Goal: Task Accomplishment & Management: Manage account settings

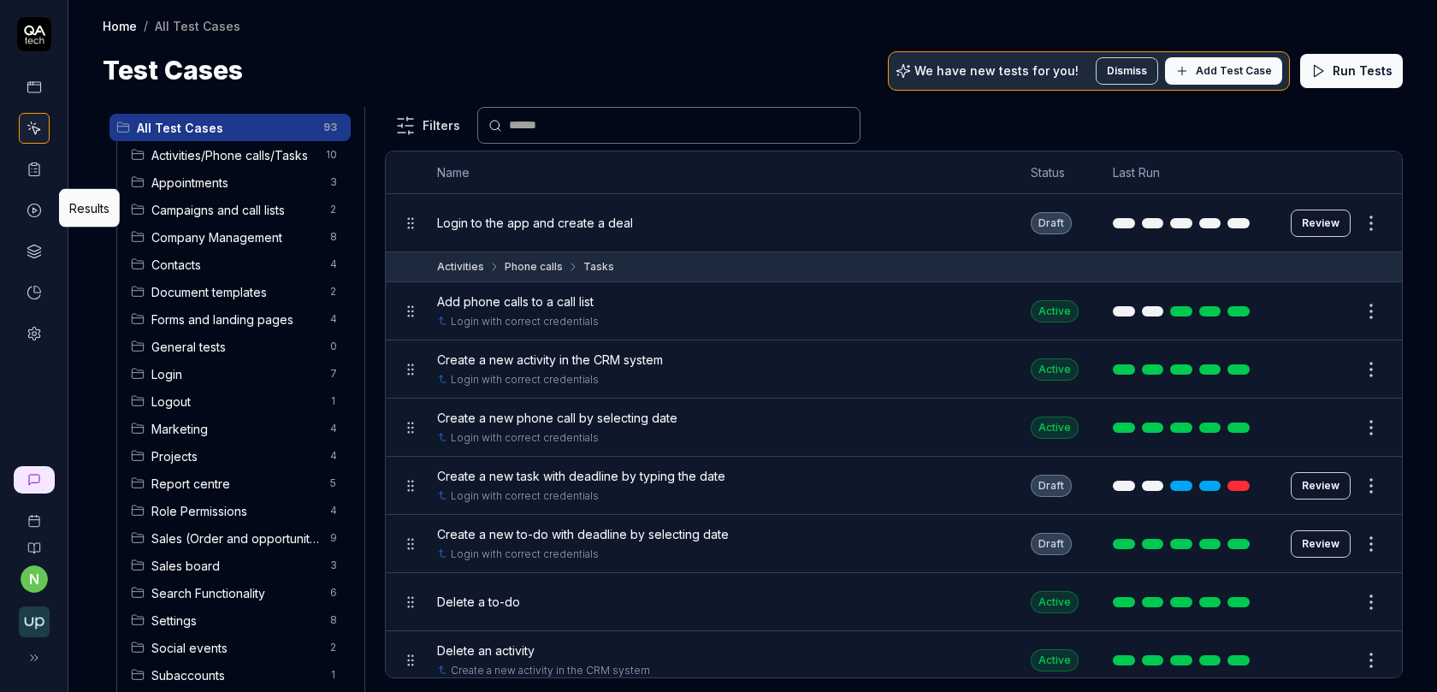
click at [26, 211] on link at bounding box center [34, 210] width 31 height 31
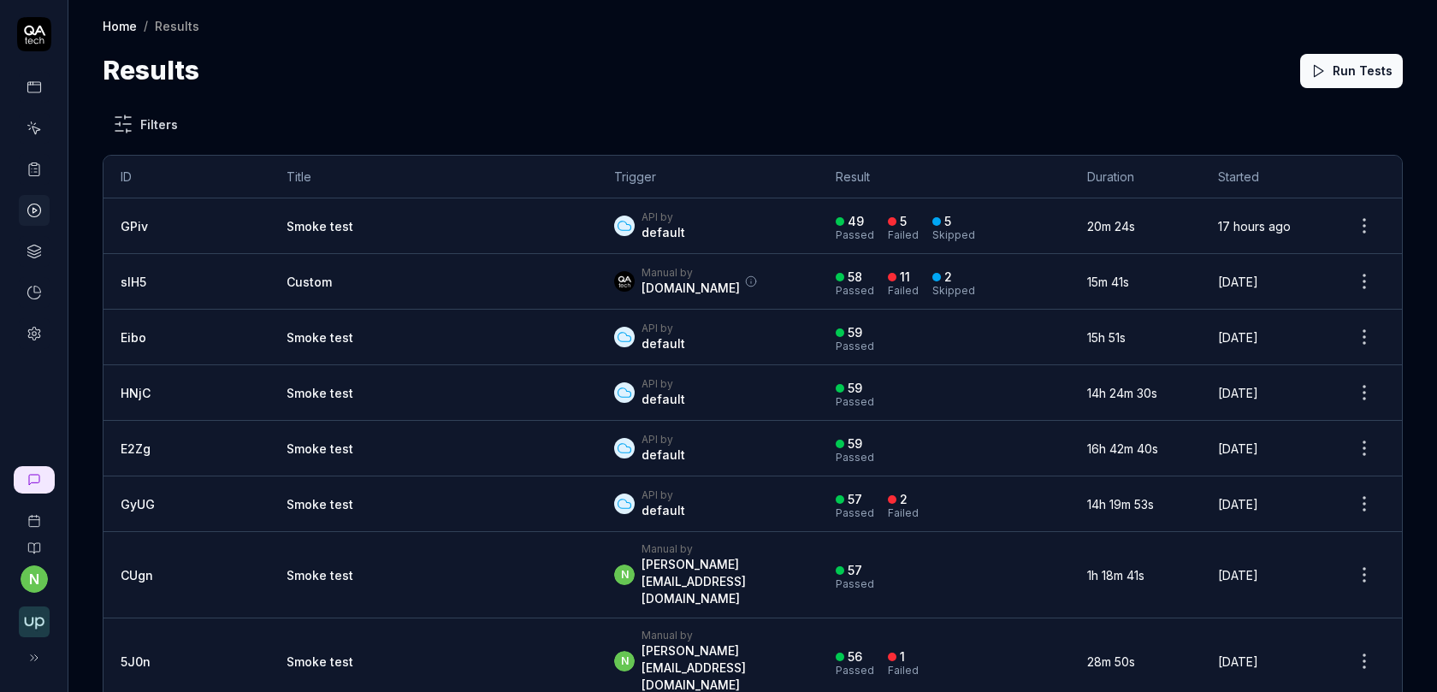
click at [1371, 216] on html "n Home / Results Home / Results Results Run Tests Filters ID Title Trigger Resu…" at bounding box center [718, 356] width 1437 height 713
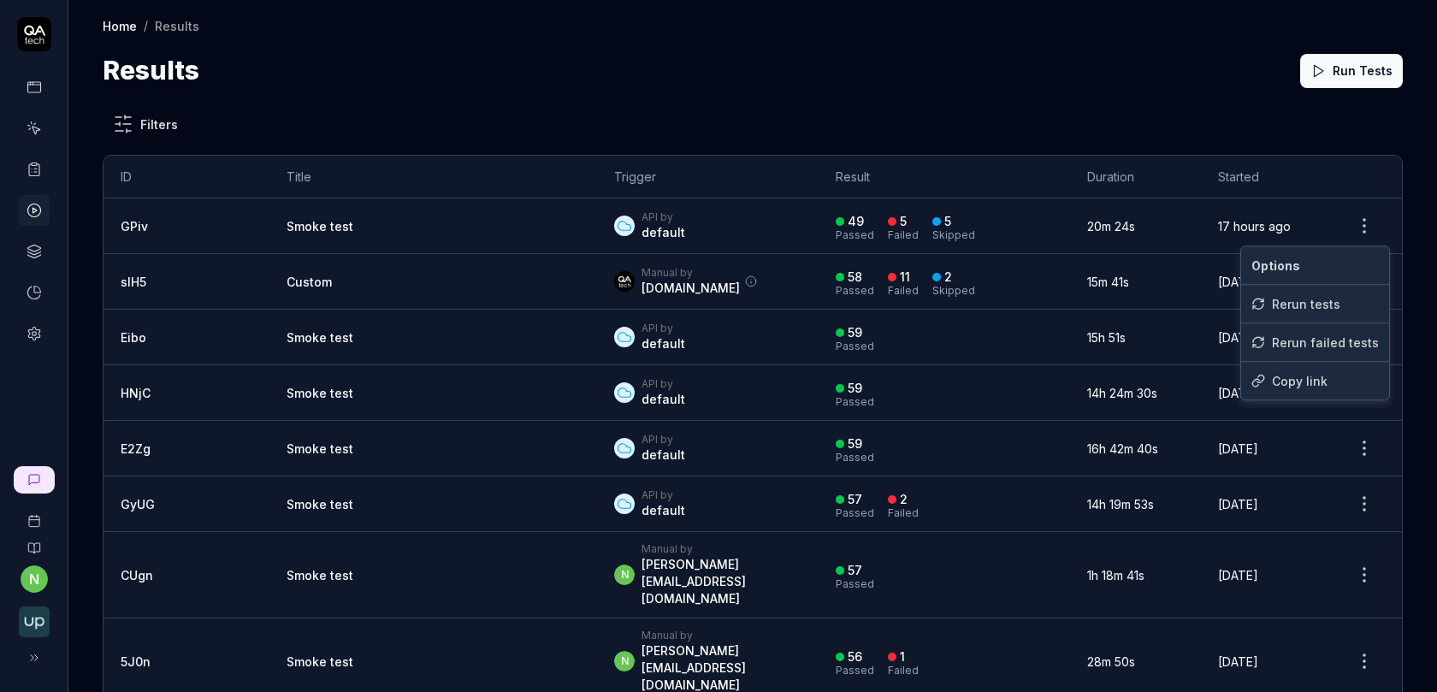
click at [216, 224] on html "n Home / Results Home / Results Results Run Tests Filters ID Title Trigger Resu…" at bounding box center [718, 356] width 1437 height 713
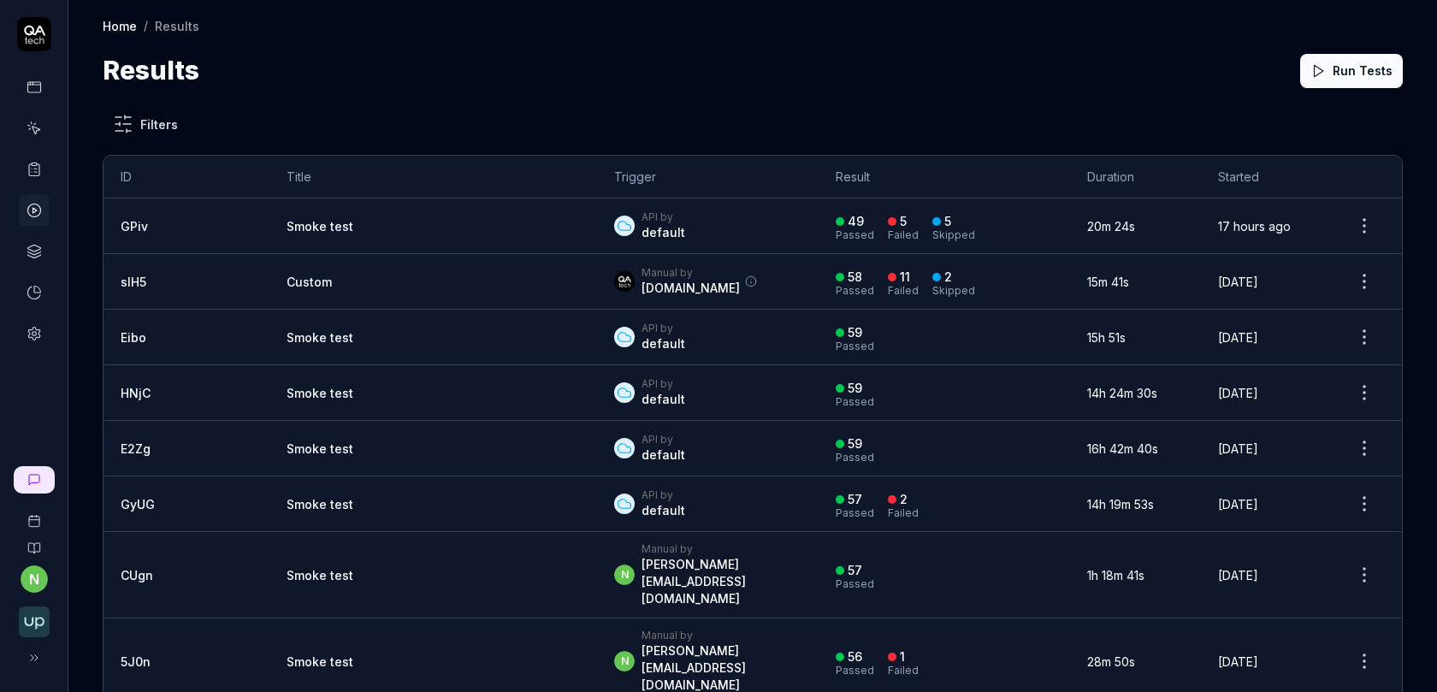
click at [1362, 217] on html "n Home / Results Home / Results Results Run Tests Filters ID Title Trigger Resu…" at bounding box center [718, 356] width 1437 height 713
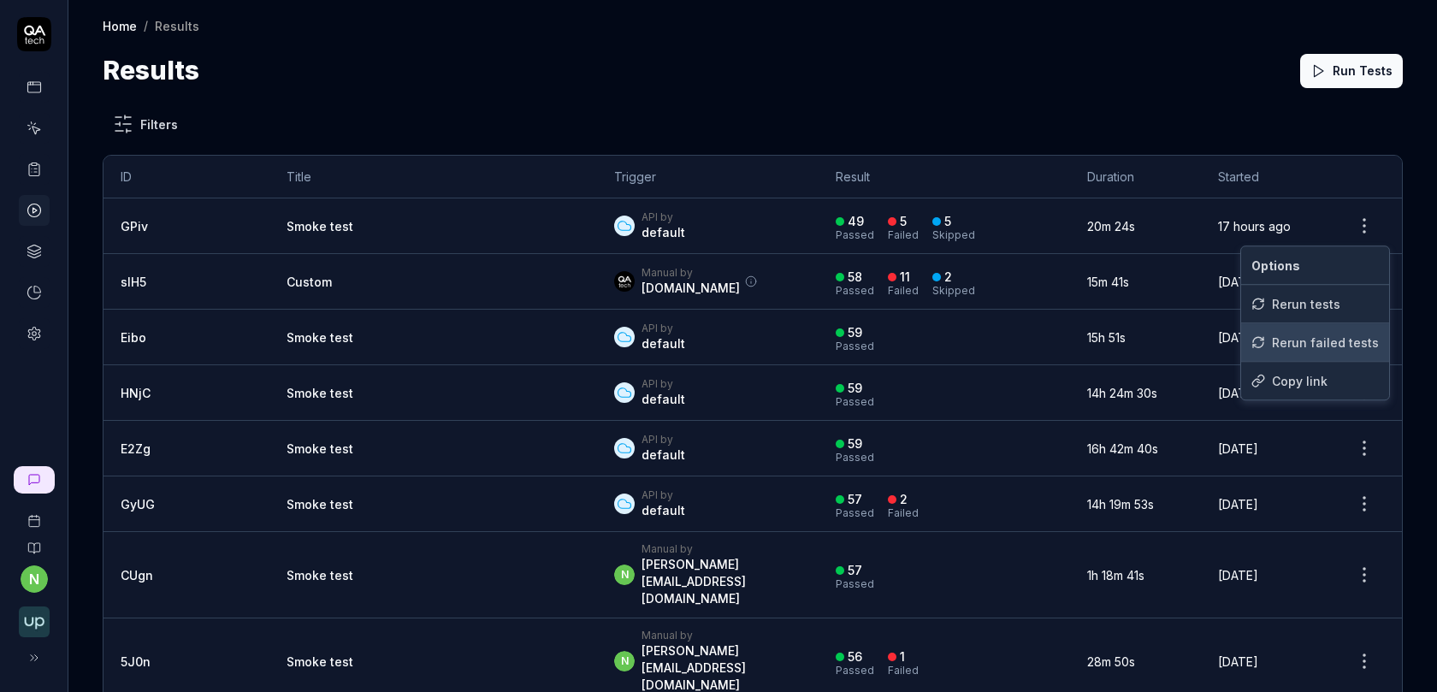
click at [1285, 343] on div "Rerun failed tests" at bounding box center [1315, 342] width 148 height 38
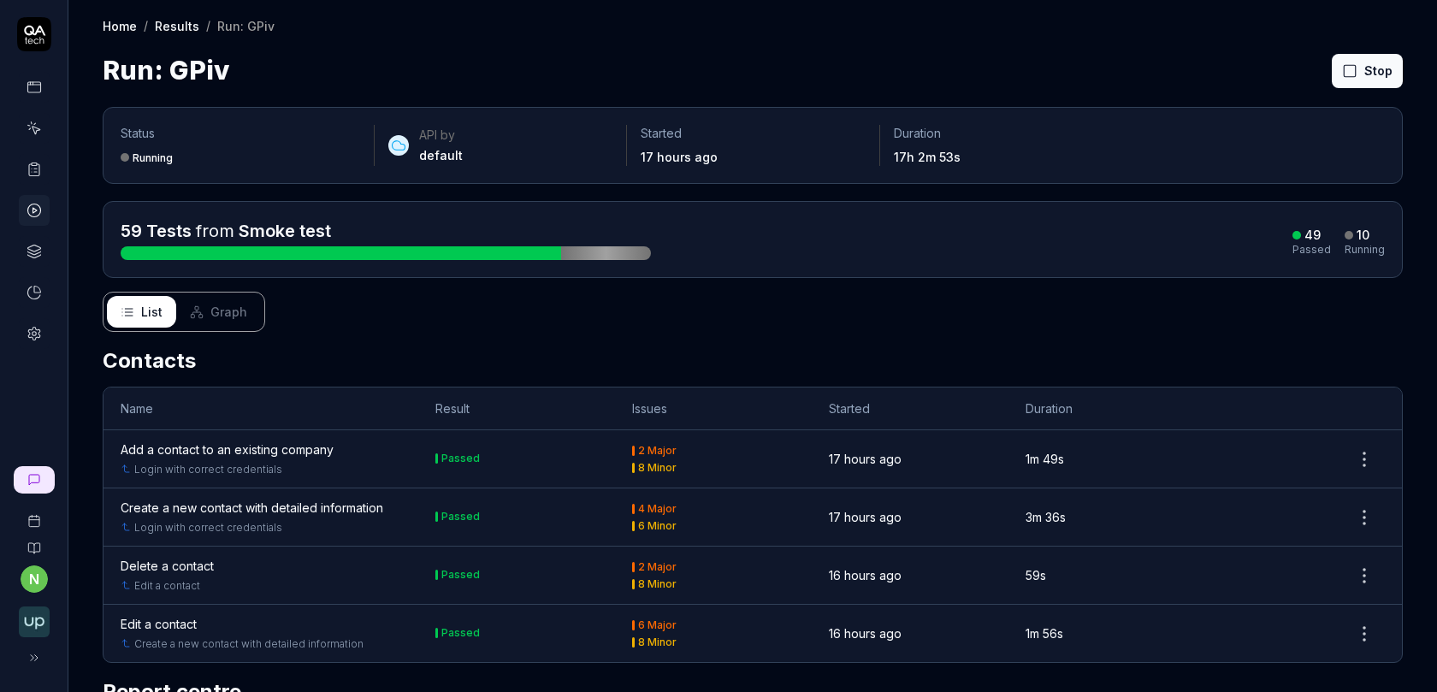
scroll to position [4, 0]
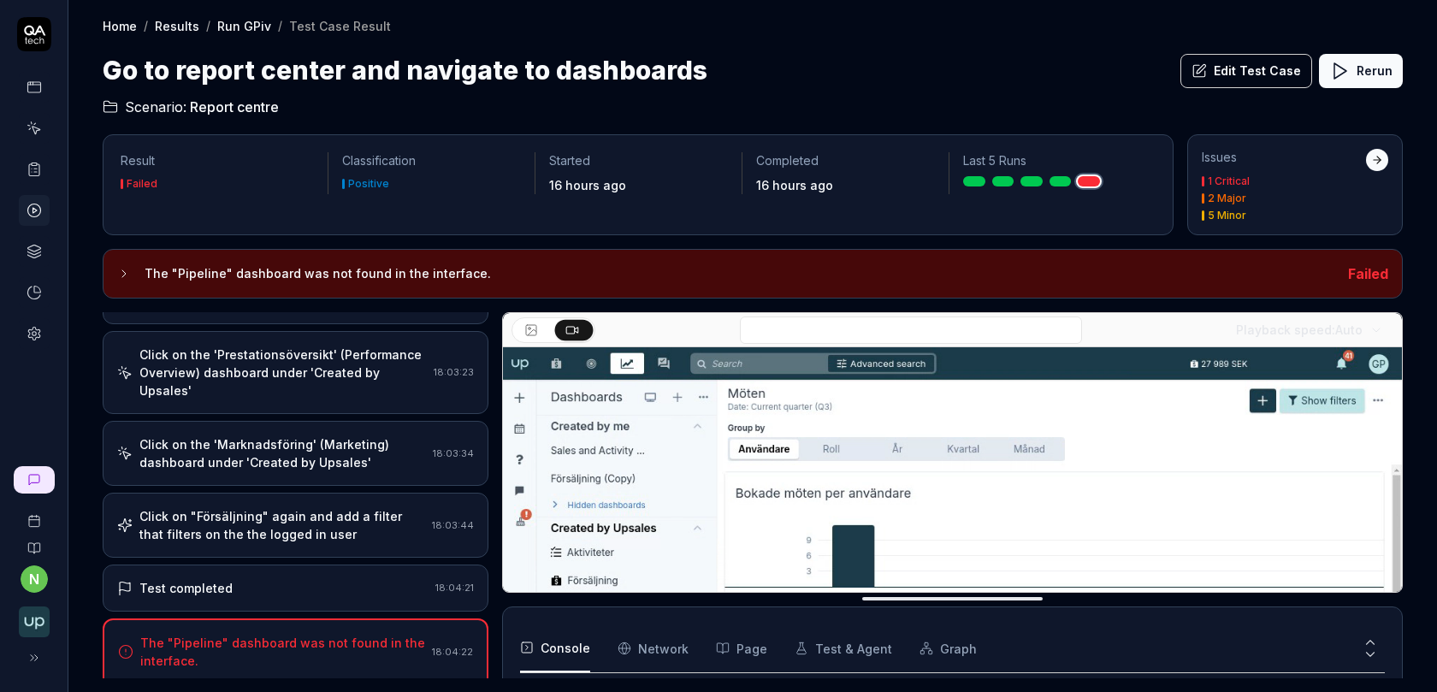
click at [347, 507] on div "Click on "Försäljning" again and add a filter that filters on the the logged in…" at bounding box center [282, 525] width 286 height 36
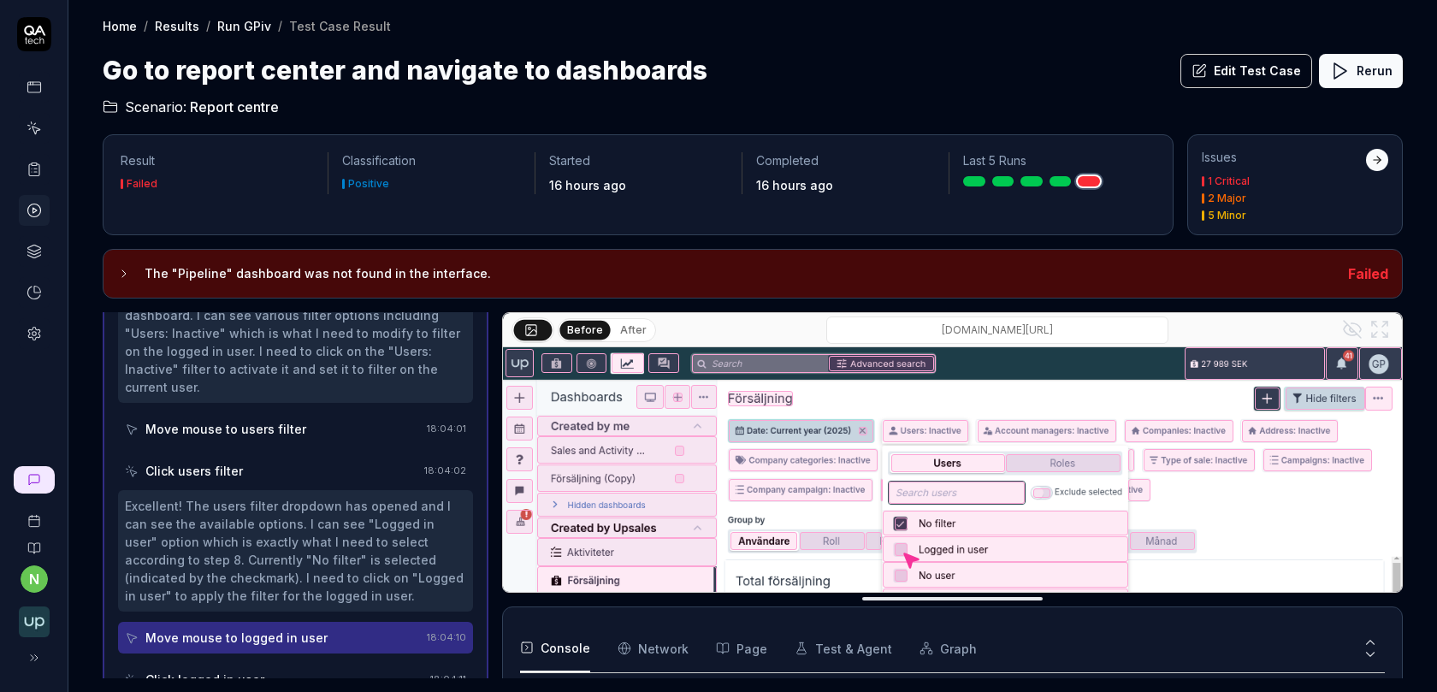
scroll to position [1163, 0]
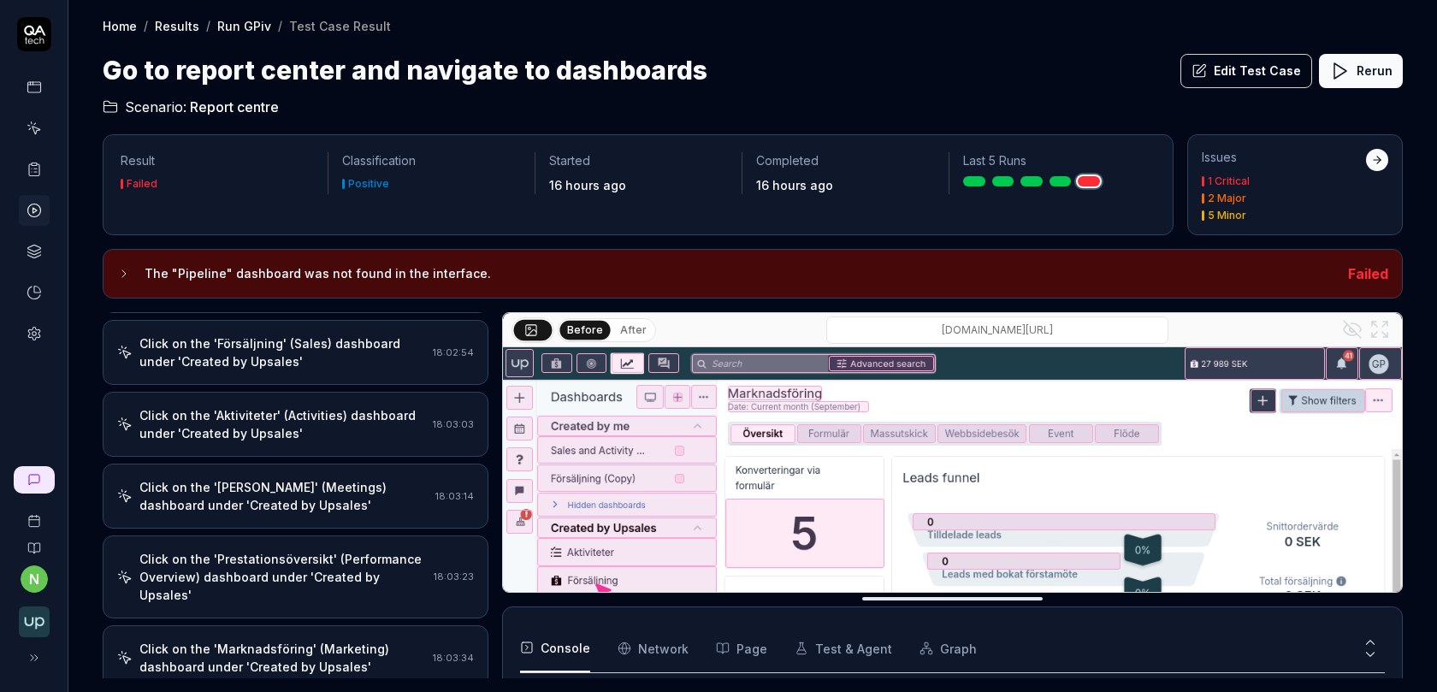
click at [328, 322] on div "Click on the 'Försäljning' (Sales) dashboard under 'Created by Upsales' 18:02:54" at bounding box center [296, 352] width 386 height 65
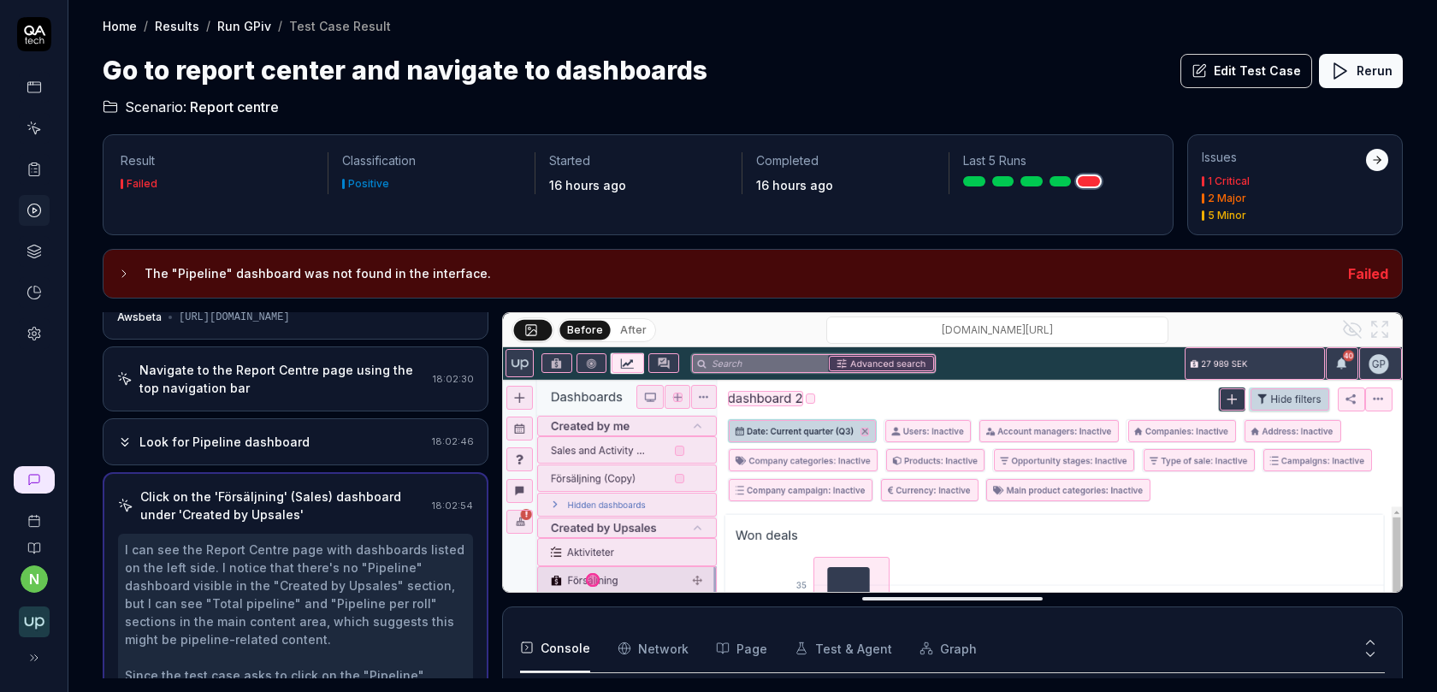
scroll to position [0, 0]
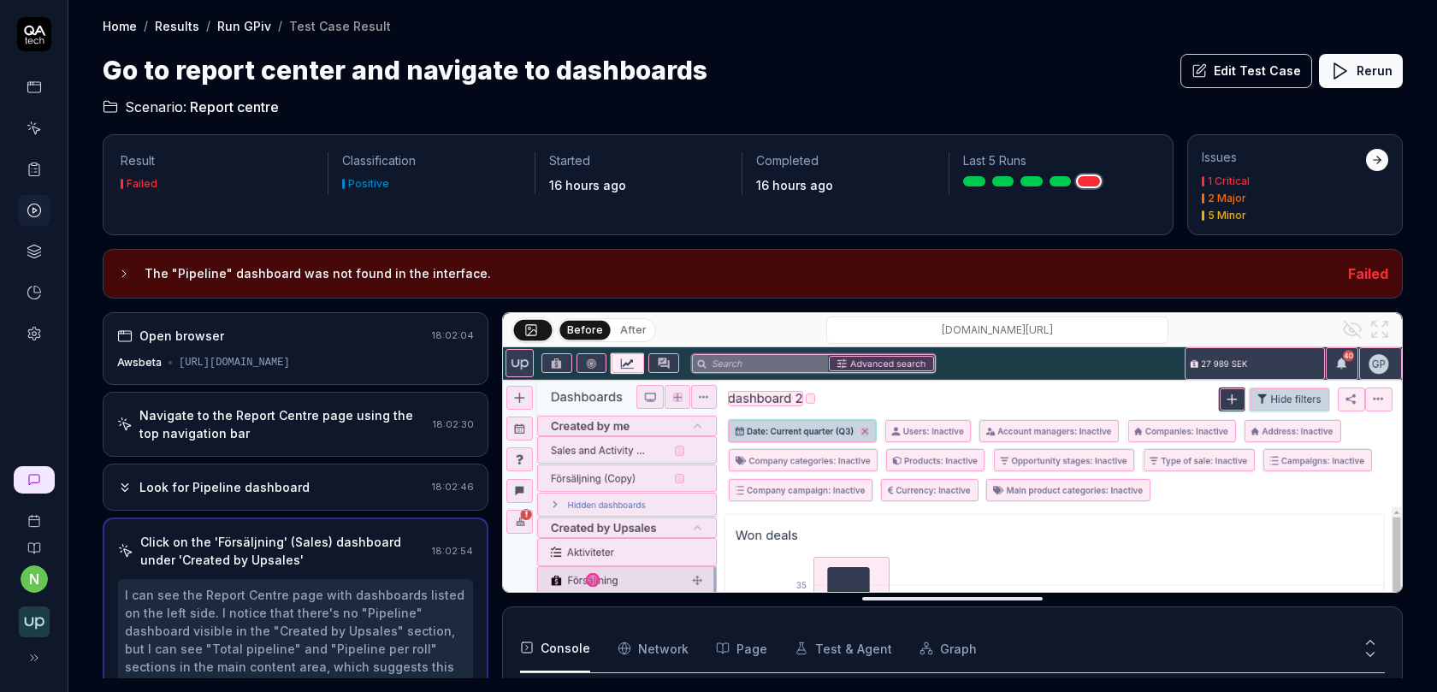
click at [303, 406] on div "Navigate to the Report Centre page using the top navigation bar" at bounding box center [282, 424] width 287 height 36
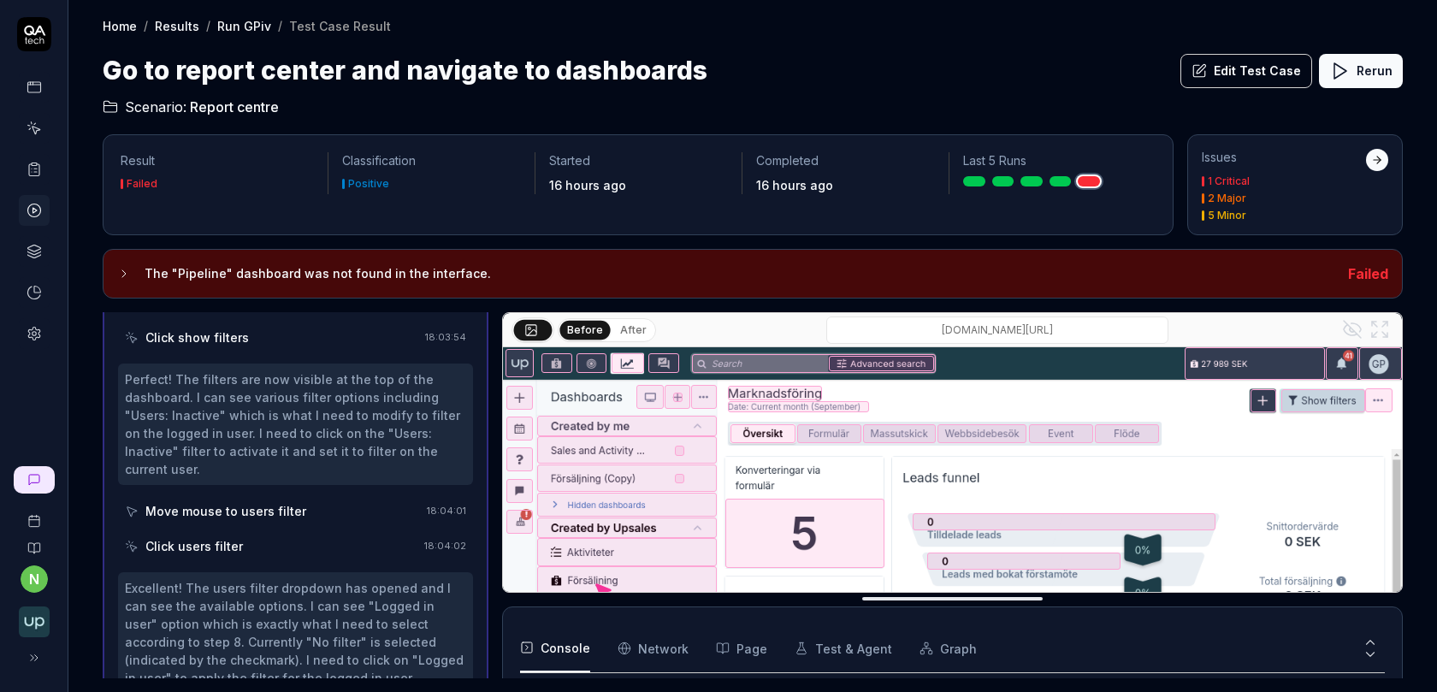
scroll to position [1163, 0]
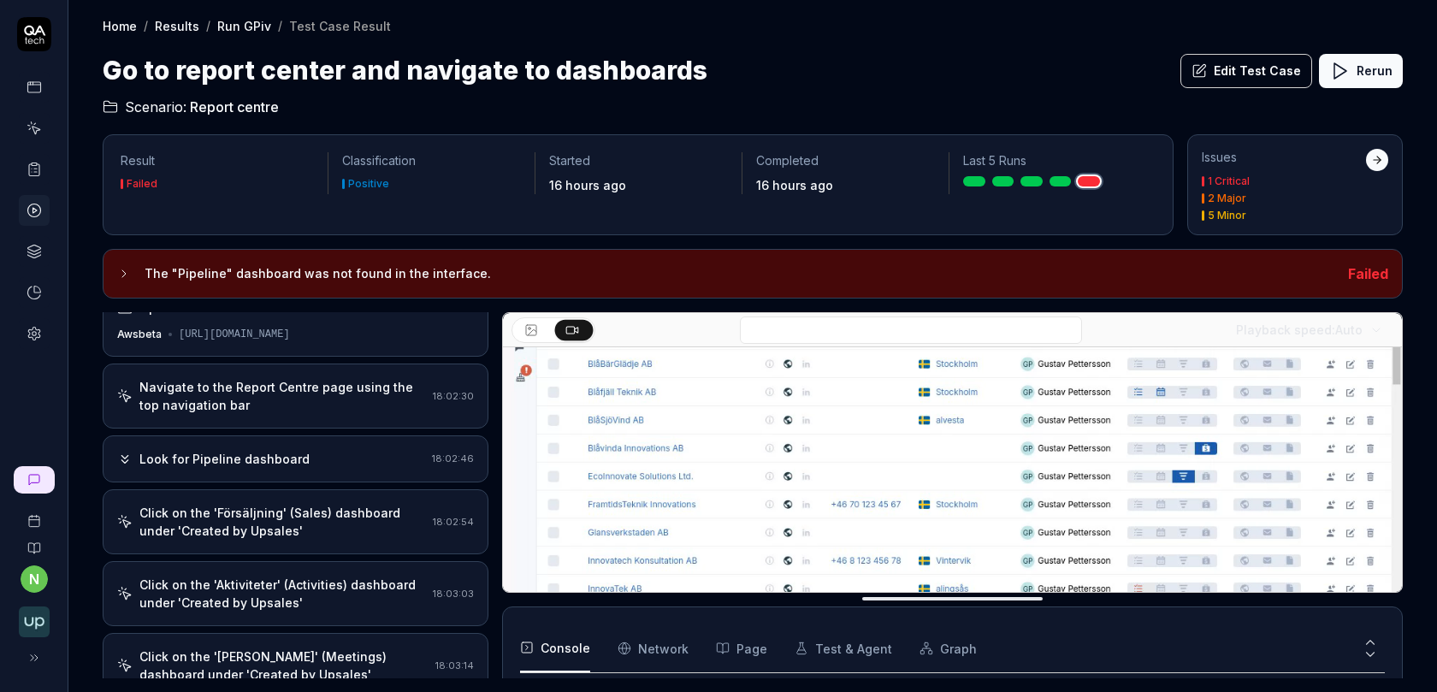
scroll to position [0, 0]
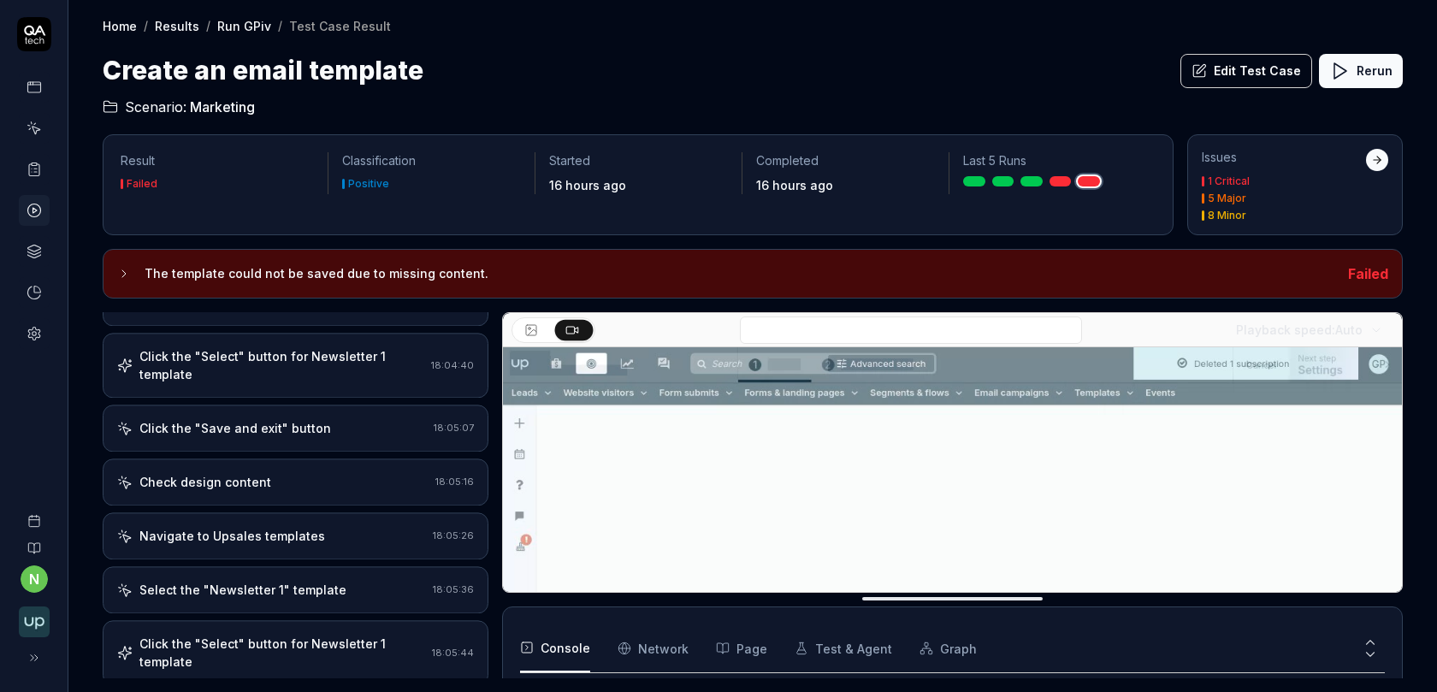
scroll to position [332, 0]
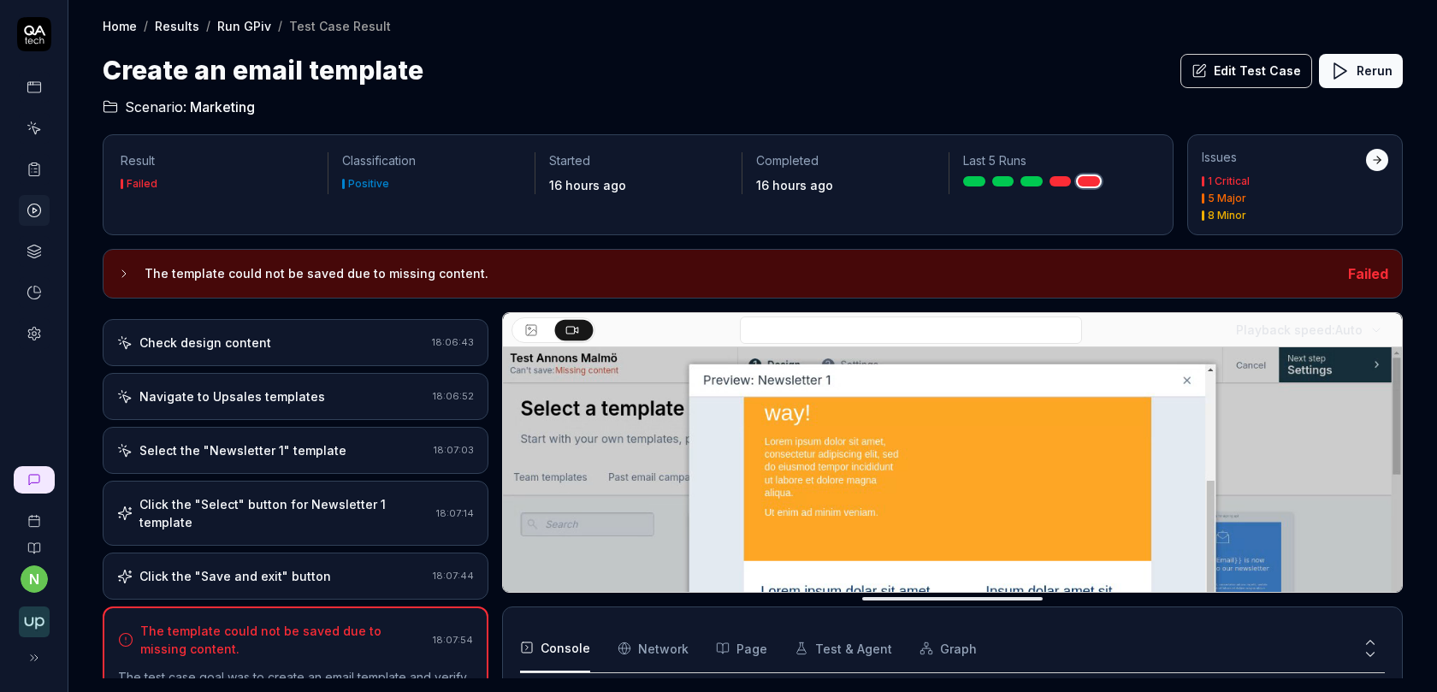
click at [303, 553] on div "Click the "Save and exit" button 18:07:44" at bounding box center [296, 576] width 386 height 47
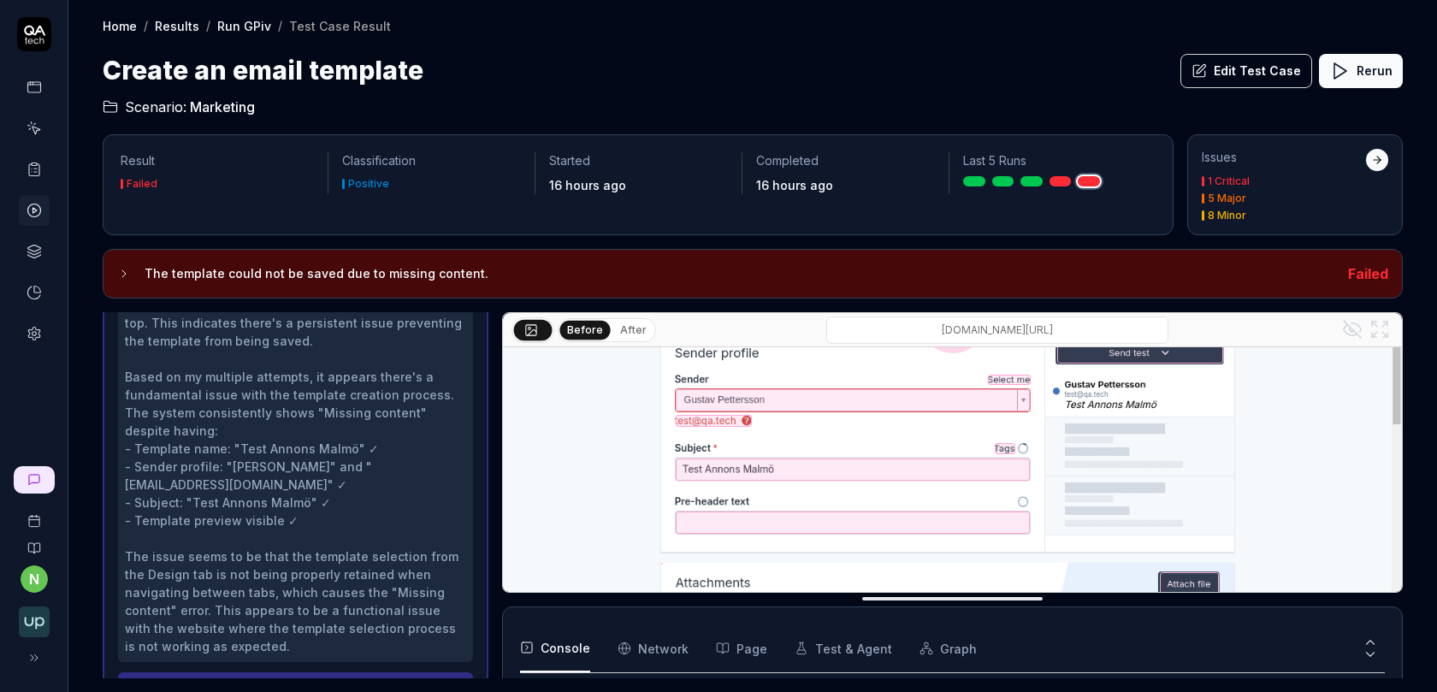
scroll to position [315, 0]
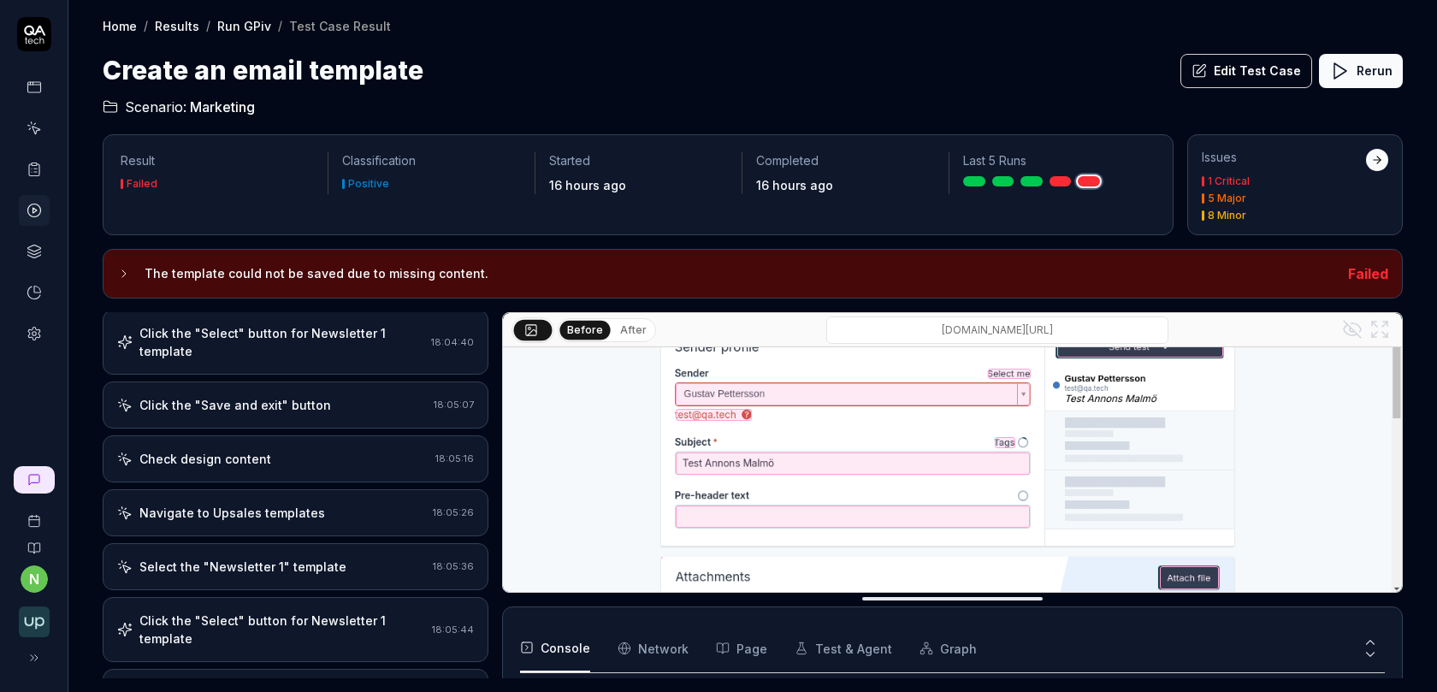
click at [316, 489] on div "Navigate to Upsales templates 18:05:26" at bounding box center [296, 512] width 386 height 47
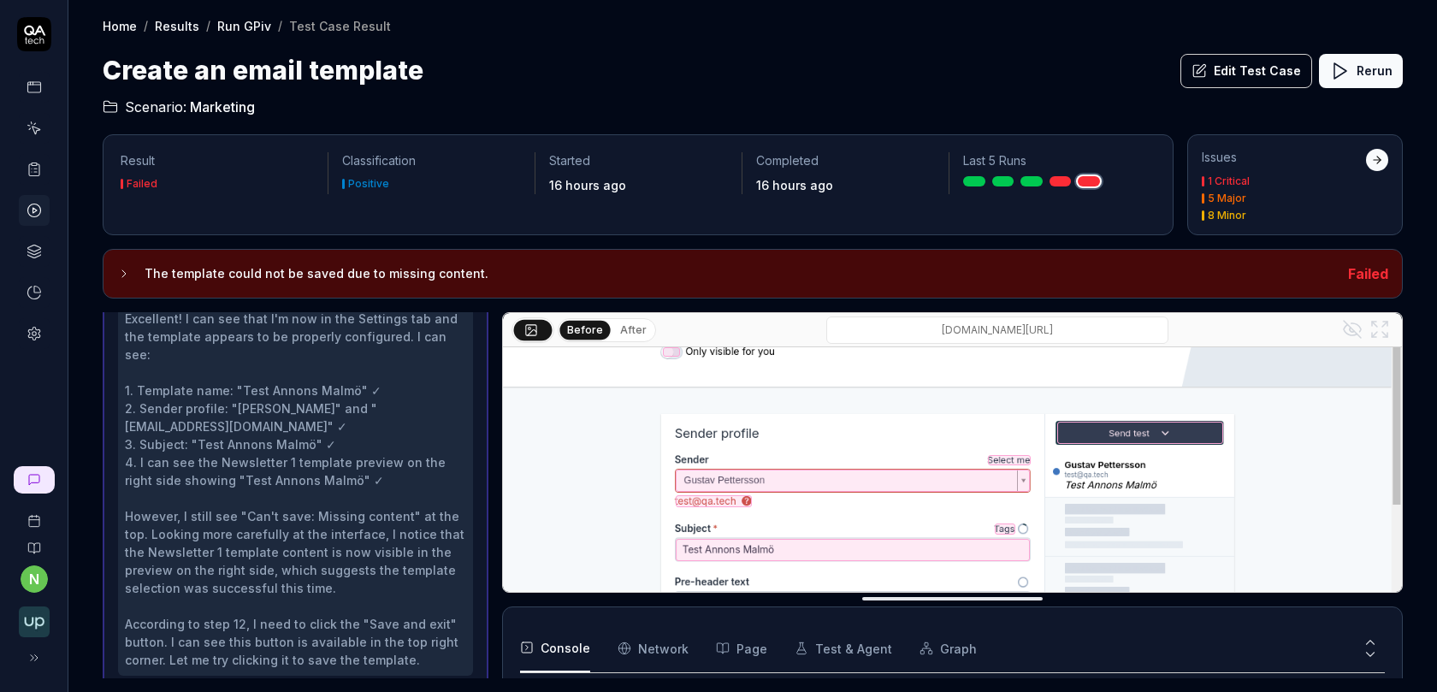
scroll to position [236, 0]
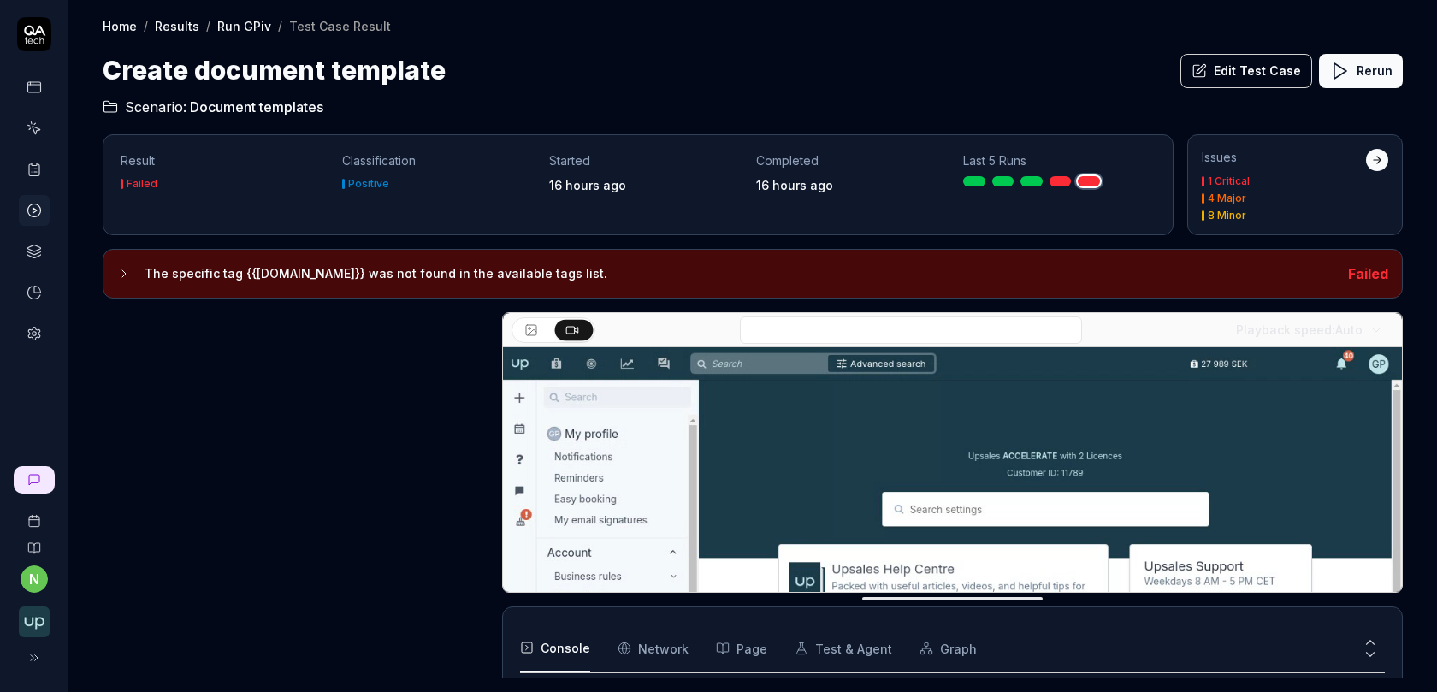
scroll to position [277, 0]
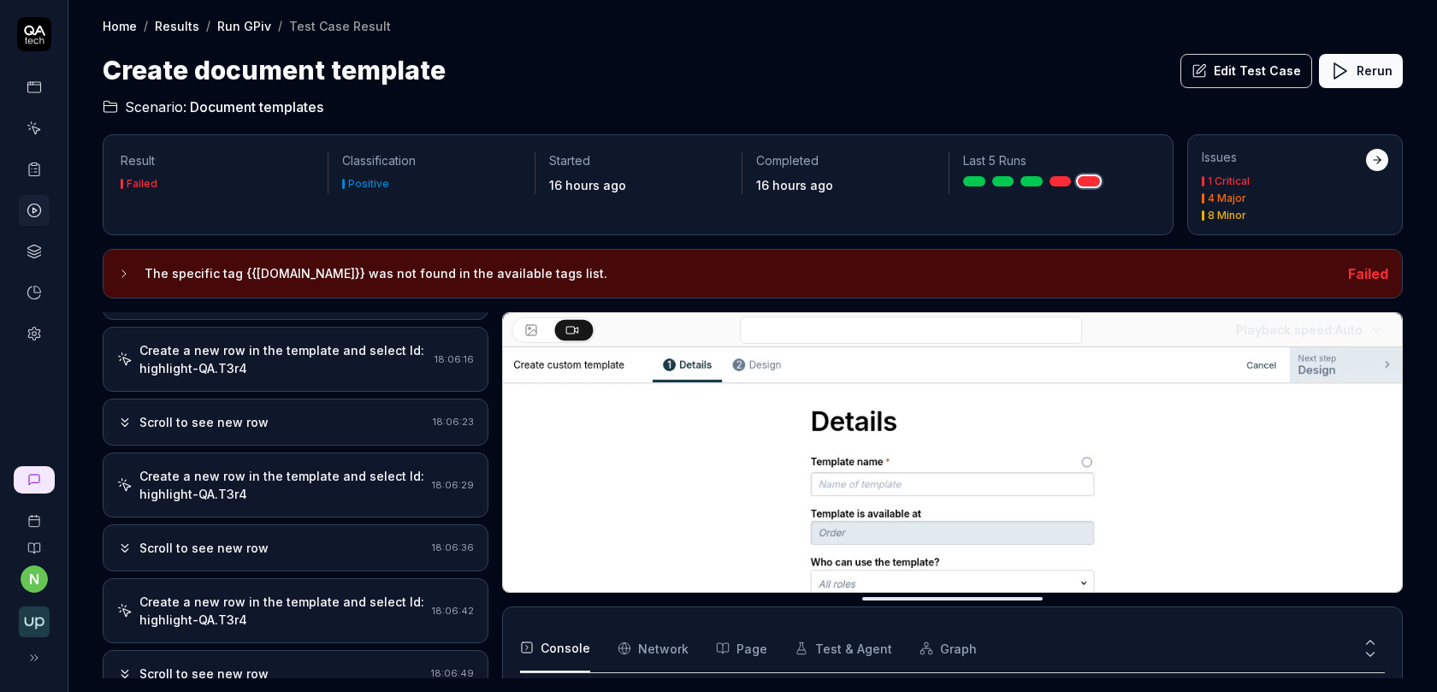
click at [335, 467] on div "Create a new row in the template and select Id: highlight-QA.T3r4" at bounding box center [282, 485] width 286 height 36
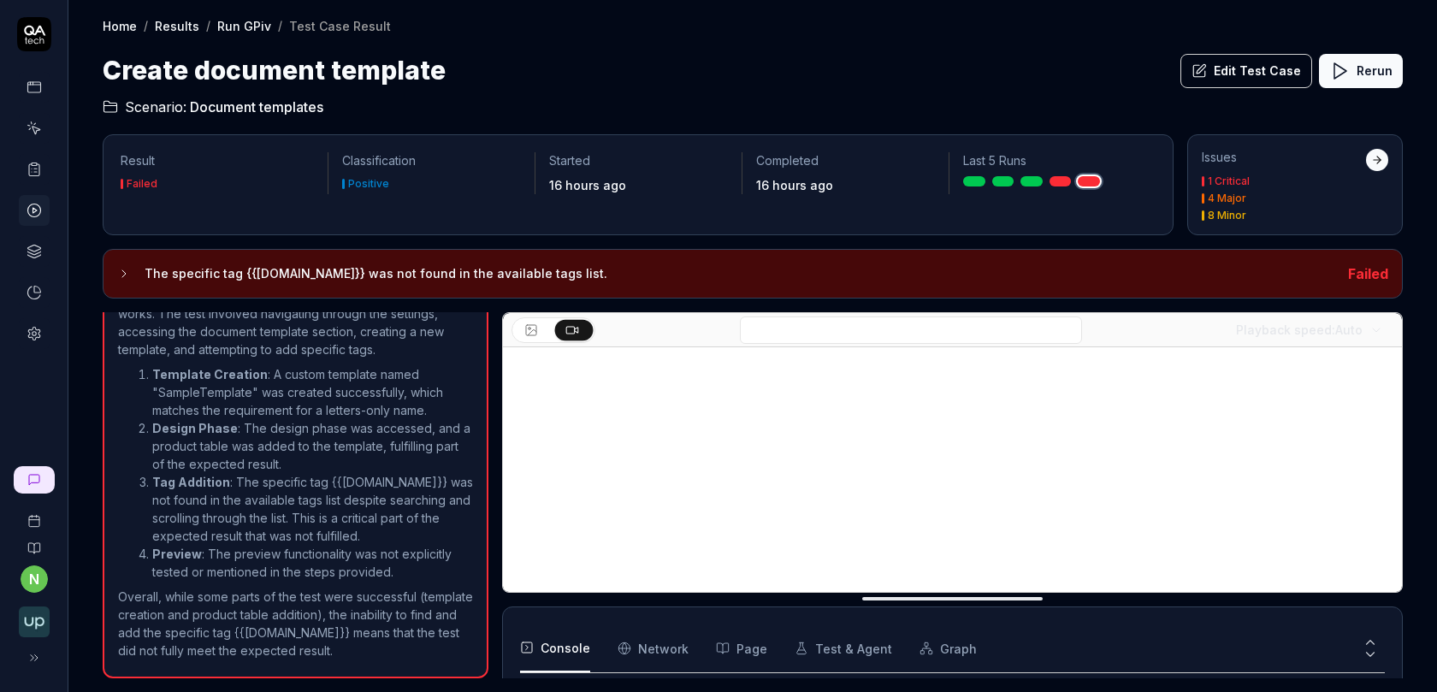
scroll to position [2081, 0]
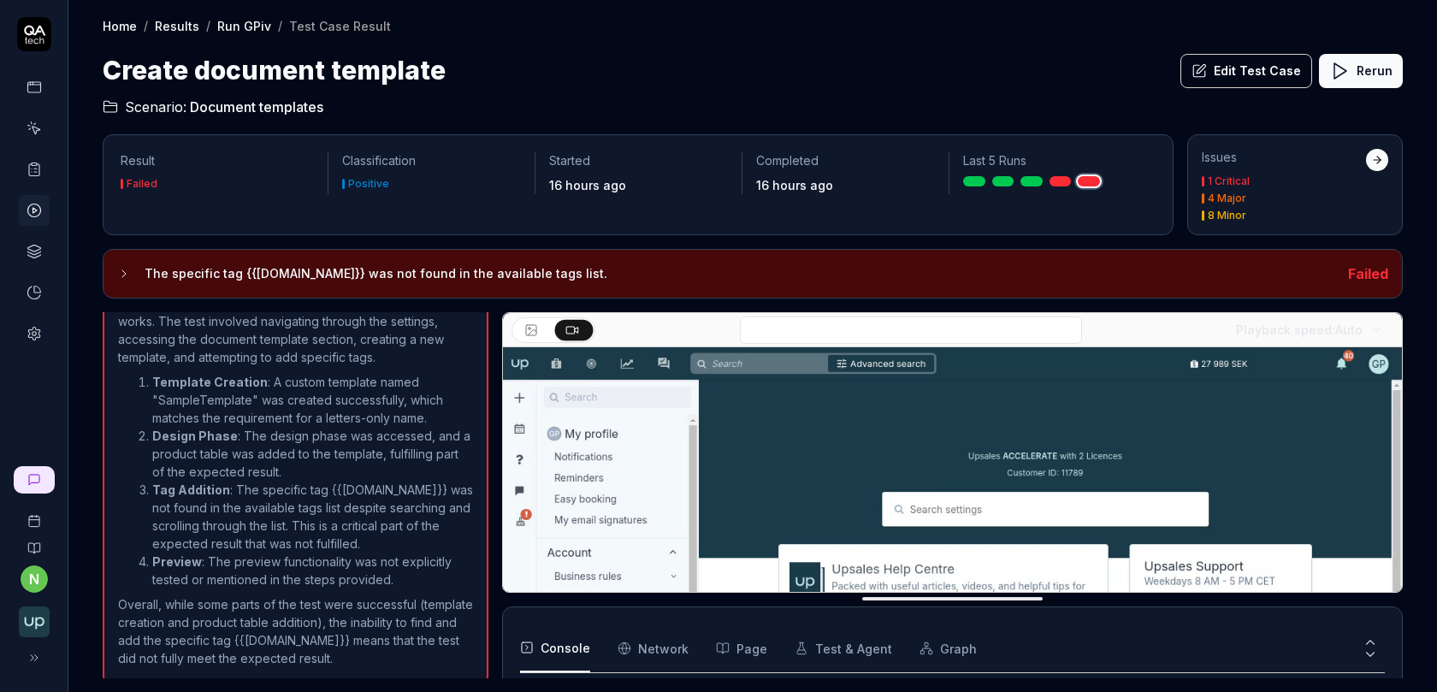
click at [1239, 72] on button "Edit Test Case" at bounding box center [1246, 71] width 132 height 34
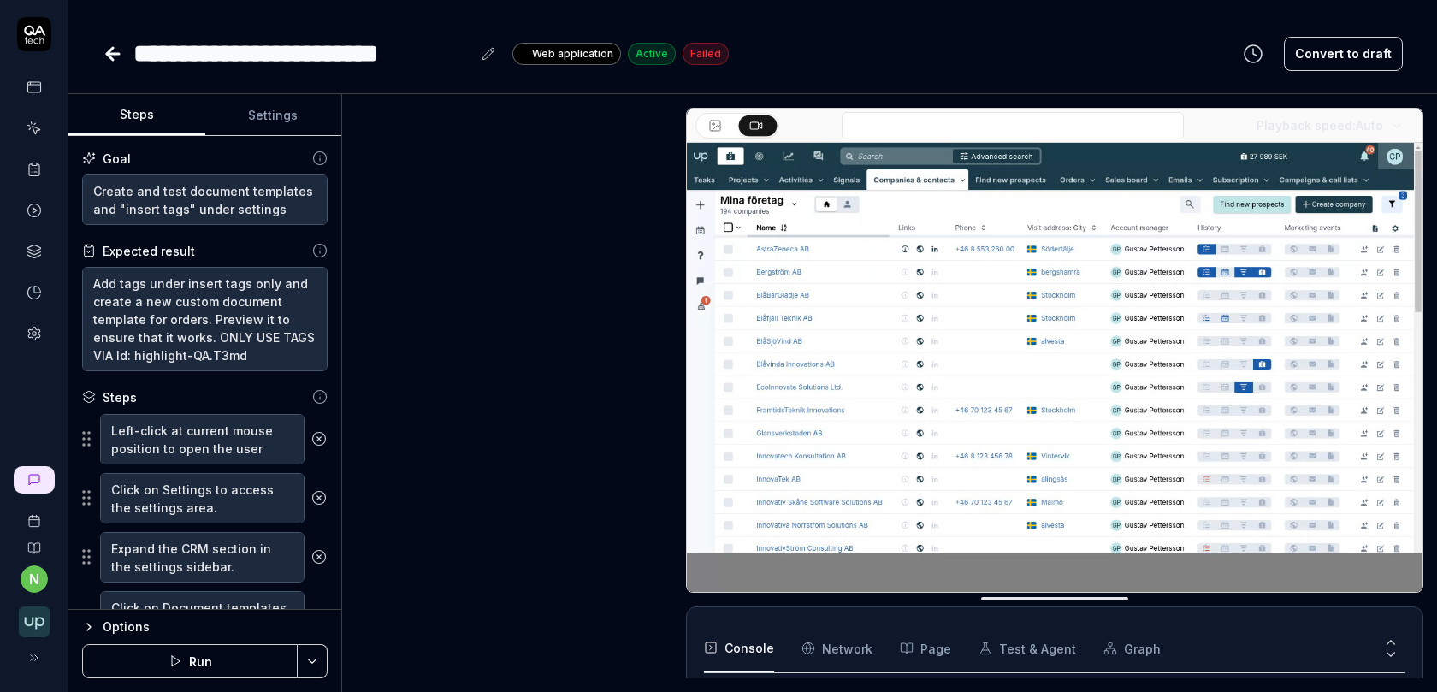
scroll to position [2093, 0]
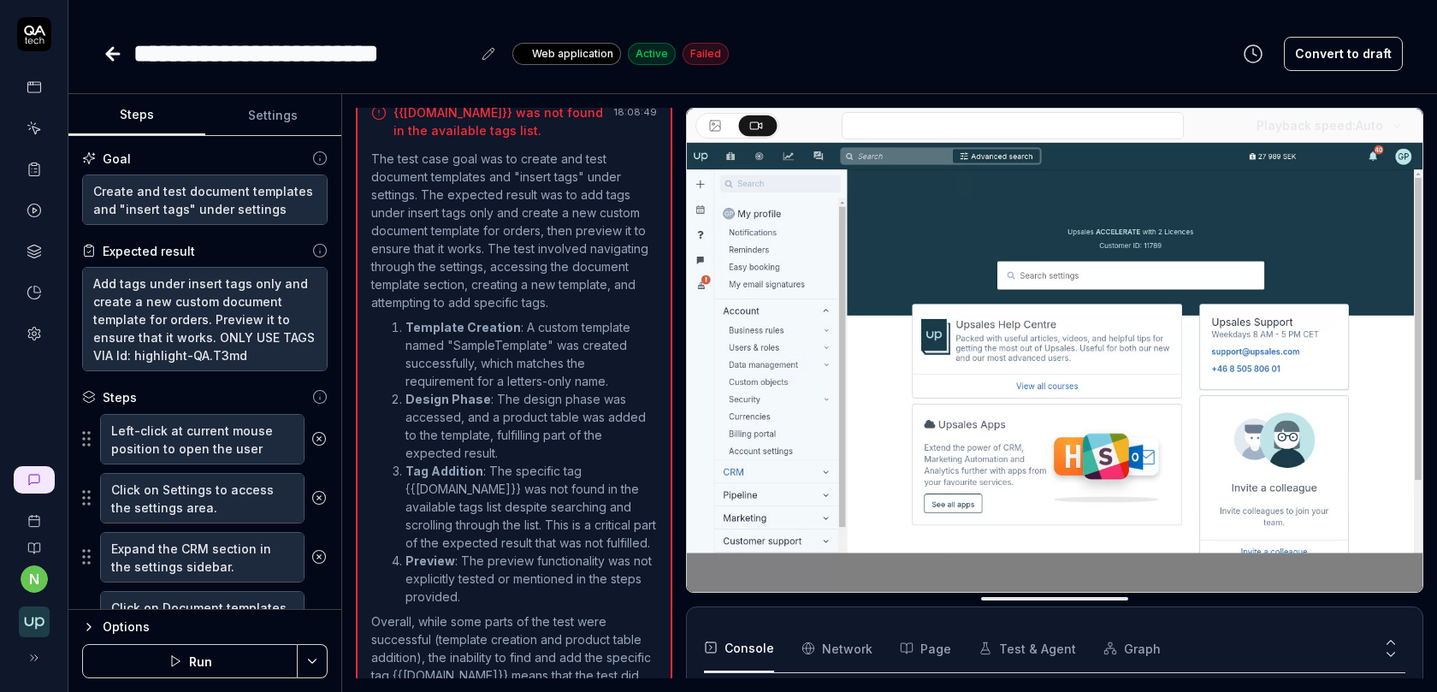
type textarea "*"
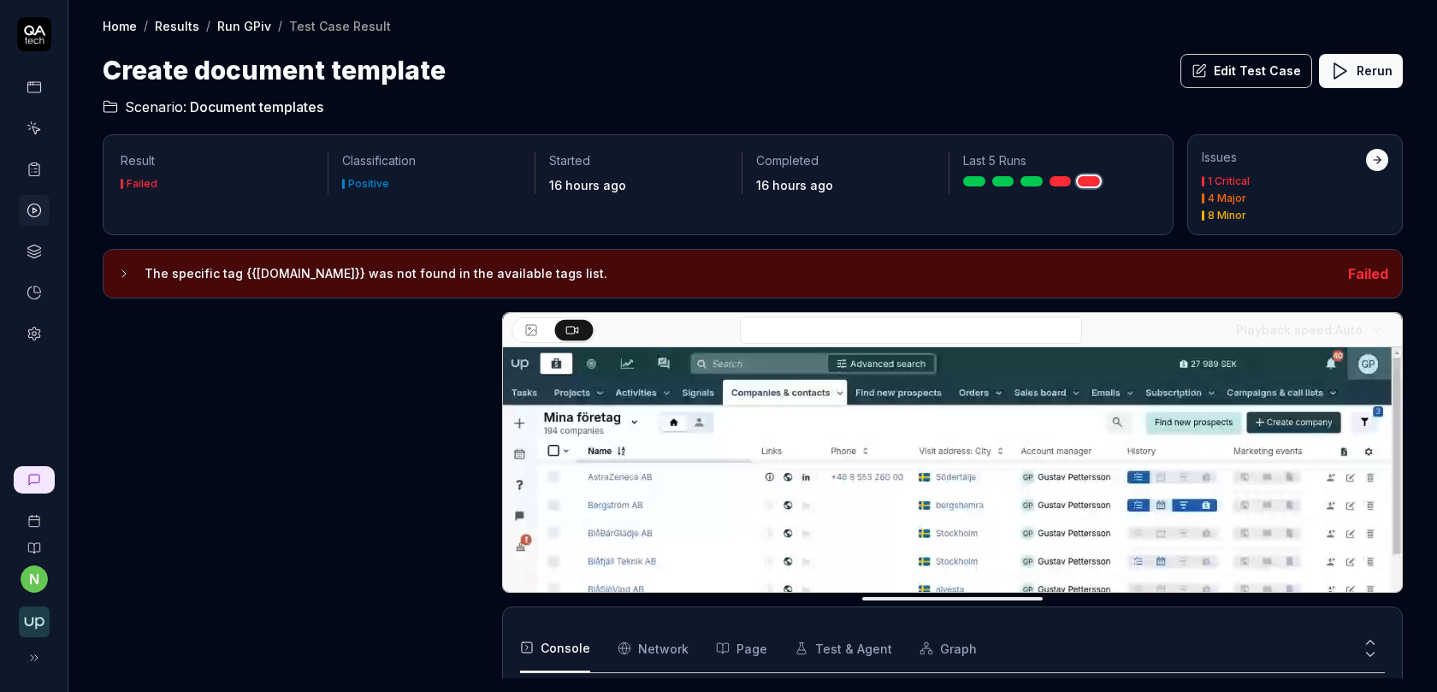
scroll to position [2081, 0]
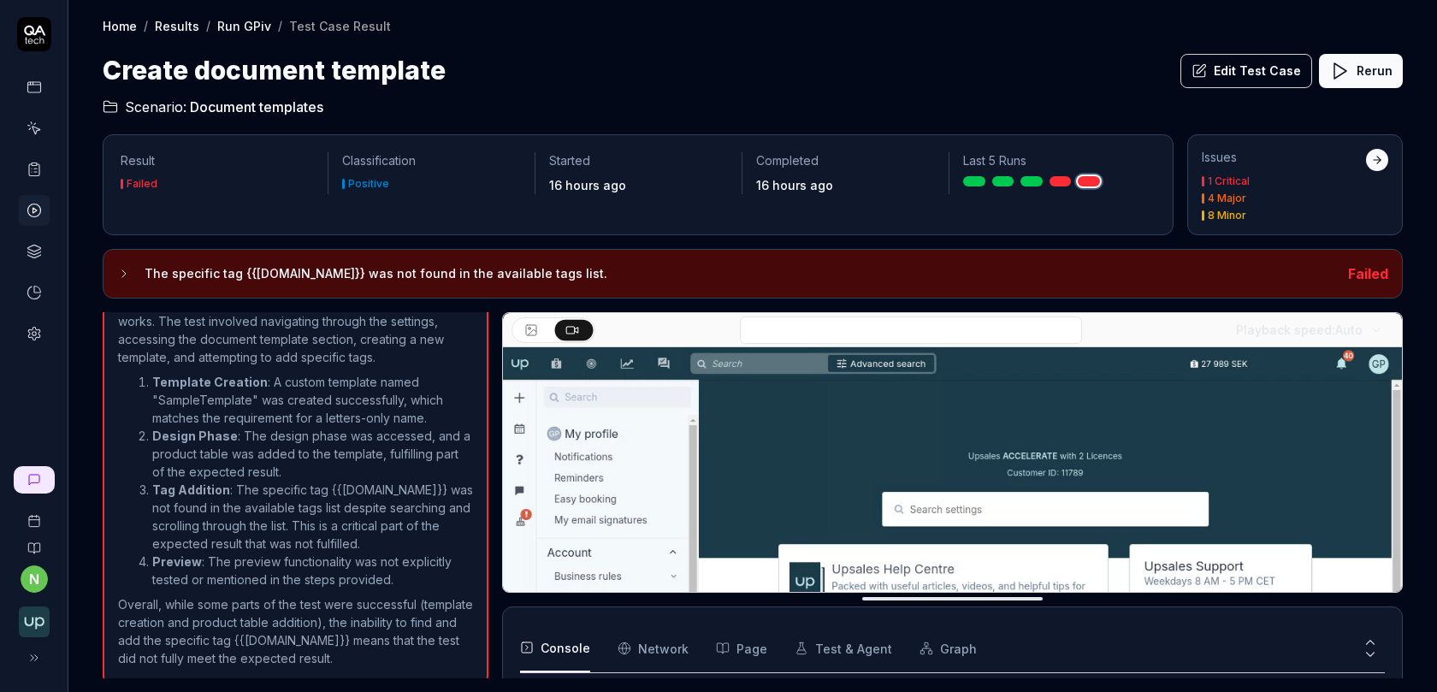
click at [249, 68] on h1 "Create document template" at bounding box center [274, 70] width 343 height 38
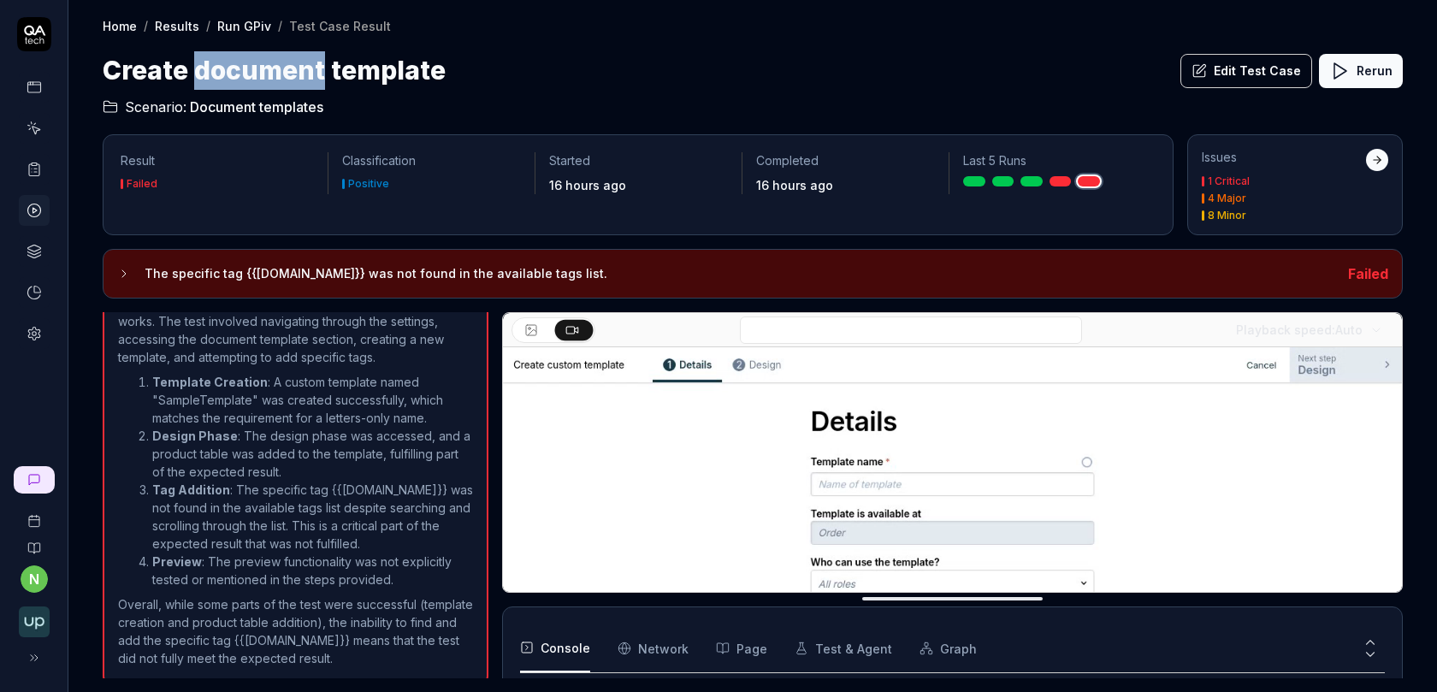
click at [249, 68] on h1 "Create document template" at bounding box center [274, 70] width 343 height 38
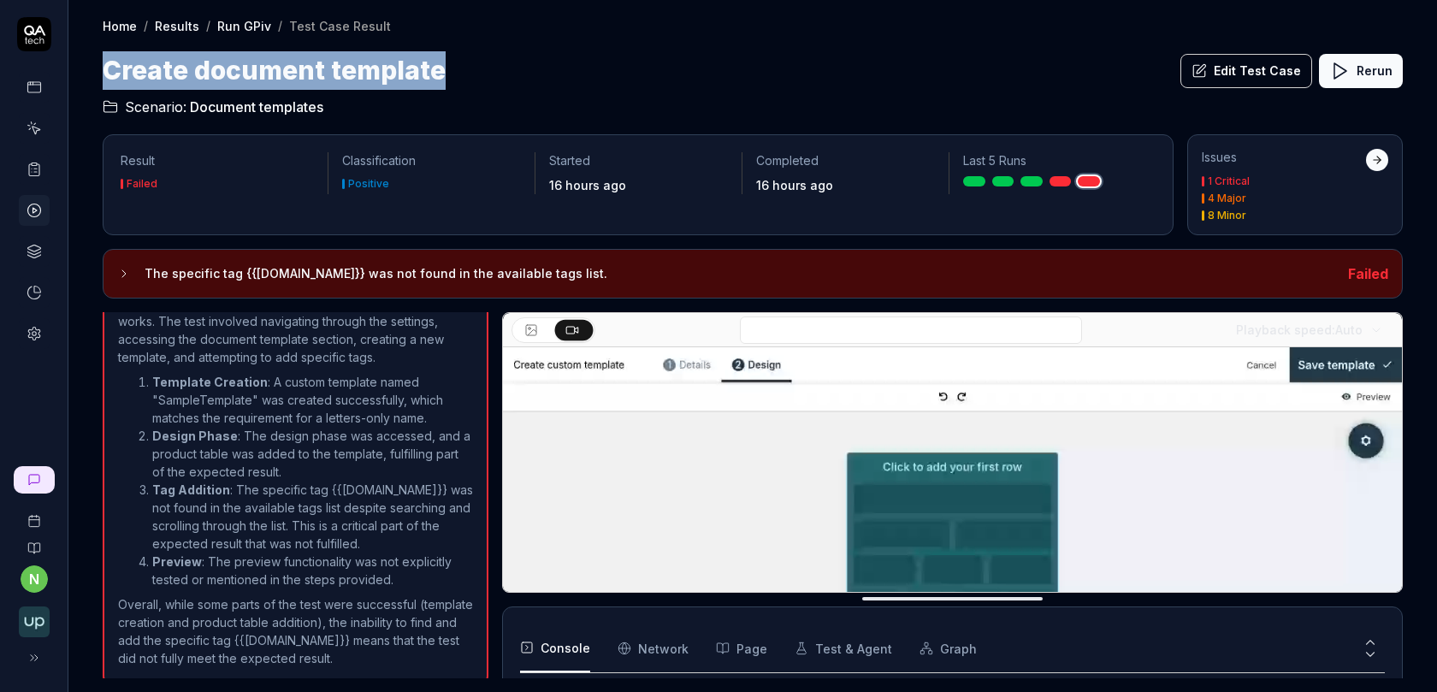
click at [249, 68] on h1 "Create document template" at bounding box center [274, 70] width 343 height 38
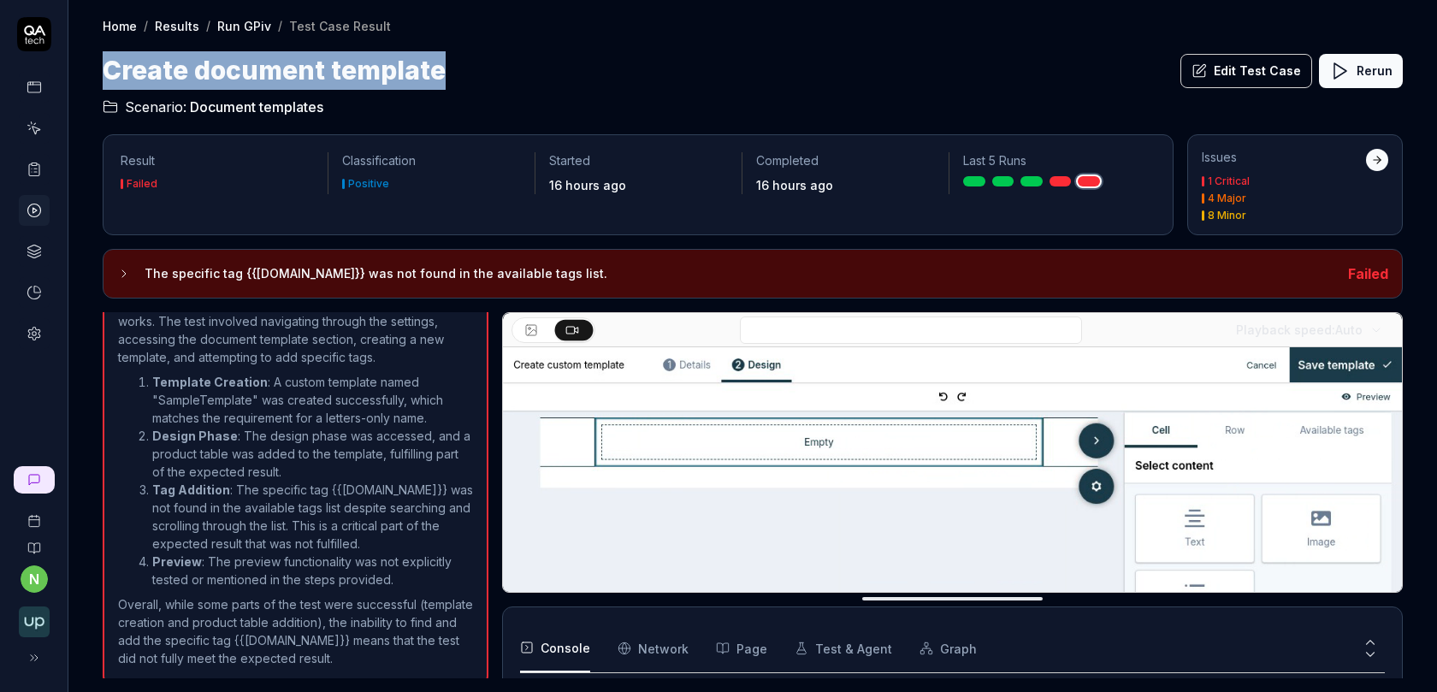
copy h1 "Create document template"
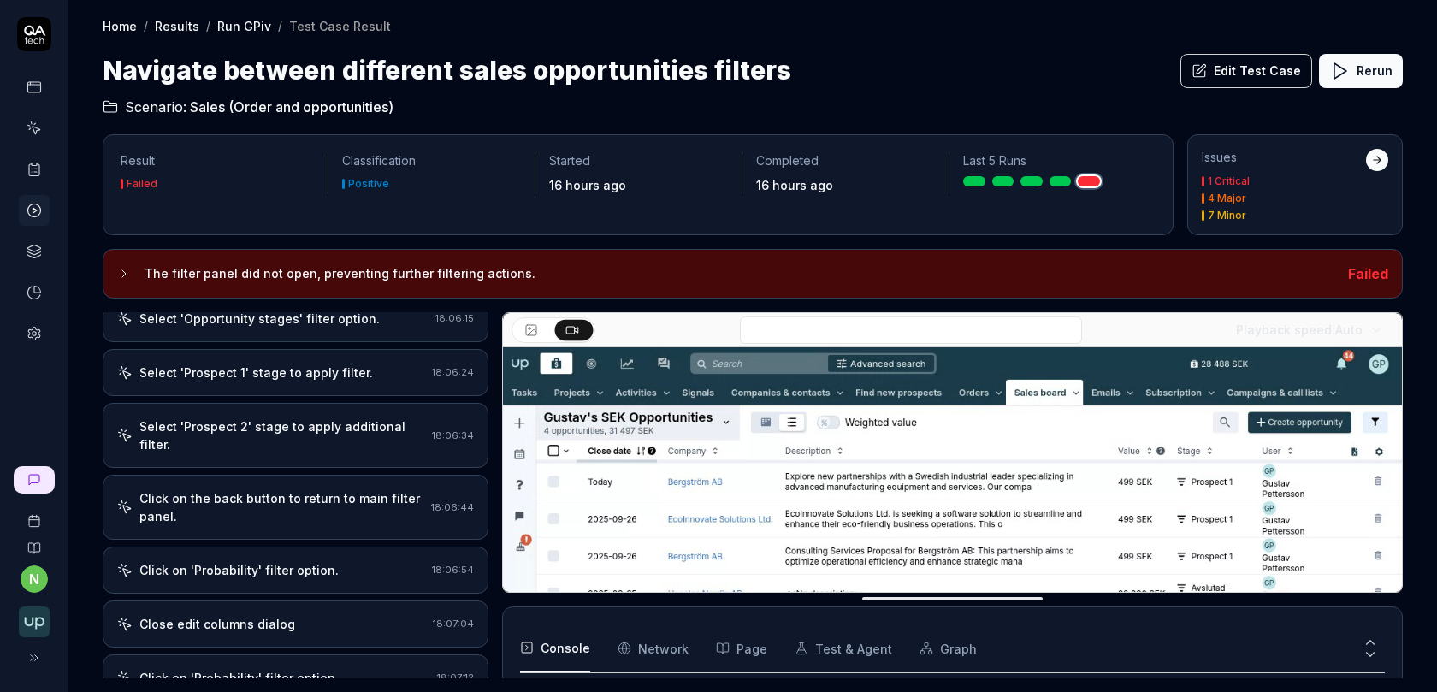
scroll to position [9, 0]
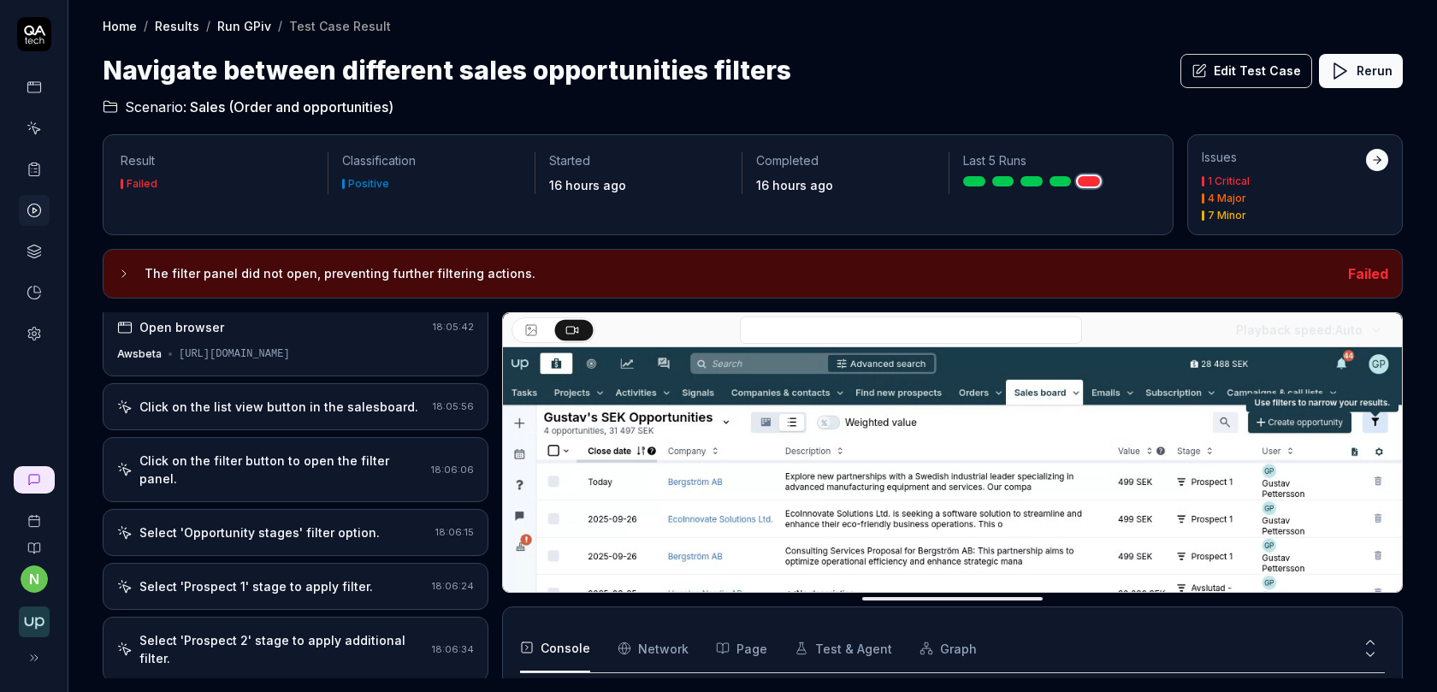
click at [304, 421] on div "Click on the list view button in the salesboard. 18:05:56" at bounding box center [296, 406] width 386 height 47
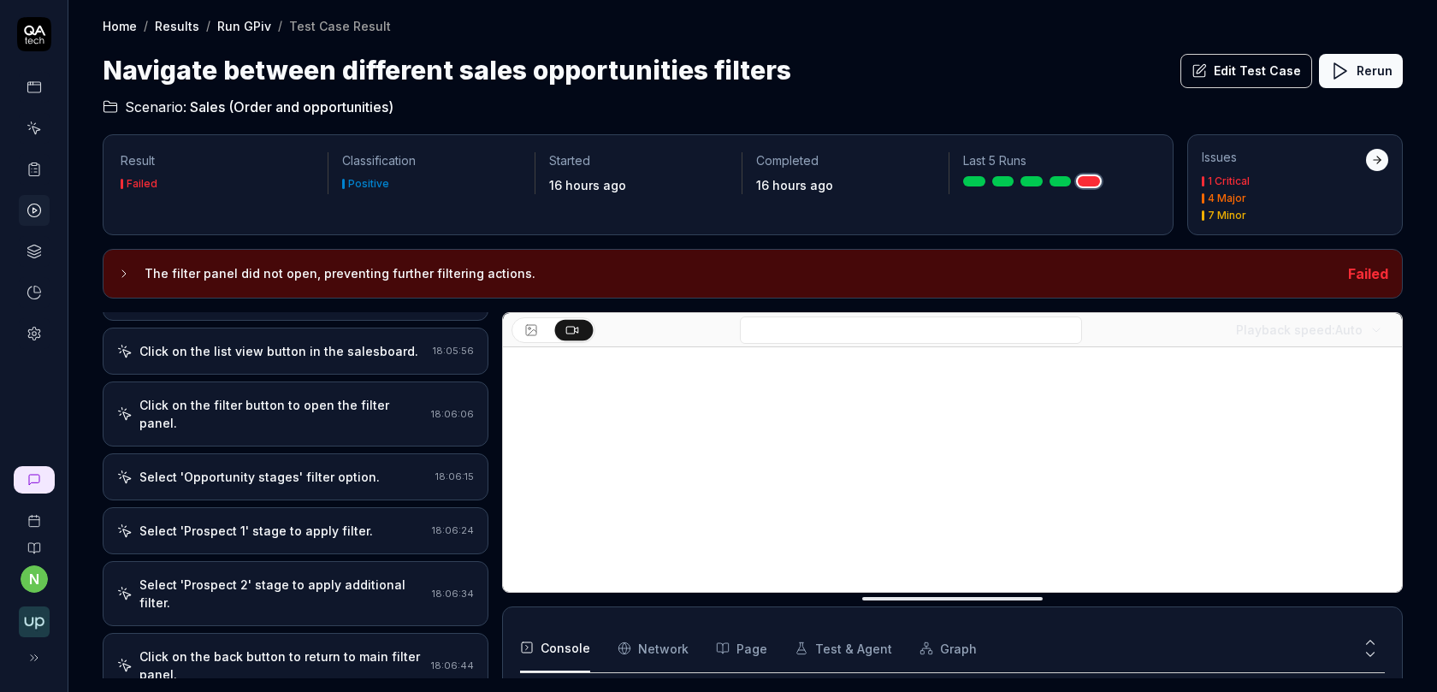
scroll to position [0, 0]
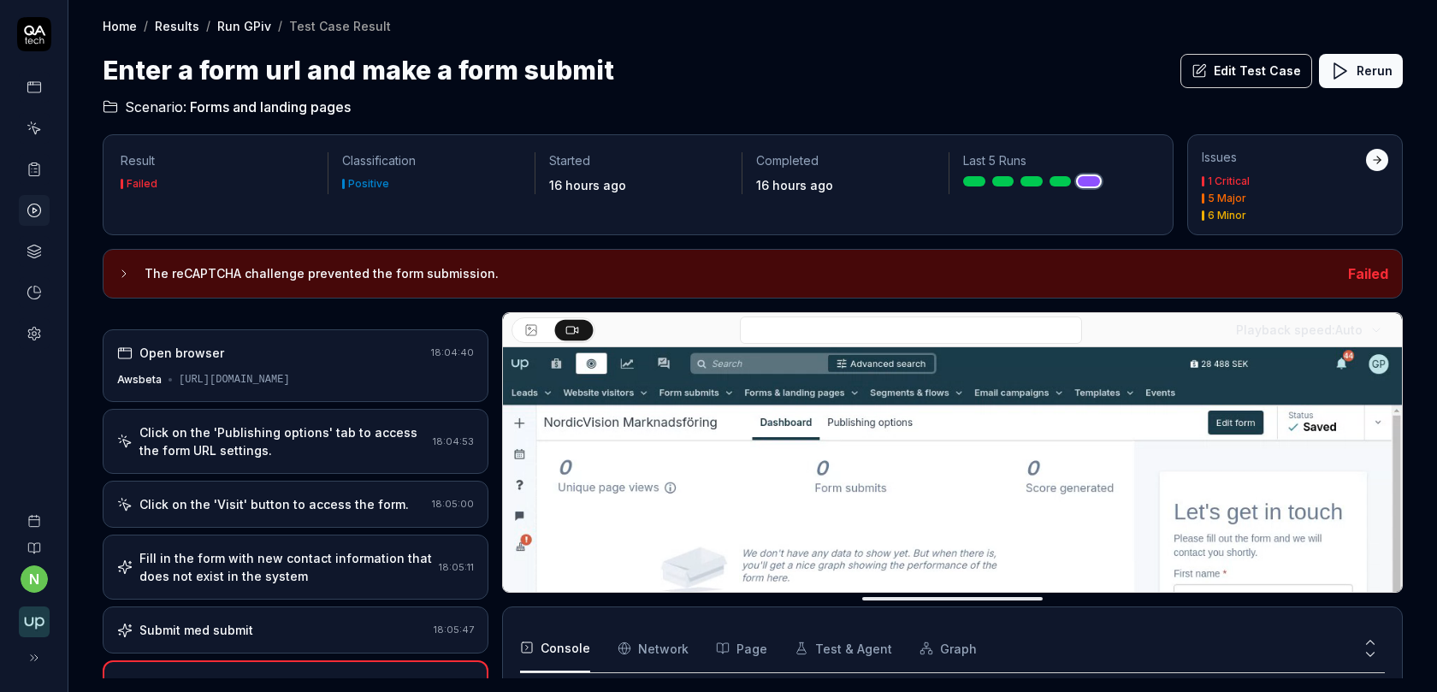
scroll to position [56, 0]
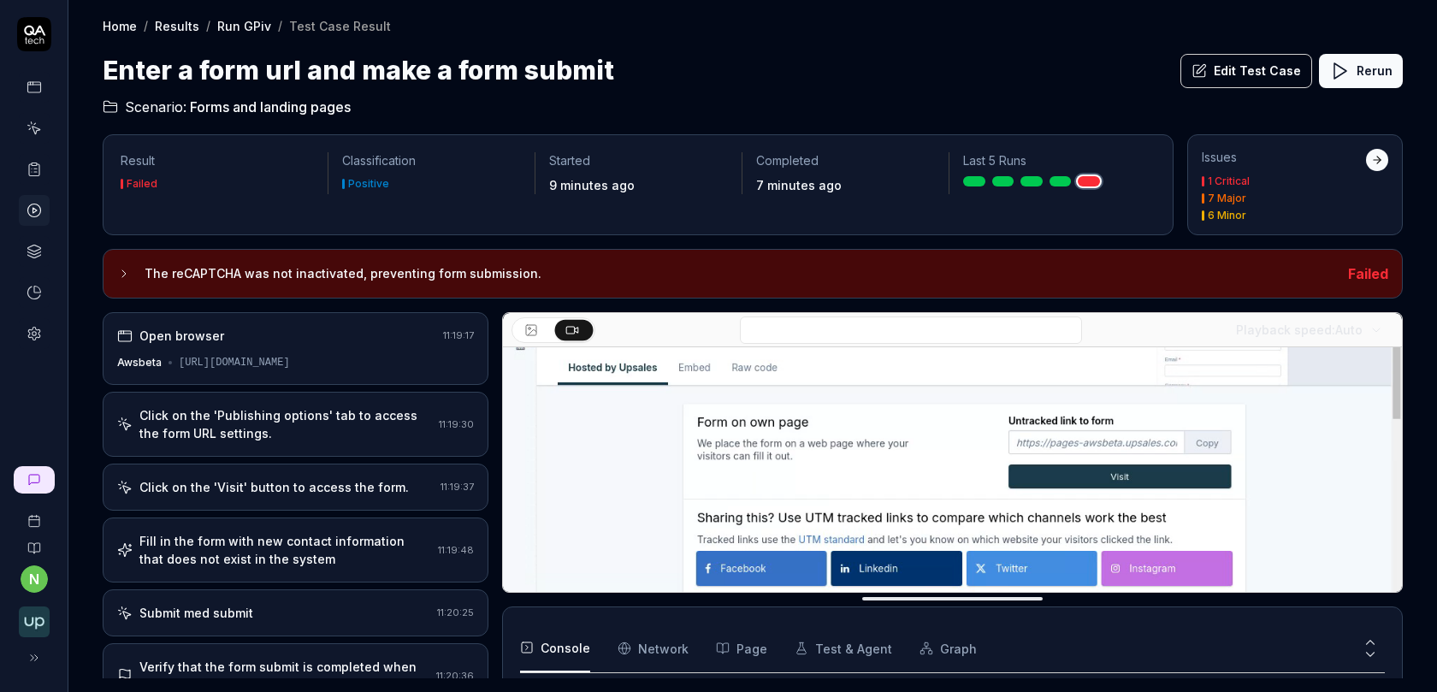
click at [1252, 70] on button "Edit Test Case" at bounding box center [1246, 71] width 132 height 34
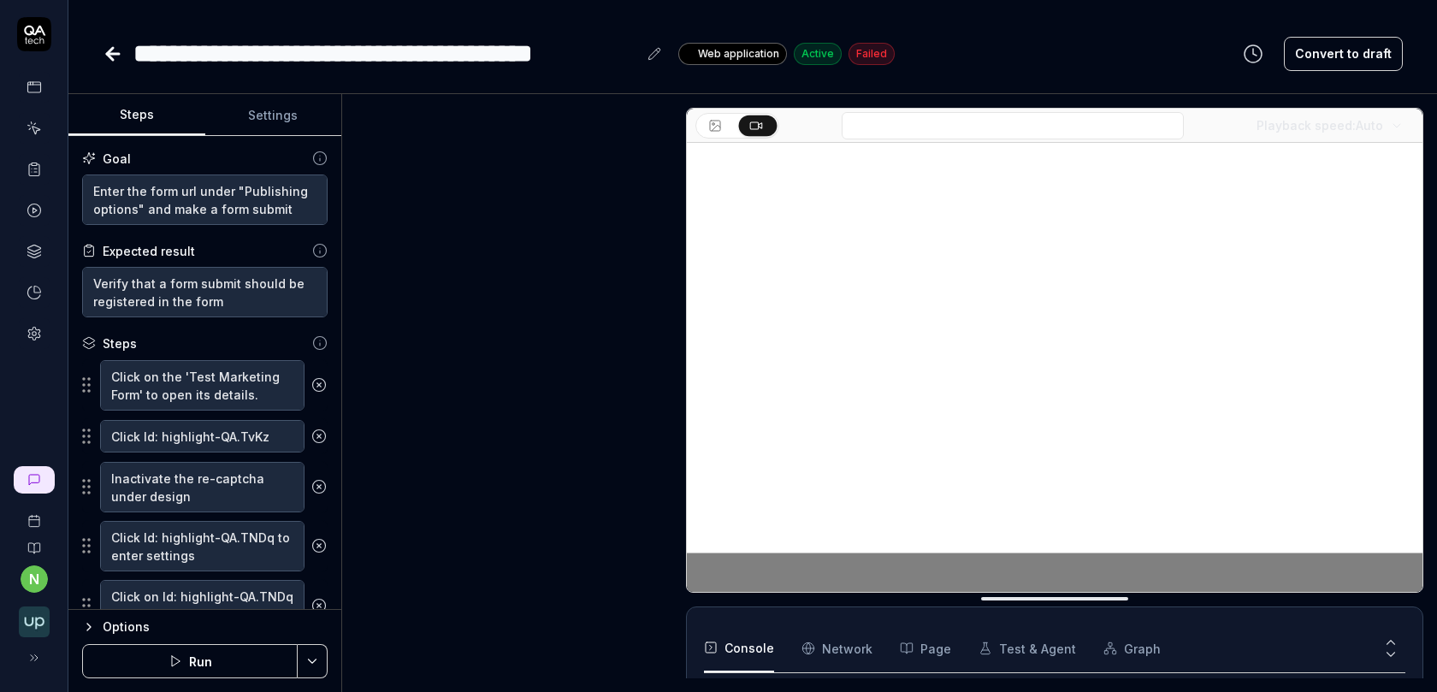
scroll to position [122, 0]
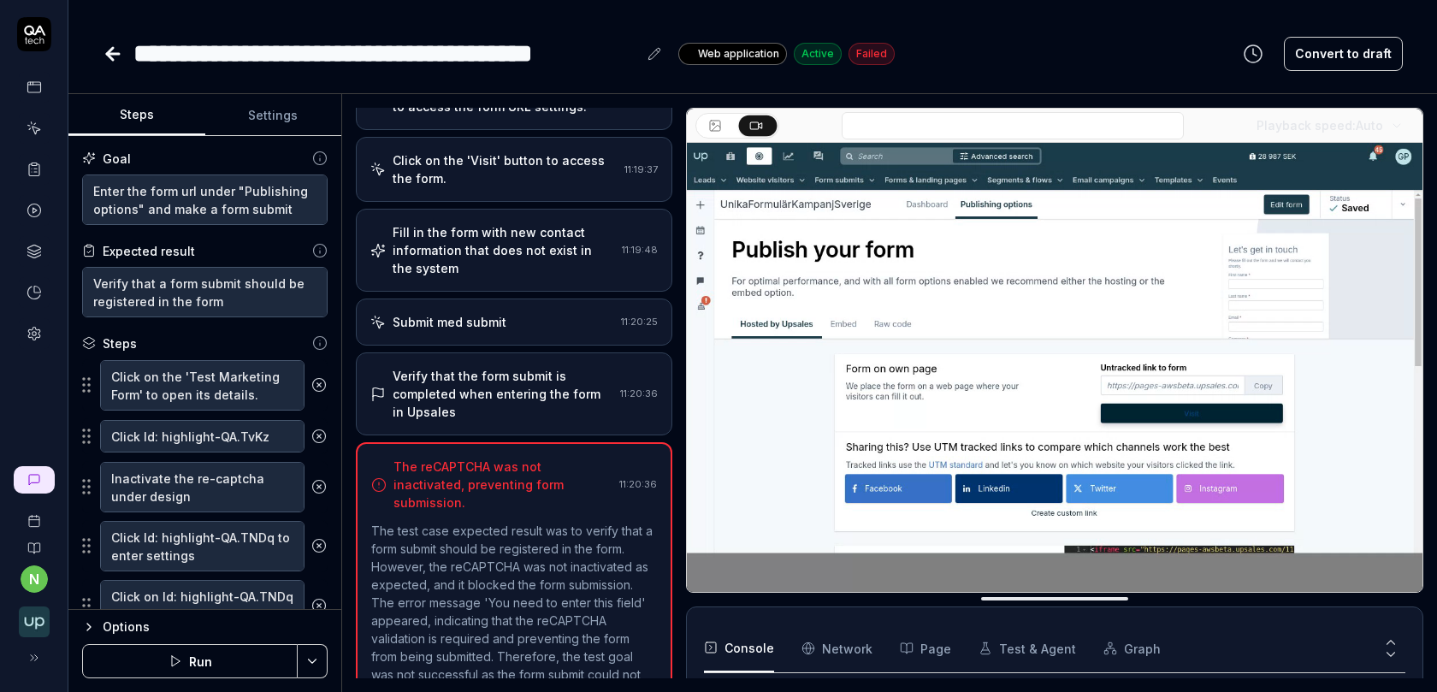
click at [512, 188] on div "Click on the 'Visit' button to access the form. 11:19:37" at bounding box center [514, 169] width 316 height 65
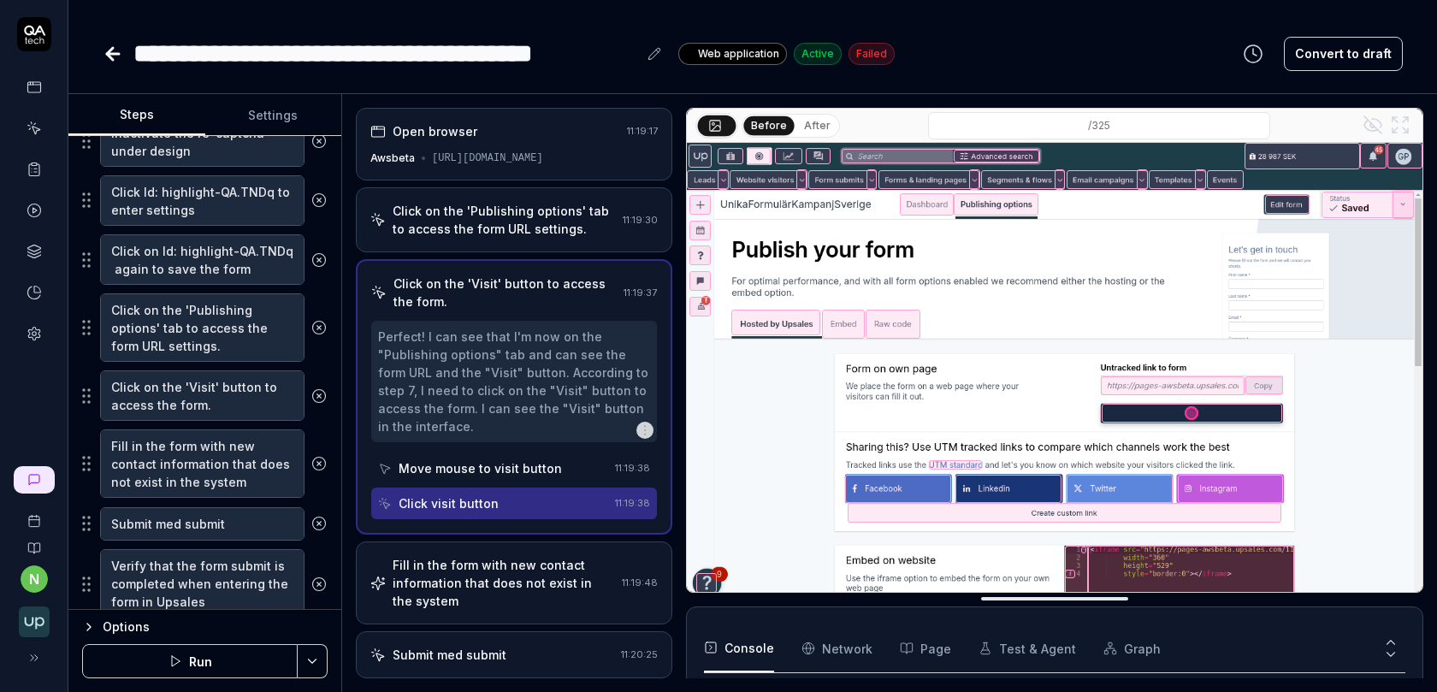
scroll to position [399, 0]
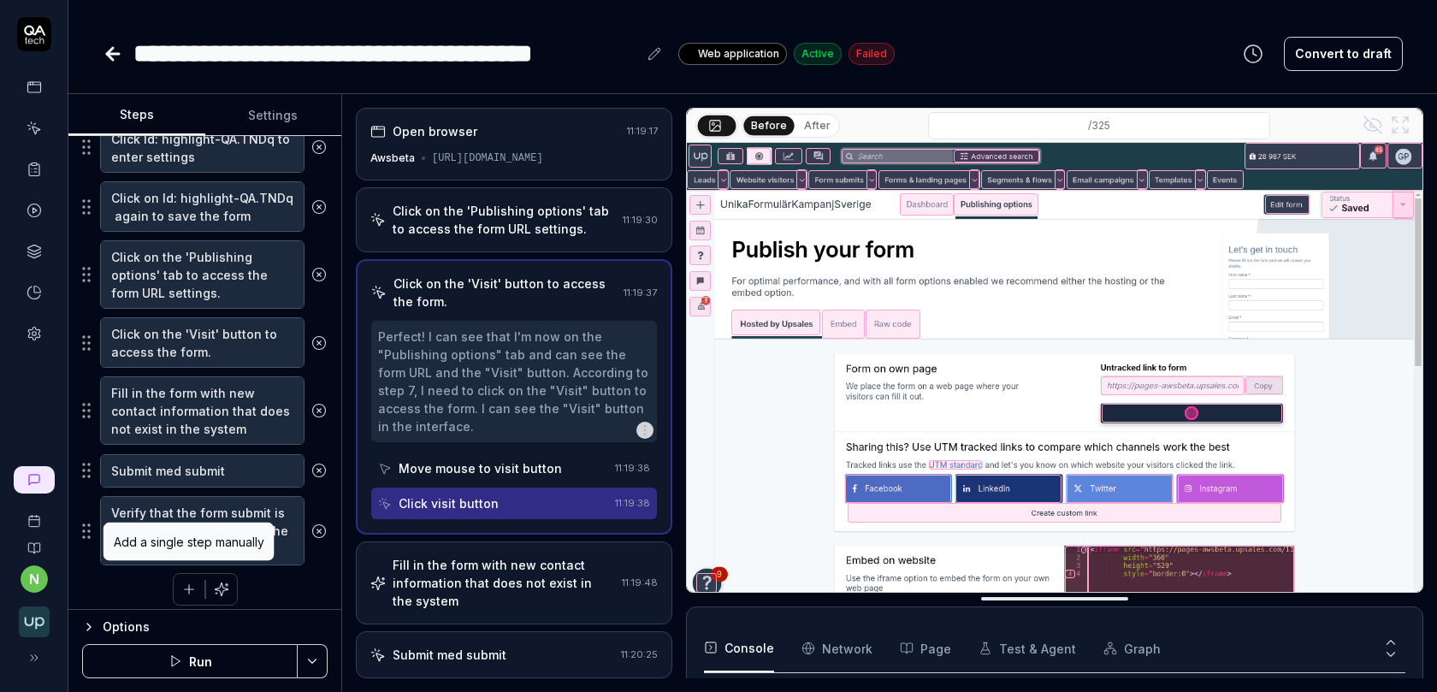
click at [189, 590] on button "button" at bounding box center [189, 589] width 31 height 31
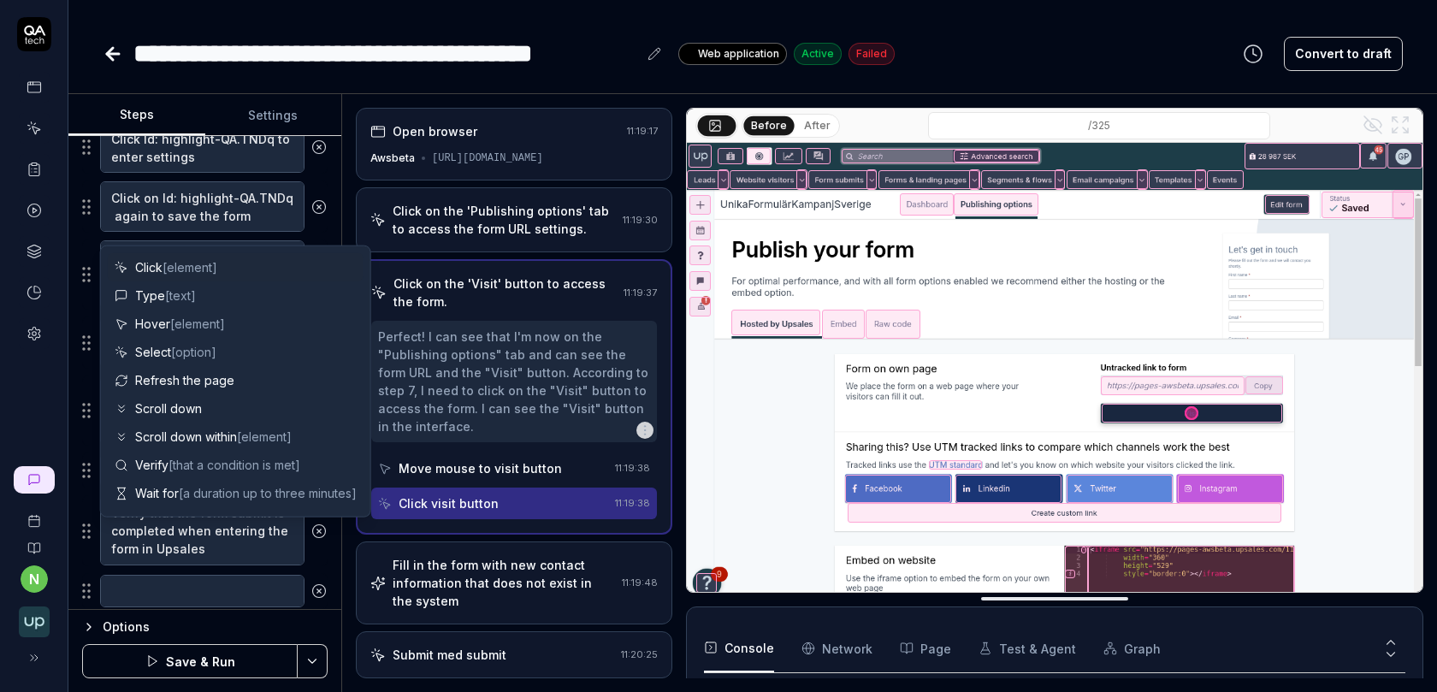
scroll to position [441, 0]
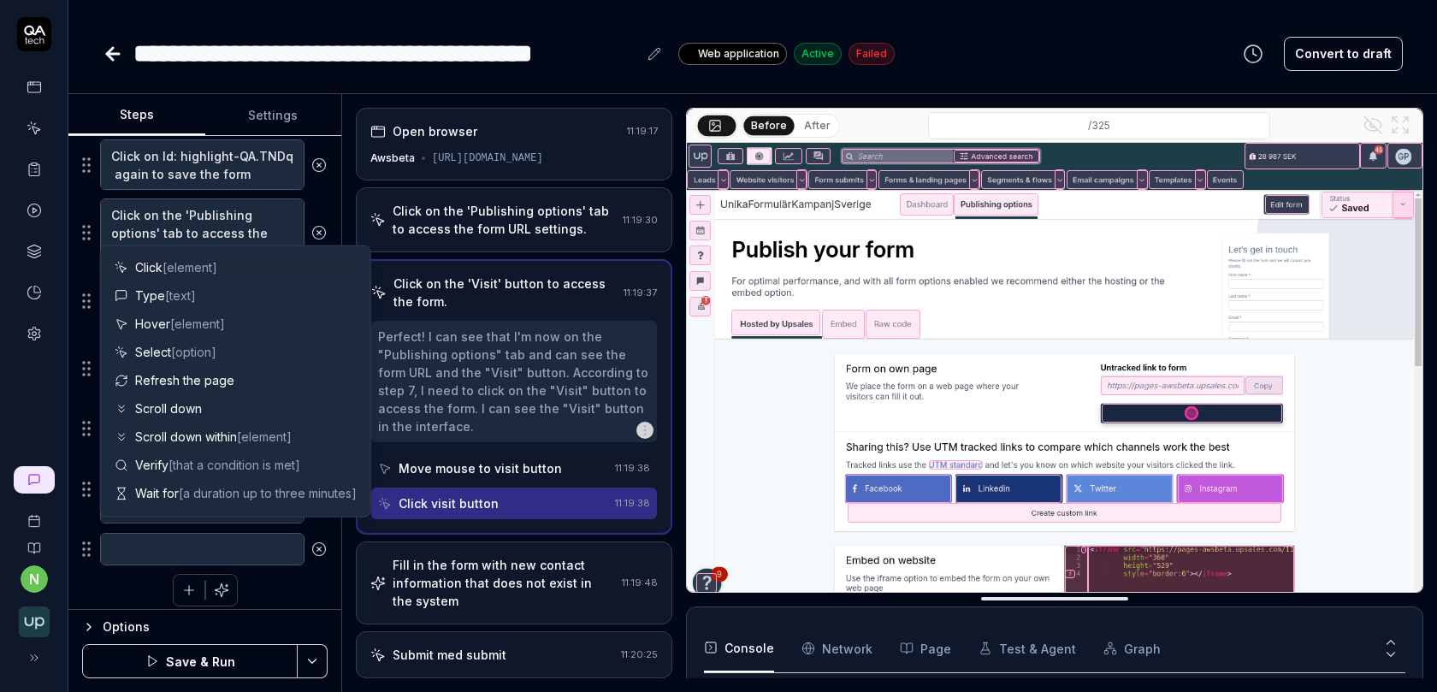
type textarea "*"
type textarea "M"
type textarea "*"
type textarea "Ma"
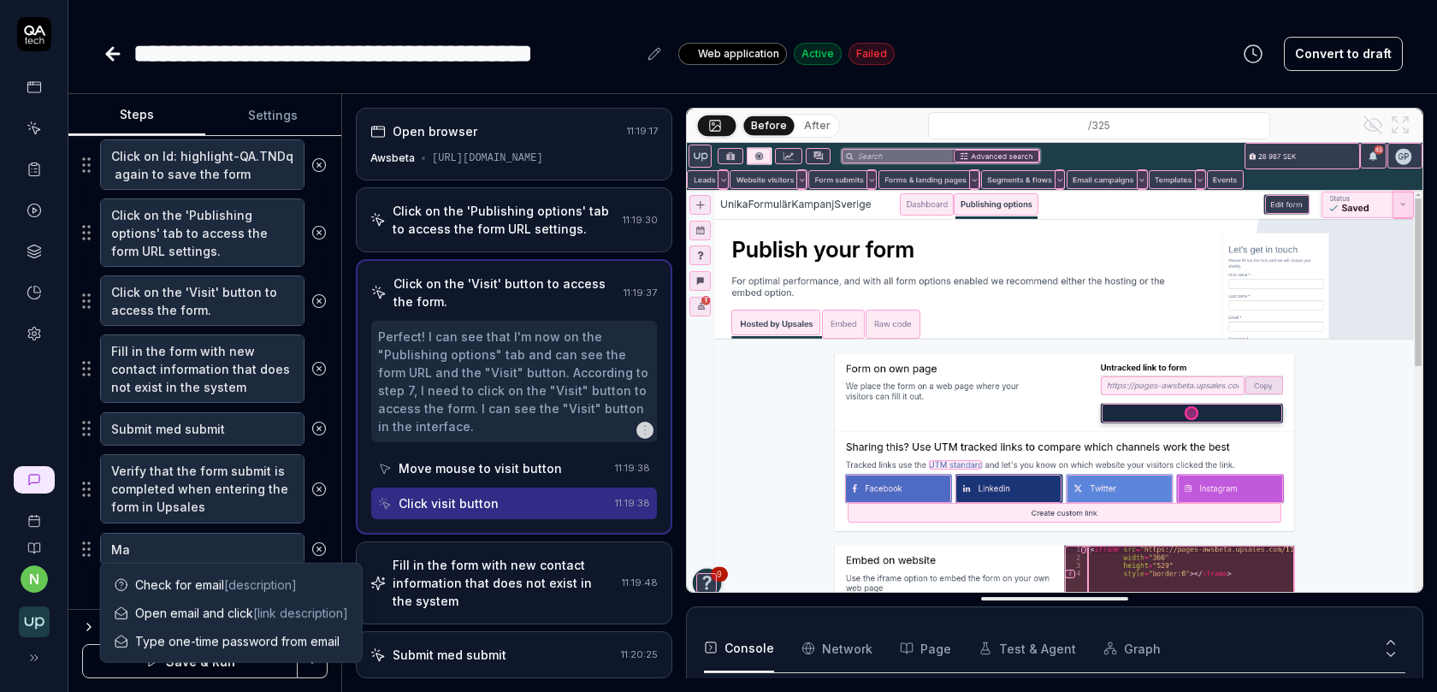
type textarea "*"
type textarea "Make"
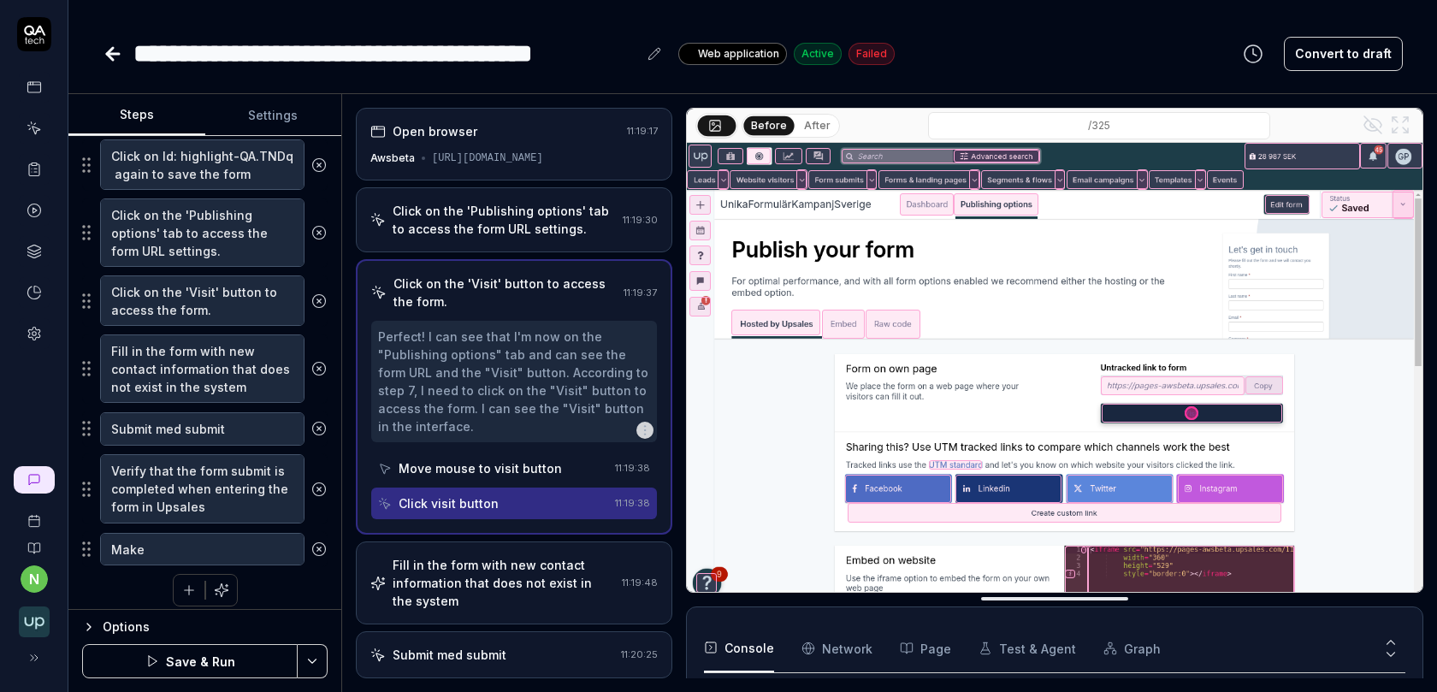
type textarea "*"
type textarea "Make"
type textarea "*"
type textarea "Make"
type textarea "*"
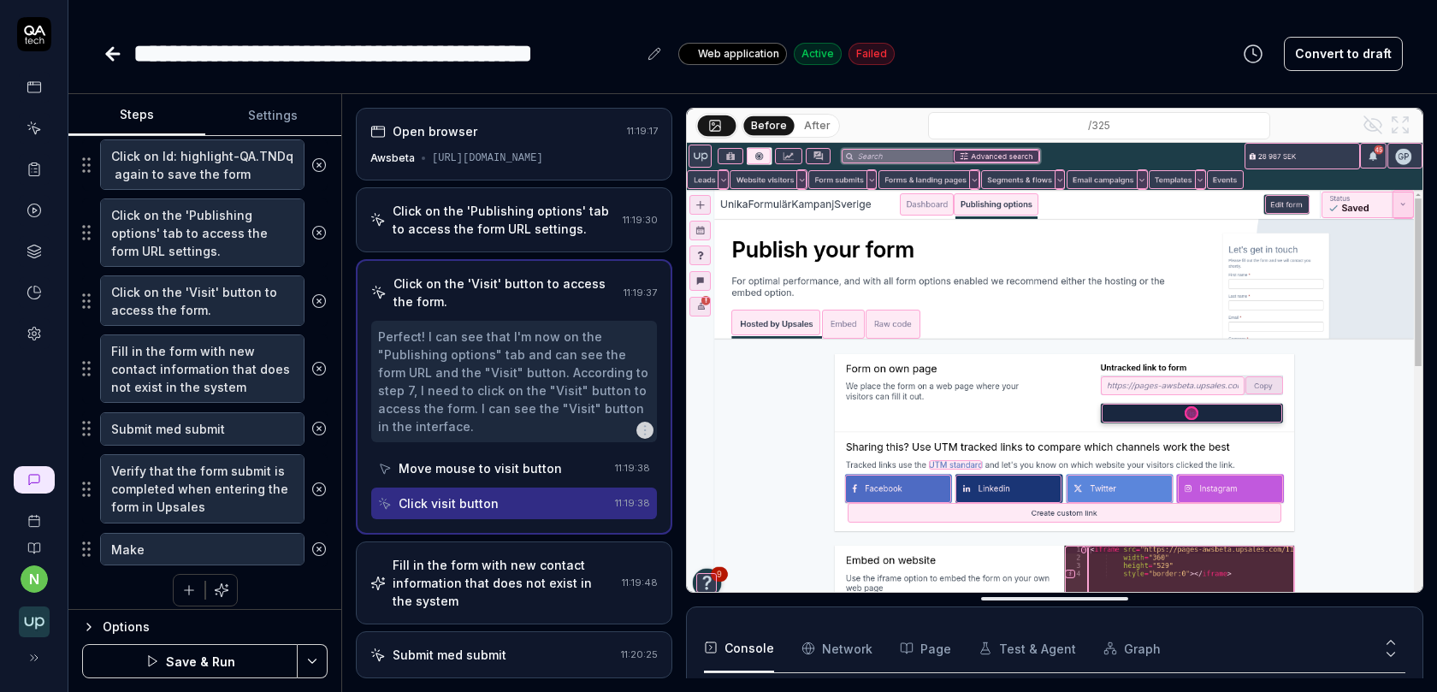
type textarea "Mak"
type textarea "*"
type textarea "Ma"
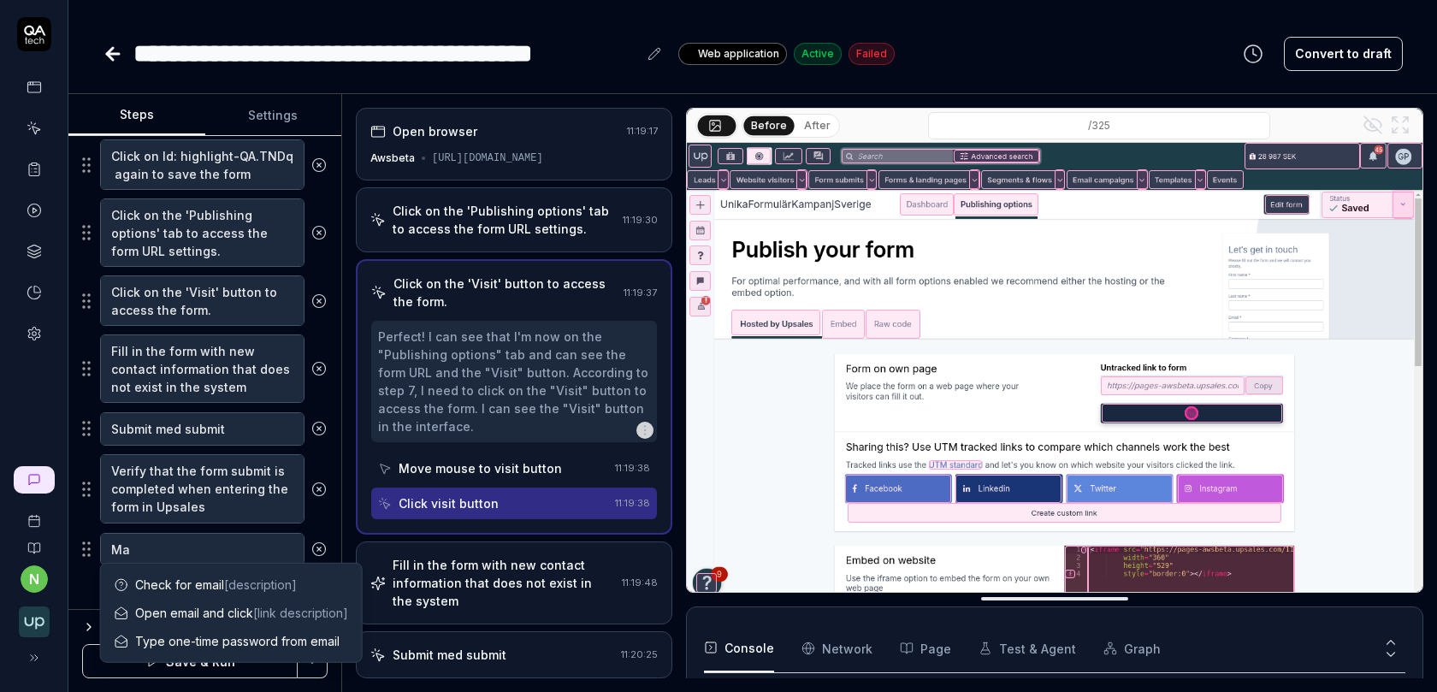
type textarea "*"
type textarea "M"
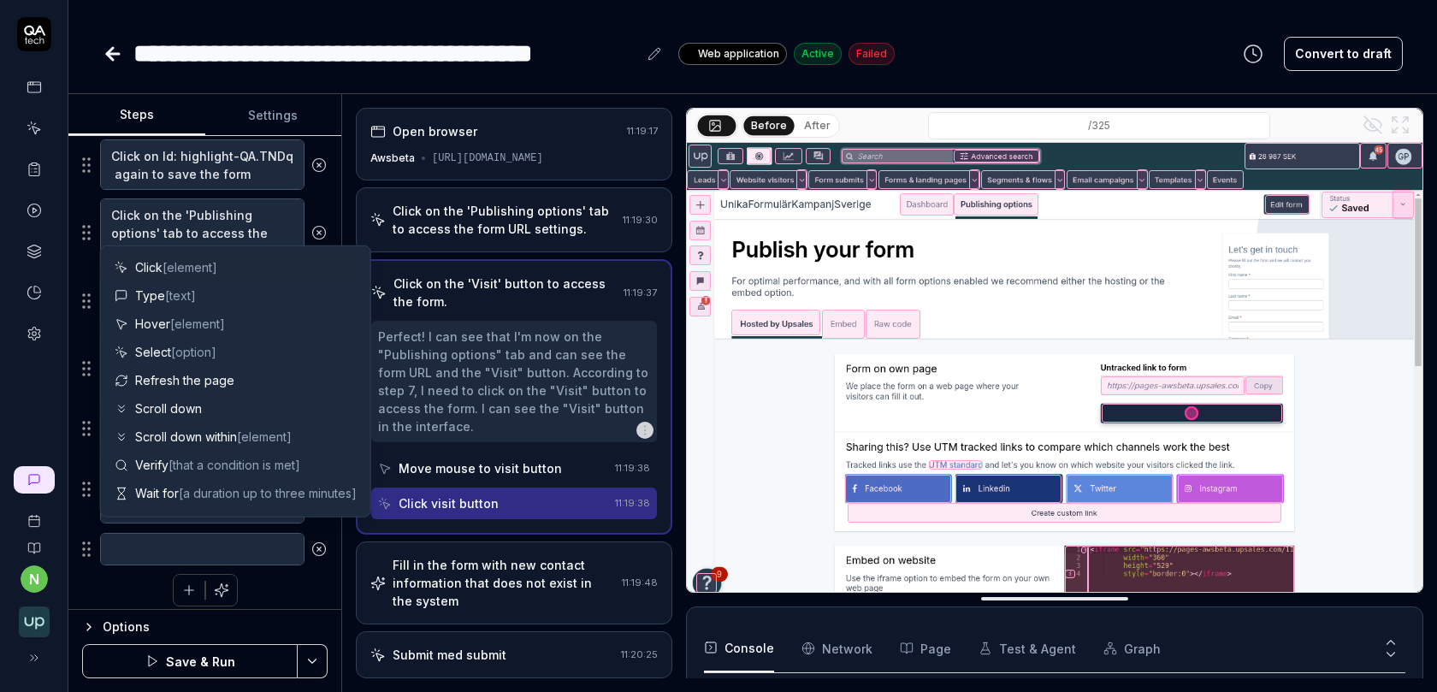
type textarea "*"
type textarea "M"
type textarea "*"
type textarea "Ma"
type textarea "*"
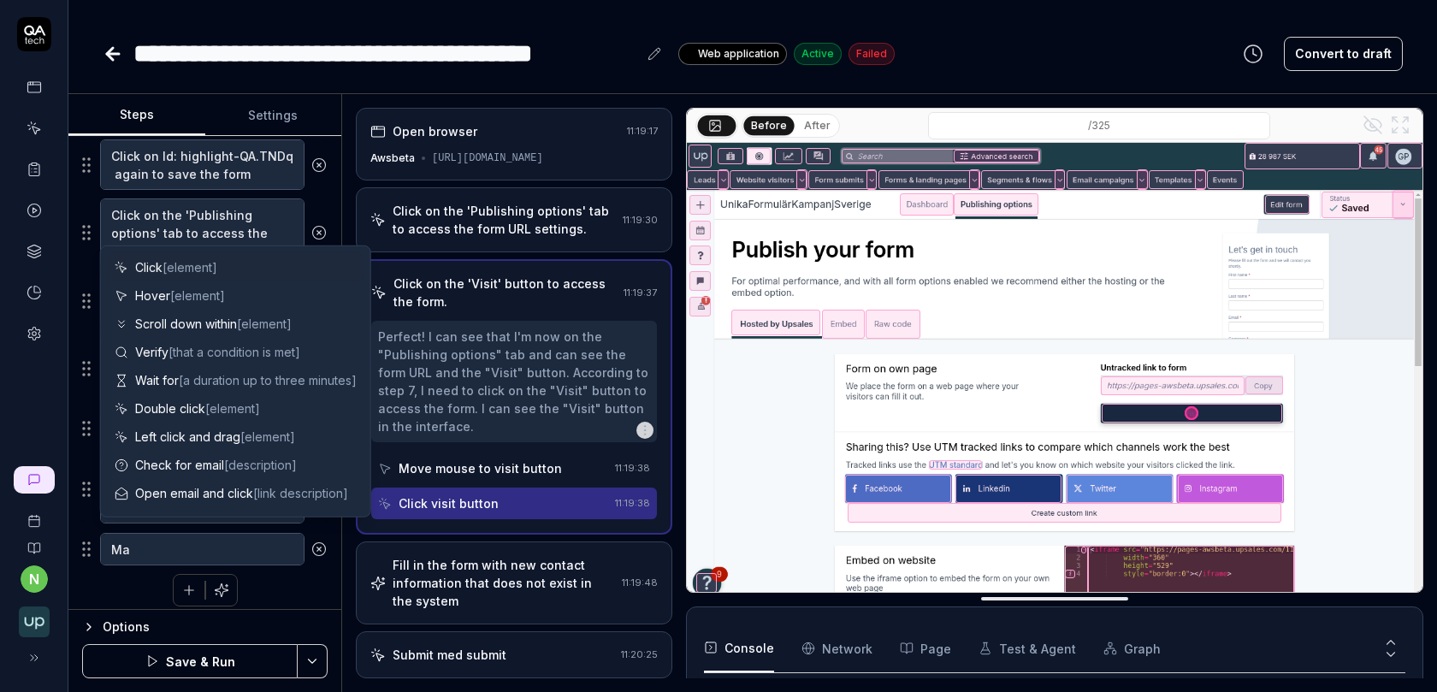
type textarea "Mak"
type textarea "*"
type textarea "Make"
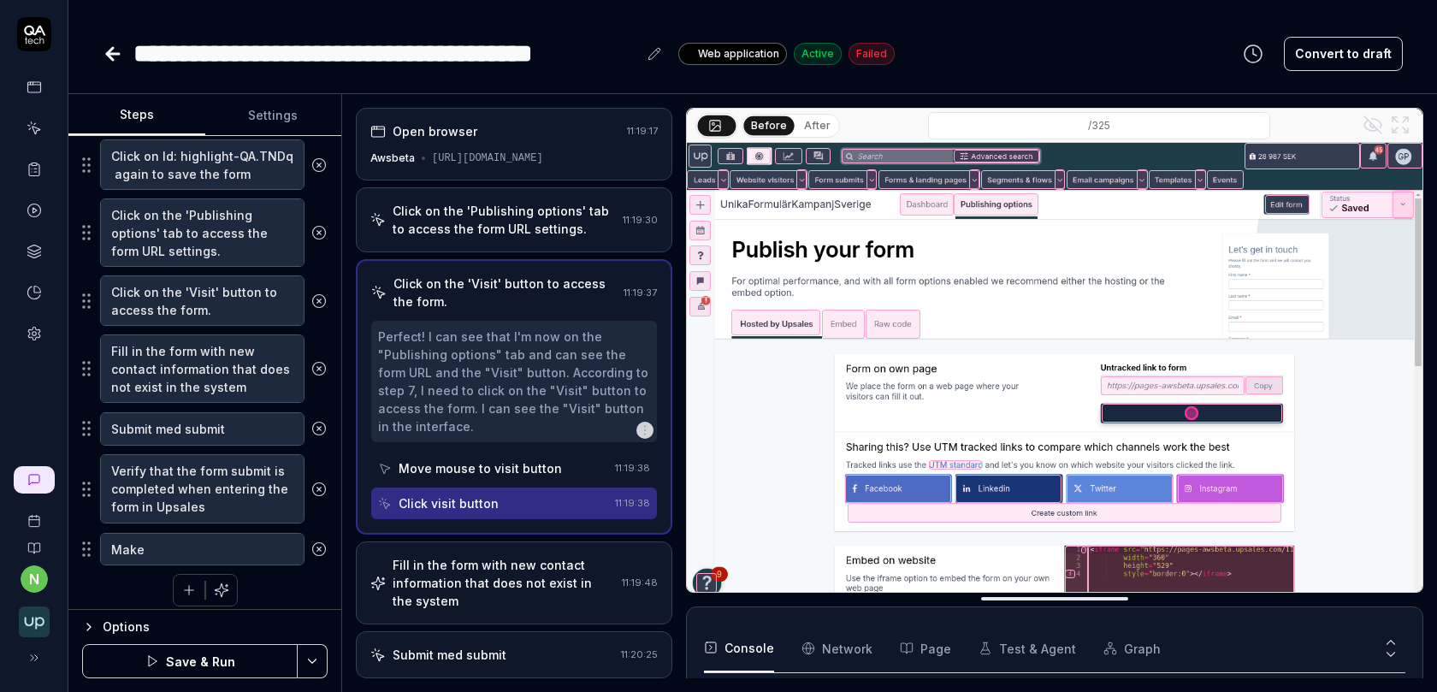
type textarea "*"
type textarea "Make s"
type textarea "*"
type textarea "Make su"
type textarea "*"
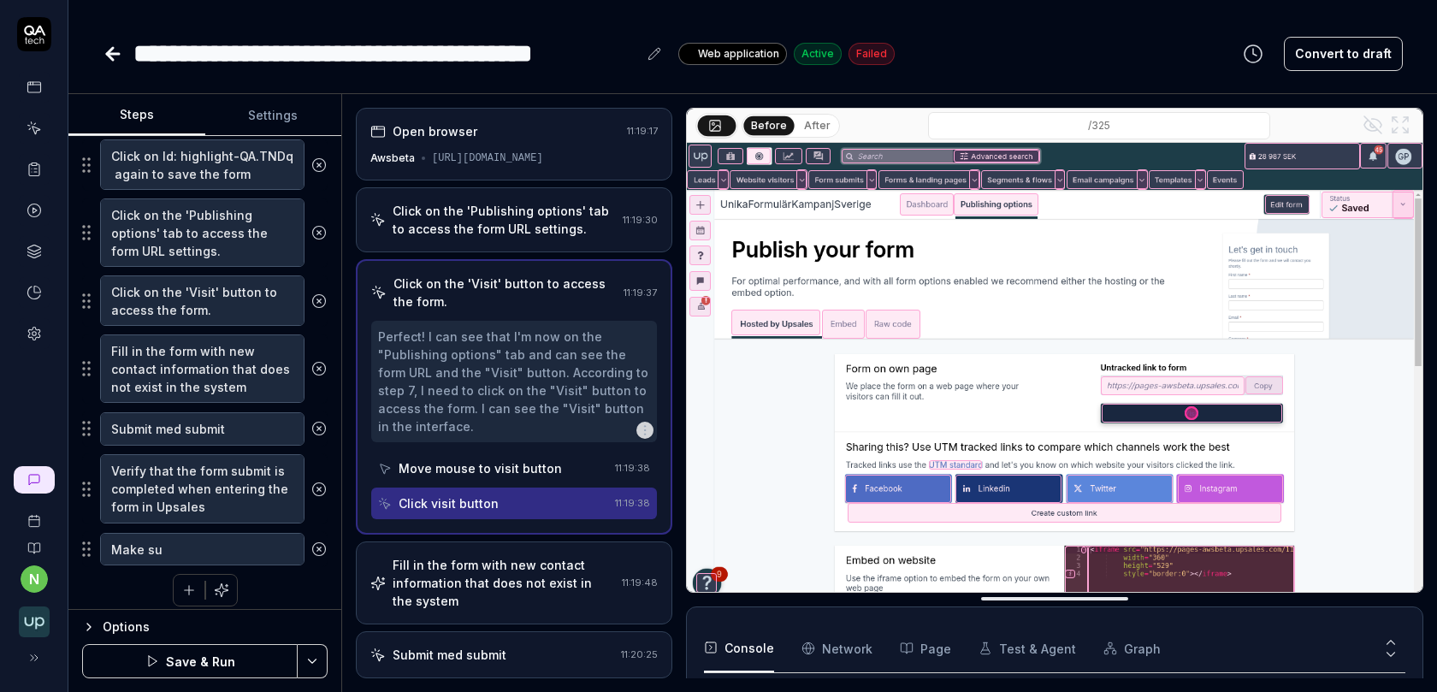
type textarea "Make sur"
type textarea "*"
type textarea "Make sure"
type textarea "*"
type textarea "Make sure t"
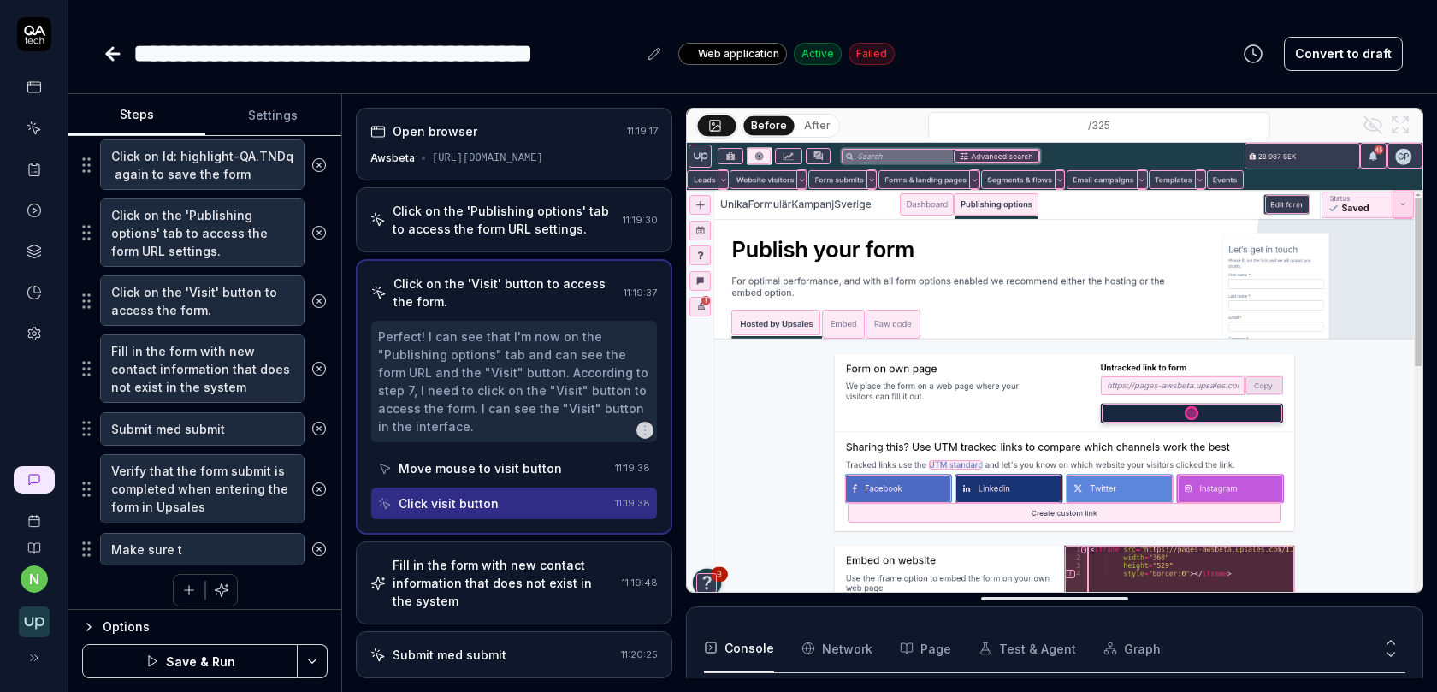
type textarea "*"
type textarea "Make sure th"
type textarea "*"
type textarea "Make sure the"
type textarea "*"
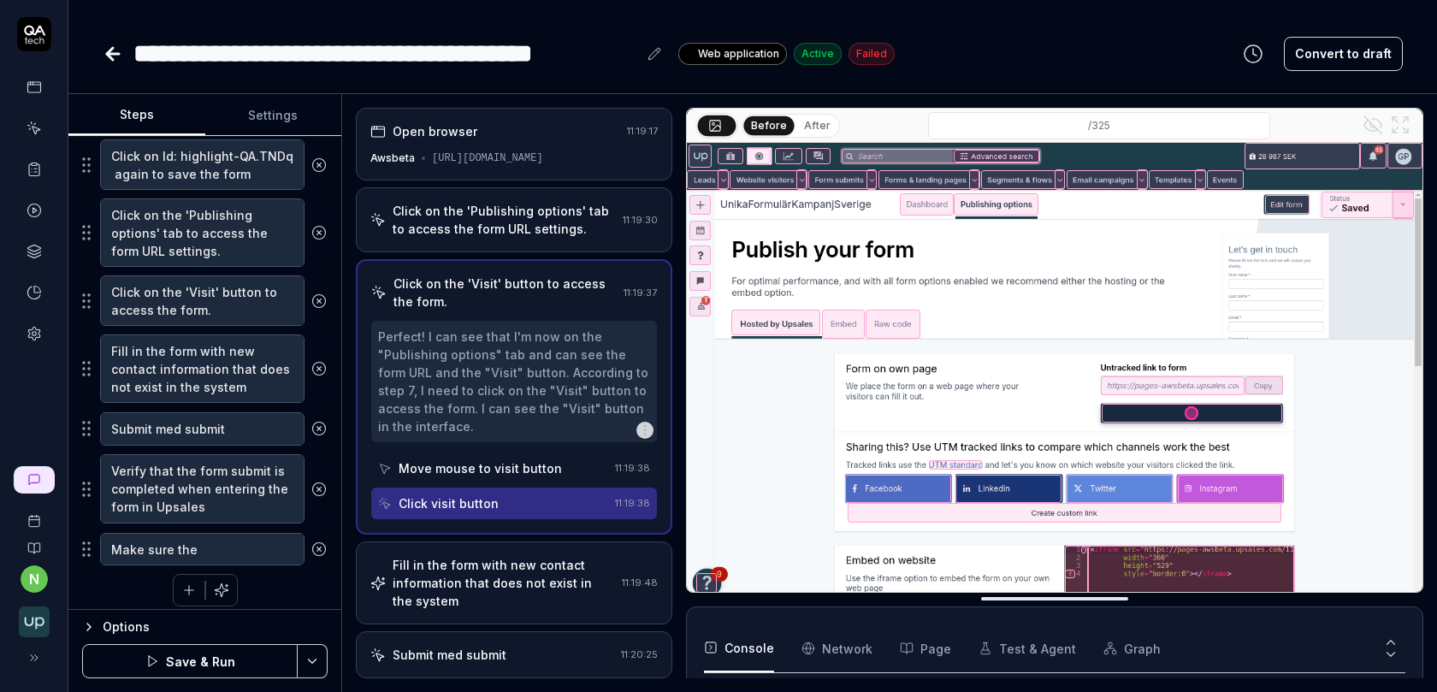
type textarea "Make sure the"
type textarea "*"
type textarea "Make sure the r"
type textarea "*"
type textarea "Make sure the re"
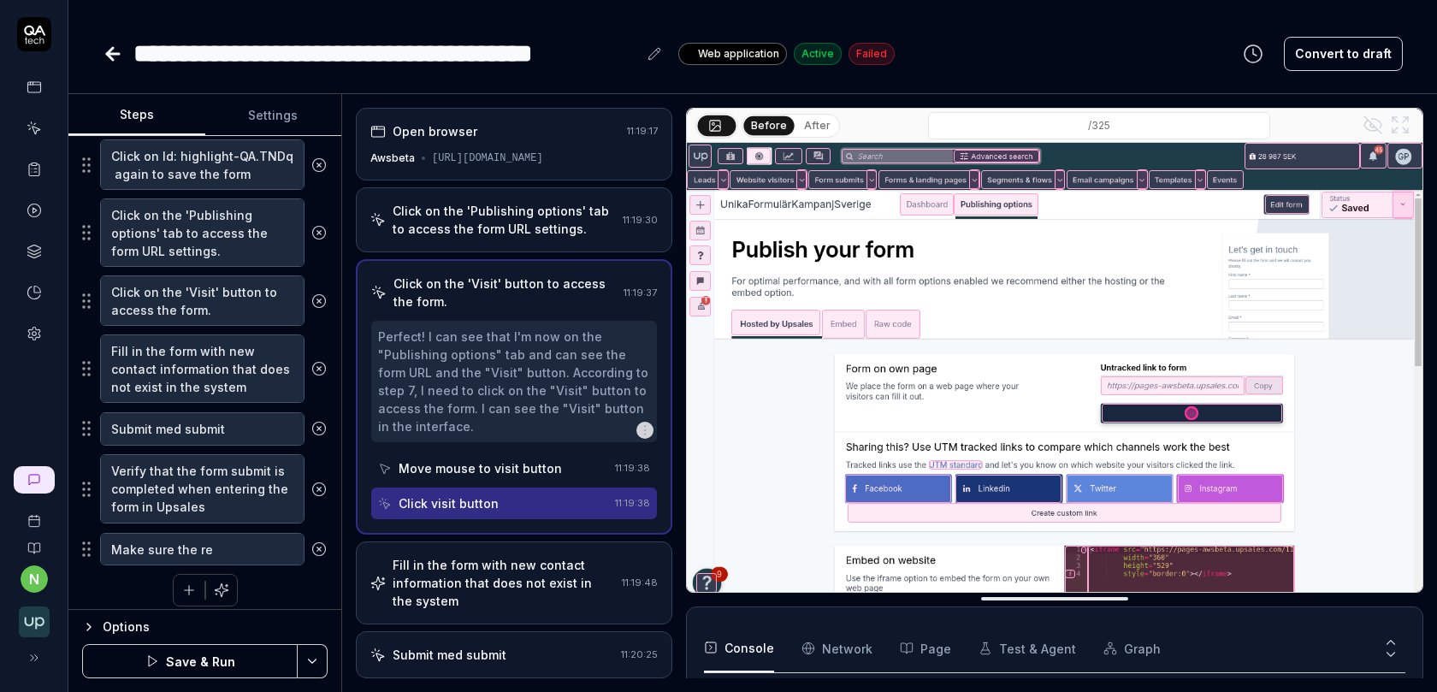
type textarea "*"
type textarea "Make sure the reC"
type textarea "*"
type textarea "Make sure the reCap"
type textarea "*"
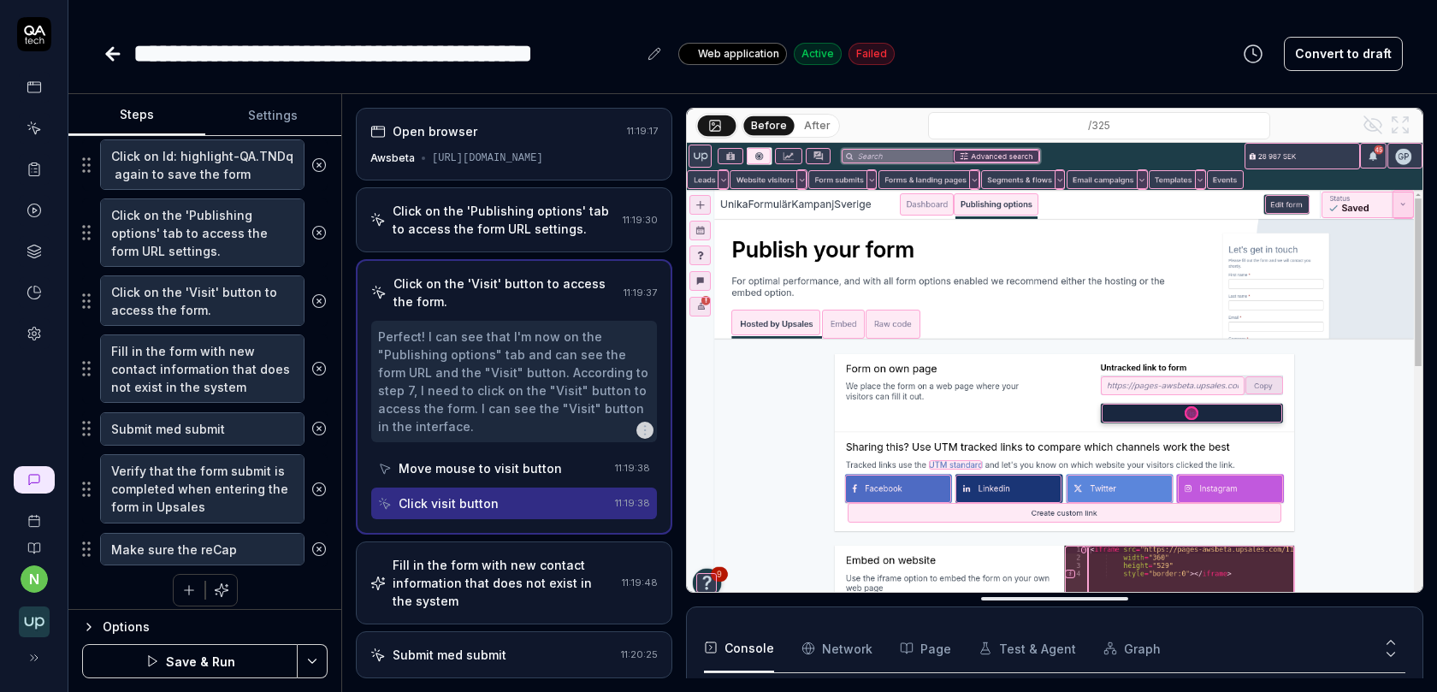
type textarea "Make sure the reCapt"
type textarea "*"
type textarea "Make sure the reCapta"
type textarea "*"
type textarea "Make sure the reCapt"
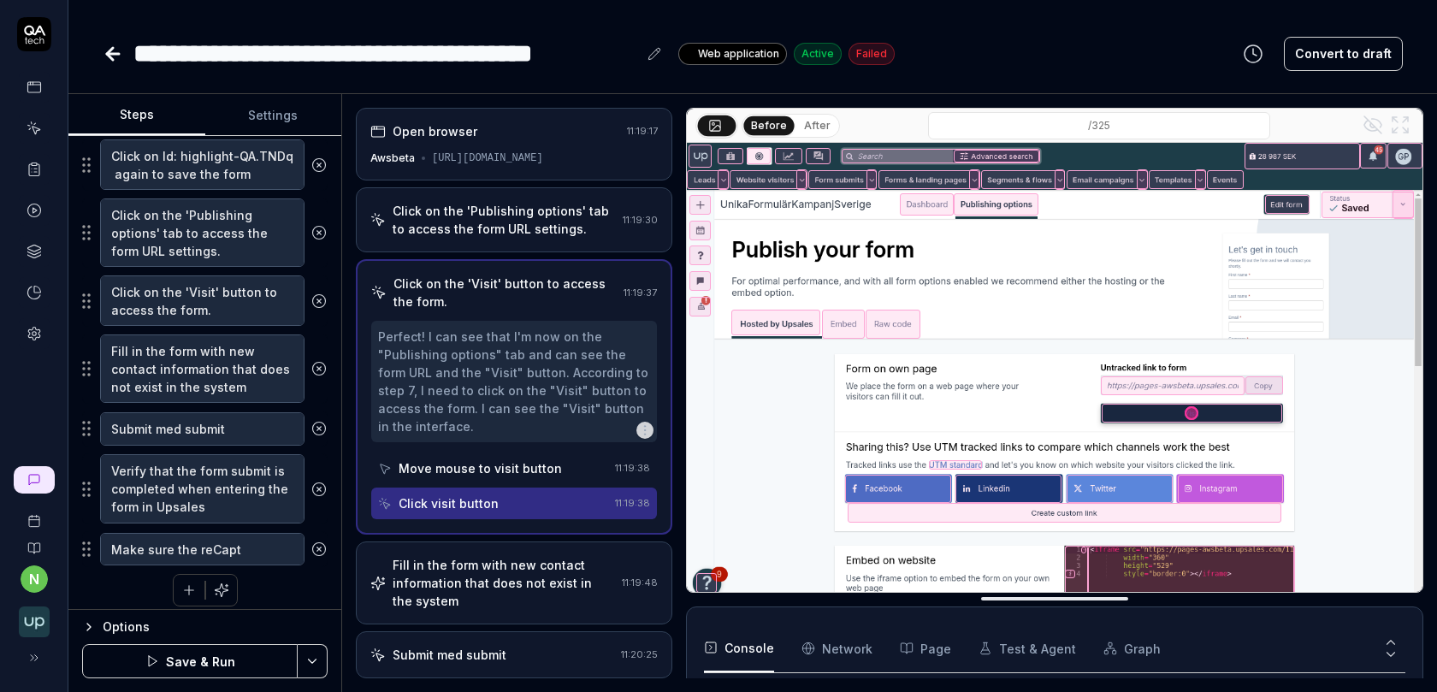
type textarea "*"
type textarea "Make sure the reCap"
type textarea "*"
type textarea "Make sure the reCapt"
type textarea "*"
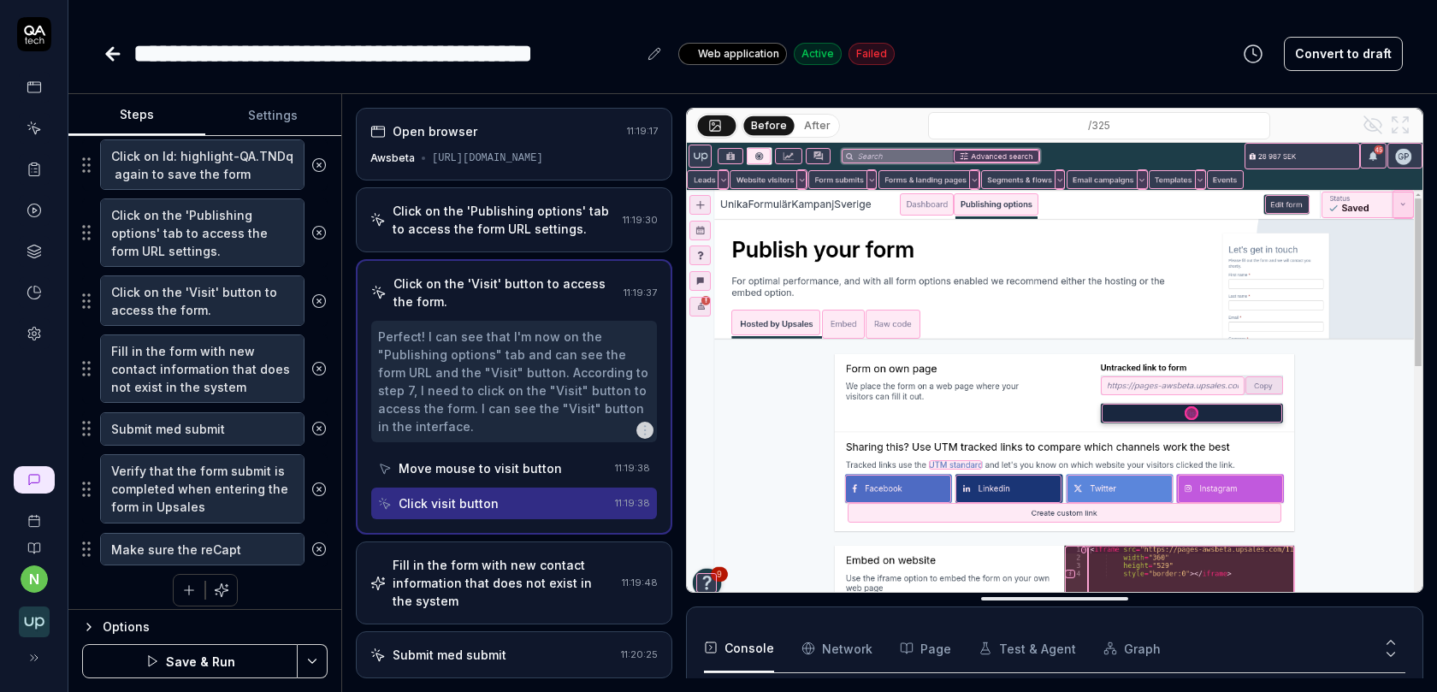
type textarea "Make sure the reCapta"
type textarea "*"
type textarea "Make sure the reCaptac"
type textarea "*"
type textarea "Make sure the reCaptach"
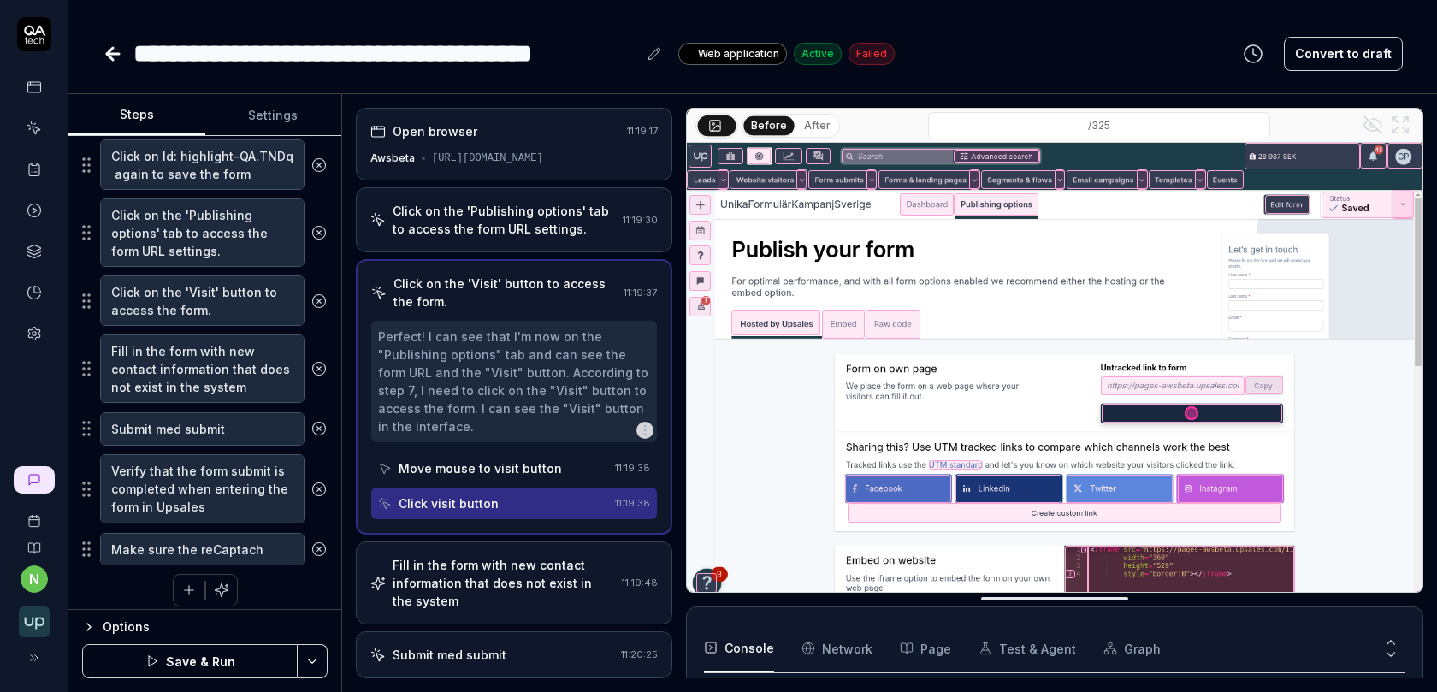
type textarea "*"
type textarea "Make sure the reCaptacha"
type textarea "*"
type textarea "Make sure the reCaptacha"
type textarea "*"
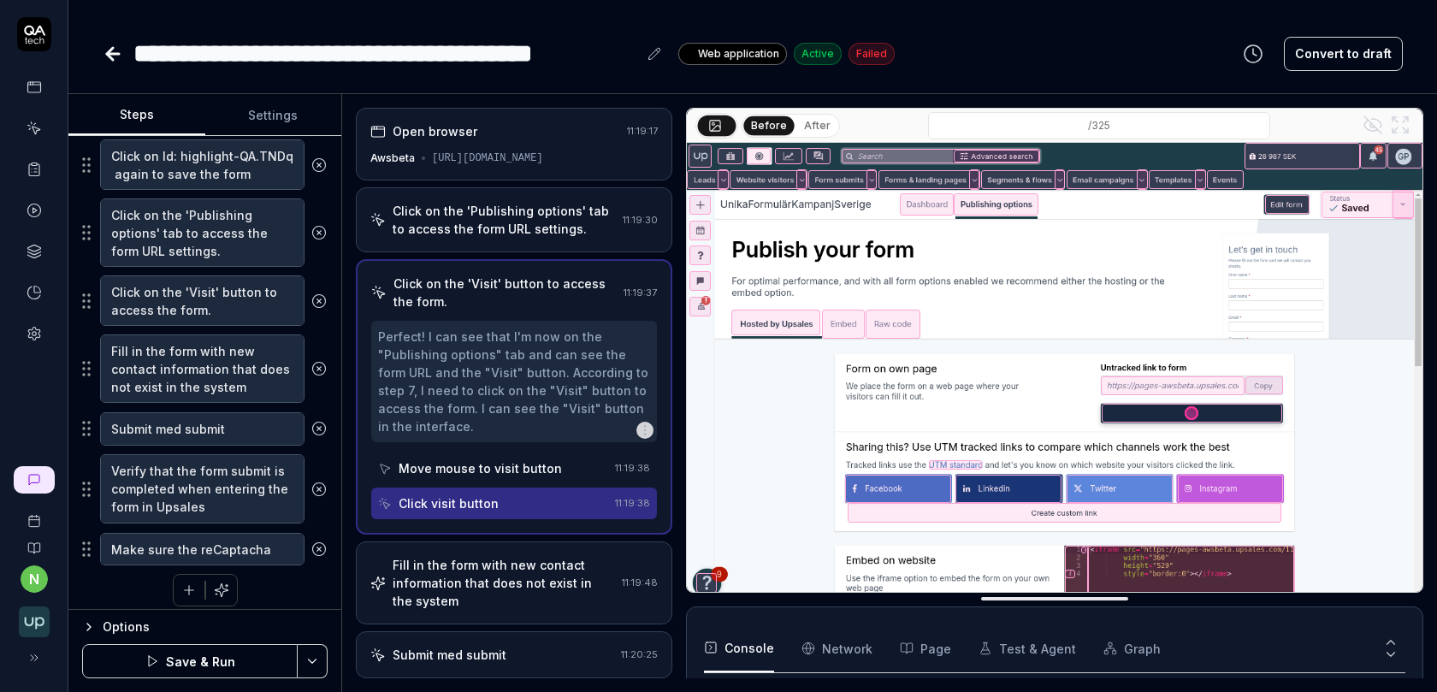
type textarea "Make sure the reCaptacha i"
type textarea "*"
type textarea "Make sure the reCaptacha"
type textarea "*"
type textarea "Make sure the reCaptacha"
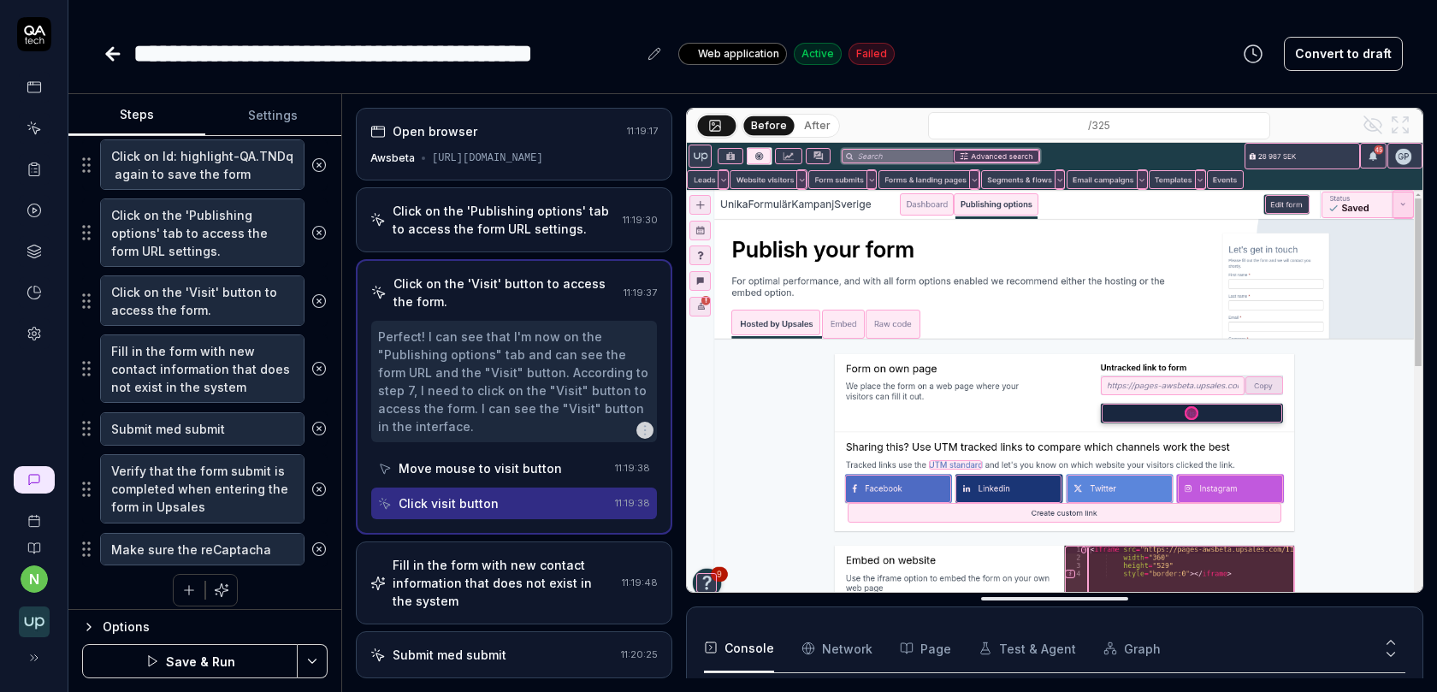
type textarea "*"
type textarea "Make sure the reCaptach"
type textarea "*"
type textarea "Make sure the reCaptac"
type textarea "*"
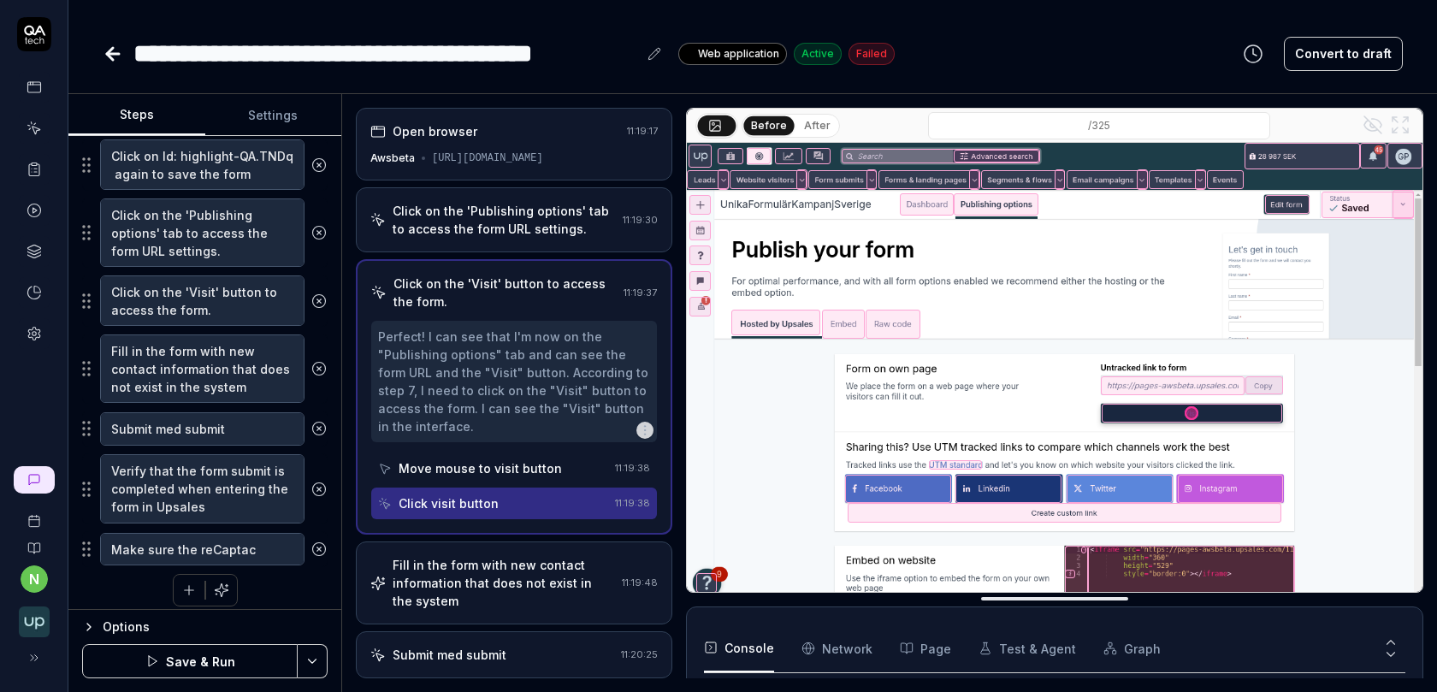
type textarea "Make sure the reCapta"
type textarea "*"
type textarea "Make sure the reCapt"
type textarea "*"
type textarea "Make sure the reCaptch"
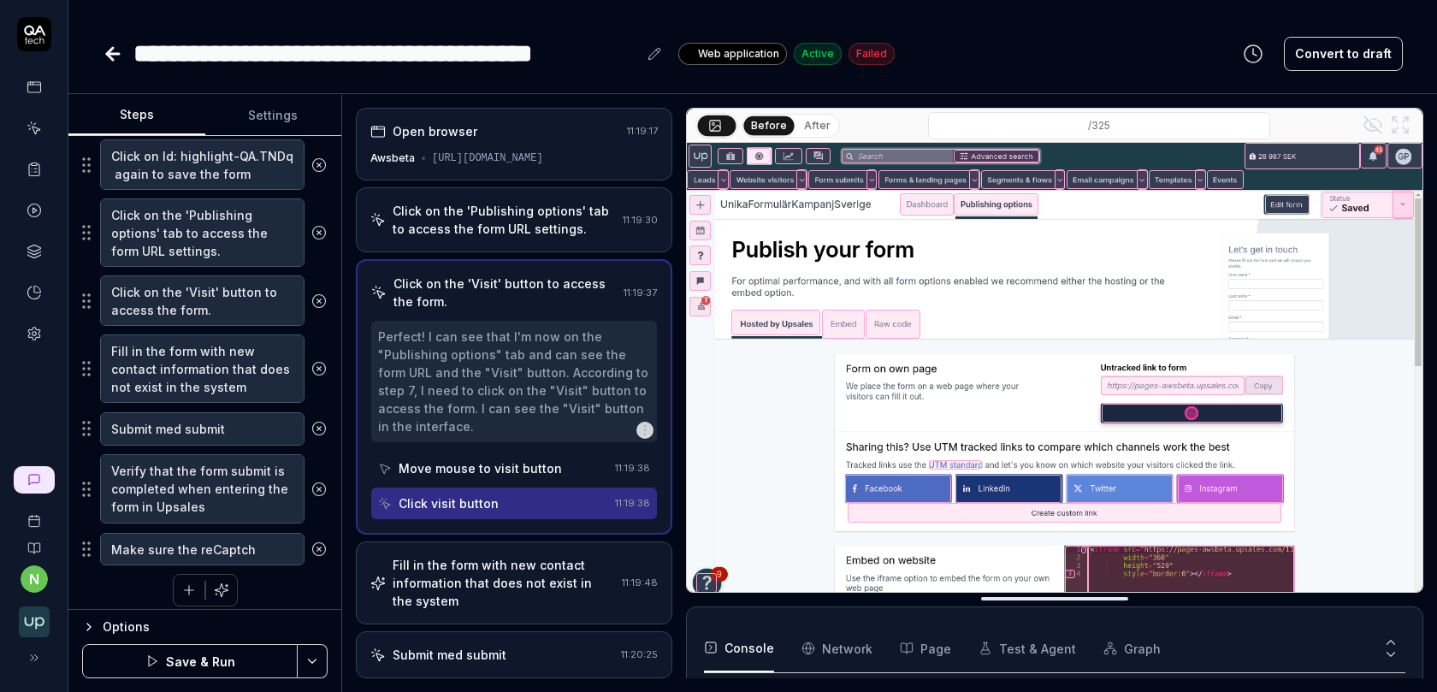
type textarea "*"
type textarea "Make sure the reCaptcha"
type textarea "*"
type textarea "Make sure the reCaptcha"
type textarea "*"
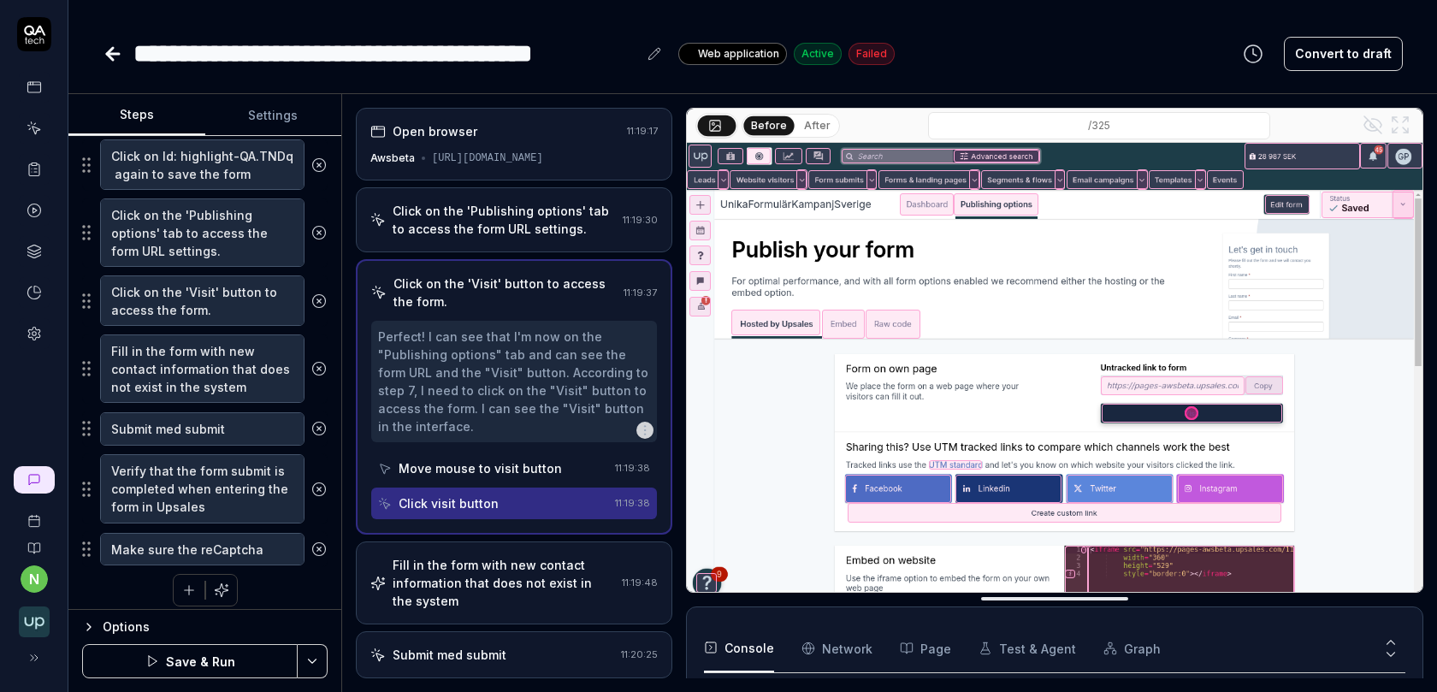
type textarea "Make sure the reCaptcha i"
type textarea "*"
type textarea "Make sure the reCaptcha is"
type textarea "*"
type textarea "Make sure the reCaptcha is"
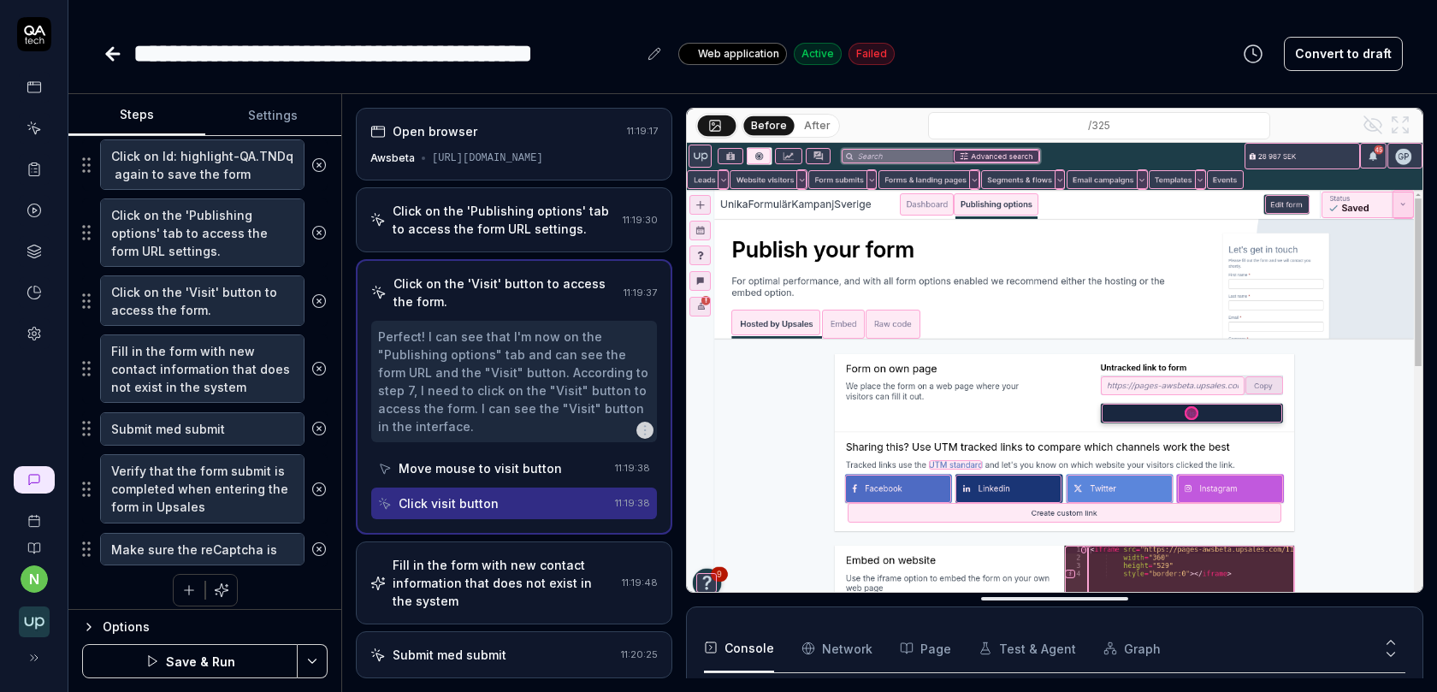
type textarea "*"
type textarea "Make sure the reCaptcha is a"
type textarea "*"
type textarea "Make sure the reCaptcha is ai"
type textarea "*"
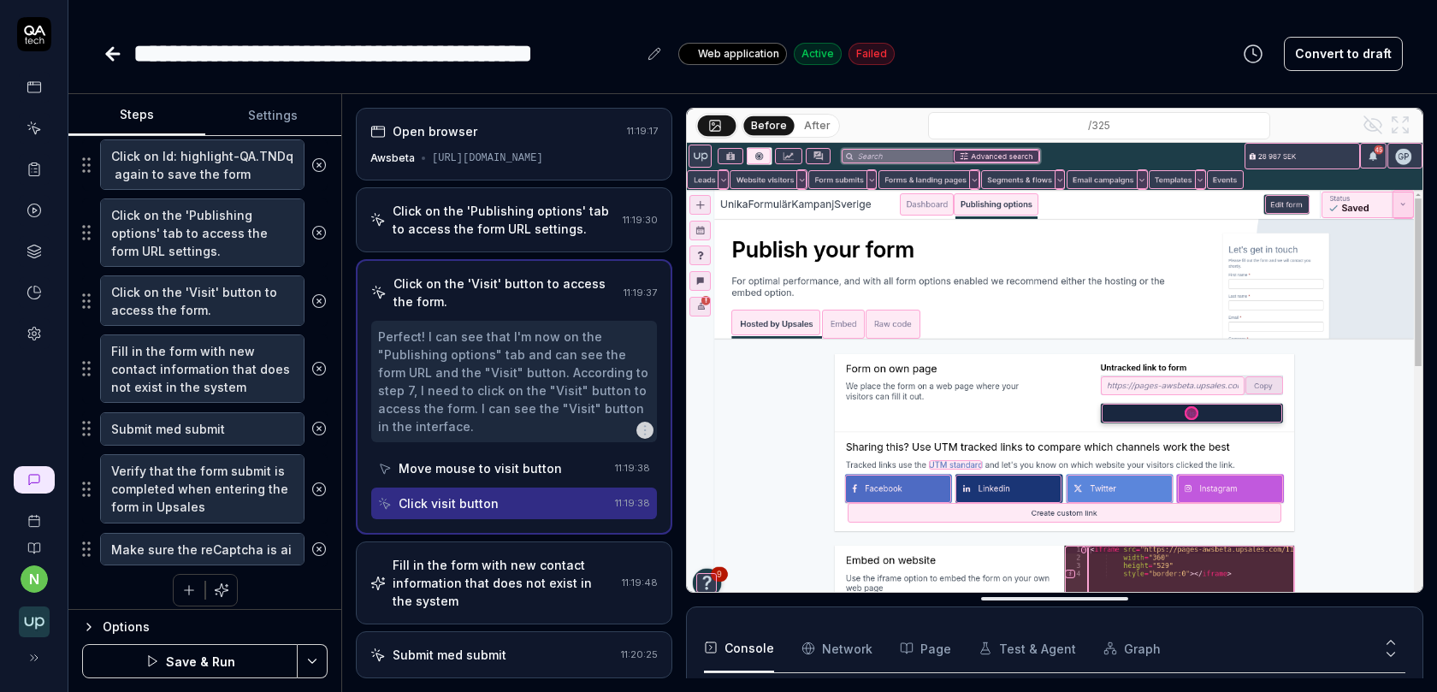
type textarea "Make sure the reCaptcha is a"
type textarea "*"
type textarea "Make sure the reCaptcha is"
type textarea "*"
type textarea "Make sure the reCaptcha is i"
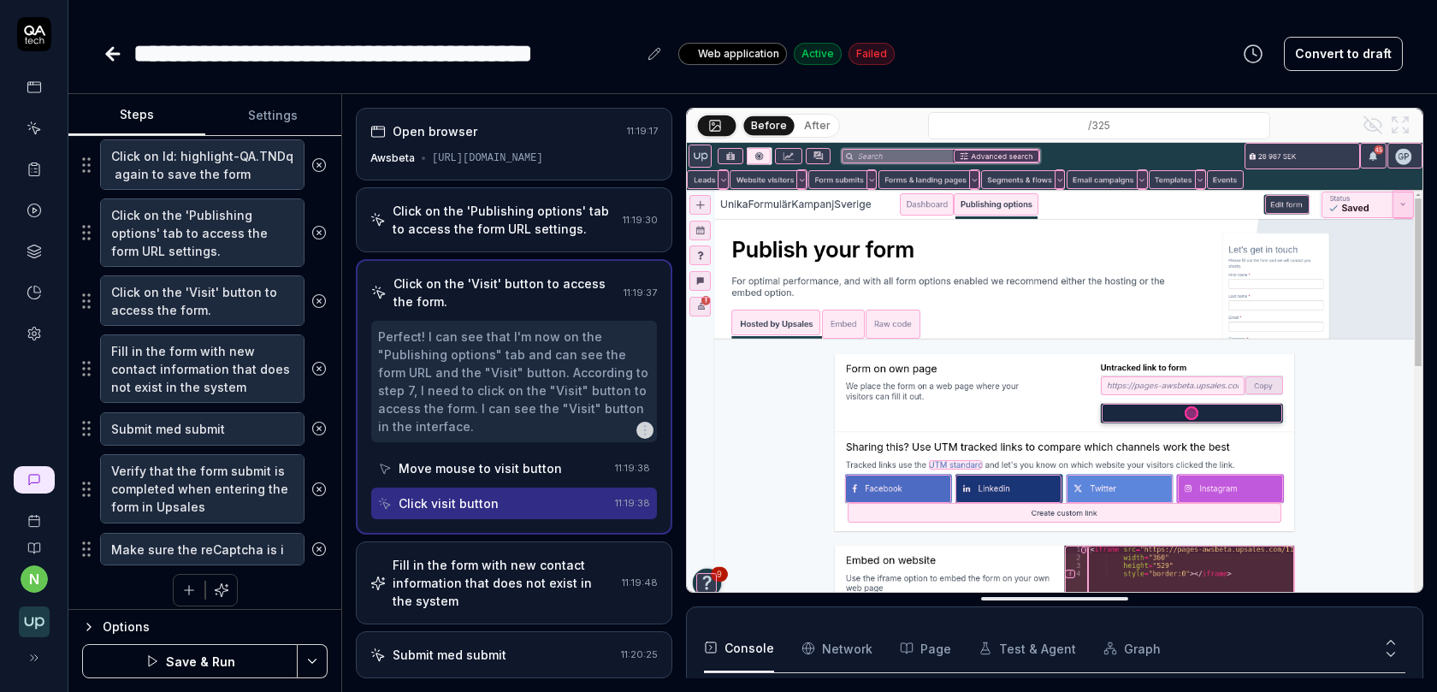
type textarea "*"
type textarea "Make sure the reCaptcha is in"
type textarea "*"
type textarea "Make sure the reCaptcha is ina"
type textarea "*"
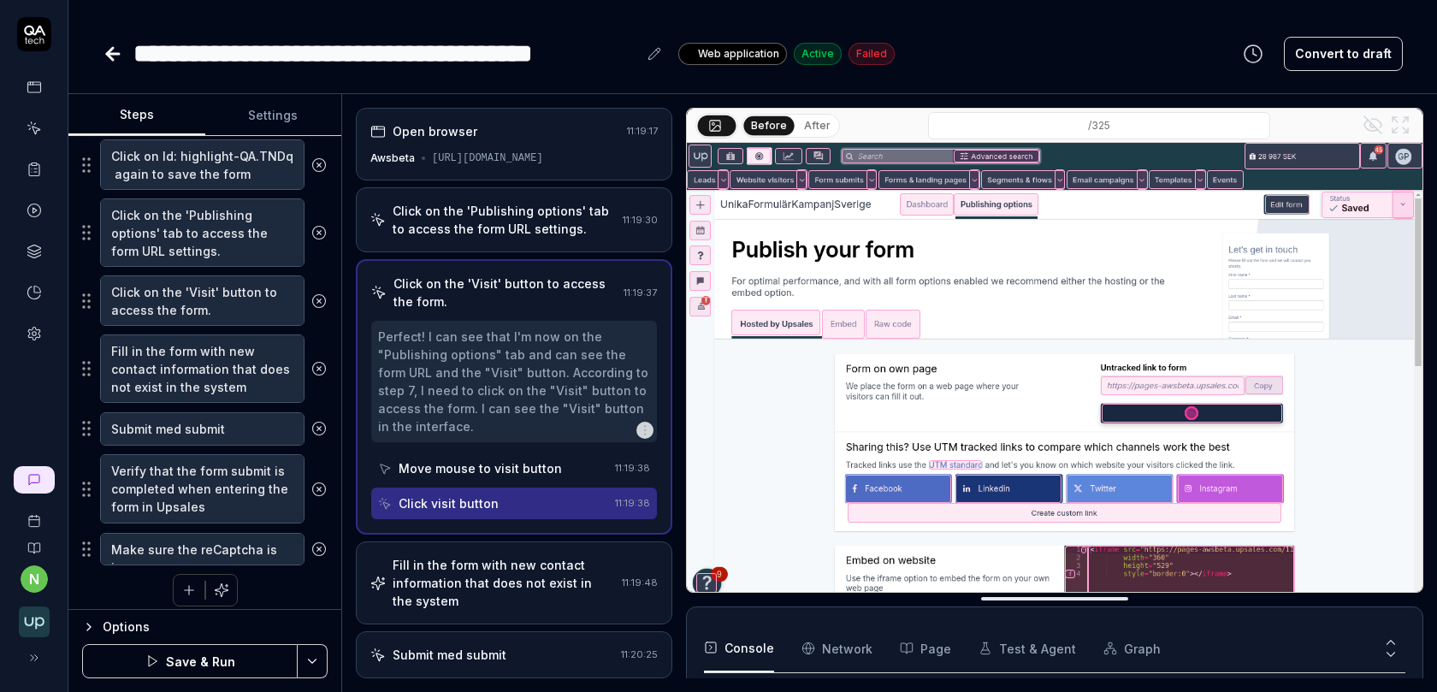
type textarea "Make sure the reCaptcha is inac"
type textarea "*"
type textarea "Make sure the reCaptcha is inaci"
type textarea "*"
type textarea "Make sure the reCaptcha is inacit"
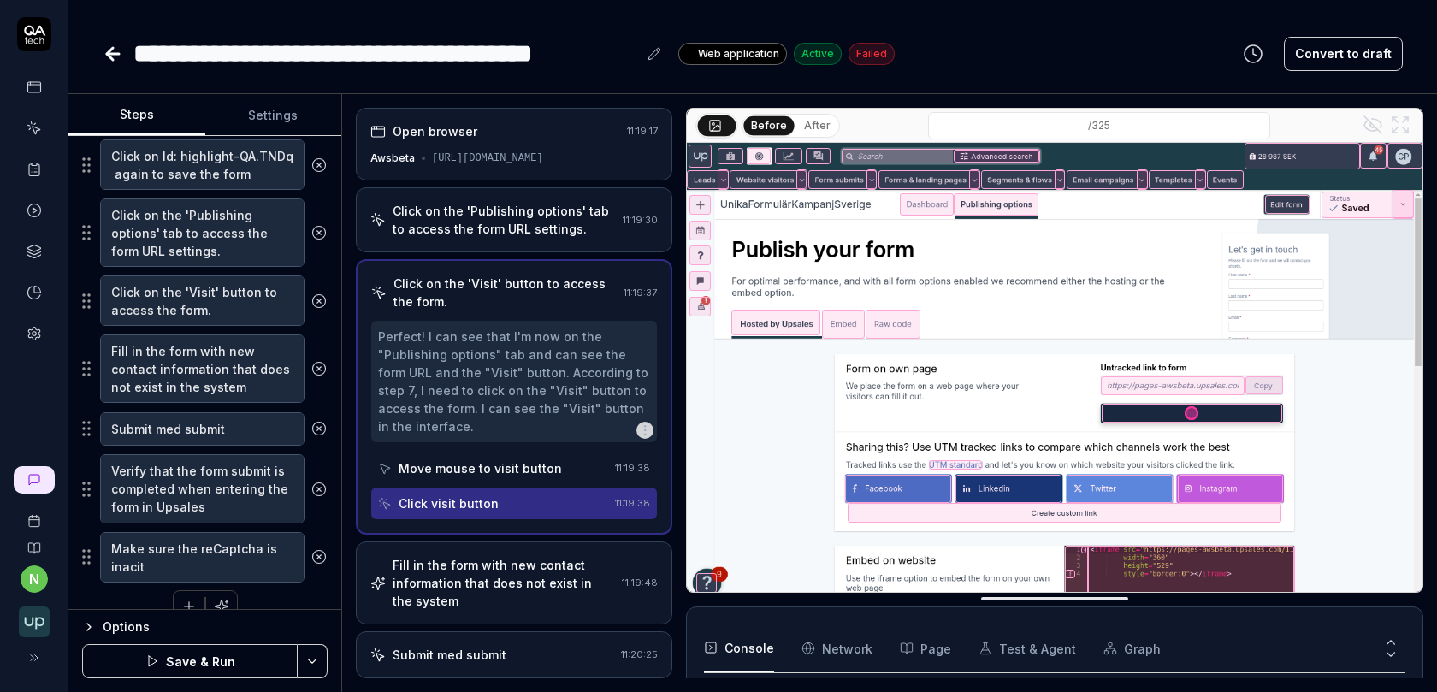
type textarea "*"
type textarea "Make sure the reCaptcha is inaci"
type textarea "*"
type textarea "Make sure the reCaptcha is inac"
type textarea "*"
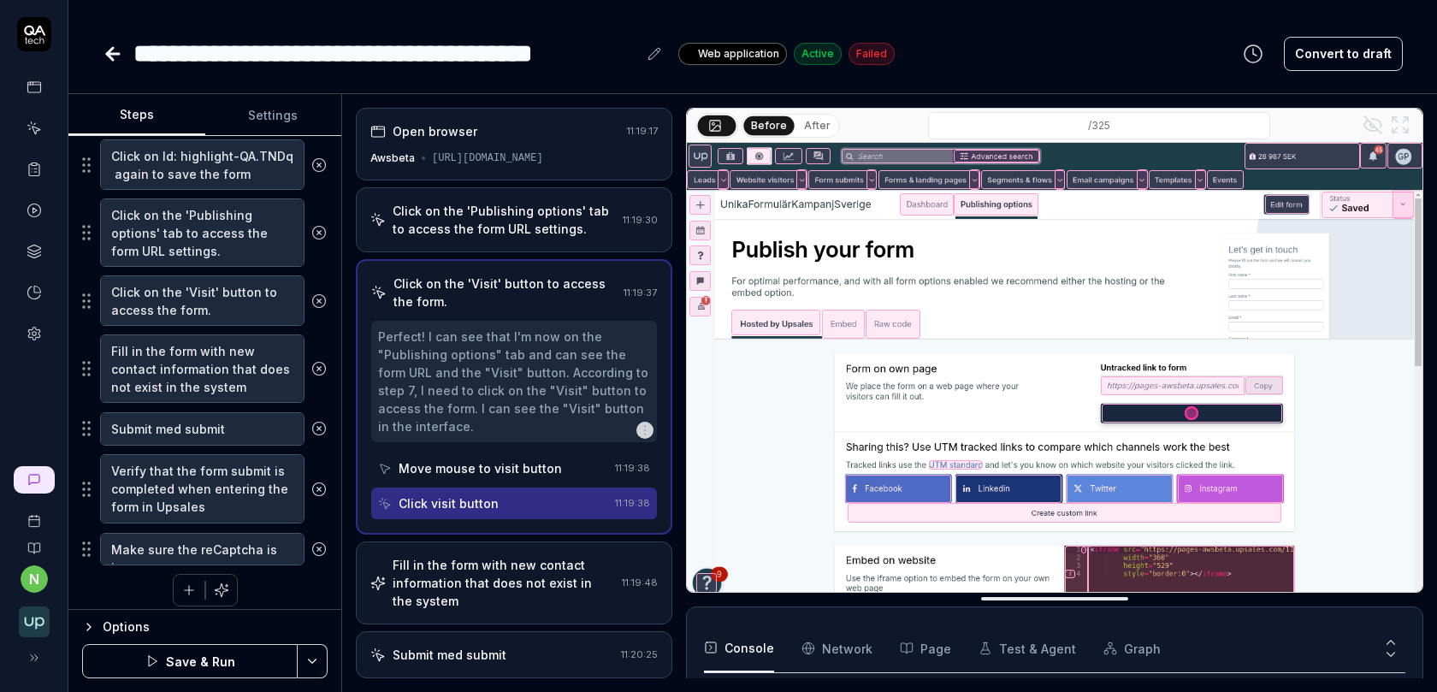
type textarea "Make sure the reCaptcha is inact"
type textarea "*"
type textarea "Make sure the reCaptcha is inacti"
type textarea "*"
type textarea "Make sure the reCaptcha is inactiv"
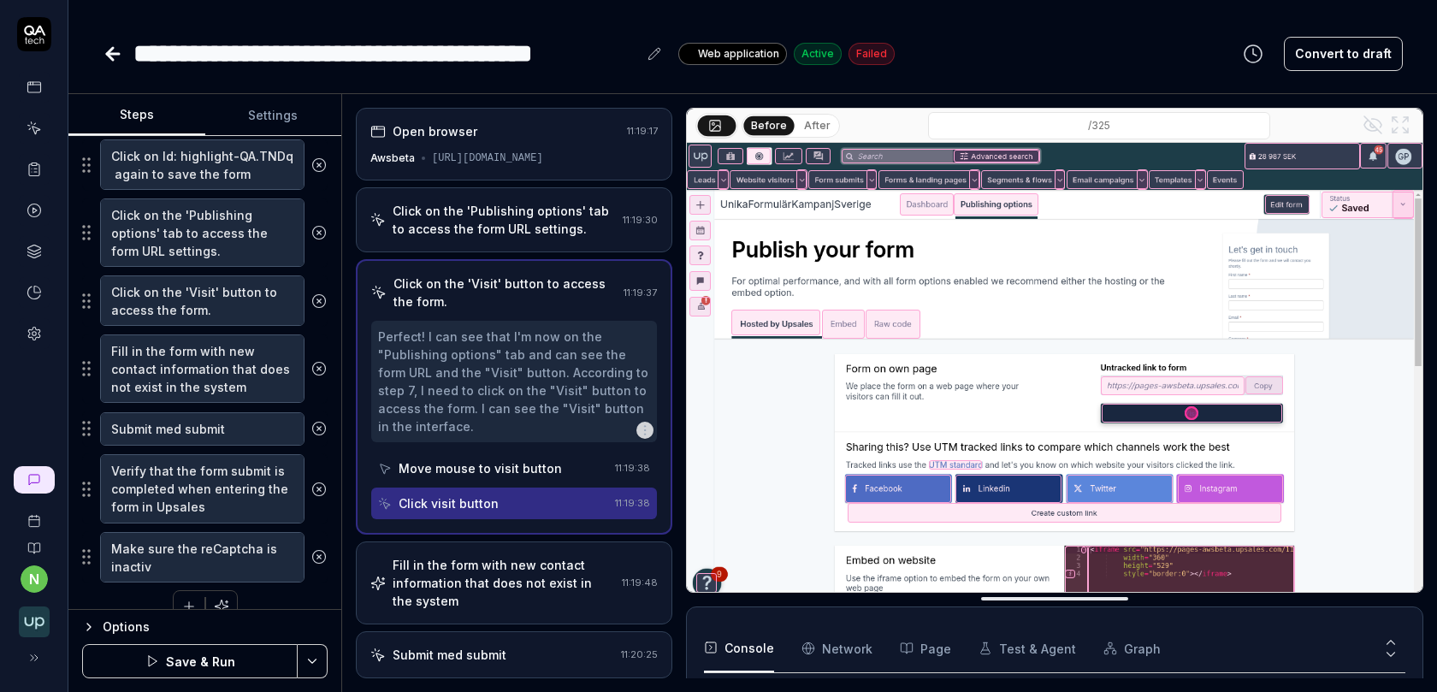
type textarea "*"
type textarea "Make sure the reCaptcha is inactiva"
type textarea "*"
type textarea "Make sure the reCaptcha is inactivat"
type textarea "*"
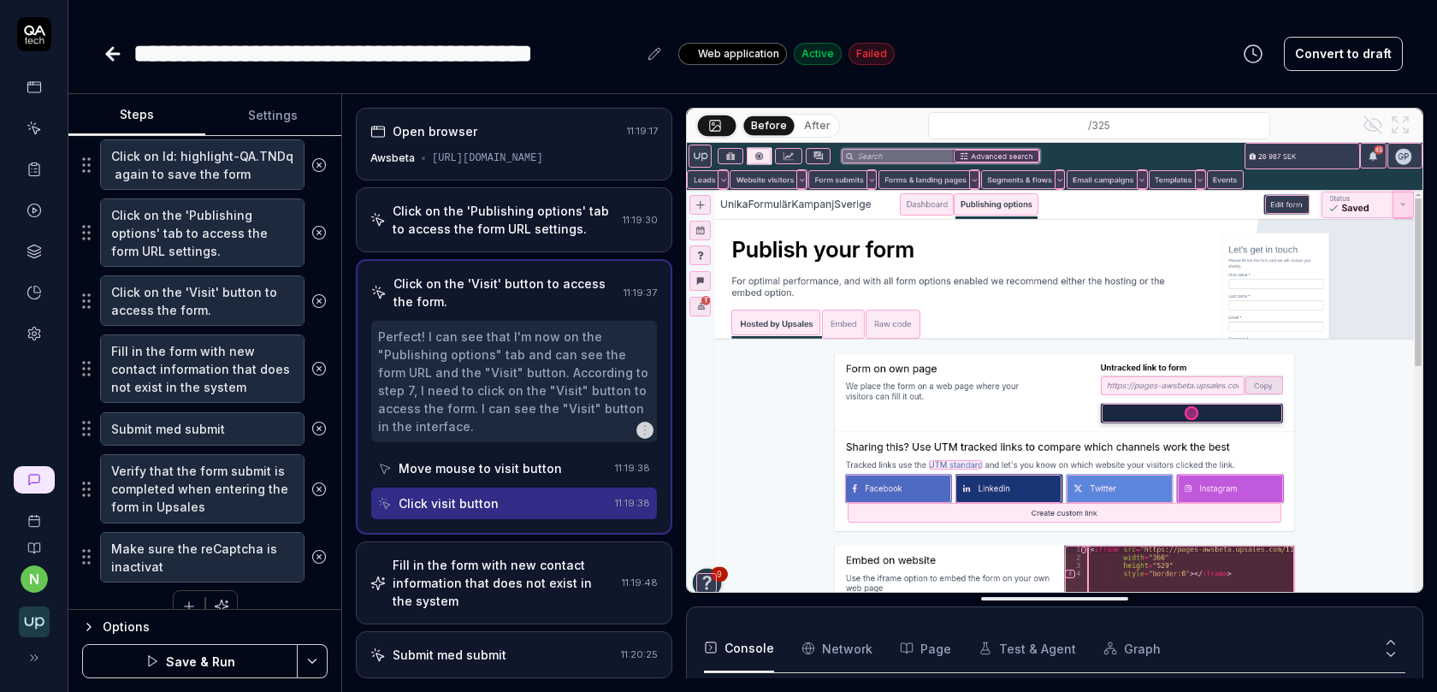
type textarea "Make sure the reCaptcha is inactivate"
type textarea "*"
type textarea "Make sure the reCaptcha is inactivate"
type textarea "*"
type textarea "Make sure the reCaptcha is inactivate"
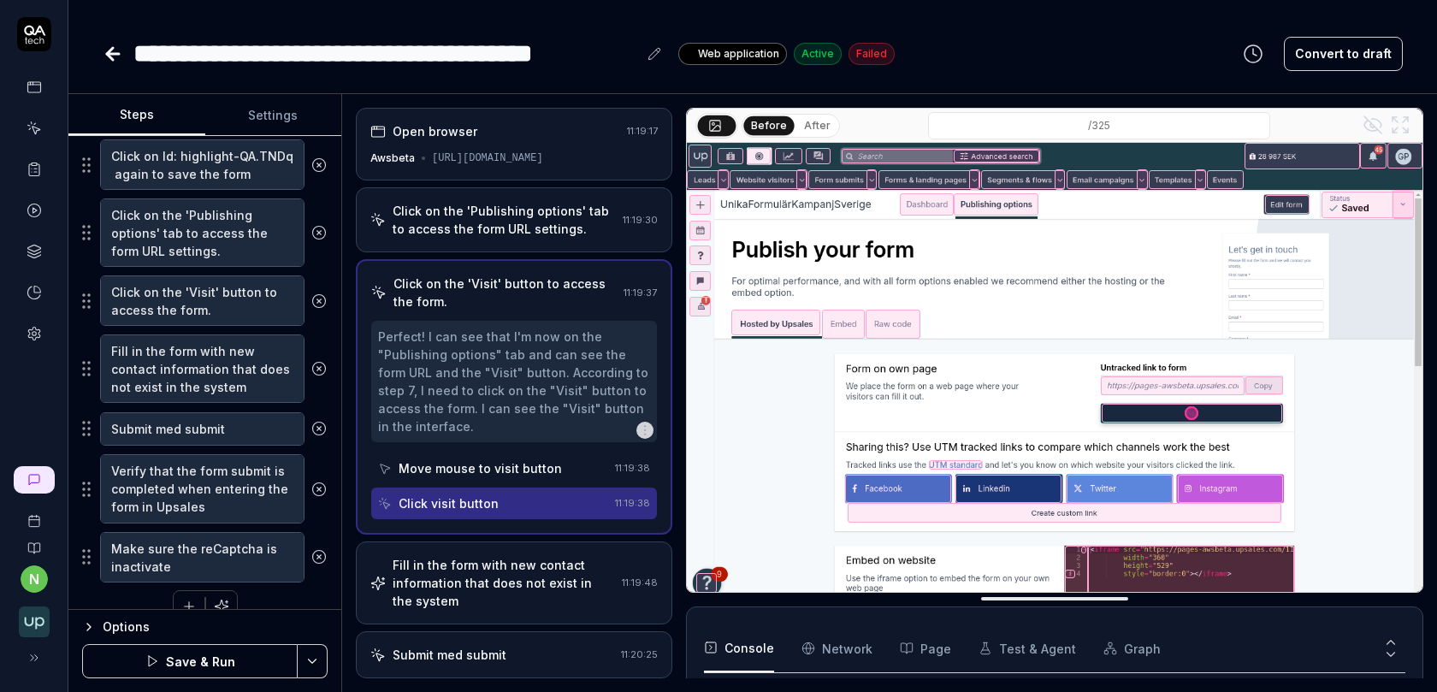
type textarea "*"
type textarea "Make sure the reCaptcha is inactivated"
type textarea "*"
type textarea "Make sure the reCaptcha is inactivated"
type textarea "*"
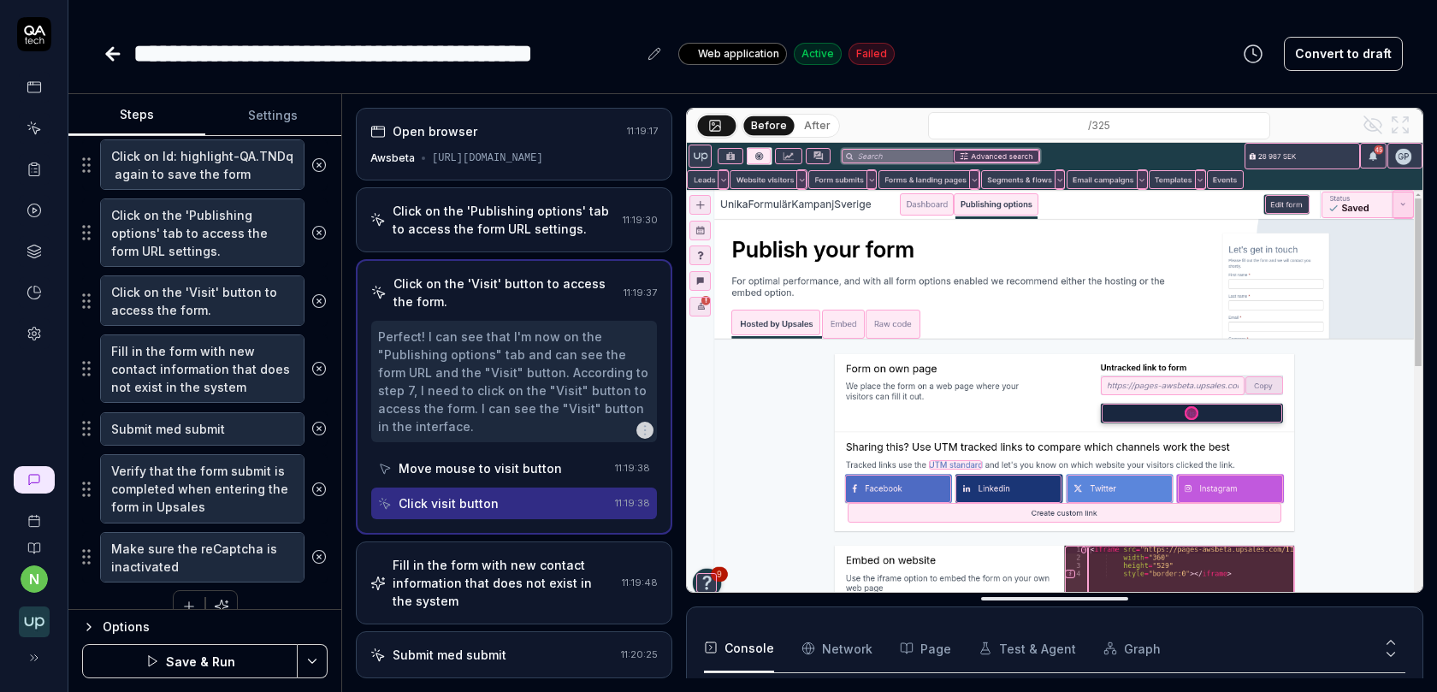
type textarea "Make sure the reCaptcha is inactivated f"
type textarea "*"
type textarea "Make sure the reCaptcha is inactivated"
type textarea "*"
type textarea "Make sure the reCaptcha is inactivated b"
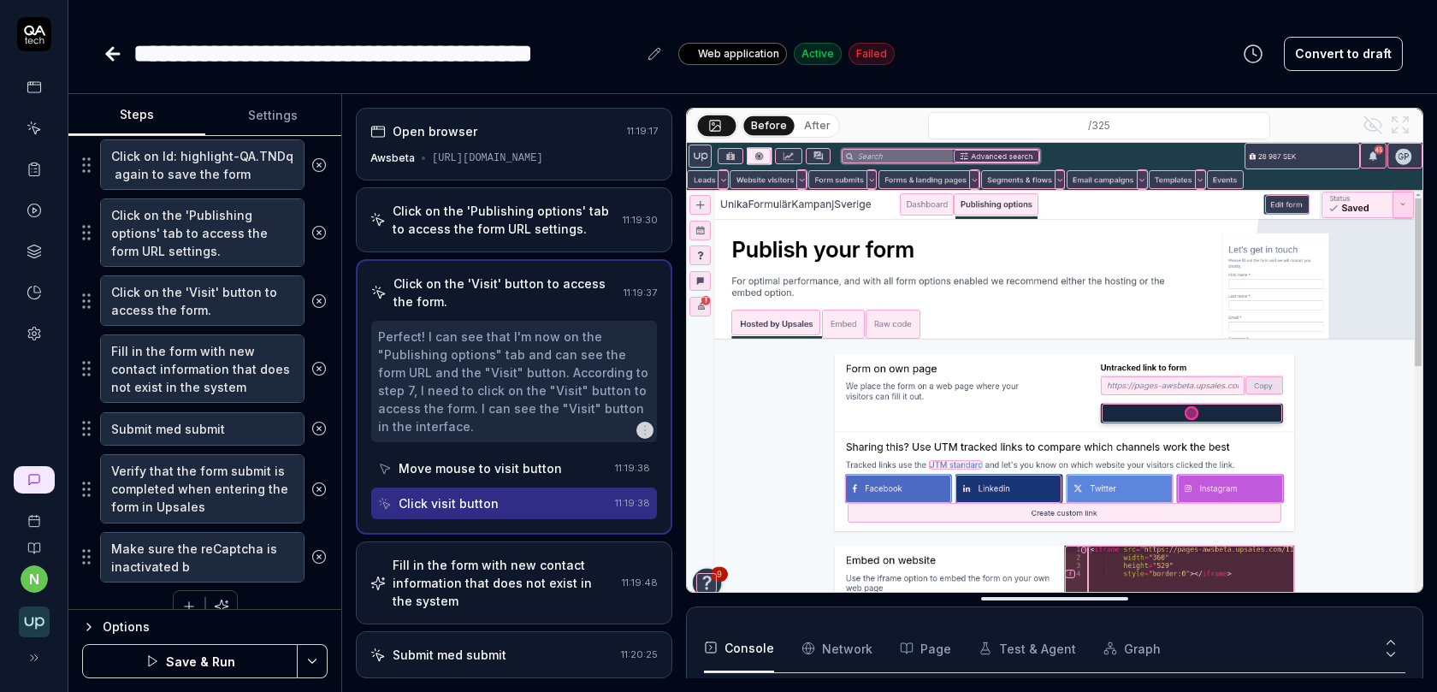
type textarea "*"
type textarea "Make sure the reCaptcha is inactivated be"
type textarea "*"
type textarea "Make sure the reCaptcha is inactivated bef"
type textarea "*"
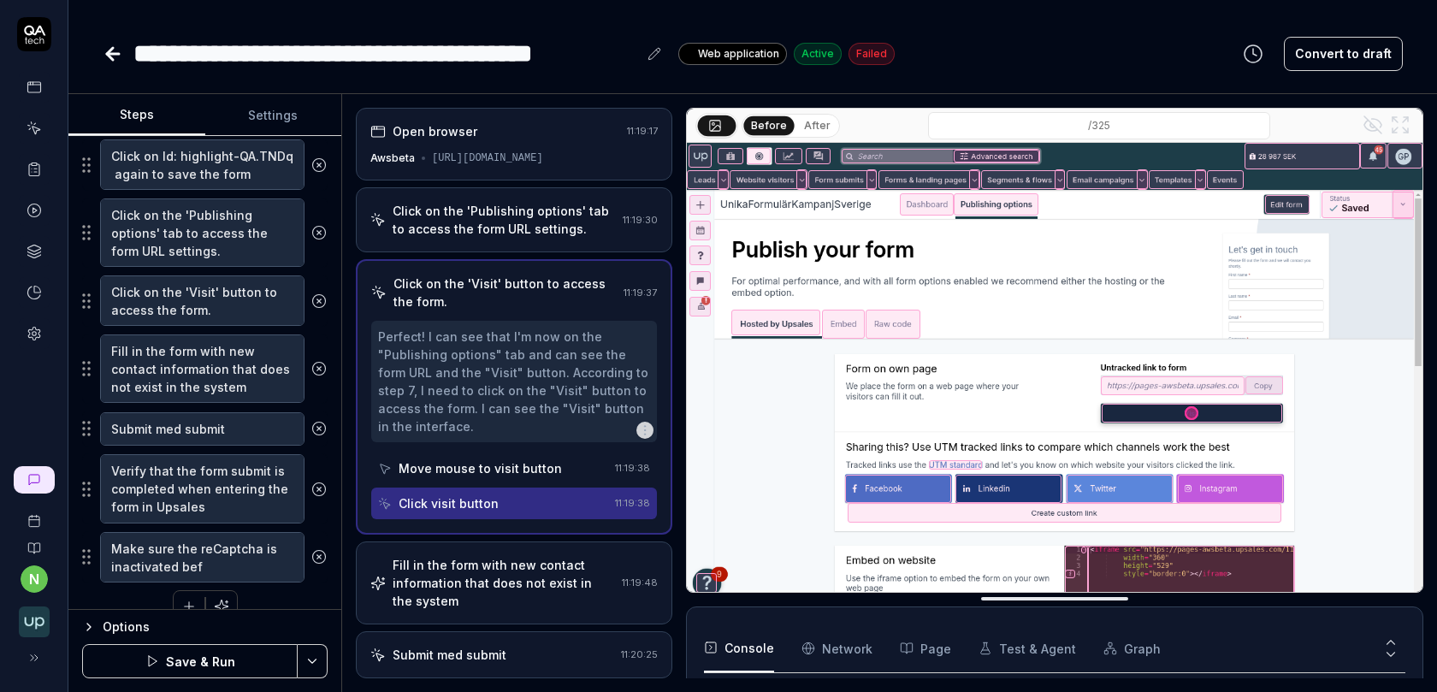
type textarea "Make sure the reCaptcha is inactivated befo"
type textarea "*"
type textarea "Make sure the reCaptcha is inactivated befor"
type textarea "*"
type textarea "Make sure the reCaptcha is inactivated before"
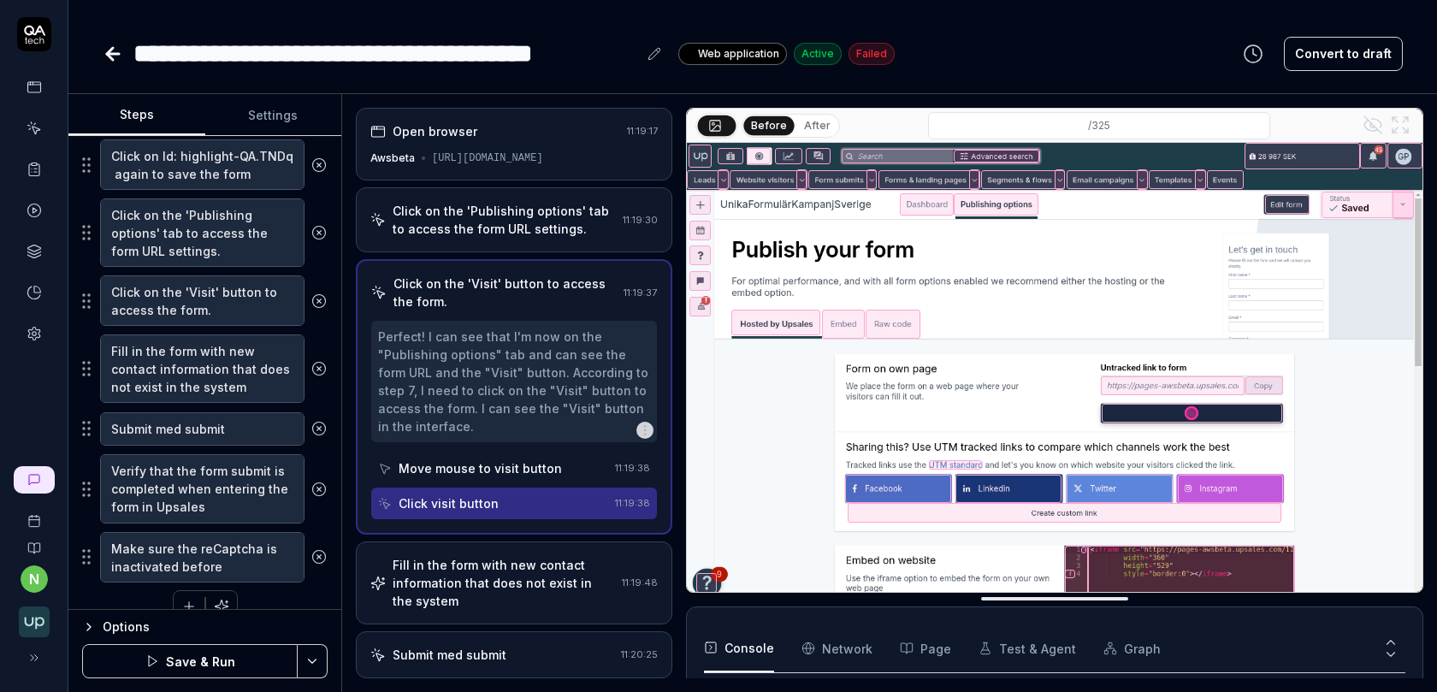
type textarea "*"
type textarea "Make sure the reCaptcha is inactivated before v"
type textarea "*"
type textarea "Make sure the reCaptcha is inactivated before vs"
type textarea "*"
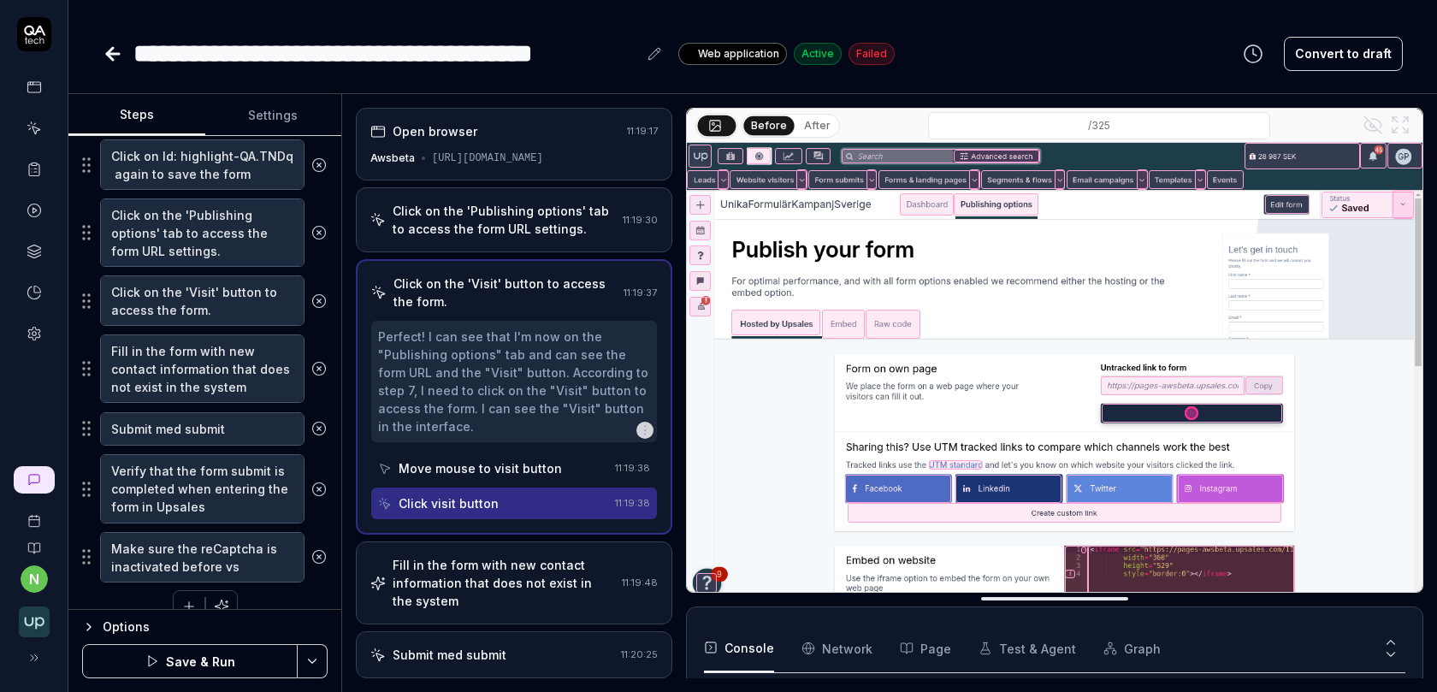
type textarea "Make sure the reCaptcha is inactivated before vsi"
type textarea "*"
type textarea "Make sure the reCaptcha is inactivated before vs"
type textarea "*"
type textarea "Make sure the reCaptcha is inactivated before vi"
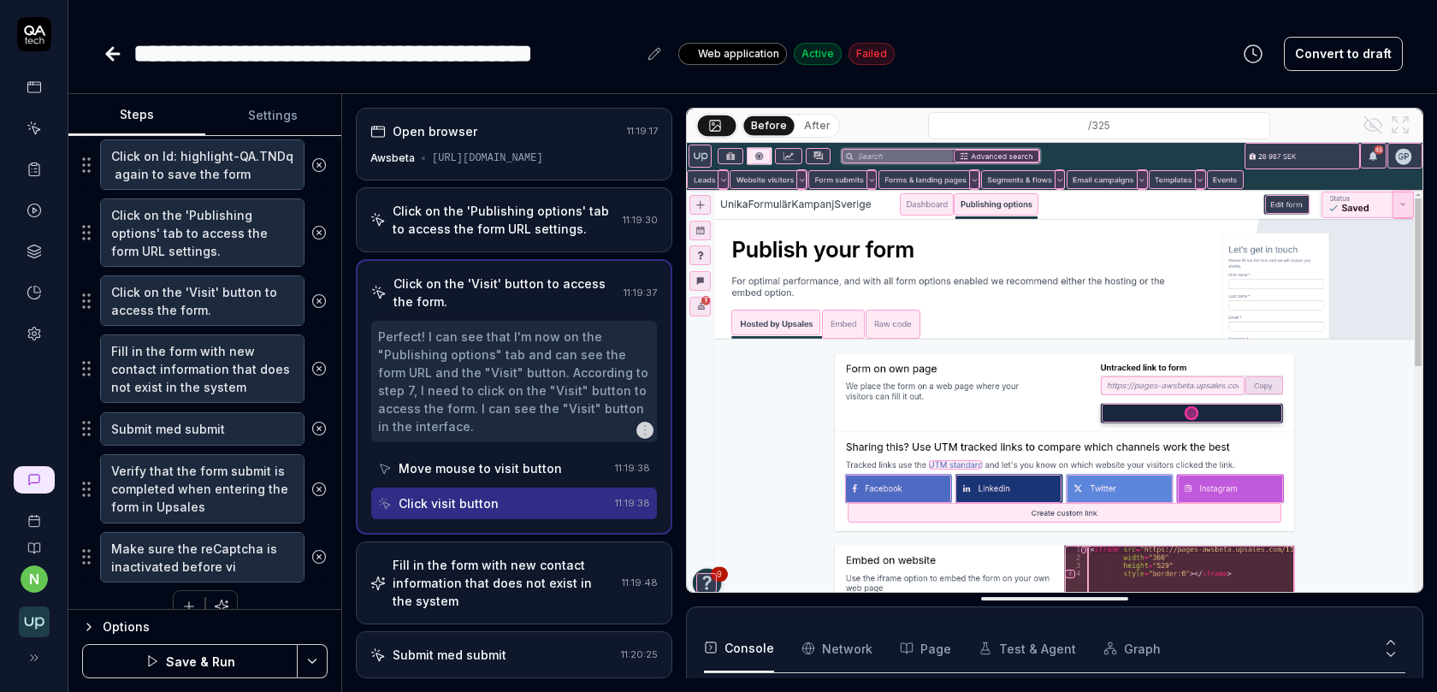
type textarea "*"
type textarea "Make sure the reCaptcha is inactivated before vis"
type textarea "*"
type textarea "Make sure the reCaptcha is inactivated before visit"
type textarea "*"
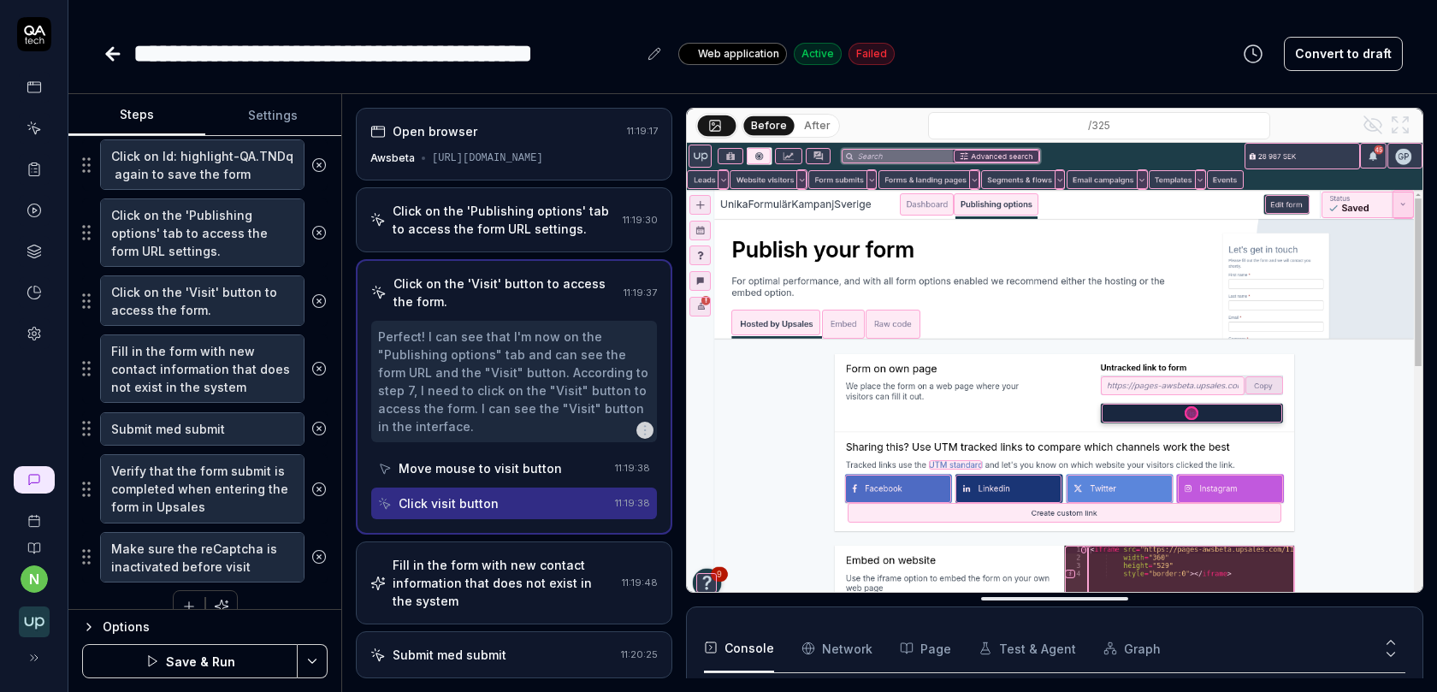
type textarea "Make sure the reCaptcha is inactivated before visiti"
type textarea "*"
type textarea "Make sure the reCaptcha is inactivated before visitin"
type textarea "*"
type textarea "Make sure the reCaptcha is inactivated before visiting"
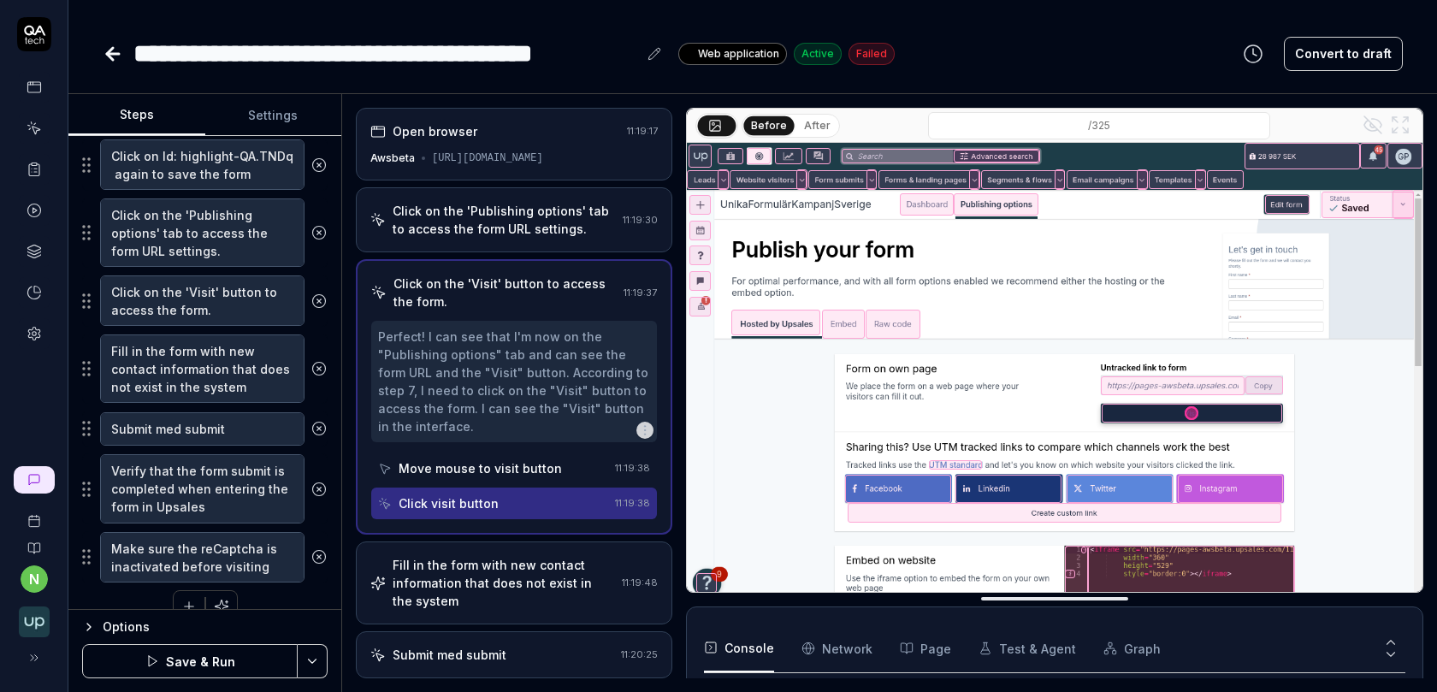
type textarea "*"
type textarea "Make sure the reCaptcha is inactivated before visiting"
type textarea "*"
type textarea "Make sure the reCaptcha is inactivated before visiting th"
type textarea "*"
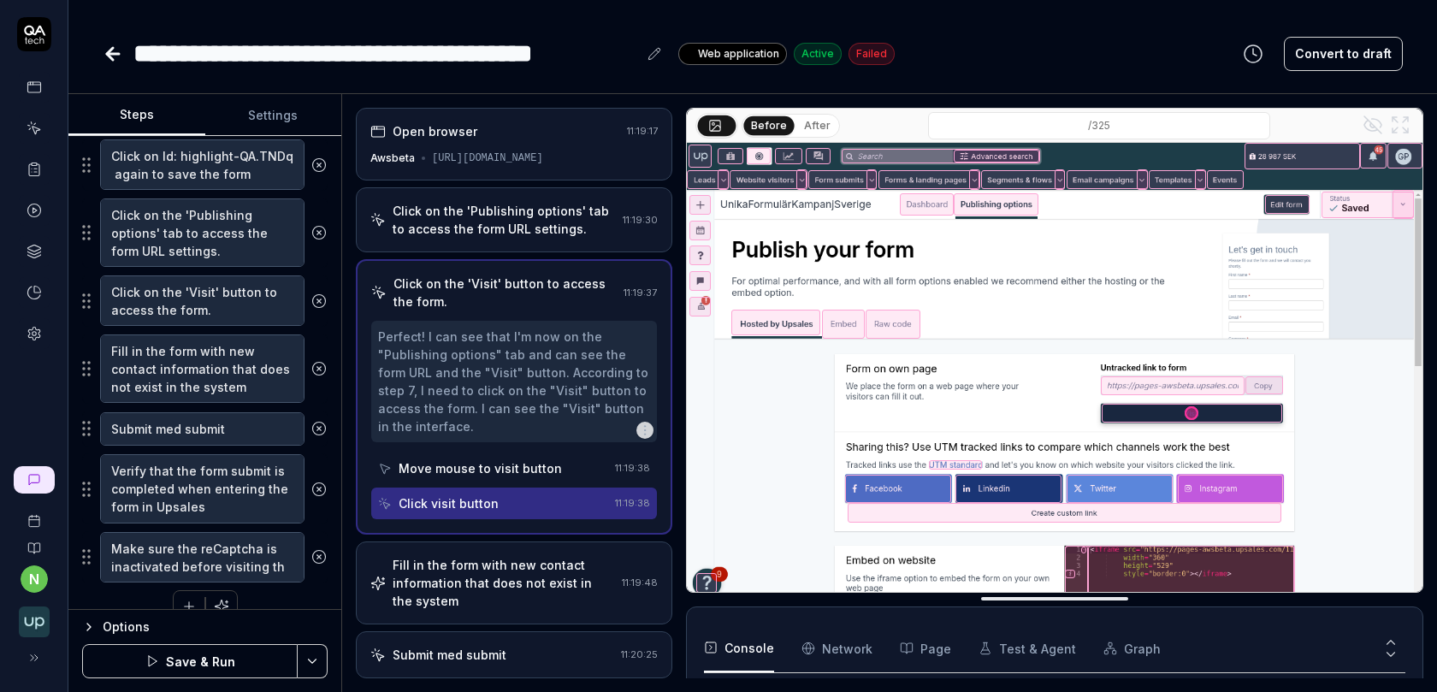
type textarea "Make sure the reCaptcha is inactivated before visiting the"
type textarea "*"
type textarea "Make sure the reCaptcha is inactivated before visiting the"
type textarea "*"
type textarea "Make sure the reCaptcha is inactivated before visiting the f"
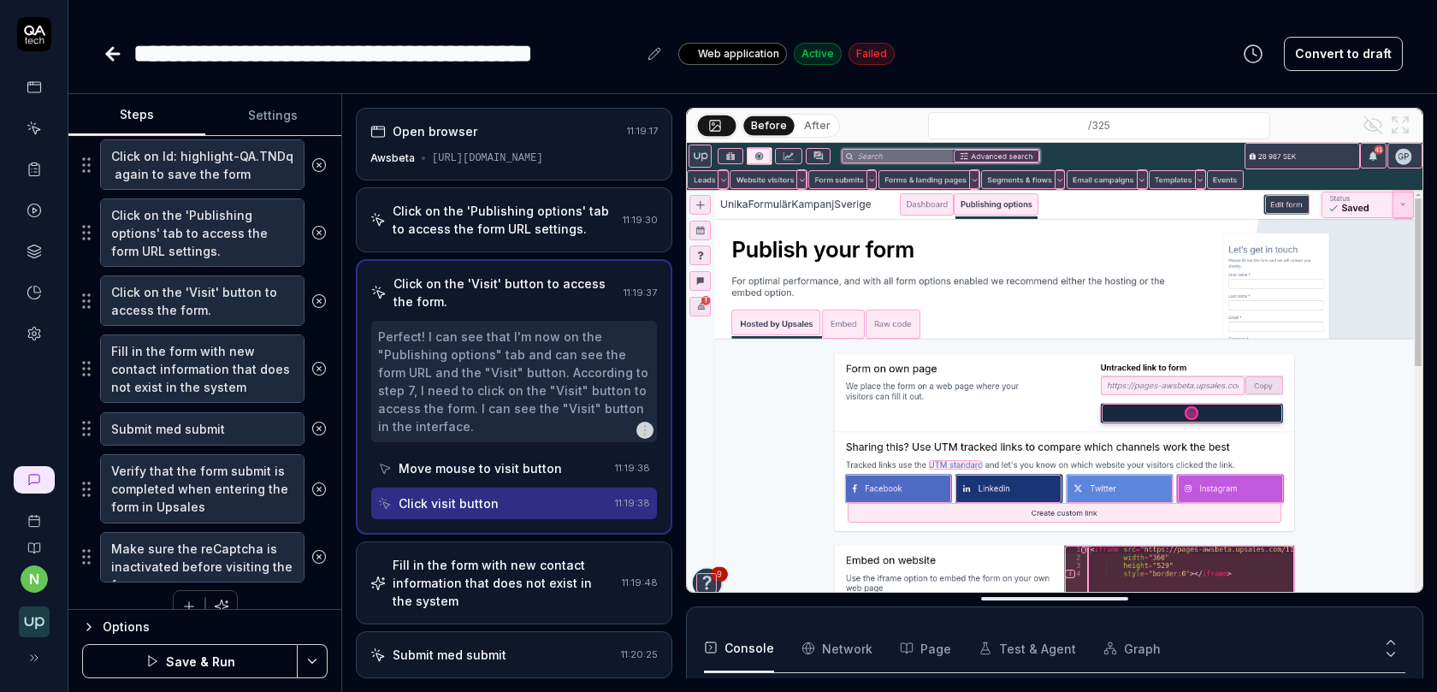
type textarea "*"
type textarea "Make sure the reCaptcha is inactivated before visiting the fo"
type textarea "*"
type textarea "Make sure the reCaptcha is inactivated before visiting the for"
type textarea "*"
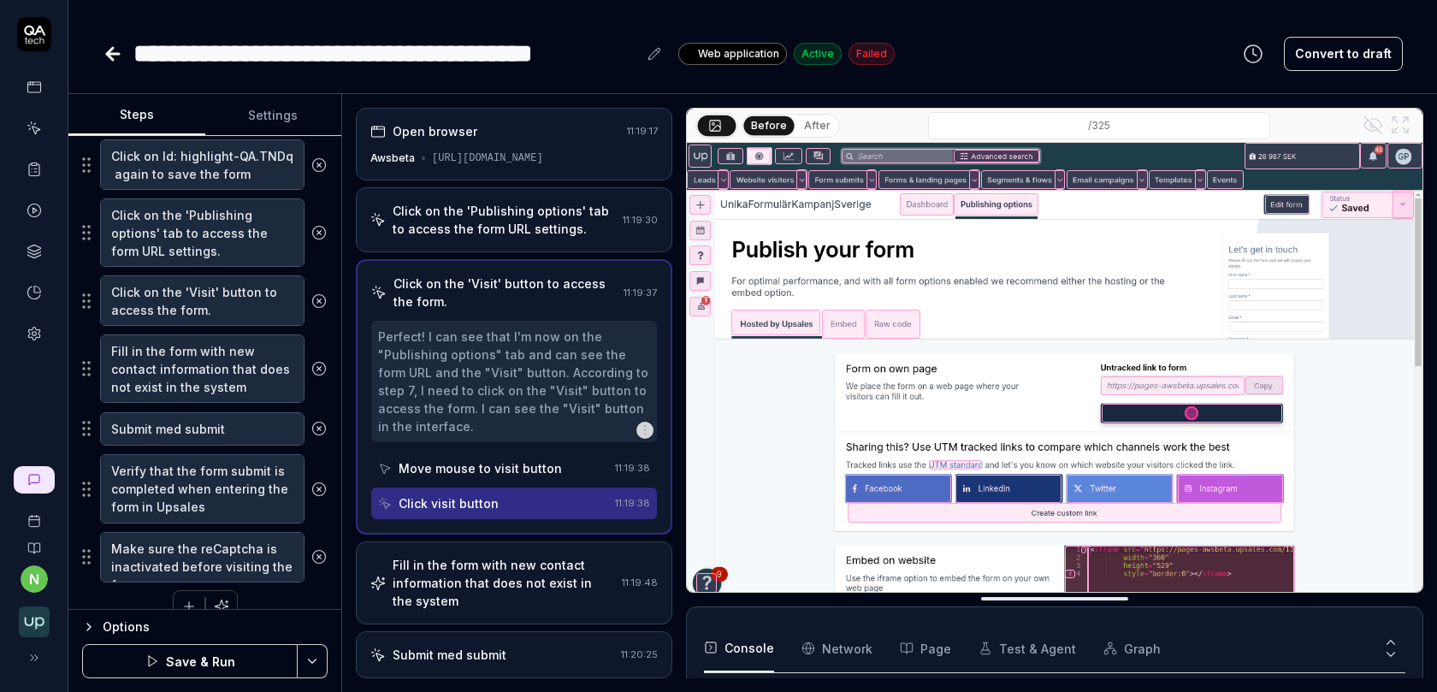
type textarea "Make sure the reCaptcha is inactivated before visiting the form"
type textarea "*"
type textarea "Make sure the reCaptcha is inactivated before visiting the form"
type textarea "*"
type textarea "Make sure the reCaptcha is inactivated before visiting the form u"
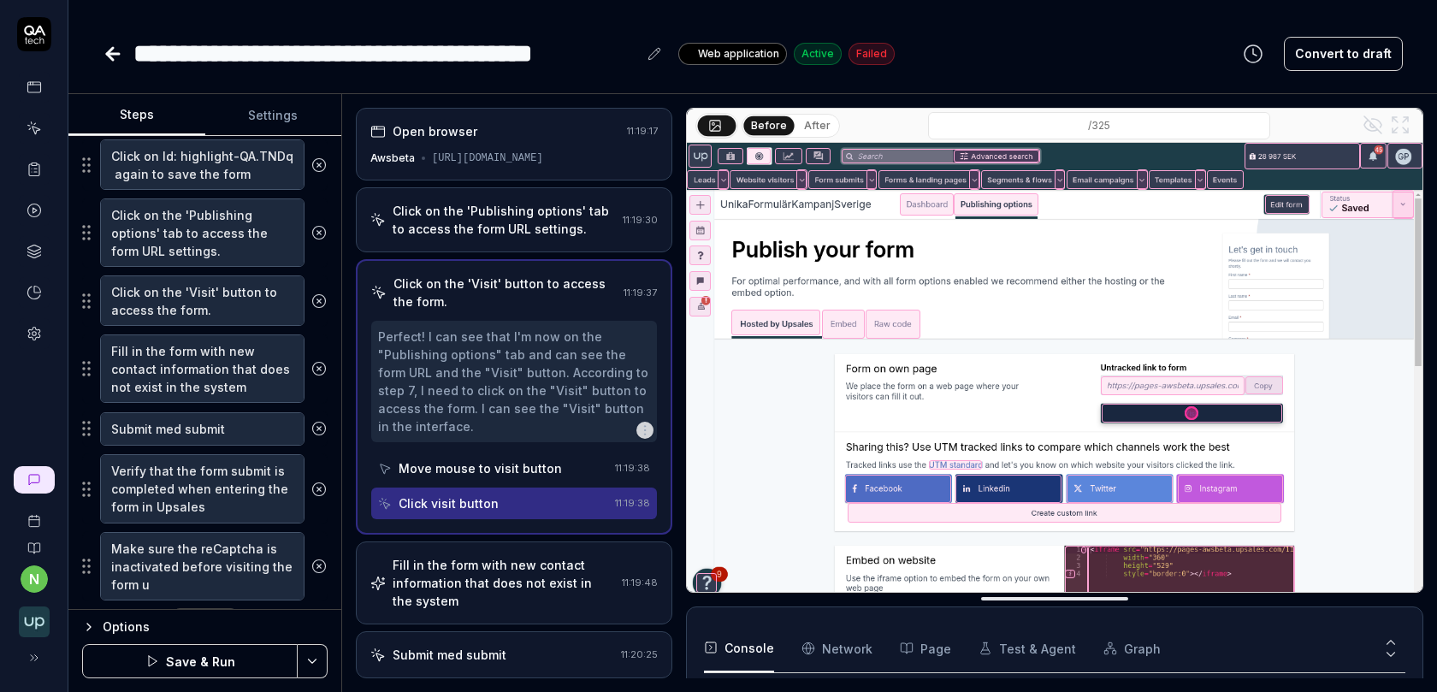
type textarea "*"
type textarea "Make sure the reCaptcha is inactivated before visiting the form und"
type textarea "*"
type textarea "Make sure the reCaptcha is inactivated before visiting the form unde"
type textarea "*"
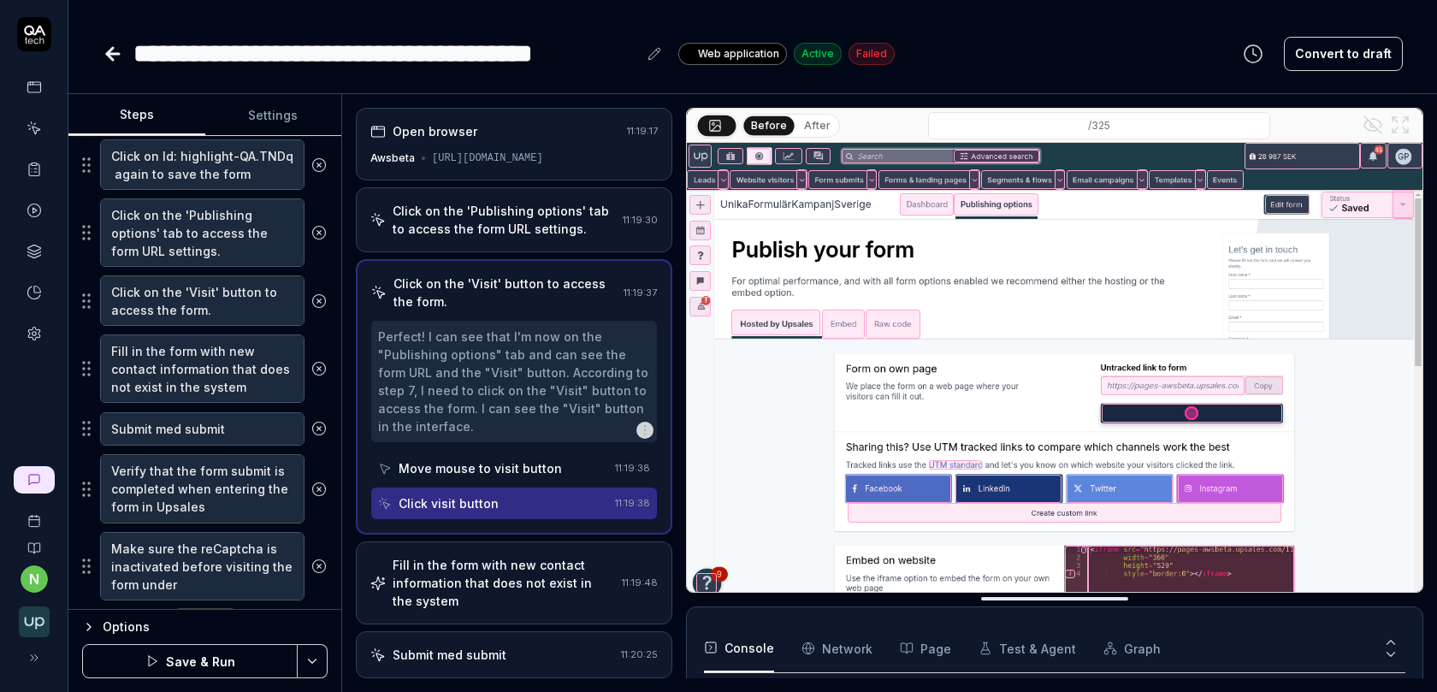
click at [512, 221] on div "Click on the 'Publishing options' tab to access the form URL settings." at bounding box center [504, 220] width 223 height 36
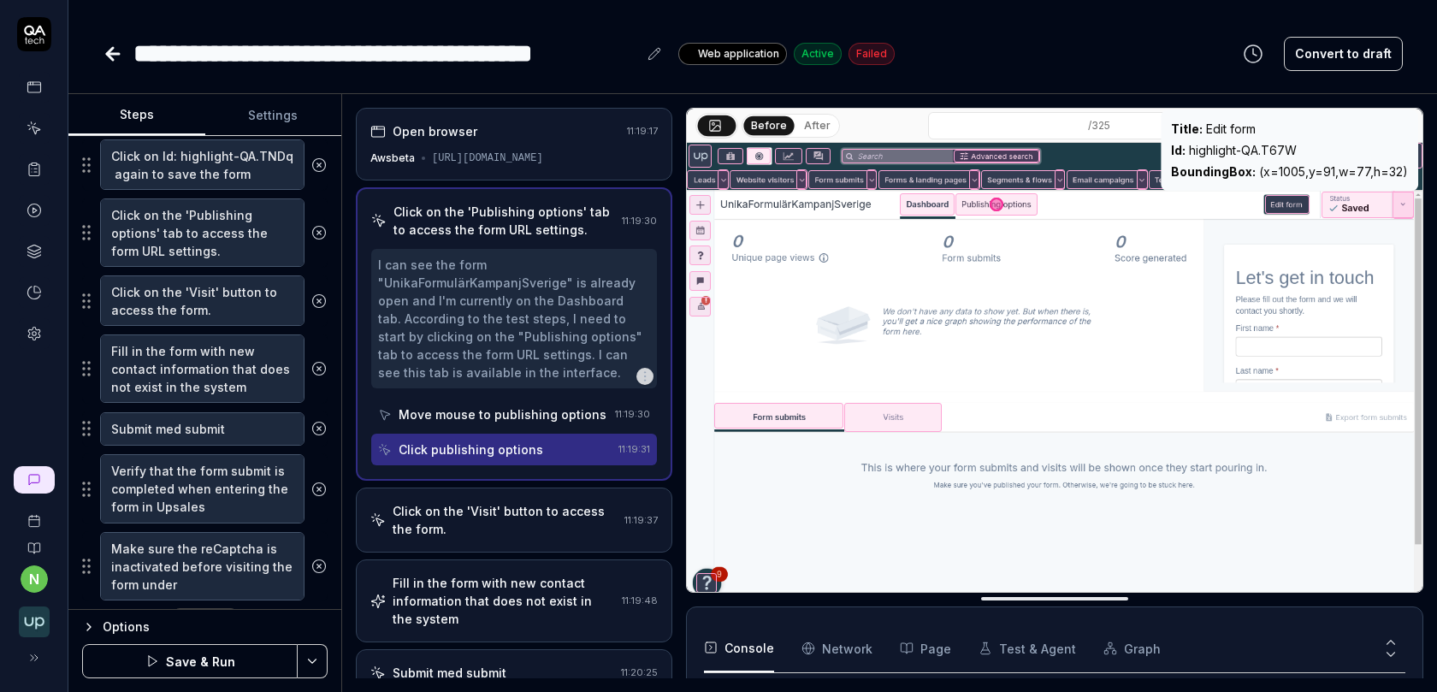
click at [1222, 153] on div "Id : highlight-QA.T67W" at bounding box center [1289, 150] width 237 height 18
copy div "Id : highlight-QA.T67W"
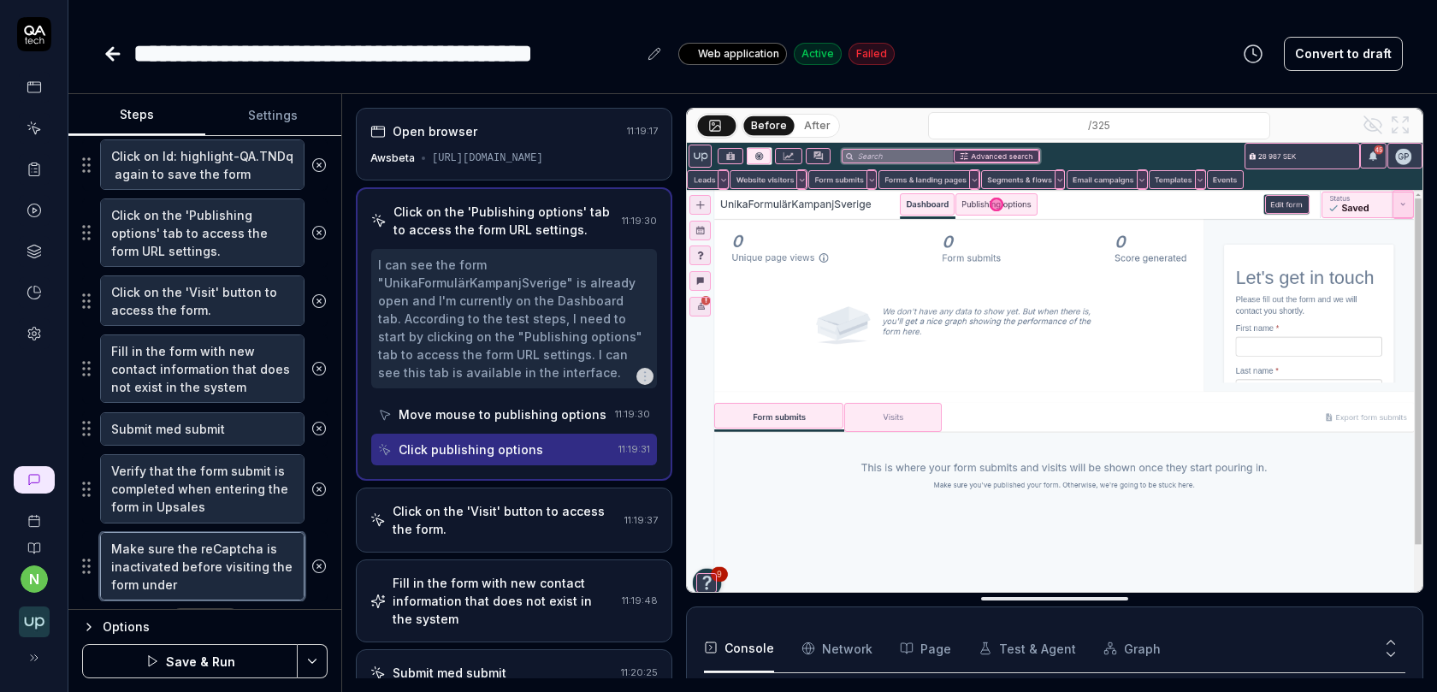
click at [221, 574] on textarea "Make sure the reCaptcha is inactivated before visiting the form under" at bounding box center [202, 566] width 204 height 68
paste textarea "Id: highlight-QA.T67W"
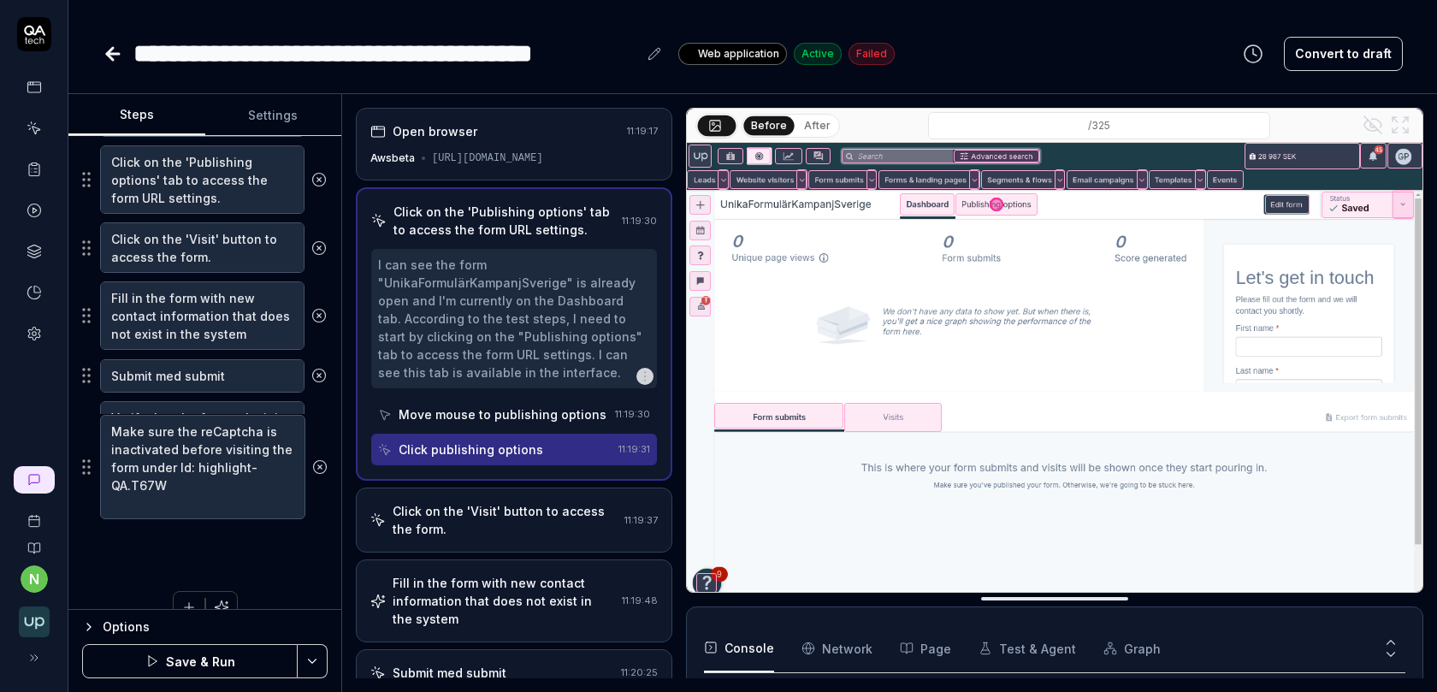
scroll to position [496, 0]
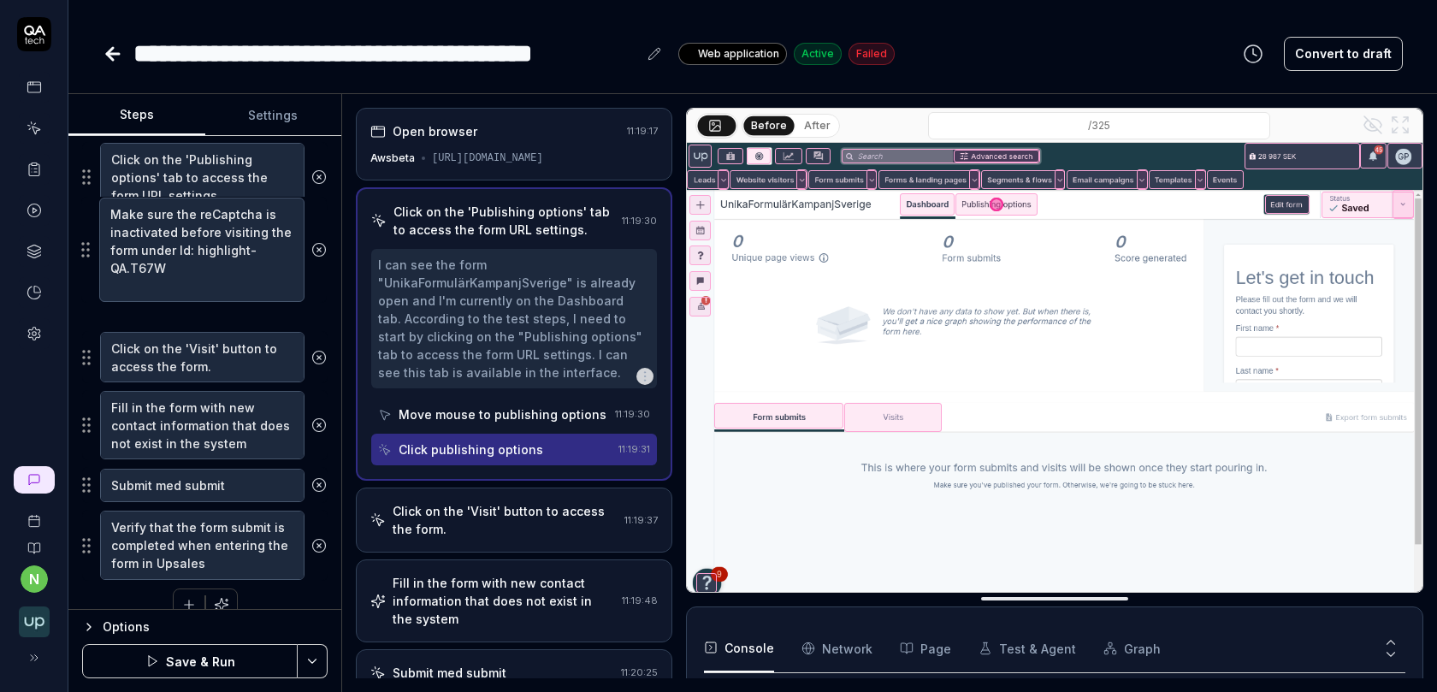
drag, startPoint x: 90, startPoint y: 560, endPoint x: 88, endPoint y: 237, distance: 323.3
click at [88, 237] on fieldset "Click on the 'Test Marketing Form' to open its details. Click Id: highlight-QA.…" at bounding box center [204, 222] width 245 height 718
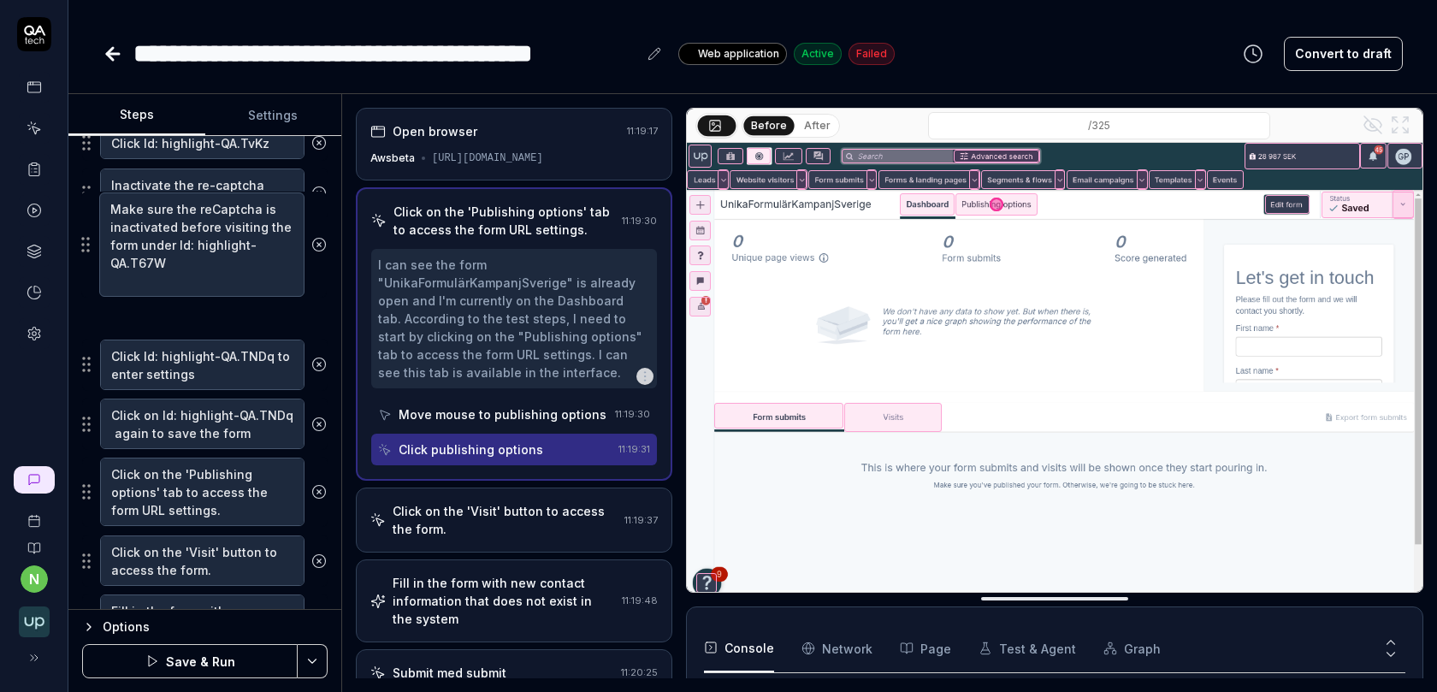
scroll to position [287, 0]
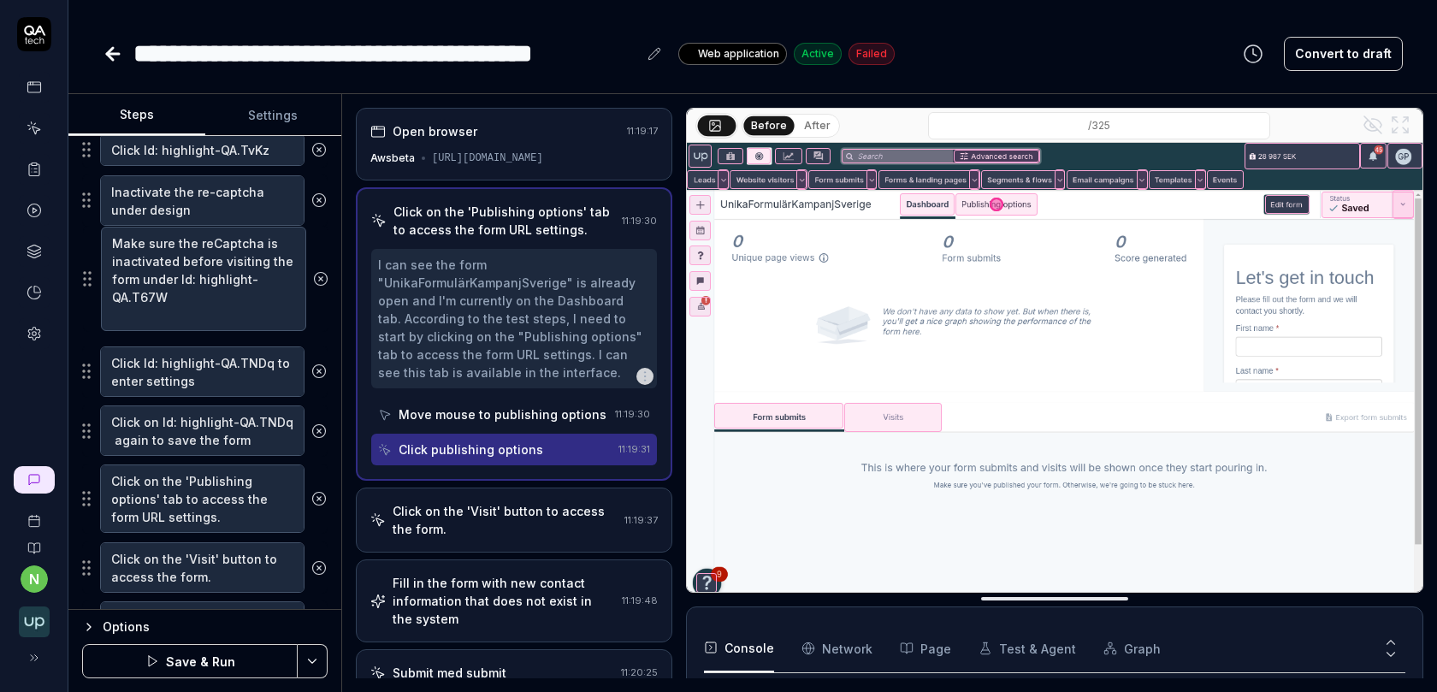
drag, startPoint x: 89, startPoint y: 263, endPoint x: 90, endPoint y: 275, distance: 12.0
click at [90, 275] on fieldset "Click on the 'Test Marketing Form' to open its details. Click Id: highlight-QA.…" at bounding box center [204, 432] width 245 height 718
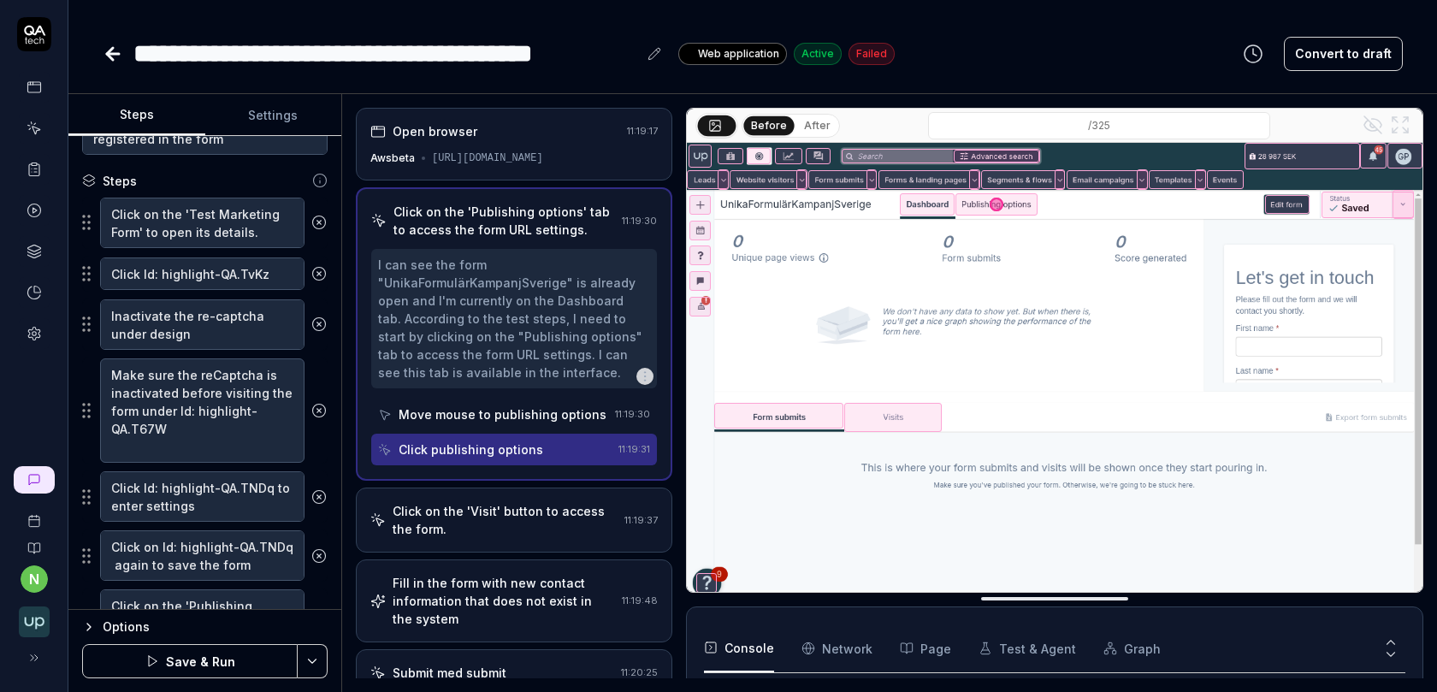
scroll to position [154, 0]
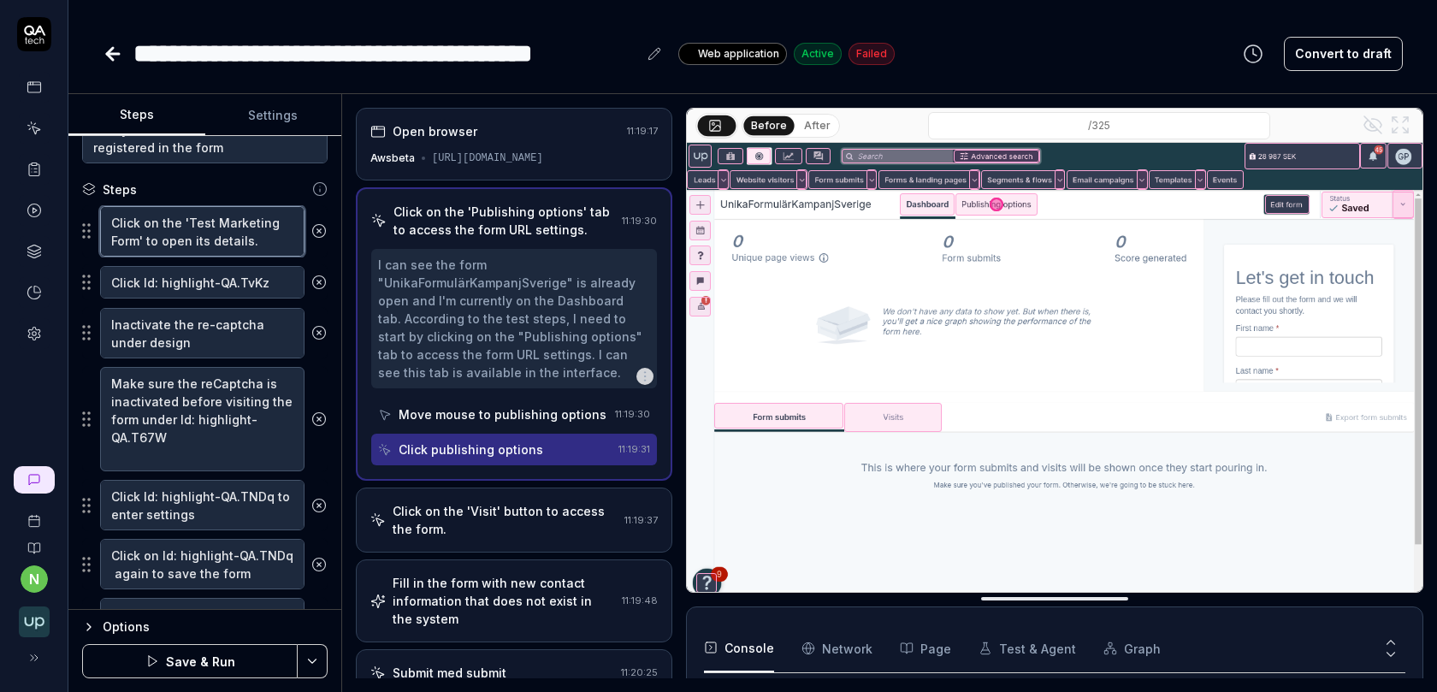
click at [161, 245] on textarea "Click on the 'Test Marketing Form' to open its details." at bounding box center [202, 231] width 204 height 50
click at [161, 284] on textarea "Click Id: highlight-QA.TvKz" at bounding box center [202, 282] width 204 height 33
click at [162, 330] on textarea "Inactivate the re-captcha under design" at bounding box center [202, 333] width 204 height 50
click at [316, 328] on icon at bounding box center [318, 332] width 15 height 15
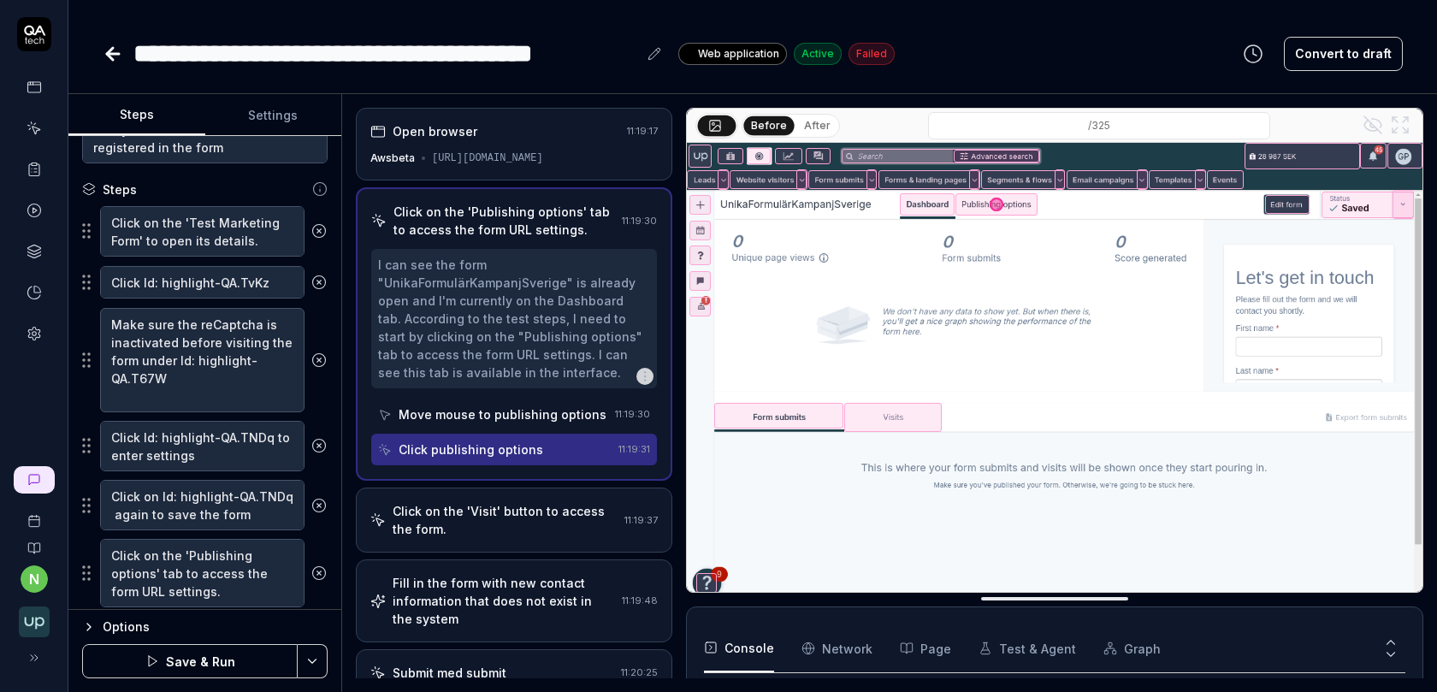
click at [209, 658] on button "Save & Run" at bounding box center [190, 661] width 216 height 34
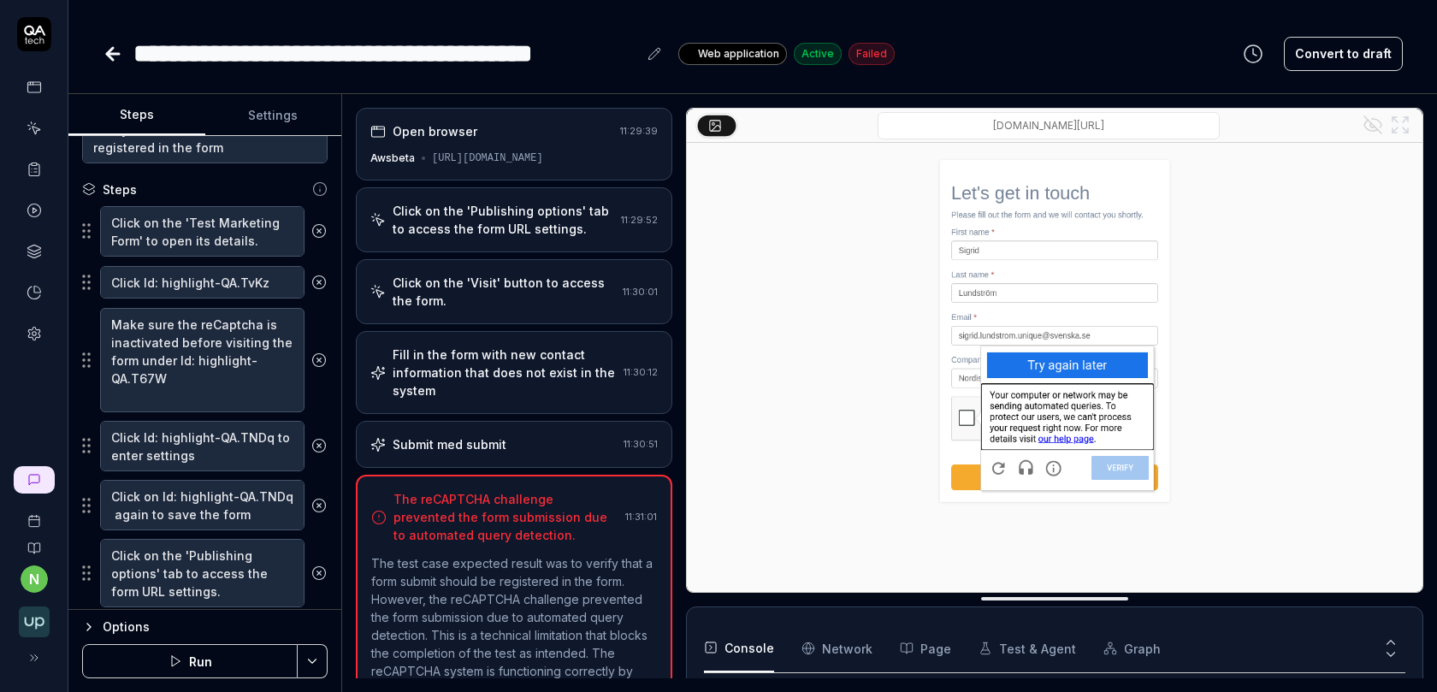
click at [511, 445] on div "Submit med submit" at bounding box center [493, 444] width 246 height 18
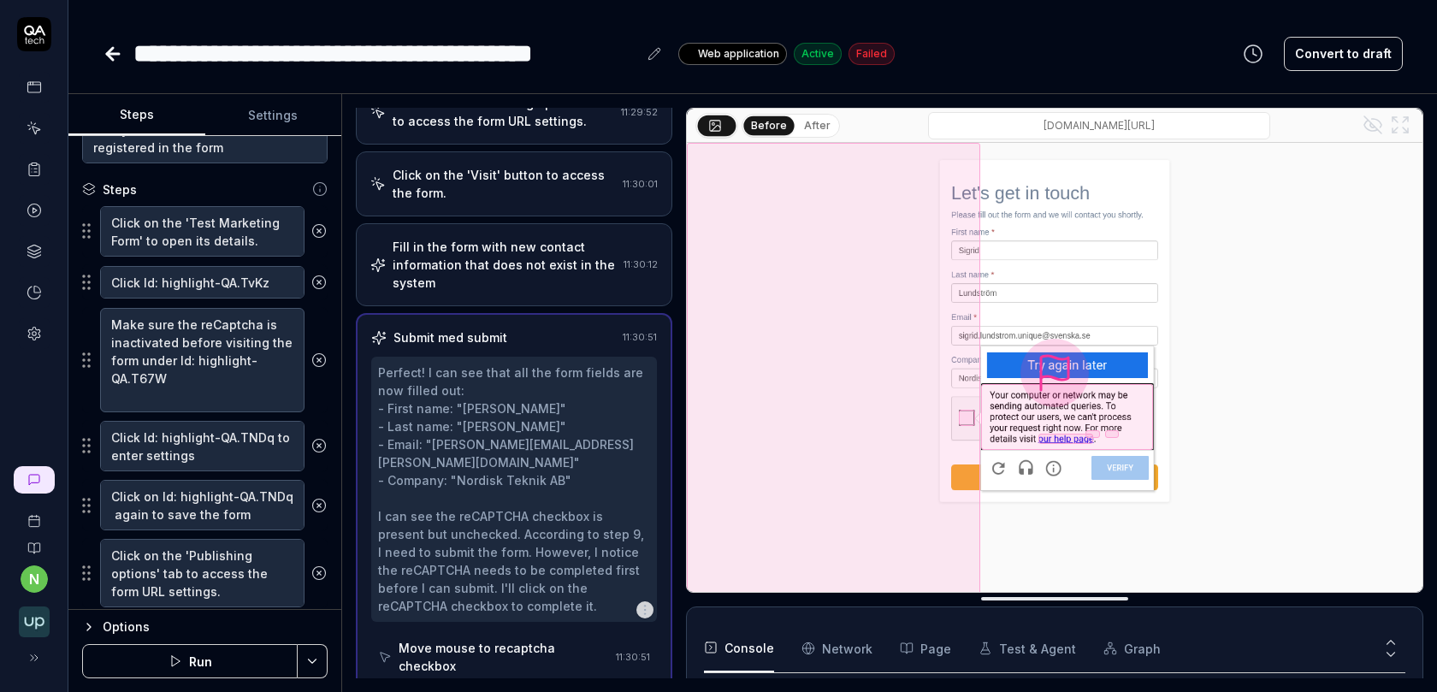
click at [514, 243] on div "Fill in the form with new contact information that does not exist in the system" at bounding box center [505, 265] width 224 height 54
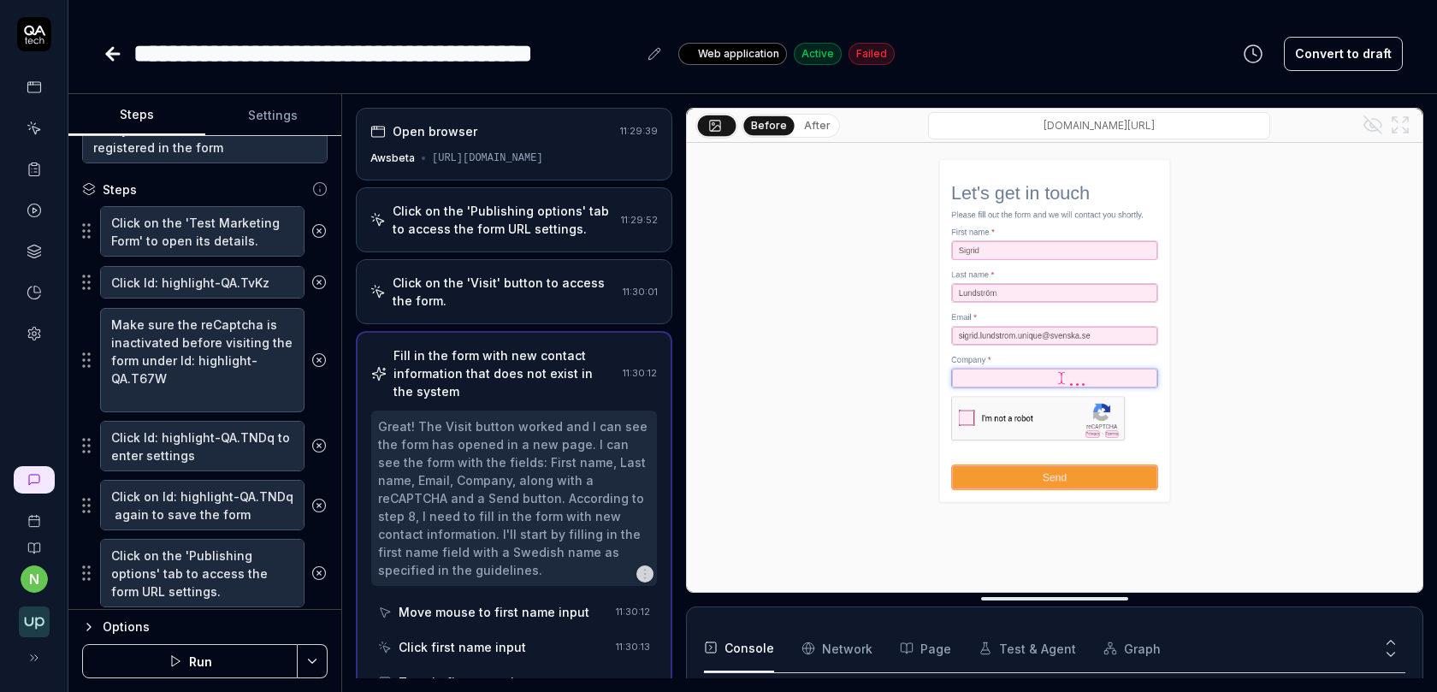
click at [506, 236] on div "Click on the 'Publishing options' tab to access the form URL settings. 11:29:52" at bounding box center [514, 219] width 316 height 65
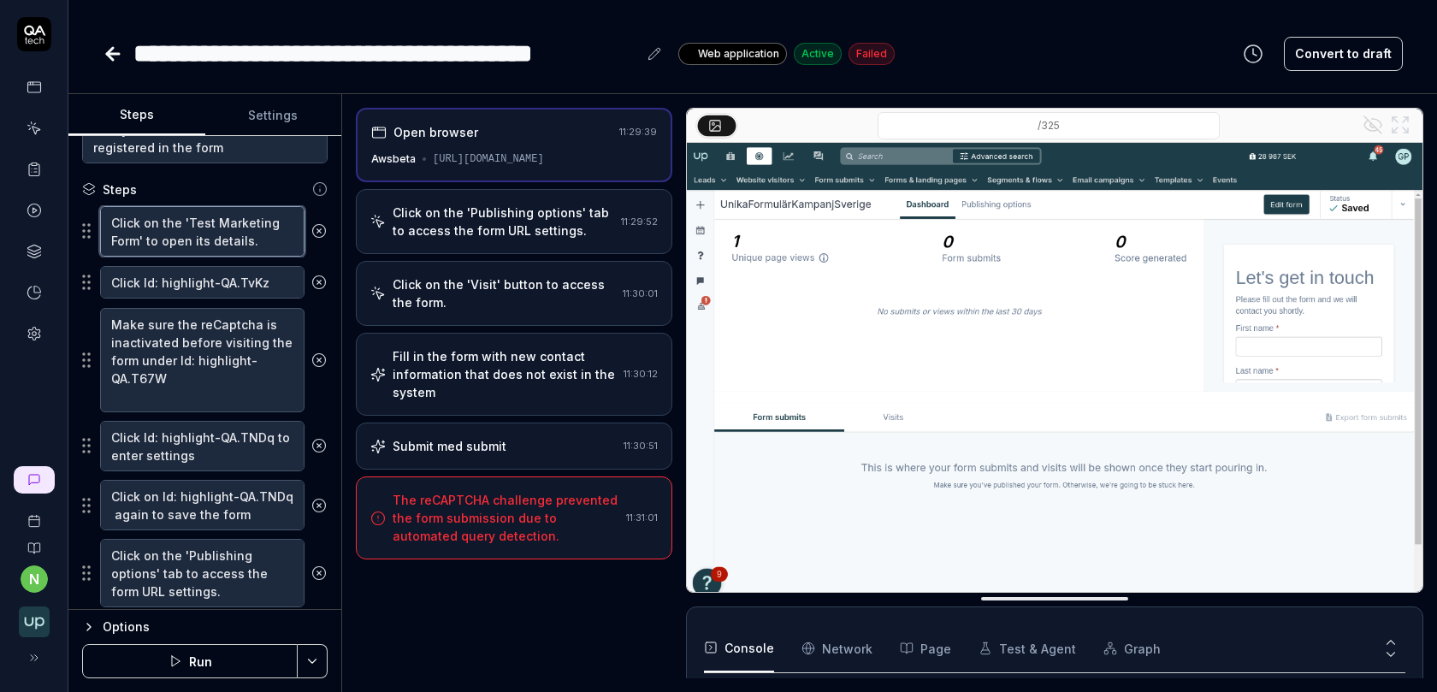
click at [207, 229] on textarea "Click on the 'Test Marketing Form' to open its details." at bounding box center [202, 231] width 204 height 50
click at [229, 291] on textarea "Click Id: highlight-QA.TvKz" at bounding box center [202, 282] width 204 height 33
click at [235, 244] on textarea "Click on the 'Test Marketing Form' to open its details." at bounding box center [202, 231] width 204 height 50
click at [218, 283] on textarea "Click Id: highlight-QA.TvKz" at bounding box center [202, 282] width 204 height 33
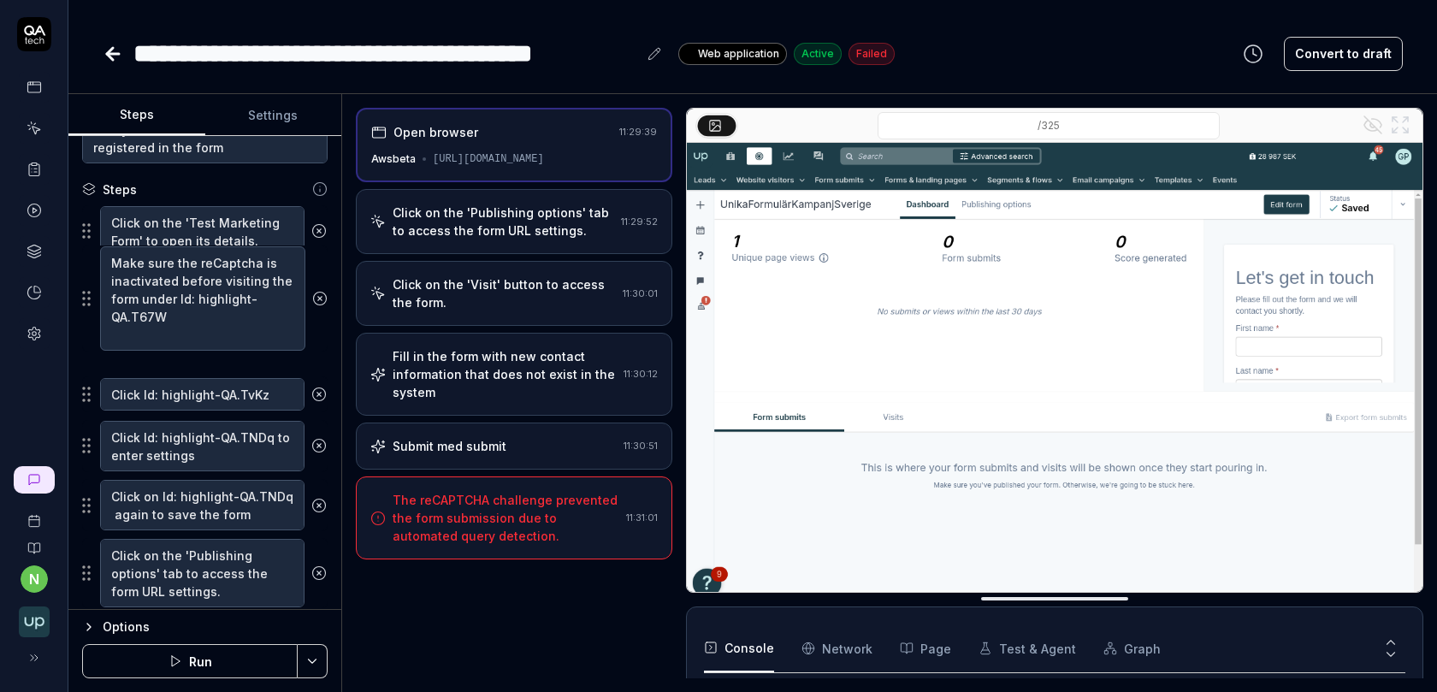
drag, startPoint x: 87, startPoint y: 359, endPoint x: 87, endPoint y: 295, distance: 64.2
click at [87, 295] on fieldset "Click on the 'Test Marketing Form' to open its details. Click Id: highlight-QA.…" at bounding box center [204, 534] width 245 height 659
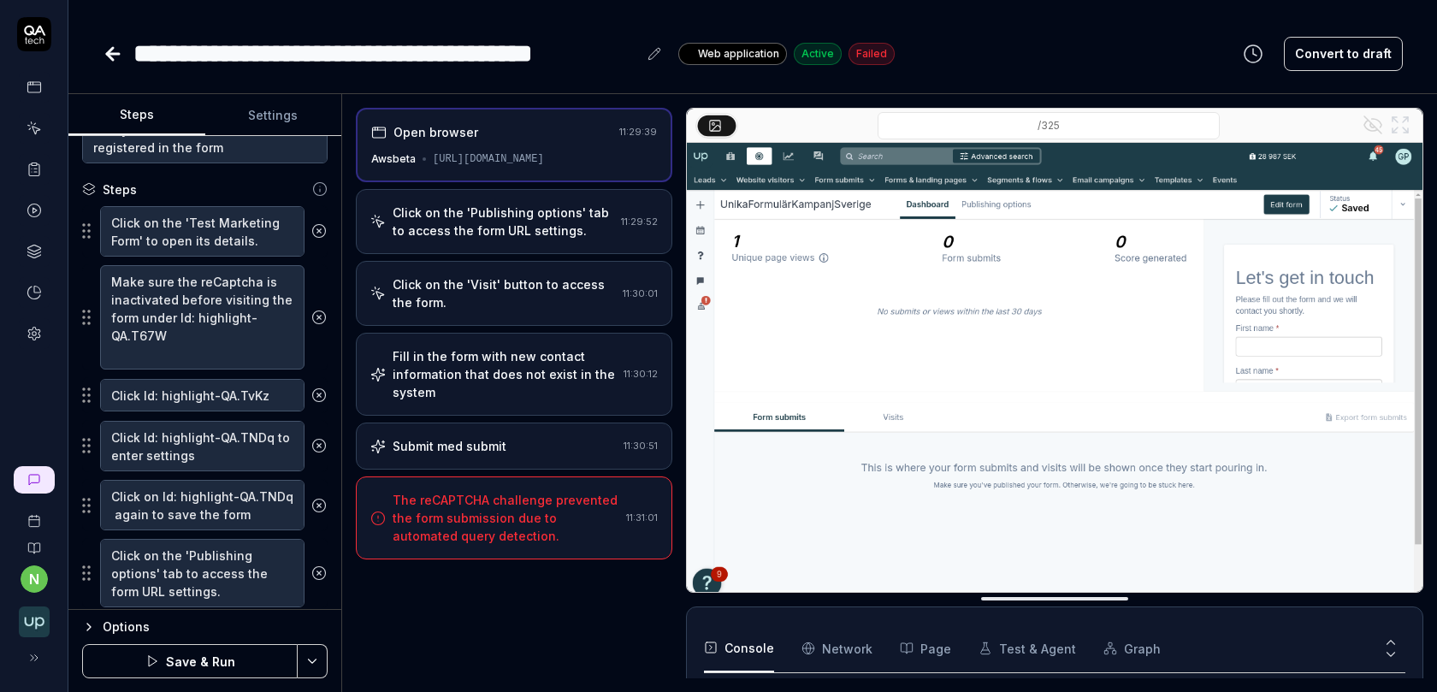
click at [187, 665] on button "Save & Run" at bounding box center [190, 661] width 216 height 34
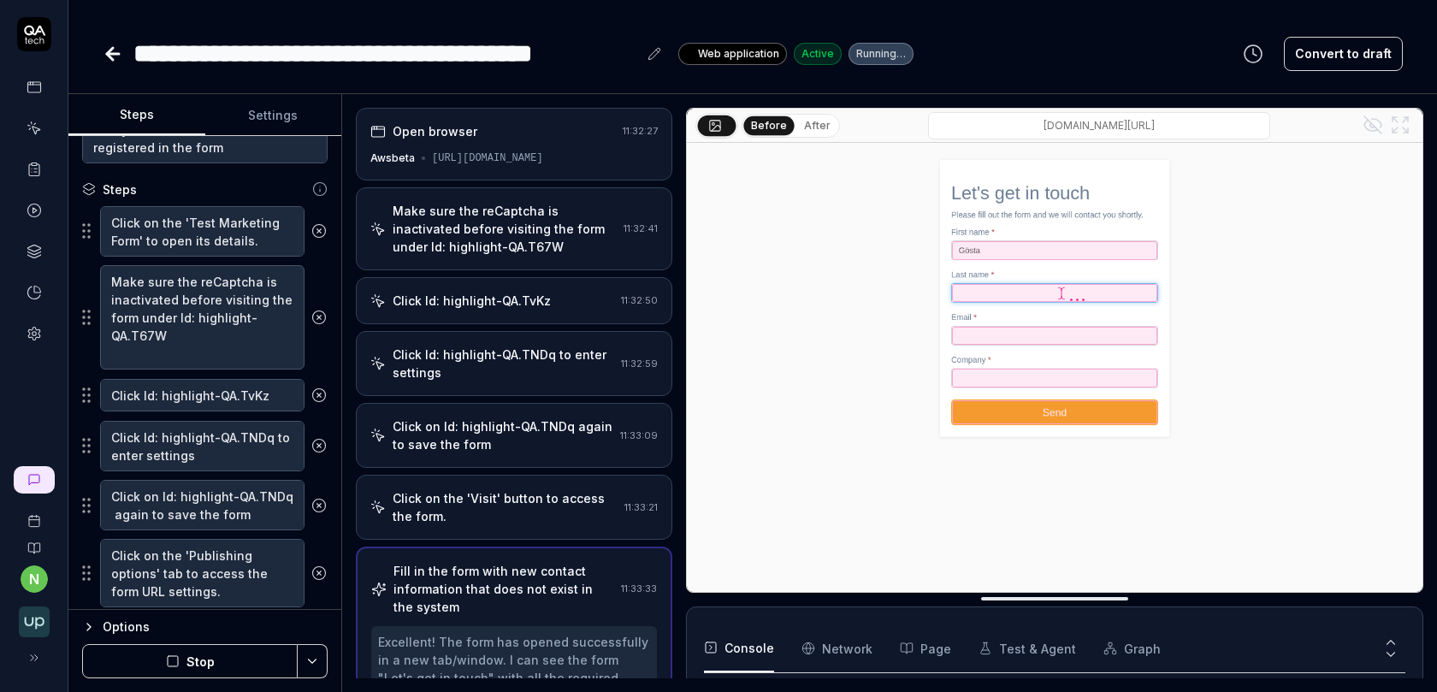
click at [519, 349] on div "Click Id: highlight-QA.TNDq to enter settings" at bounding box center [504, 364] width 222 height 36
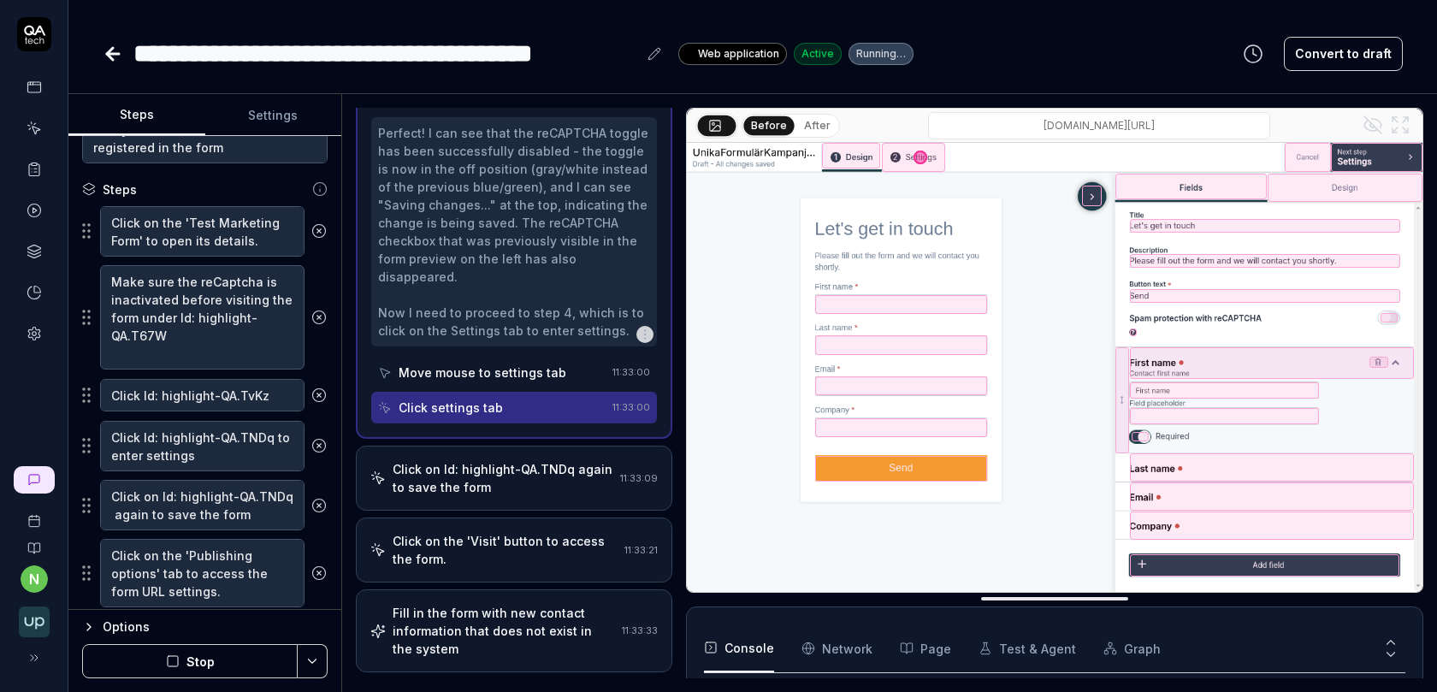
click at [517, 460] on div "Click on Id: highlight-QA.TNDq again to save the form" at bounding box center [503, 478] width 221 height 36
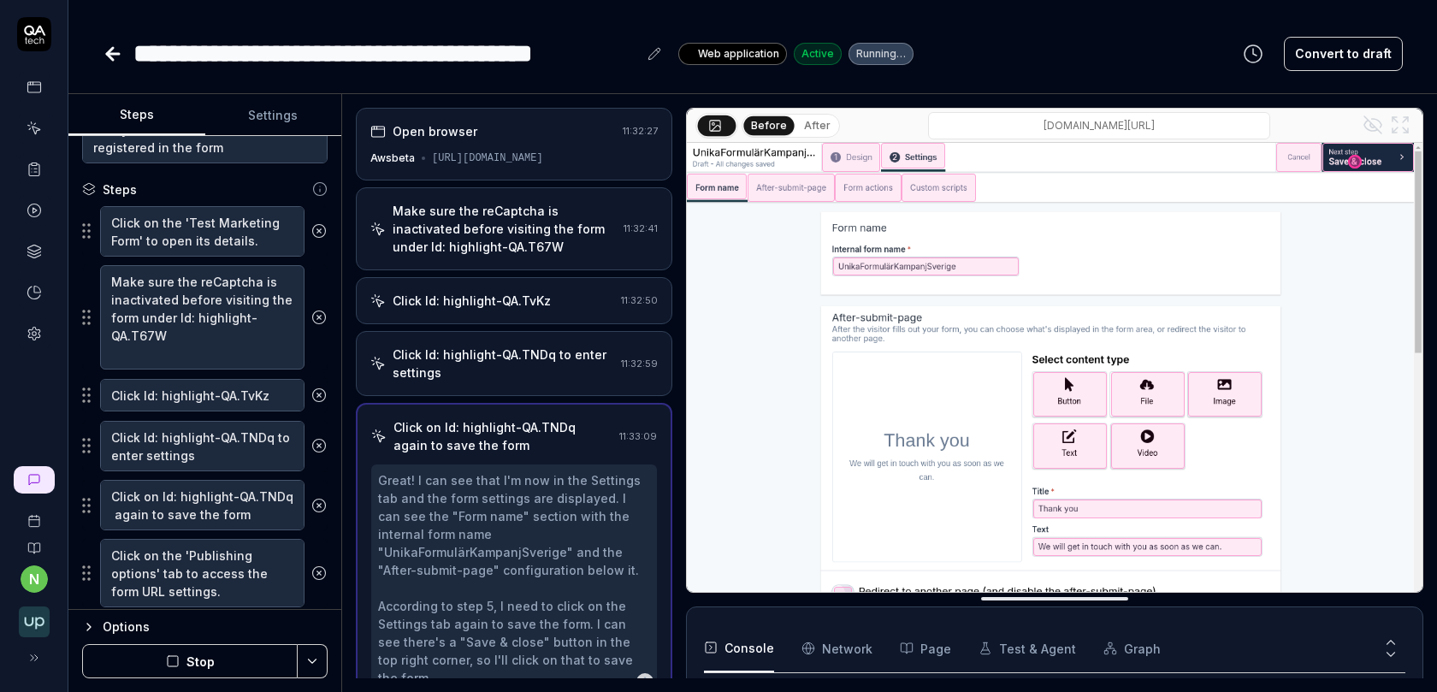
scroll to position [631, 0]
click at [517, 354] on div "Click Id: highlight-QA.TNDq to enter settings" at bounding box center [504, 364] width 222 height 36
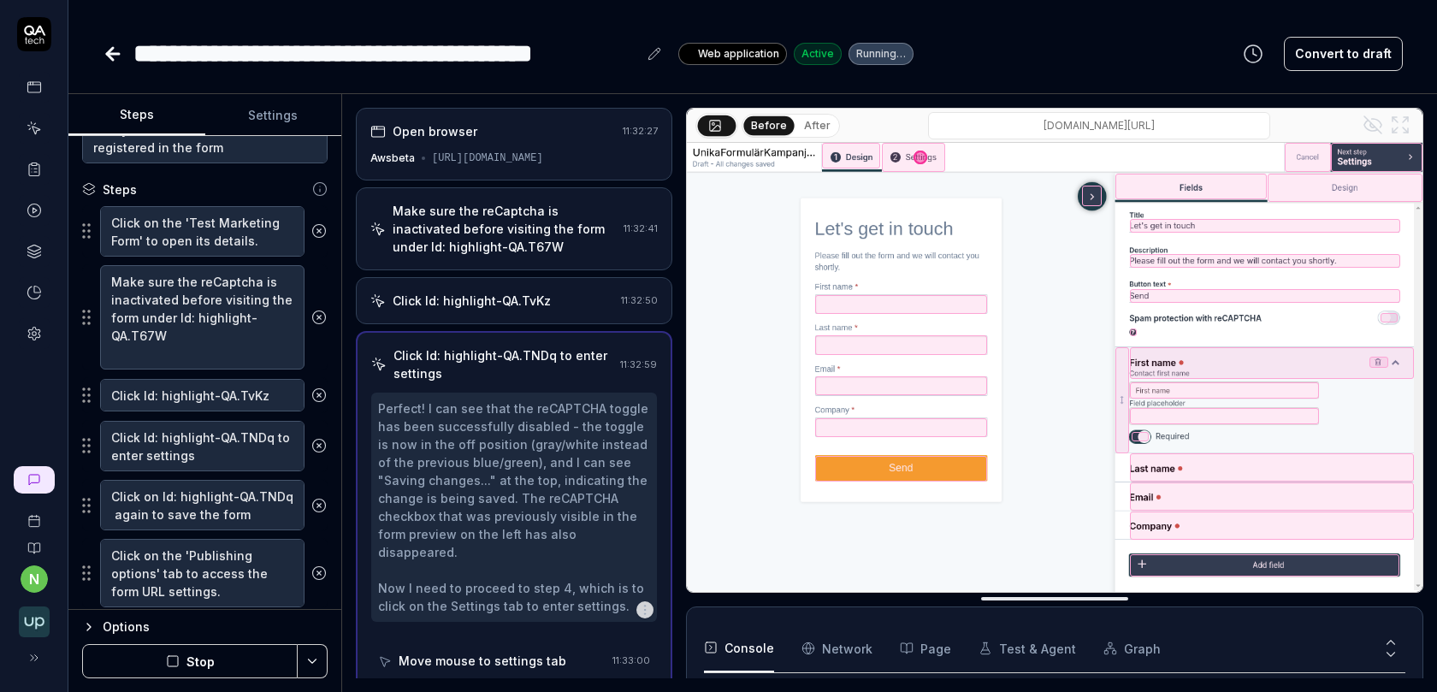
scroll to position [15, 0]
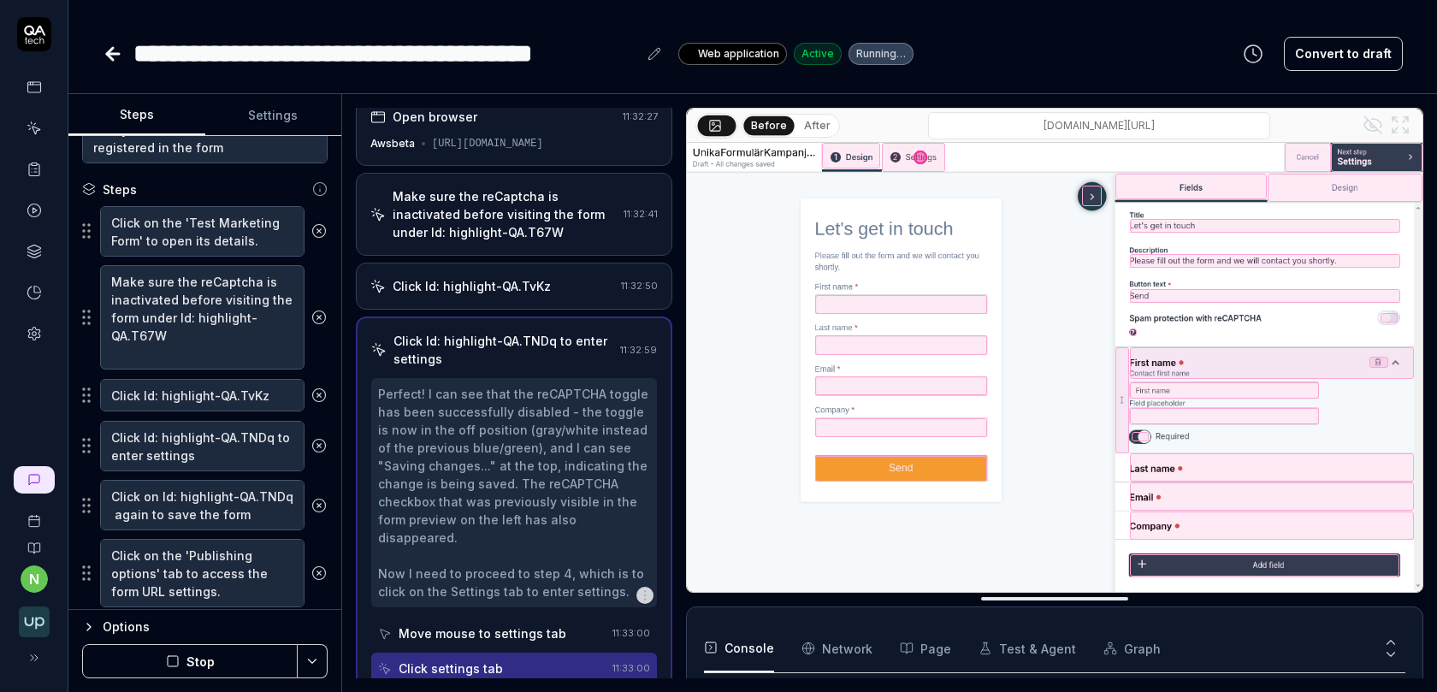
click at [812, 122] on button "After" at bounding box center [817, 125] width 40 height 19
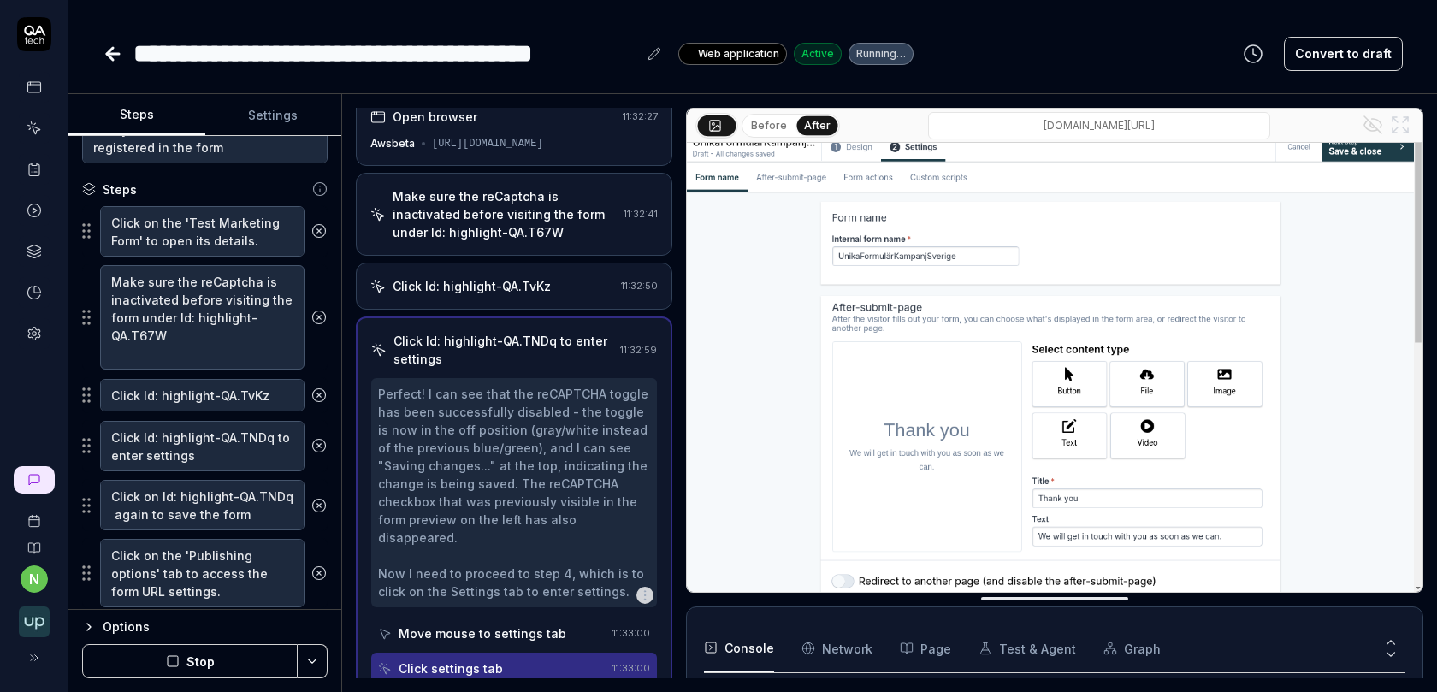
scroll to position [9, 0]
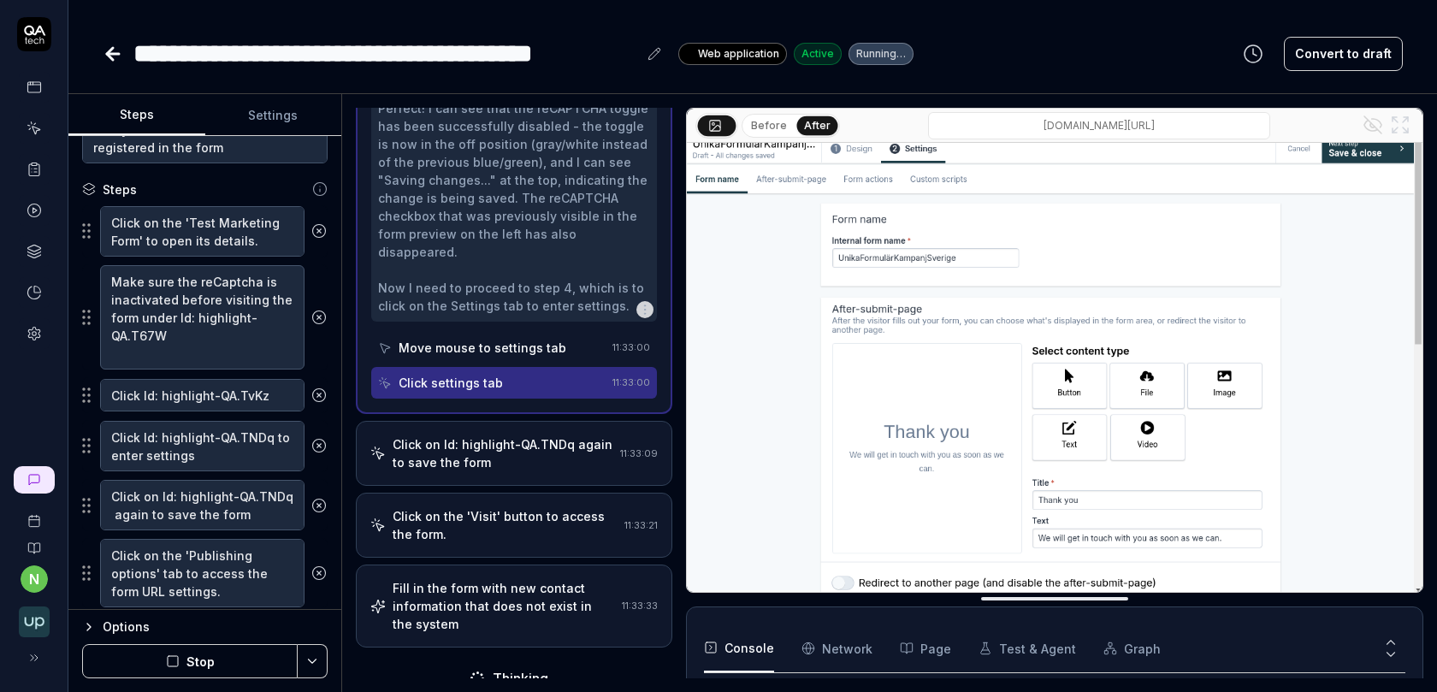
click at [476, 441] on div "Click on Id: highlight-QA.TNDq again to save the form" at bounding box center [503, 453] width 221 height 36
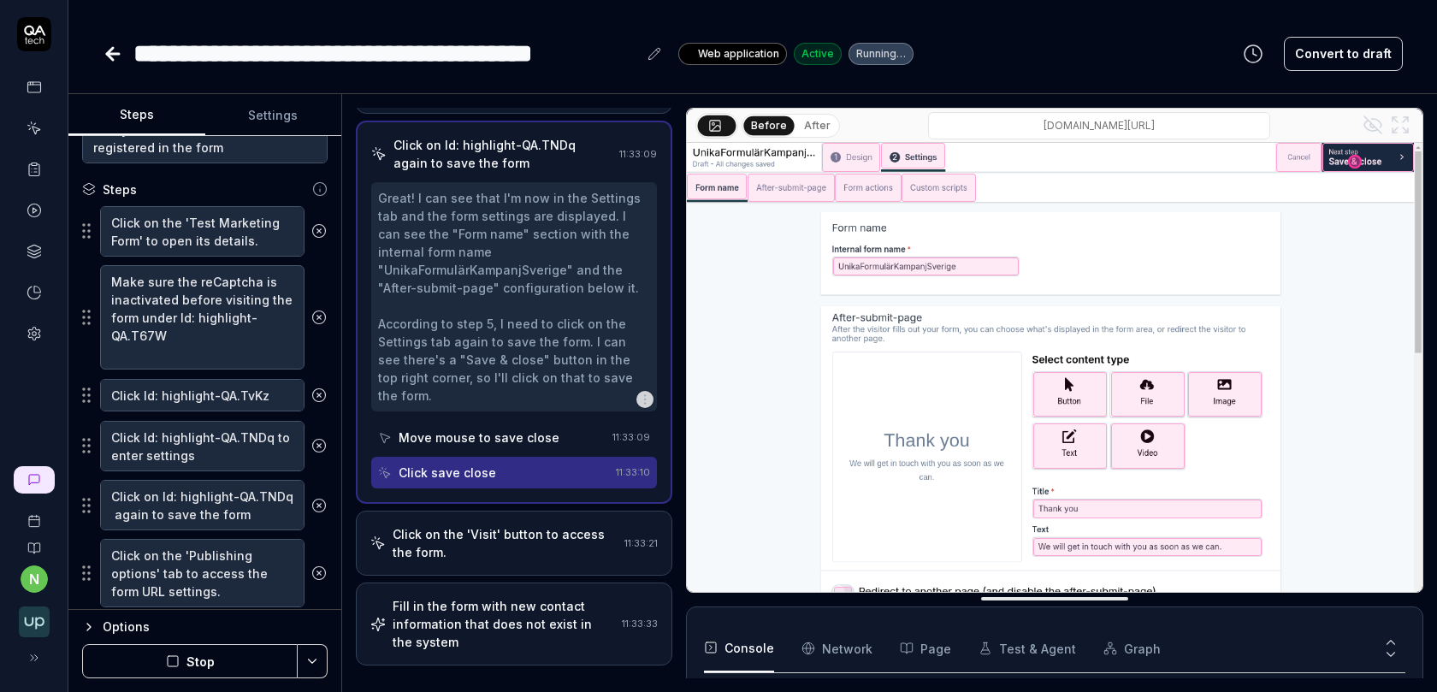
click at [500, 597] on div "Fill in the form with new contact information that does not exist in the system" at bounding box center [504, 624] width 222 height 54
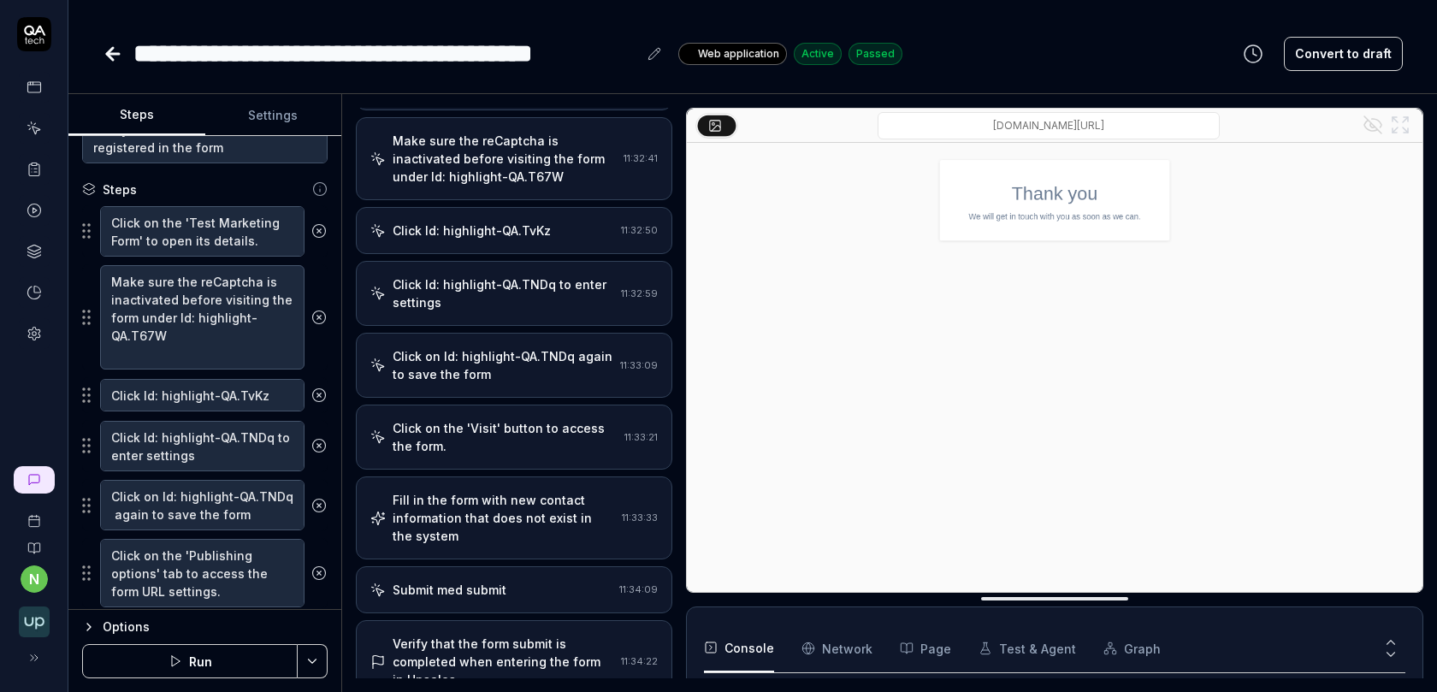
scroll to position [45, 0]
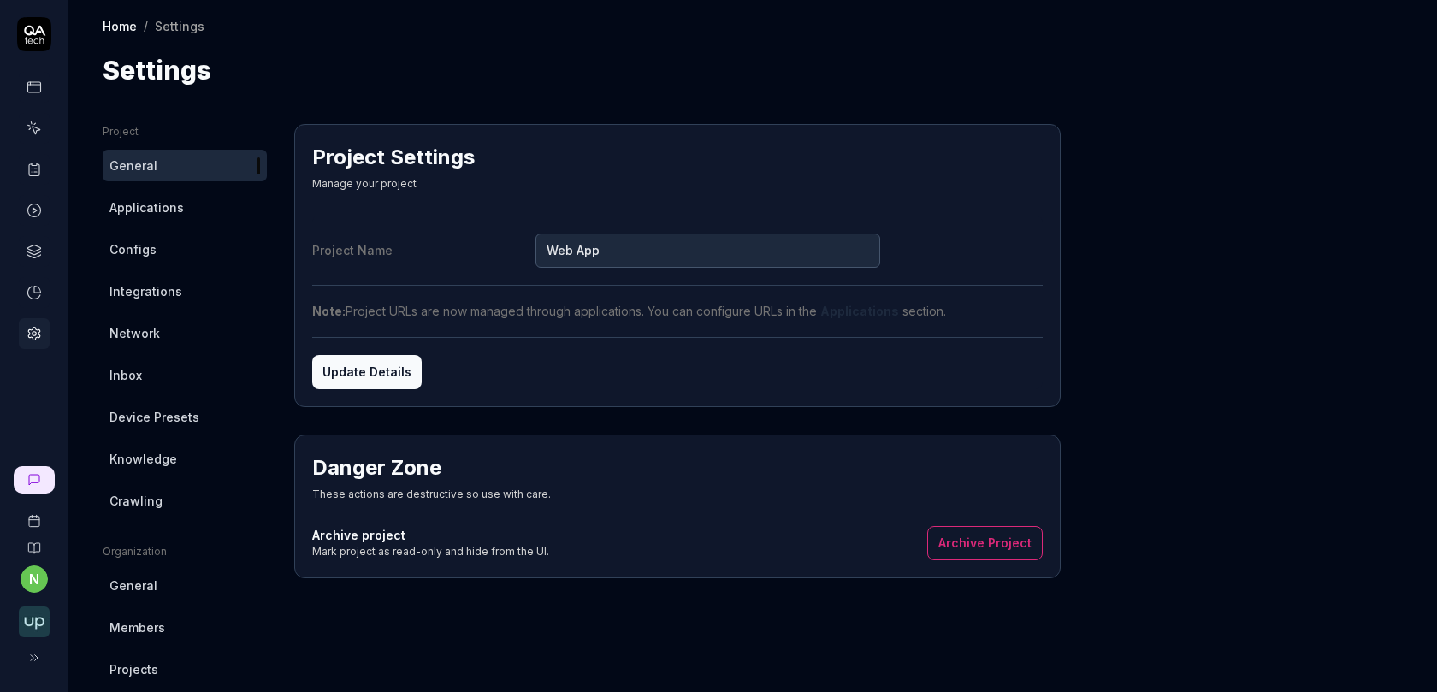
click at [170, 472] on link "Knowledge" at bounding box center [185, 459] width 164 height 32
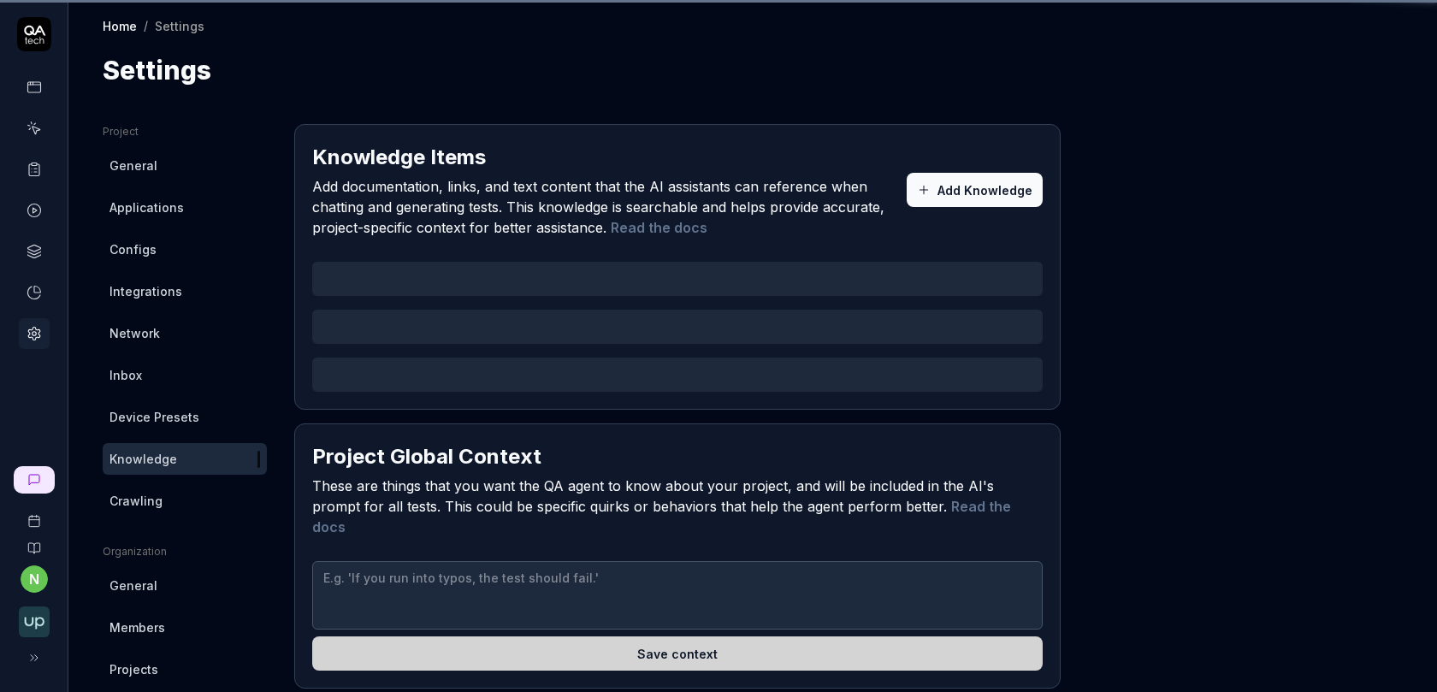
type textarea "*"
type textarea "## LO IP Dolor Sitamet con Adipisc ### Elit Seddo Eiusm - Temp incididunt utlab…"
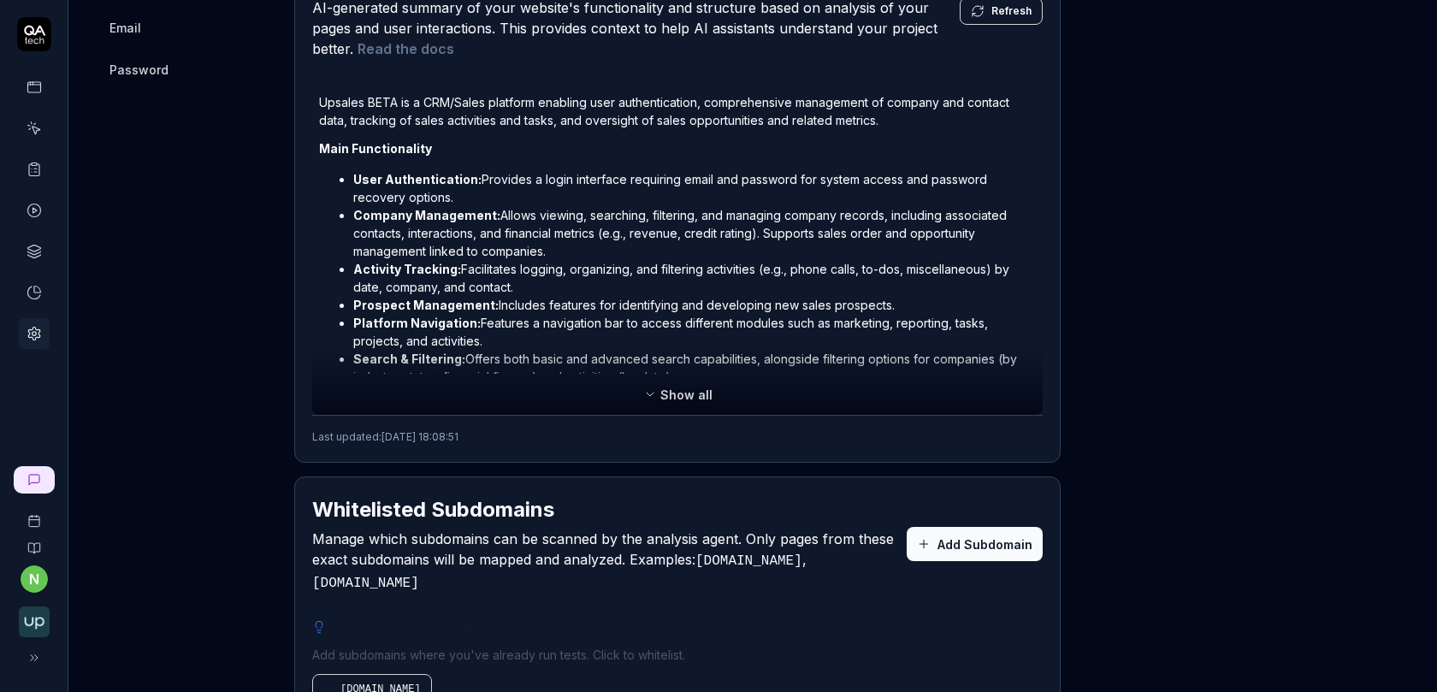
scroll to position [915, 0]
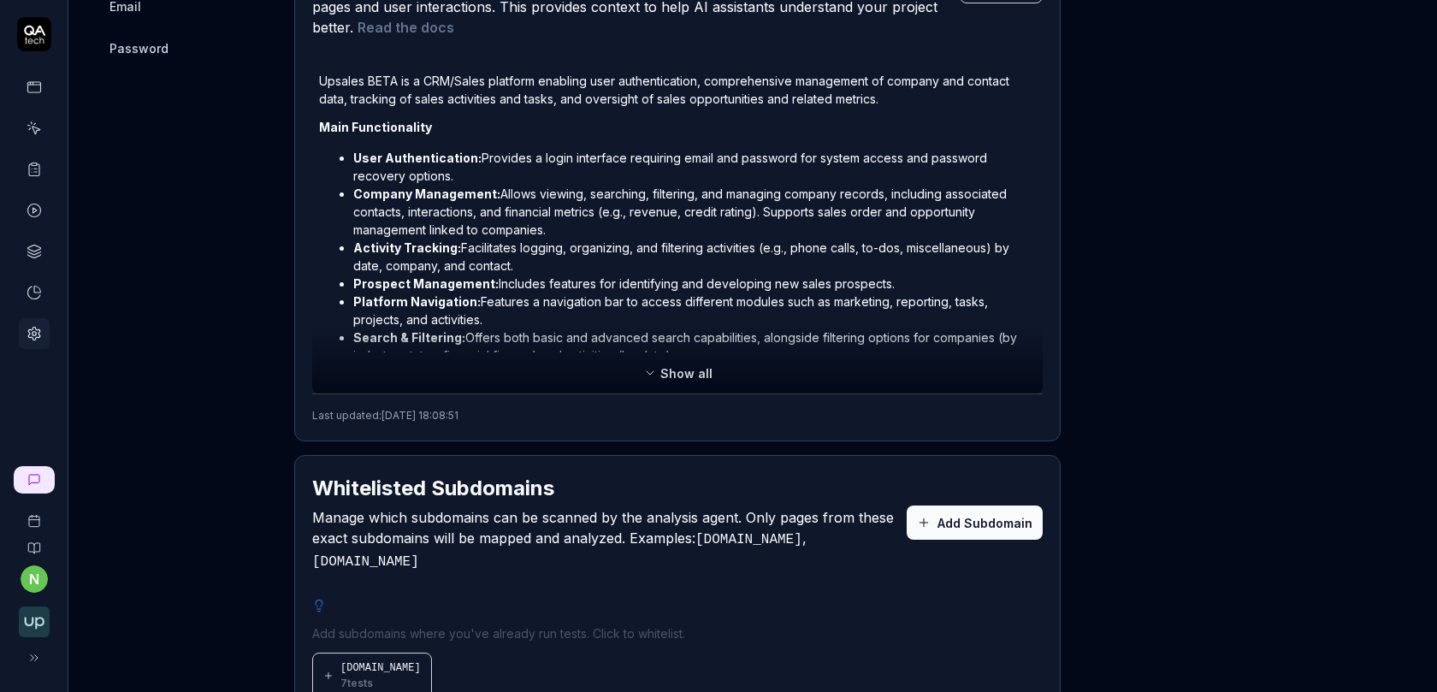
click at [652, 371] on icon at bounding box center [650, 372] width 7 height 3
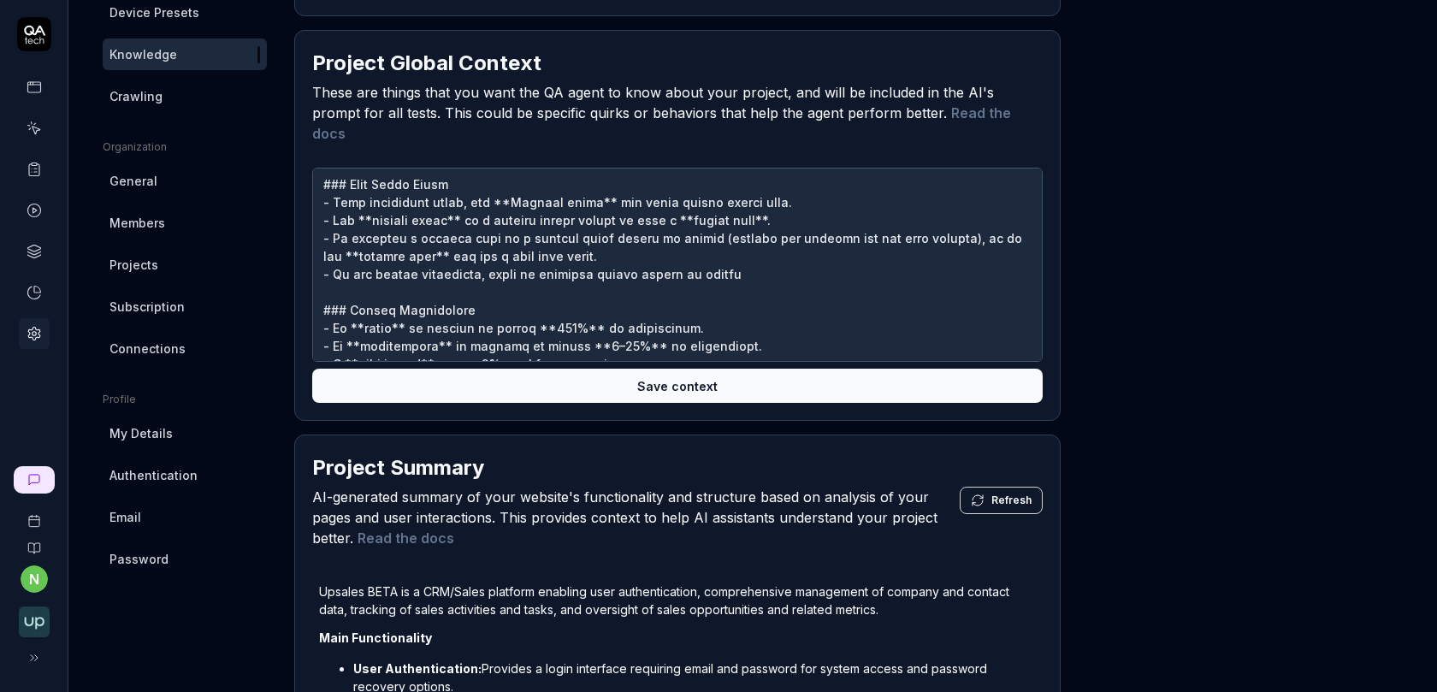
scroll to position [44, 0]
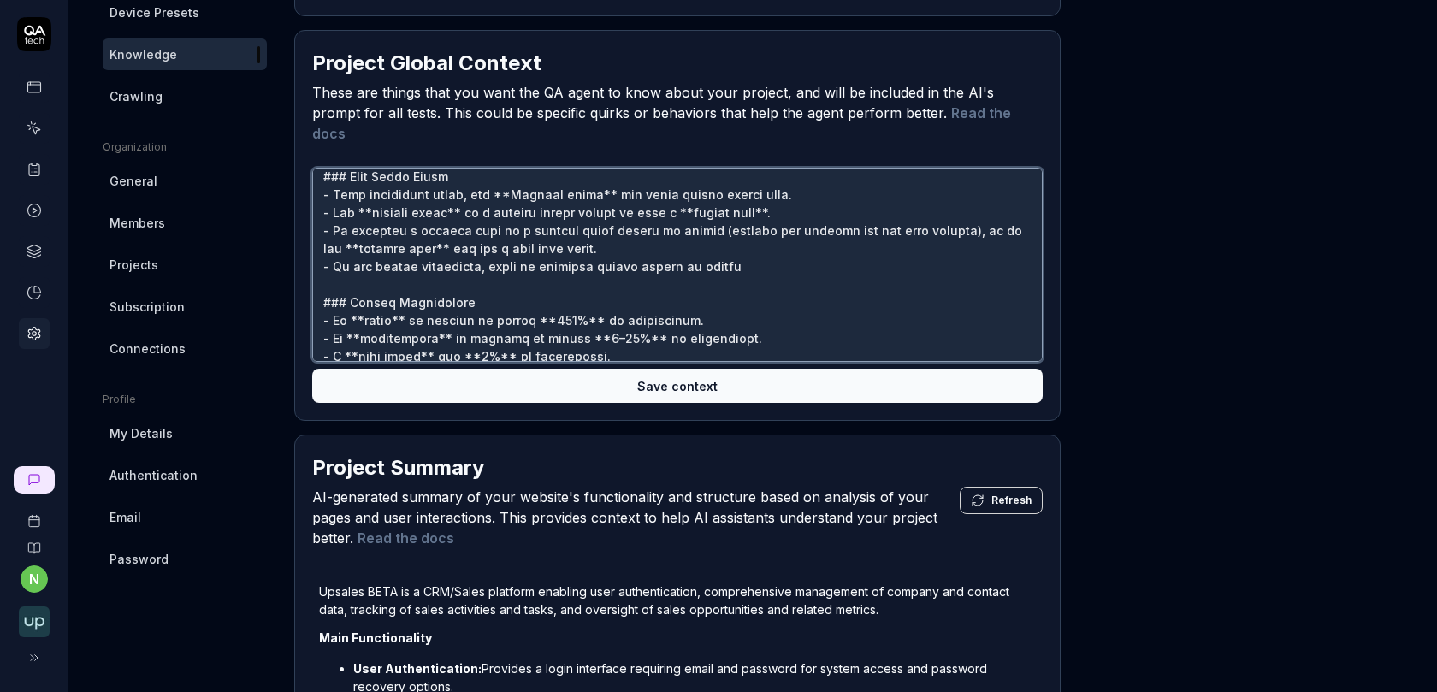
click at [760, 238] on textarea at bounding box center [677, 265] width 730 height 194
type textarea "*"
type textarea "## LO IP Dolor Sitamet con Adipisc ### Elit Seddo Eiusm - Temp incididunt utlab…"
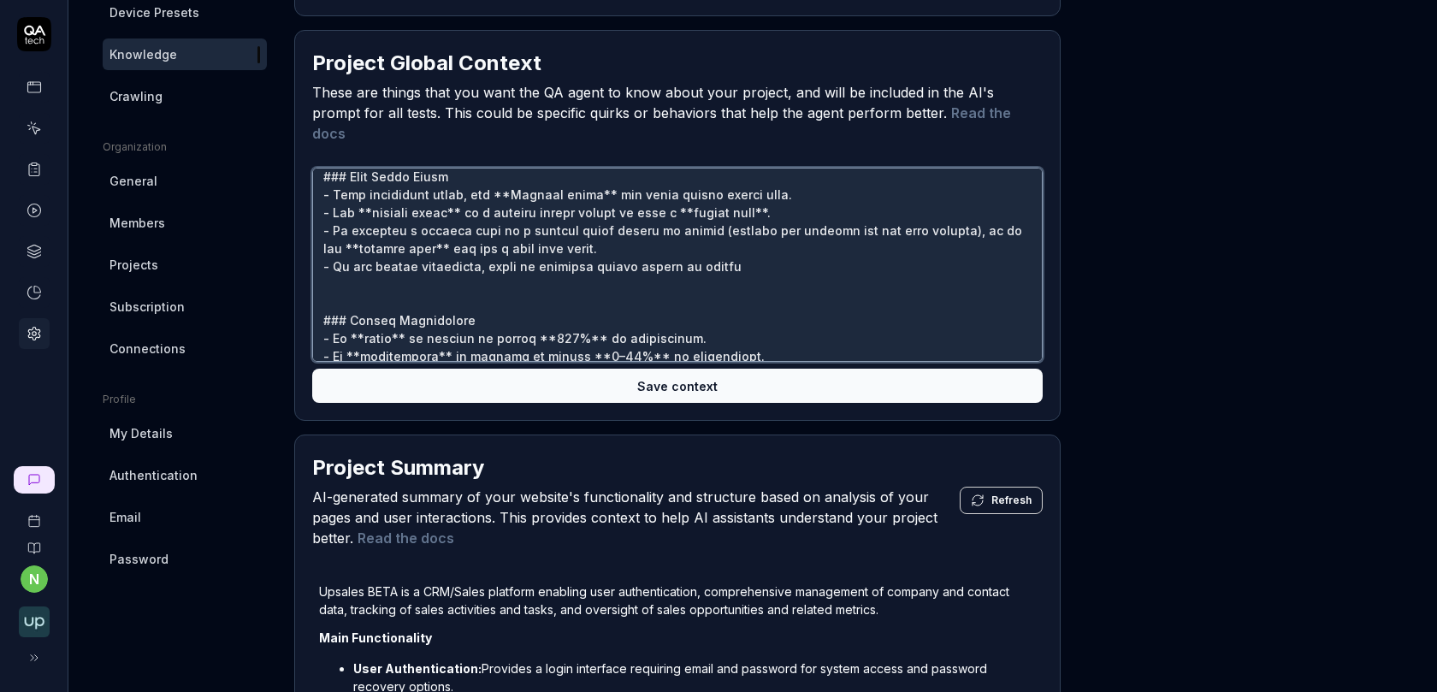
scroll to position [151, 0]
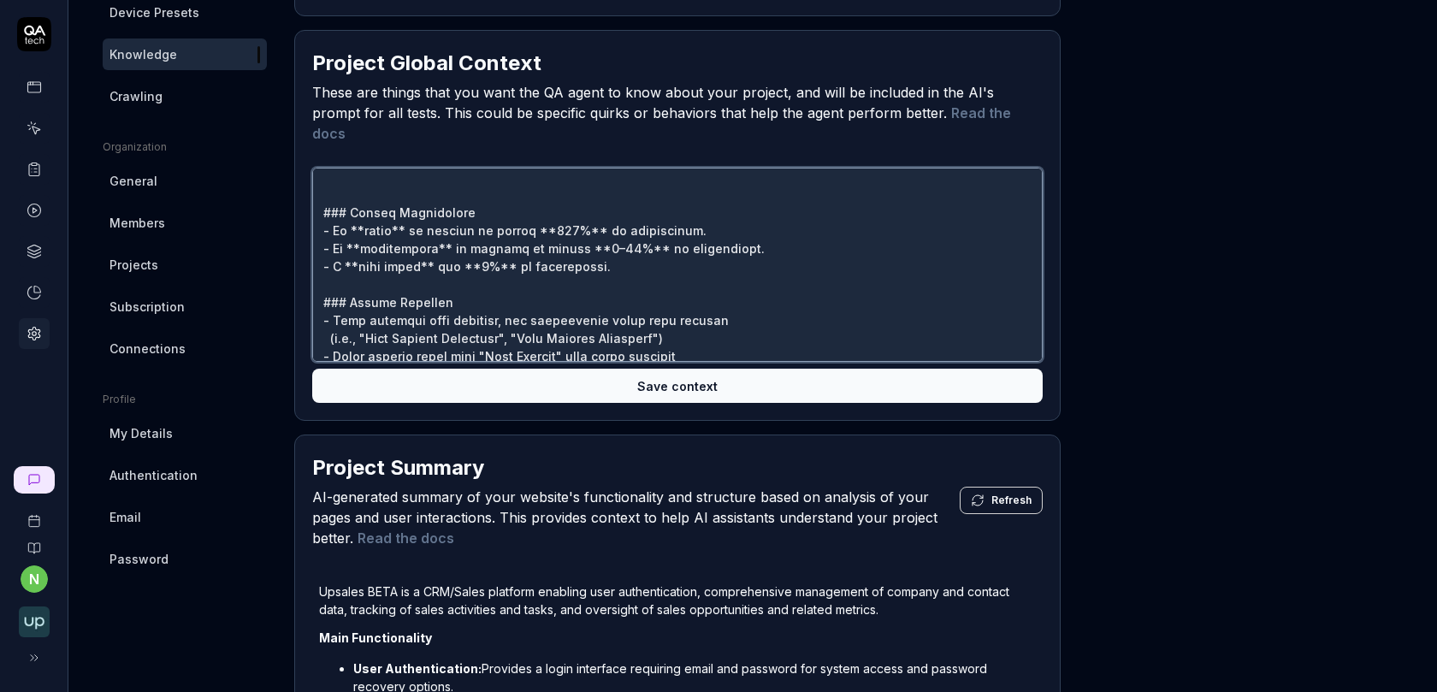
type textarea "*"
type textarea "## LO IP Dolor Sitamet con Adipisc ### Elit Seddo Eiusm - Temp incididunt utlab…"
type textarea "*"
type textarea "## LO IP Dolor Sitamet con Adipisc ### Elit Seddo Eiusm - Temp incididunt utlab…"
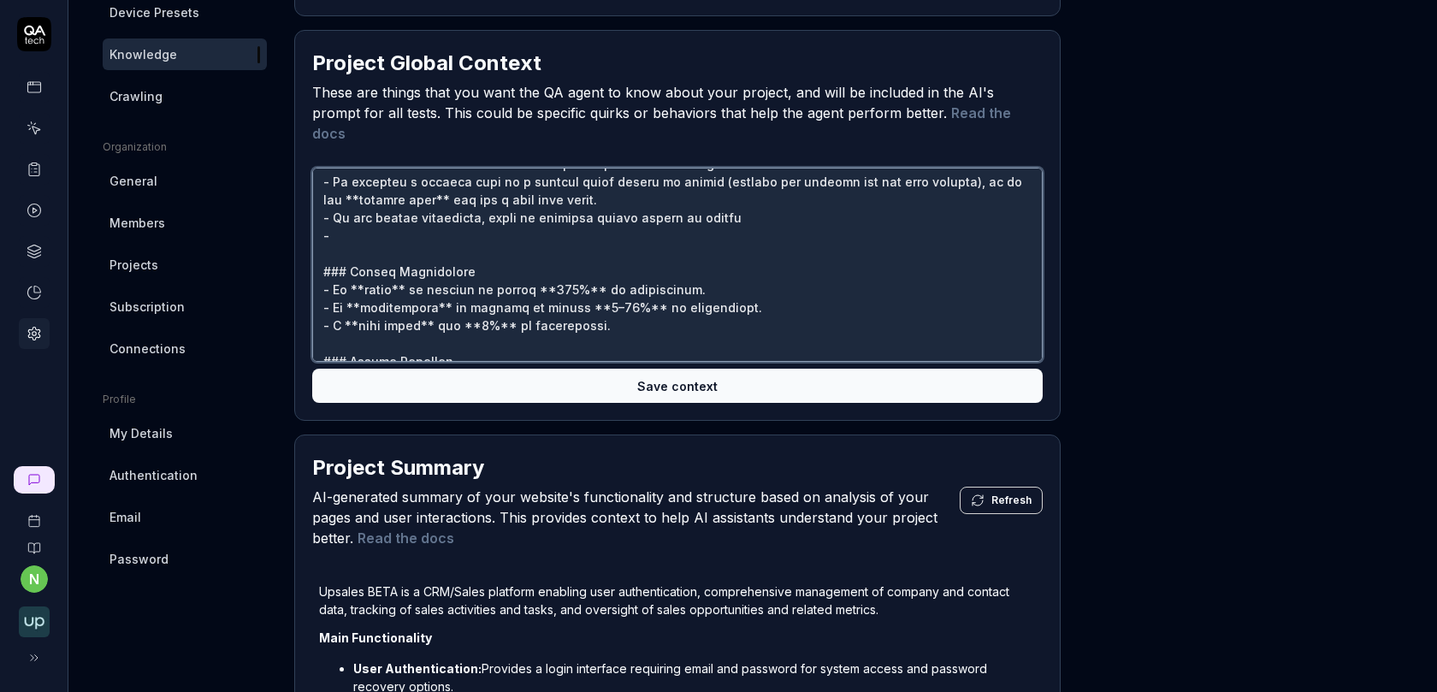
scroll to position [70, 0]
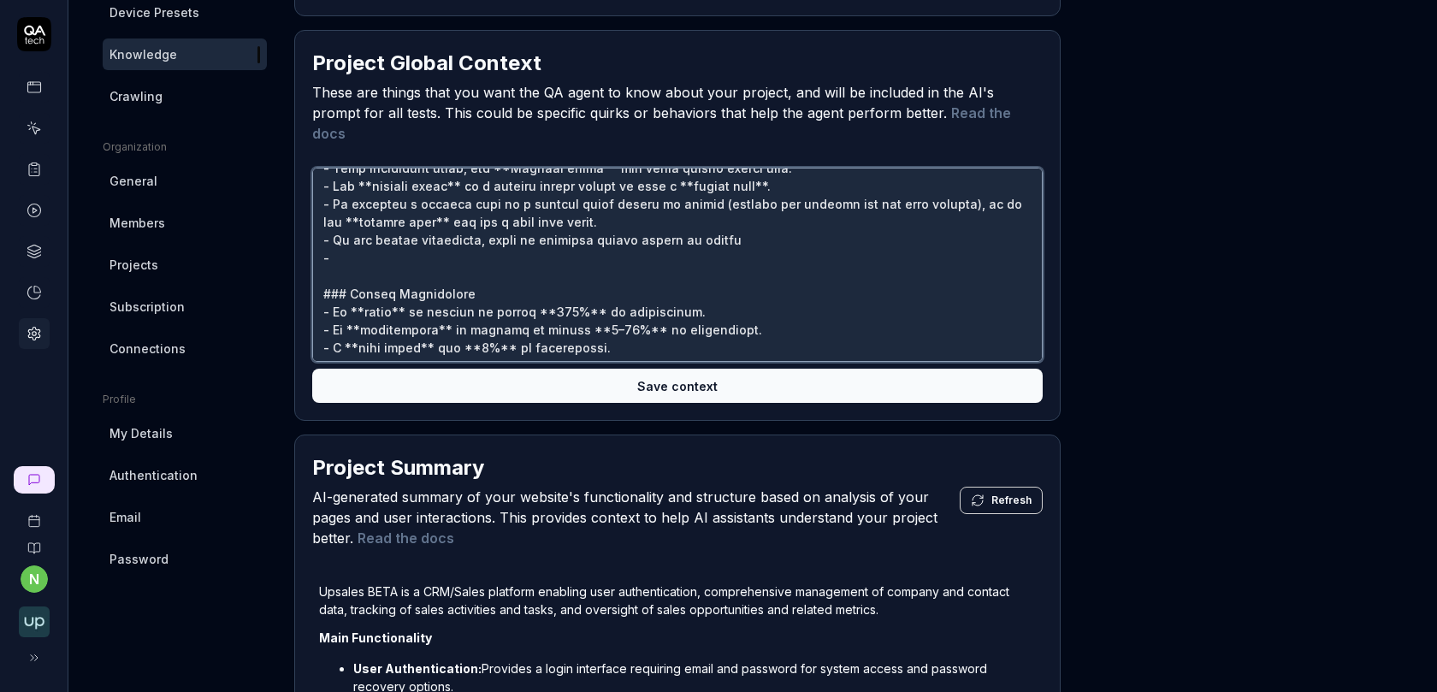
type textarea "*"
type textarea "## LO IP Dolor Sitamet con Adipisc ### Elit Seddo Eiusm - Temp incididunt utlab…"
type textarea "*"
type textarea "## LO IP Dolor Sitamet con Adipisc ### Elit Seddo Eiusm - Temp incididunt utlab…"
type textarea "*"
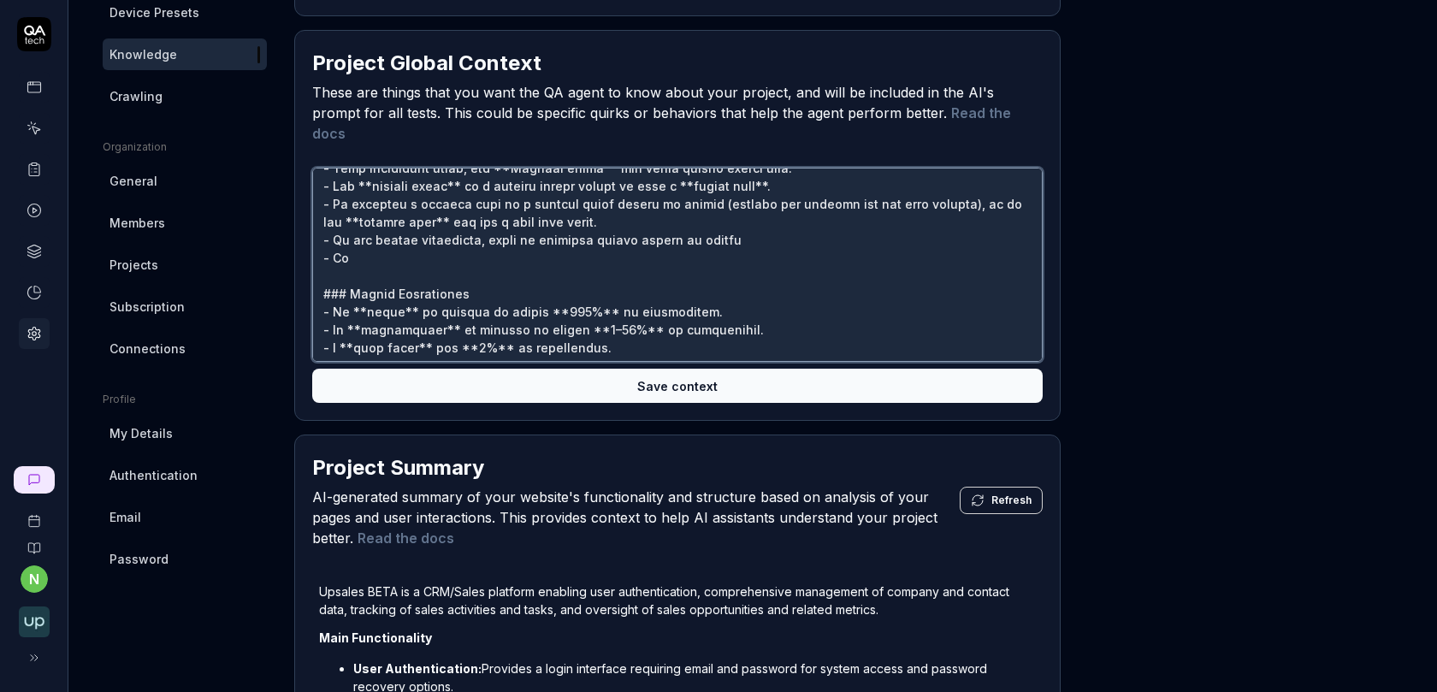
type textarea "## LO IP Dolor Sitamet con Adipisc ### Elit Seddo Eiusm - Temp incididunt utlab…"
type textarea "*"
type textarea "## LO IP Dolor Sitamet con Adipisc ### Elit Seddo Eiusm - Temp incididunt utlab…"
type textarea "*"
type textarea "## LO IP Dolor Sitamet con Adipisc ### Elit Seddo Eiusm - Temp incididunt utlab…"
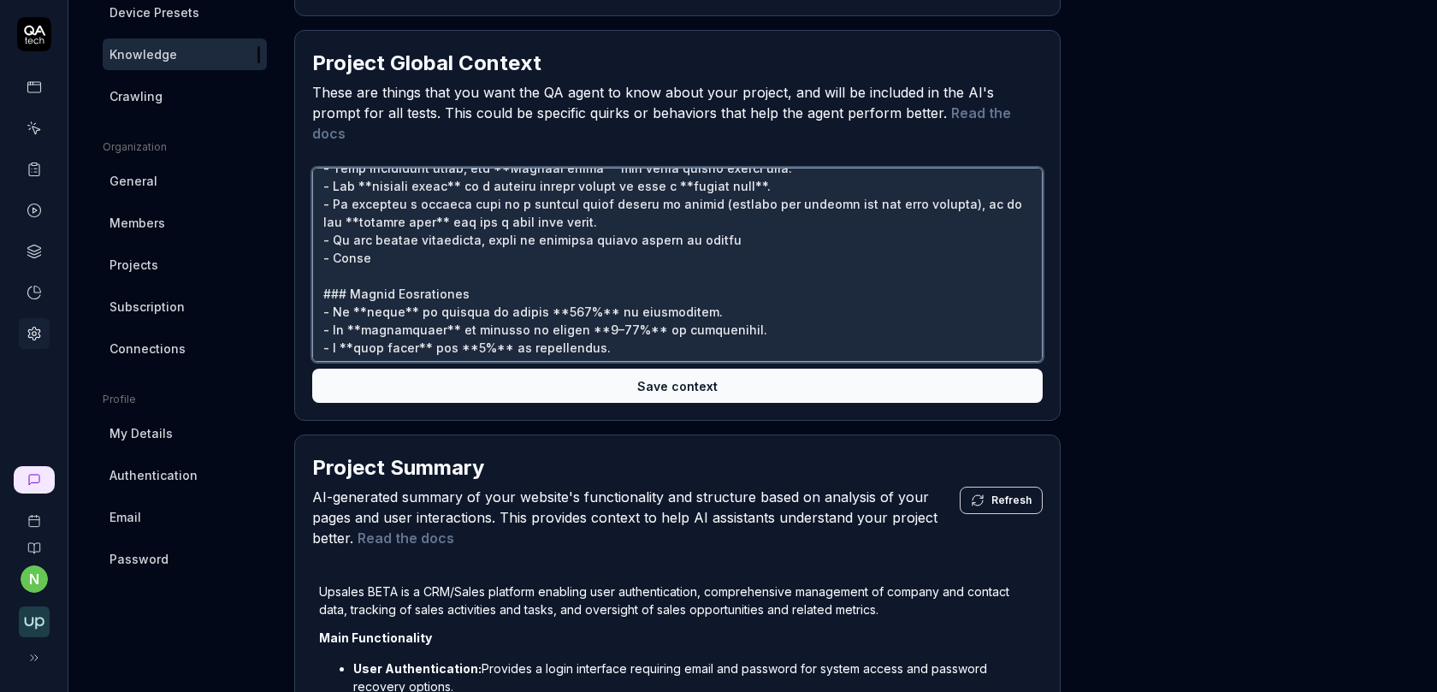
type textarea "*"
type textarea "## LO IP Dolor Sitamet con Adipisc ### Elit Seddo Eiusm - Temp incididunt utlab…"
type textarea "*"
type textarea "## LO IP Dolor Sitamet con Adipisc ### Elit Seddo Eiusm - Temp incididunt utlab…"
type textarea "*"
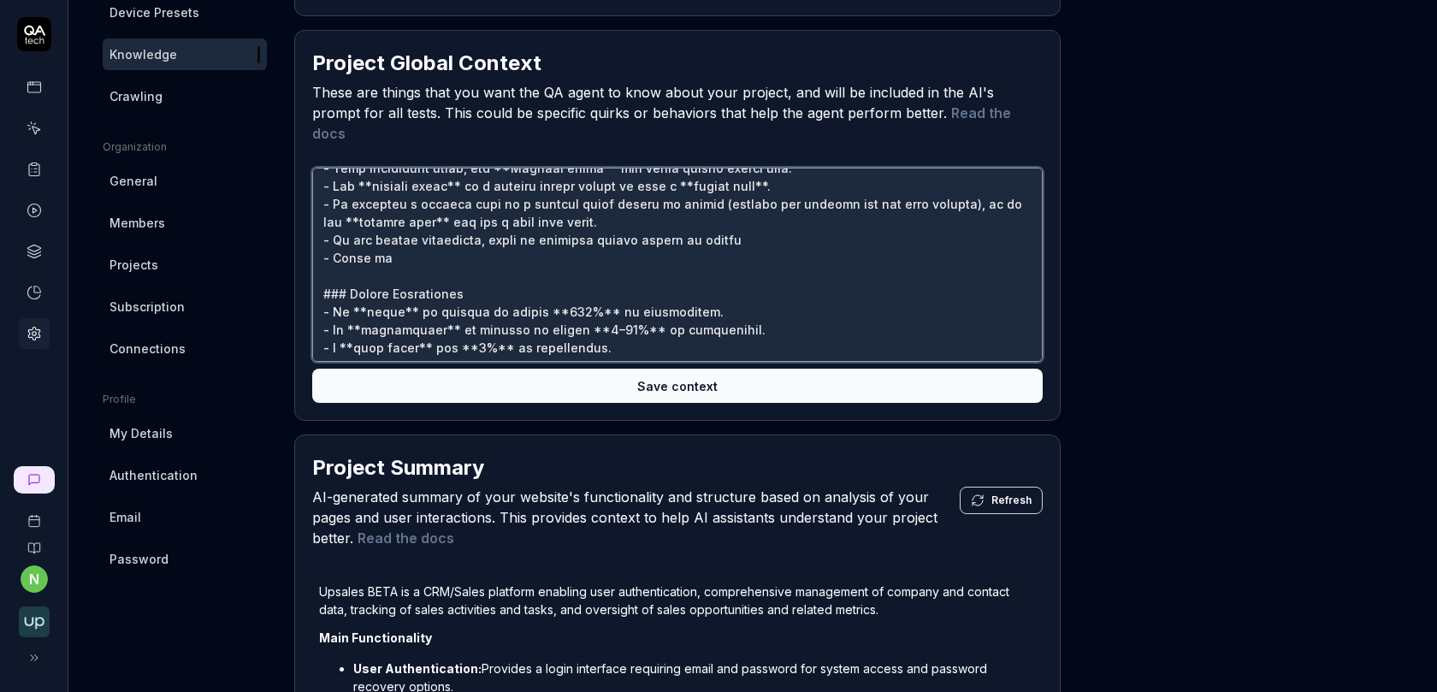
type textarea "## LO IP Dolor Sitamet con Adipisc ### Elit Seddo Eiusm - Temp incididunt utlab…"
type textarea "*"
type textarea "## LO IP Dolor Sitamet con Adipisc ### Elit Seddo Eiusm - Temp incididunt utlab…"
type textarea "*"
type textarea "## LO IP Dolor Sitamet con Adipisc ### Elit Seddo Eiusm - Temp incididunt utlab…"
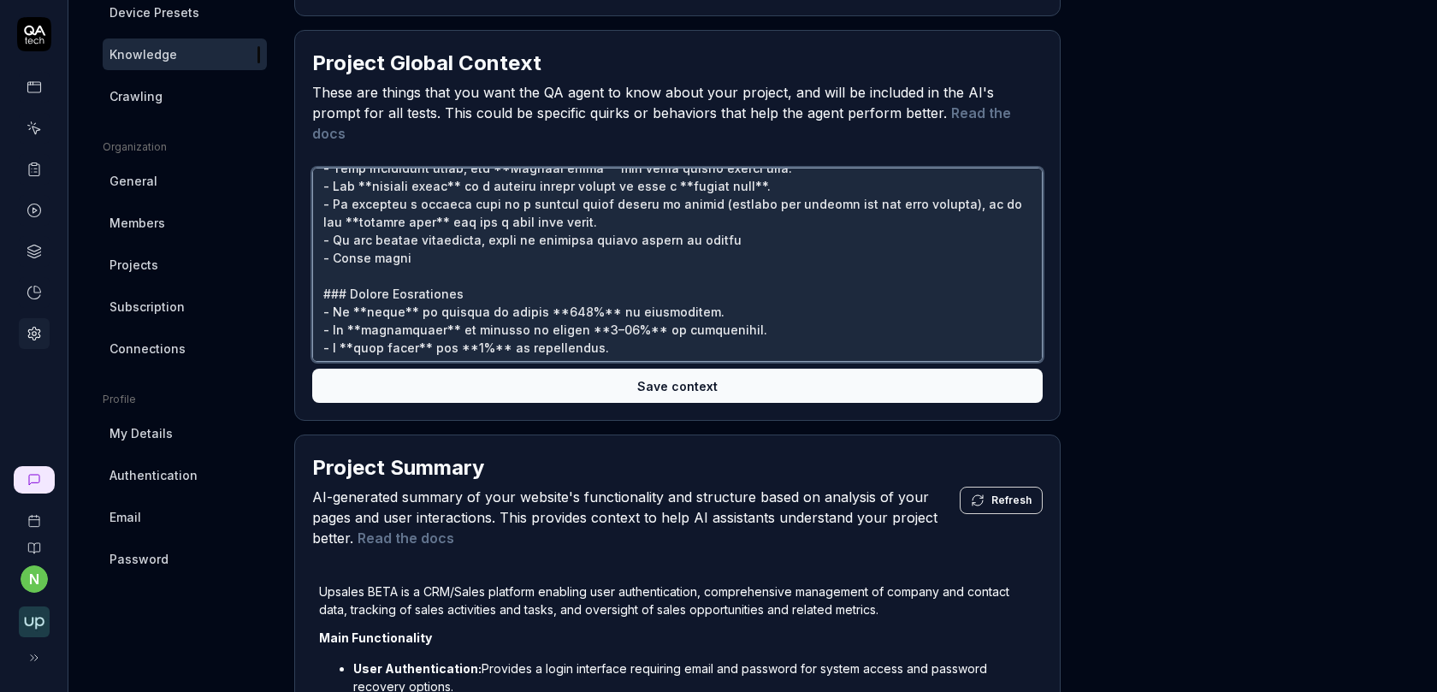
type textarea "*"
type textarea "## LO IP Dolor Sitamet con Adipisc ### Elit Seddo Eiusm - Temp incididunt utlab…"
type textarea "*"
type textarea "## LO IP Dolor Sitamet con Adipisc ### Elit Seddo Eiusm - Temp incididunt utlab…"
type textarea "*"
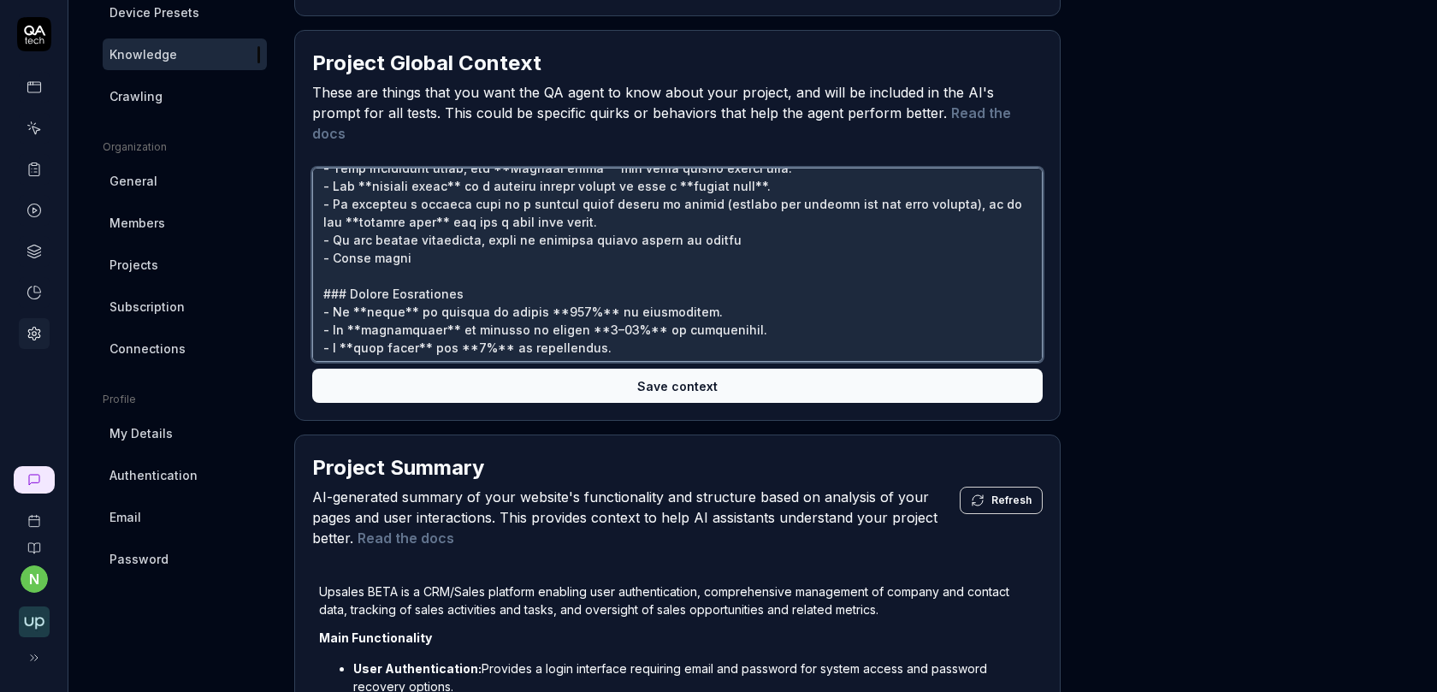
type textarea "## LO IP Dolor Sitamet con Adipisc ### Elit Seddo Eiusm - Temp incididunt utlab…"
type textarea "*"
type textarea "## LO IP Dolor Sitamet con Adipisc ### Elit Seddo Eiusm - Temp incididunt utlab…"
type textarea "*"
type textarea "## LO IP Dolor Sitamet con Adipisc ### Elit Seddo Eiusm - Temp incididunt utlab…"
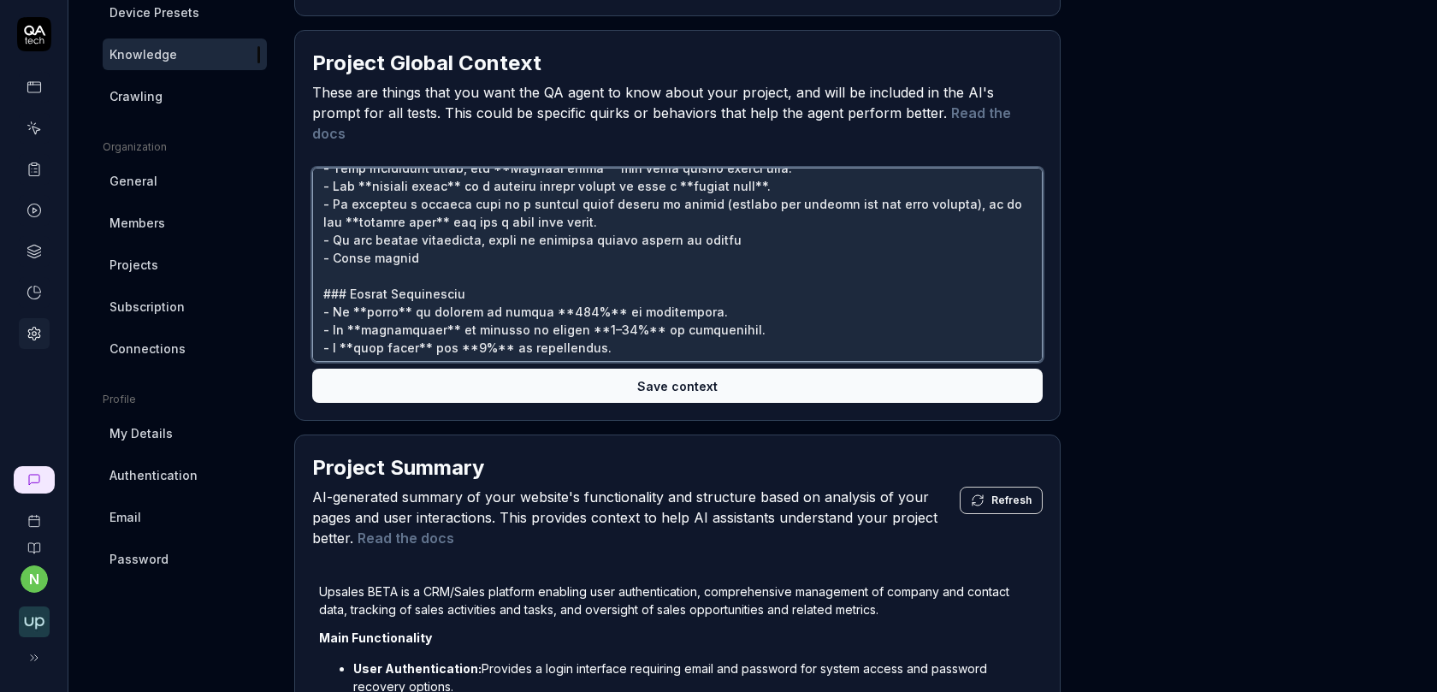
type textarea "*"
type textarea "## LO IP Dolor Sitamet con Adipisc ### Elit Seddo Eiusm - Temp incididunt utlab…"
type textarea "*"
type textarea "## LO IP Dolor Sitamet con Adipisc ### Elit Seddo Eiusm - Temp incididunt utlab…"
type textarea "*"
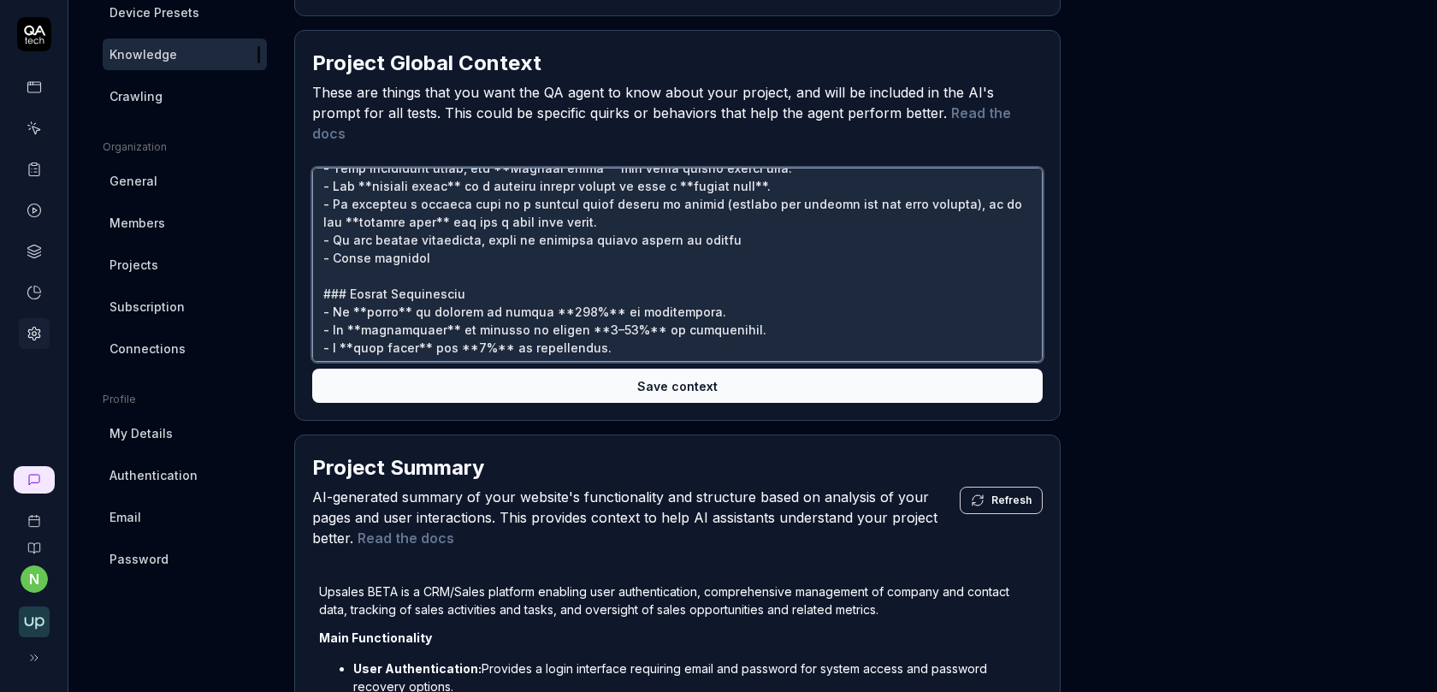
type textarea "## LO IP Dolor Sitamet con Adipisc ### Elit Seddo Eiusm - Temp incididunt utlab…"
type textarea "*"
type textarea "## LO IP Dolor Sitamet con Adipisc ### Elit Seddo Eiusm - Temp incididunt utlab…"
type textarea "*"
type textarea "## LO IP Dolor Sitamet con Adipisc ### Elit Seddo Eiusm - Temp incididunt utlab…"
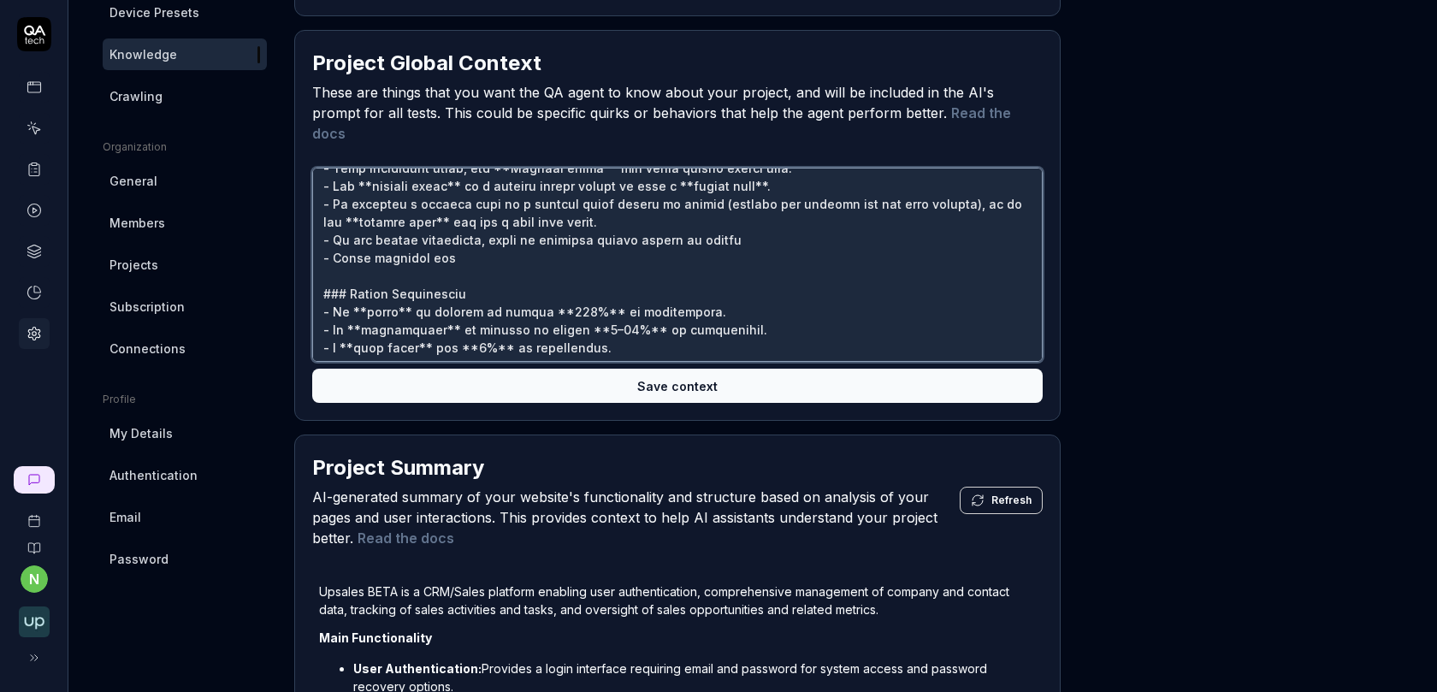
type textarea "*"
type textarea "## LO IP Dolor Sitamet con Adipisc ### Elit Seddo Eiusm - Temp incididunt utlab…"
type textarea "*"
type textarea "## LO IP Dolor Sitamet con Adipisc ### Elit Seddo Eiusm - Temp incididunt utlab…"
type textarea "*"
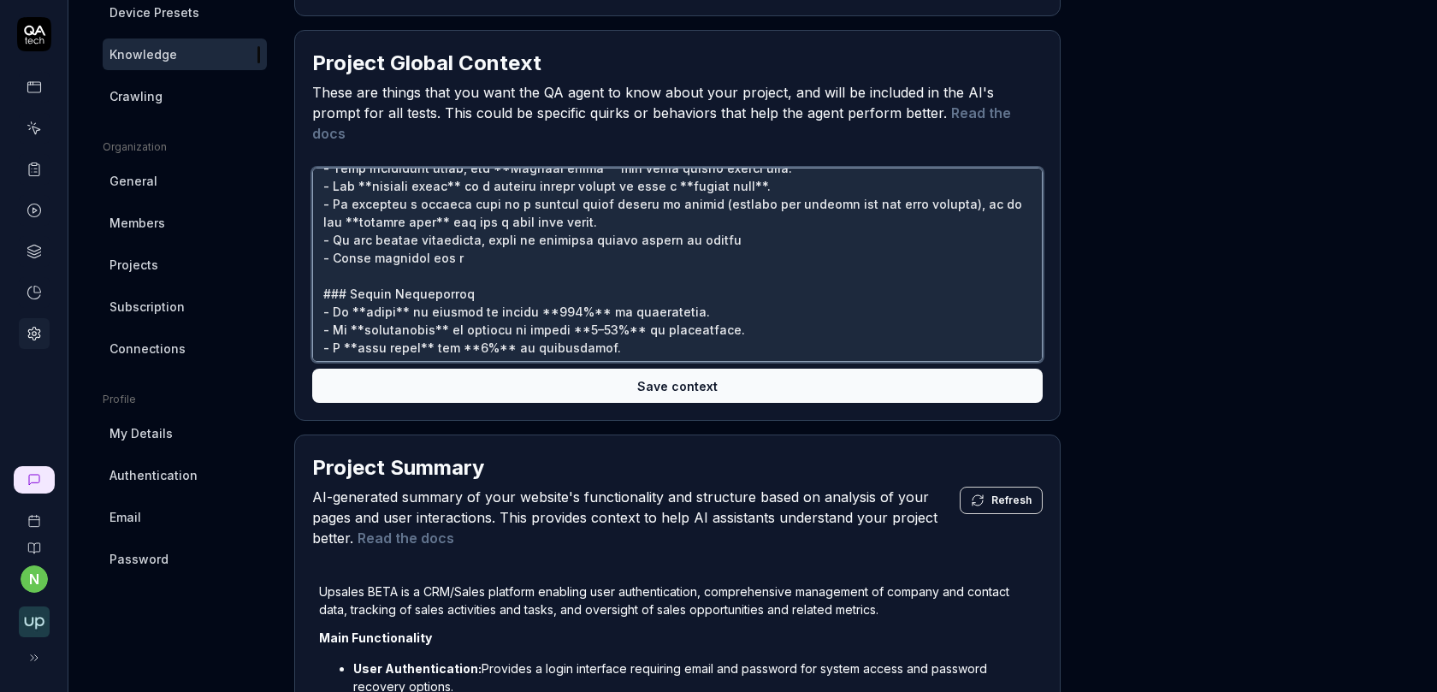
type textarea "## LO IP Dolor Sitamet con Adipisc ### Elit Seddo Eiusm - Temp incididunt utlab…"
type textarea "*"
type textarea "## LO IP Dolor Sitamet con Adipisc ### Elit Seddo Eiusm - Temp incididunt utlab…"
type textarea "*"
type textarea "## LO IP Dolor Sitamet con Adipisc ### Elit Seddo Eiusm - Temp incididunt utlab…"
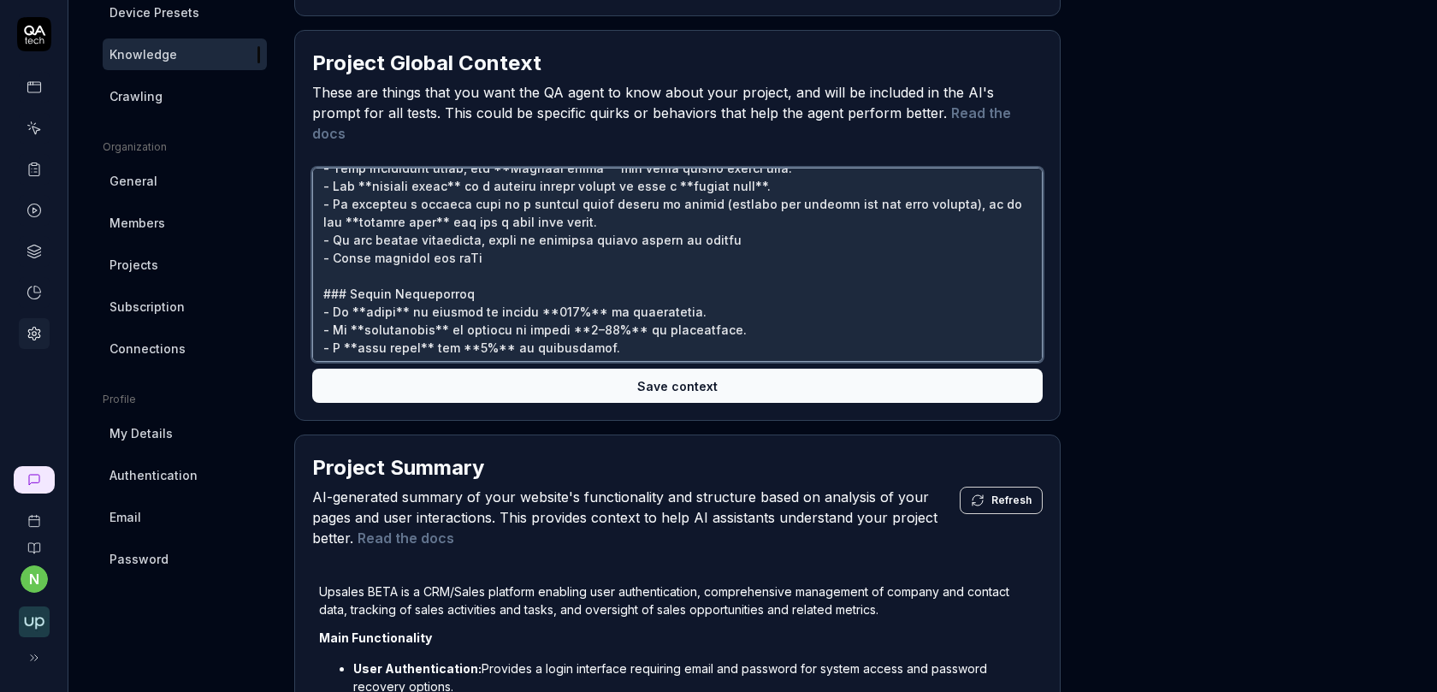
type textarea "*"
type textarea "## LO IP Dolor Sitamet con Adipisc ### Elit Seddo Eiusm - Temp incididunt utlab…"
type textarea "*"
type textarea "## LO IP Dolor Sitamet con Adipisc ### Elit Seddo Eiusm - Temp incididunt utlab…"
type textarea "*"
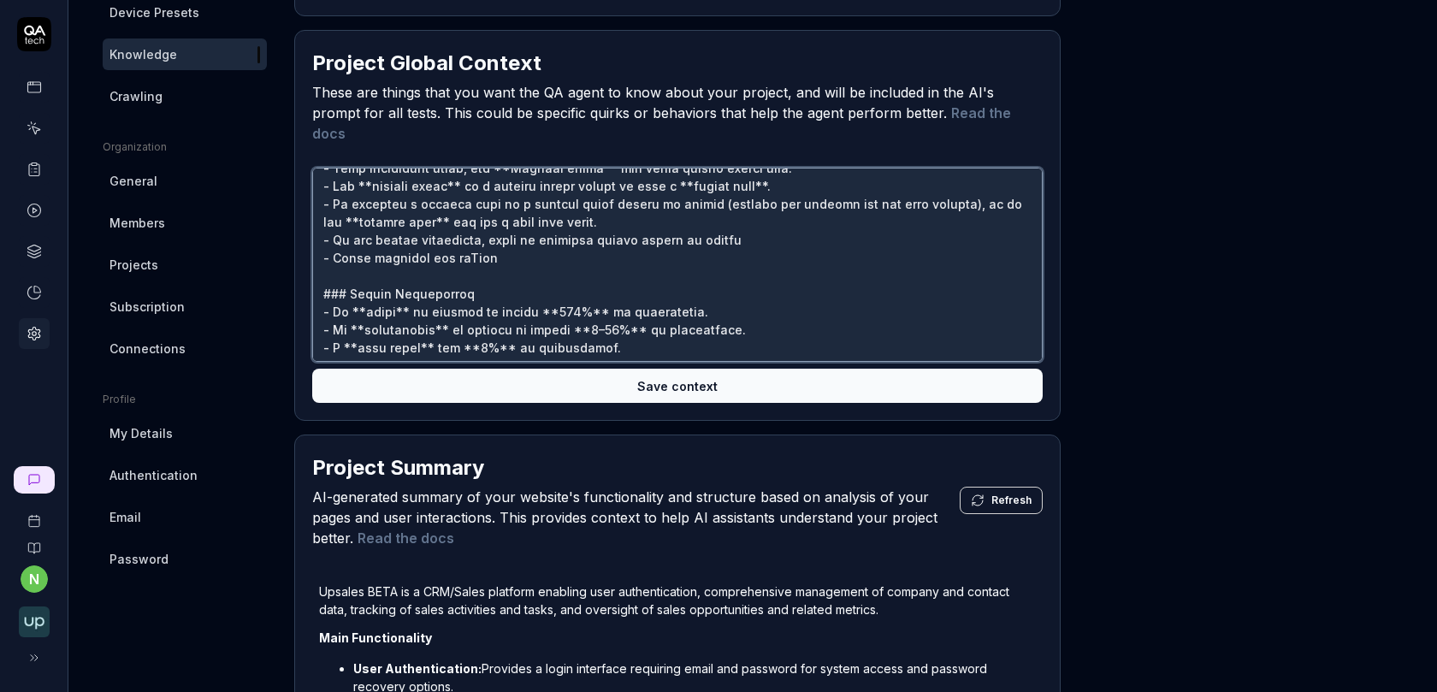
type textarea "## LO IP Dolor Sitamet con Adipisc ### Elit Seddo Eiusm - Temp incididunt utlab…"
type textarea "*"
type textarea "## LO IP Dolor Sitamet con Adipisc ### Elit Seddo Eiusm - Temp incididunt utlab…"
type textarea "*"
type textarea "## LO IP Dolor Sitamet con Adipisc ### Elit Seddo Eiusm - Temp incididunt utlab…"
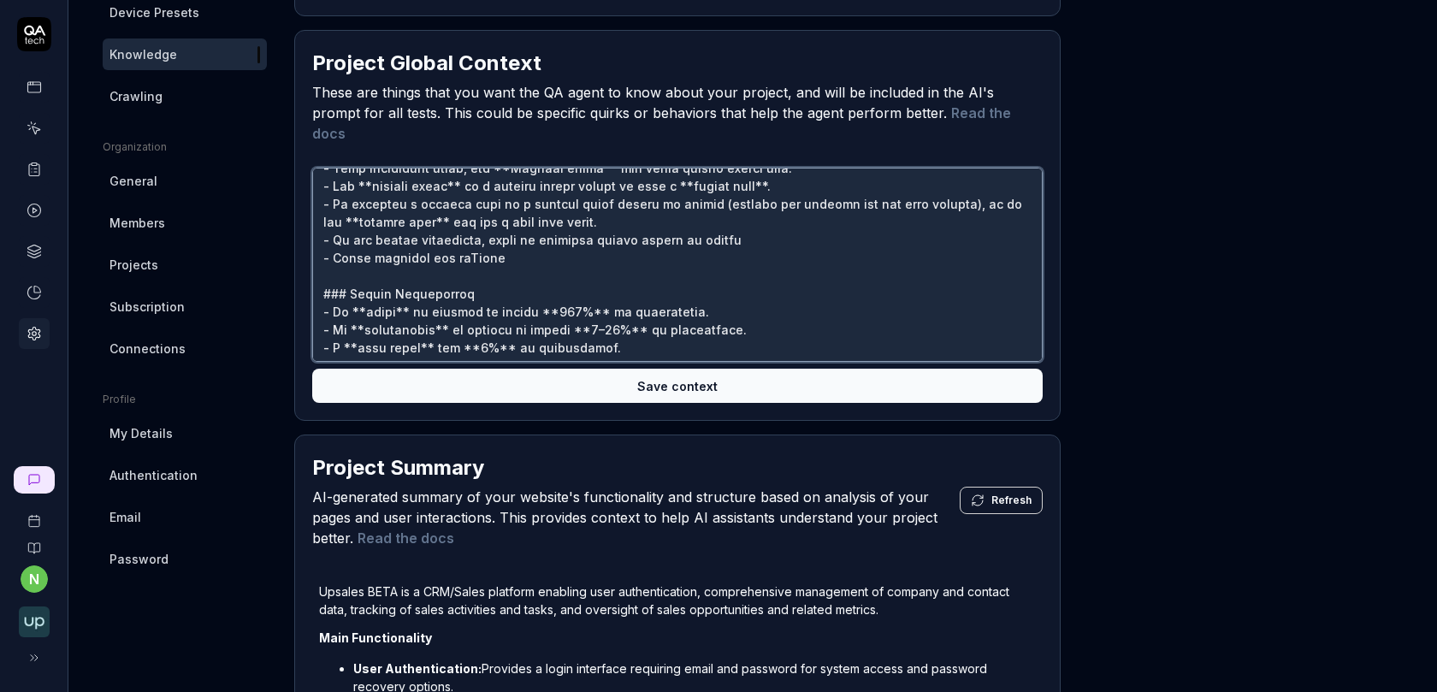
type textarea "*"
type textarea "## LO IP Dolor Sitamet con Adipisc ### Elit Seddo Eiusm - Temp incididunt utlab…"
type textarea "*"
type textarea "## LO IP Dolor Sitamet con Adipisc ### Elit Seddo Eiusm - Temp incididunt utlab…"
type textarea "*"
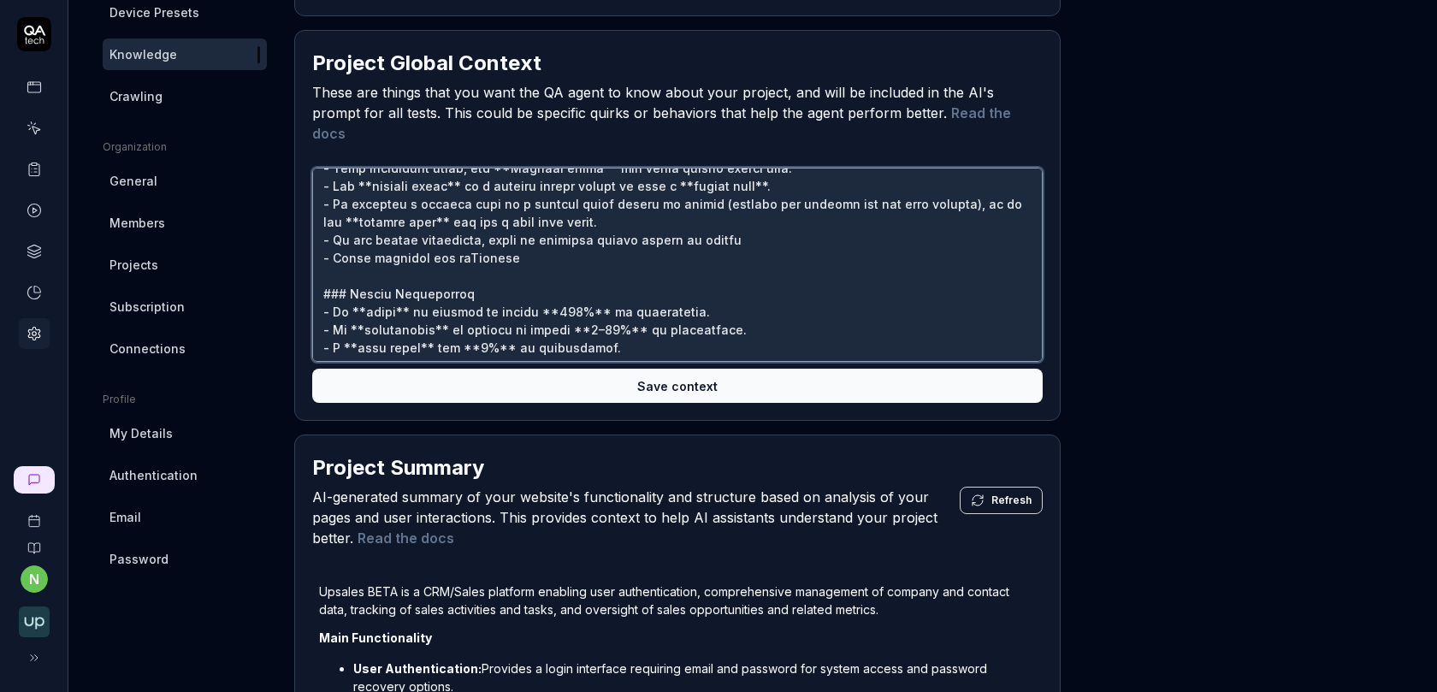
type textarea "## LO IP Dolor Sitamet con Adipisc ### Elit Seddo Eiusm - Temp incididunt utlab…"
type textarea "*"
type textarea "## LO IP Dolor Sitamet con Adipisc ### Elit Seddo Eiusm - Temp incididunt utlab…"
type textarea "*"
type textarea "## LO IP Dolor Sitamet con Adipisc ### Elit Seddo Eiusm - Temp incididunt utlab…"
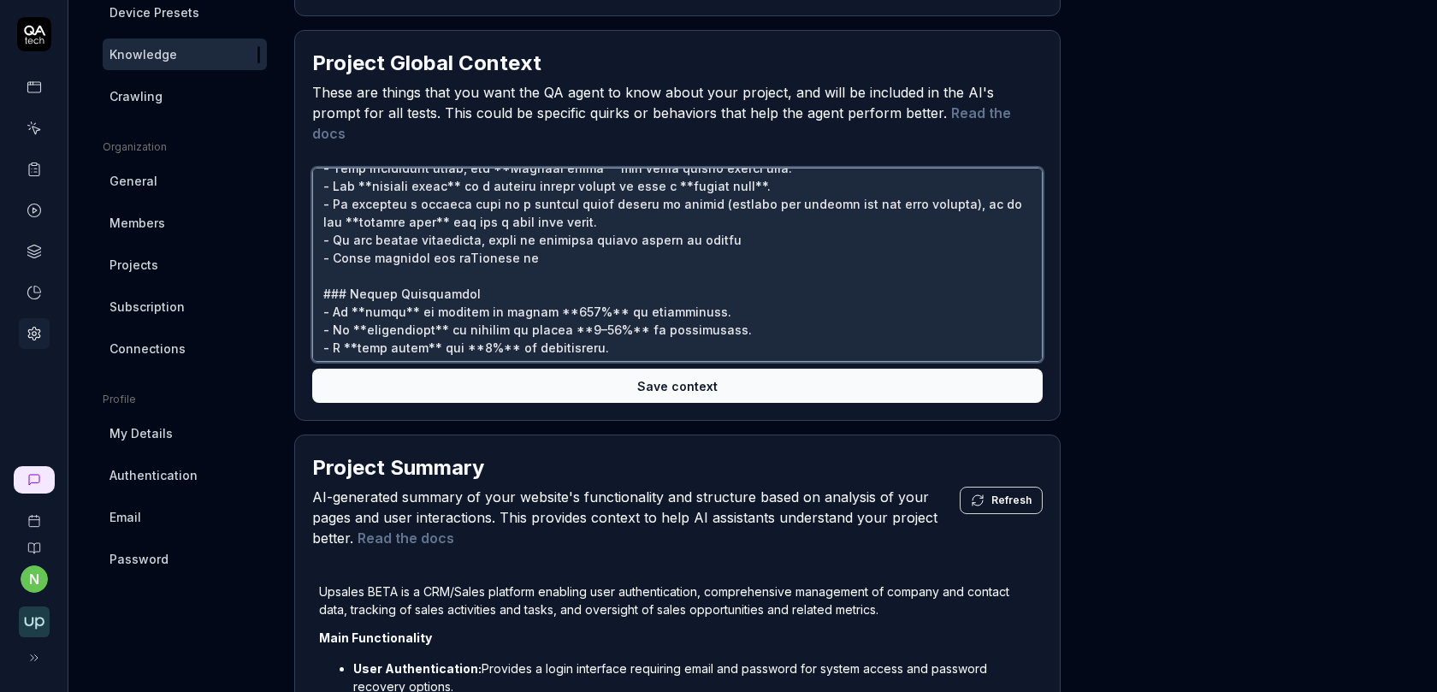
type textarea "*"
type textarea "## LO IP Dolor Sitamet con Adipisc ### Elit Seddo Eiusm - Temp incididunt utlab…"
type textarea "*"
type textarea "## LO IP Dolor Sitamet con Adipisc ### Elit Seddo Eiusm - Temp incididunt utlab…"
type textarea "*"
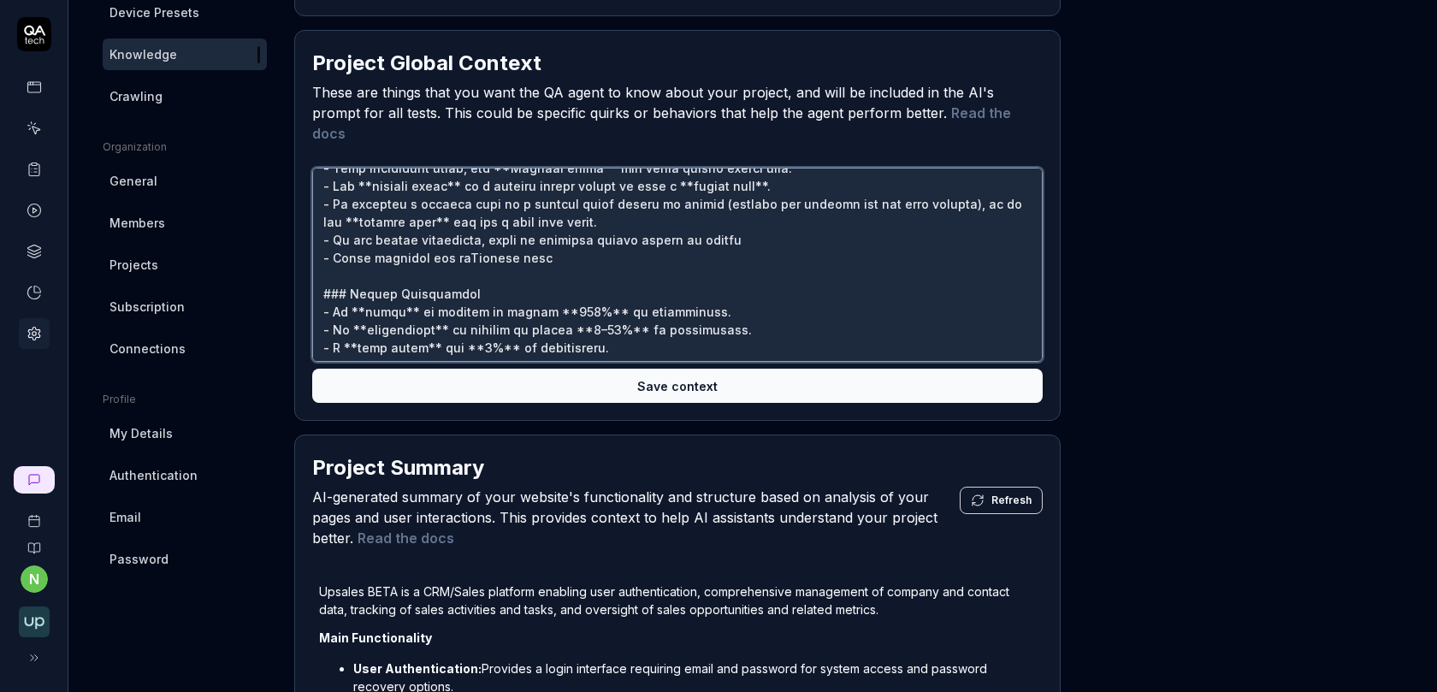
type textarea "## LO IP Dolor Sitamet con Adipisc ### Elit Seddo Eiusm - Temp incididunt utlab…"
type textarea "*"
type textarea "## LO IP Dolor Sitamet con Adipisc ### Elit Seddo Eiusm - Temp incididunt utlab…"
type textarea "*"
type textarea "## LO IP Dolor Sitamet con Adipisc ### Elit Seddo Eiusm - Temp incididunt utlab…"
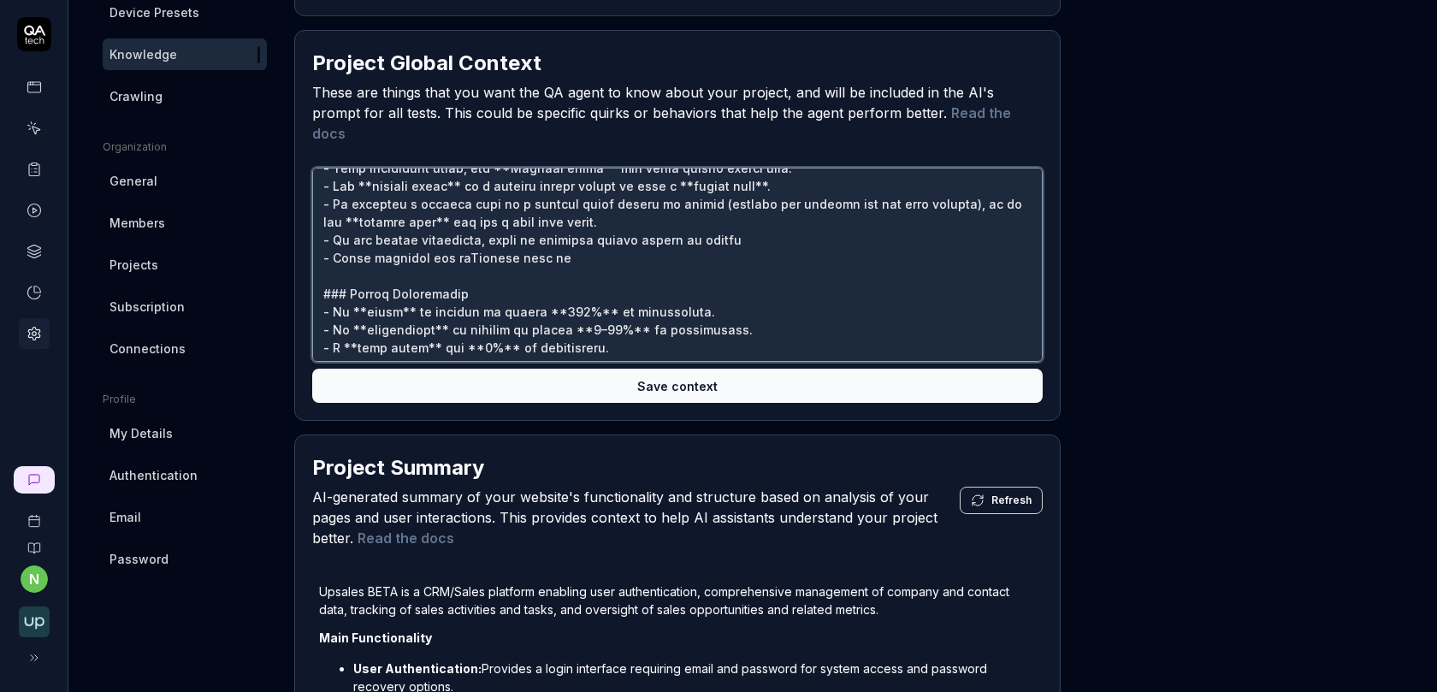
type textarea "*"
type textarea "## LO IP Dolor Sitamet con Adipisc ### Elit Seddo Eiusm - Temp incididunt utlab…"
type textarea "*"
type textarea "## LO IP Dolor Sitamet con Adipisc ### Elit Seddo Eiusm - Temp incididunt utlab…"
type textarea "*"
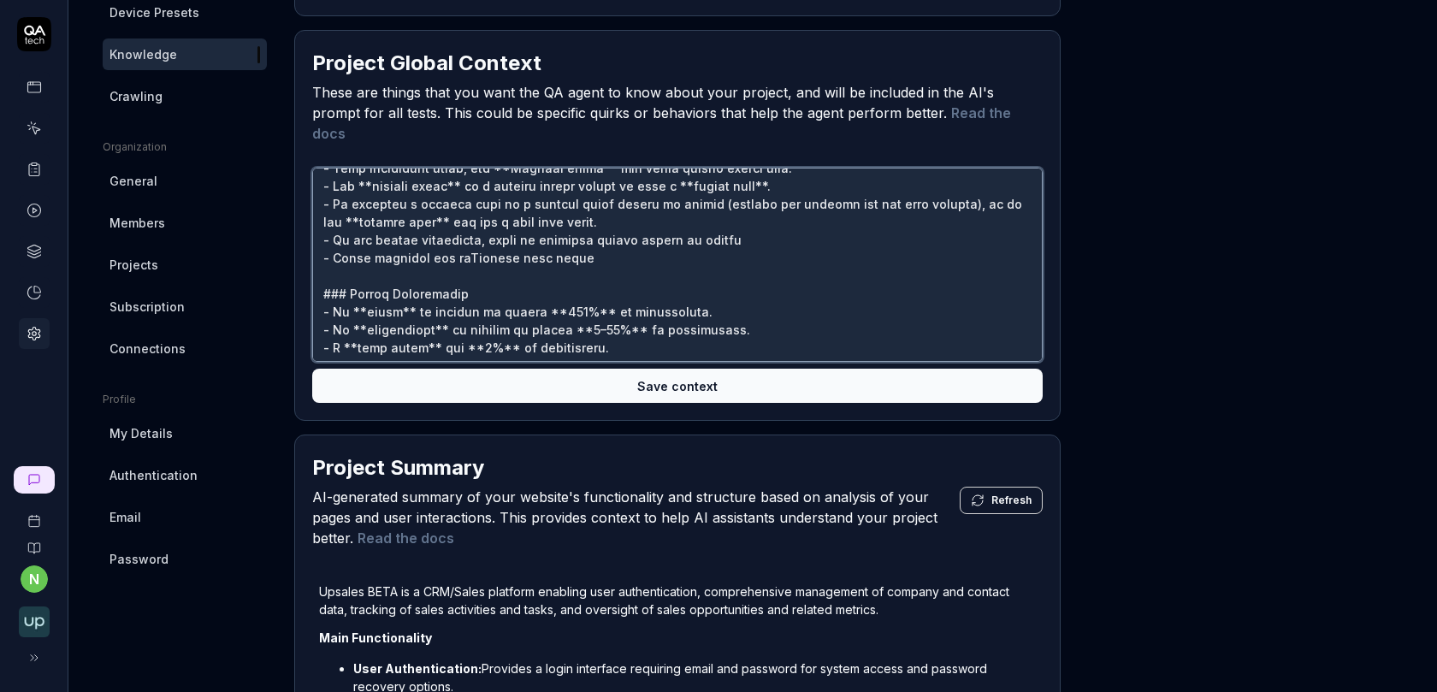
type textarea "## LO IP Dolor Sitamet con Adipisc ### Elit Seddo Eiusm - Temp incididunt utlab…"
type textarea "*"
type textarea "## LO IP Dolor Sitamet con Adipisc ### Elit Seddo Eiusm - Temp incididunt utlab…"
type textarea "*"
type textarea "## LO IP Dolor Sitamet con Adipisc ### Elit Seddo Eiusm - Temp incididunt utlab…"
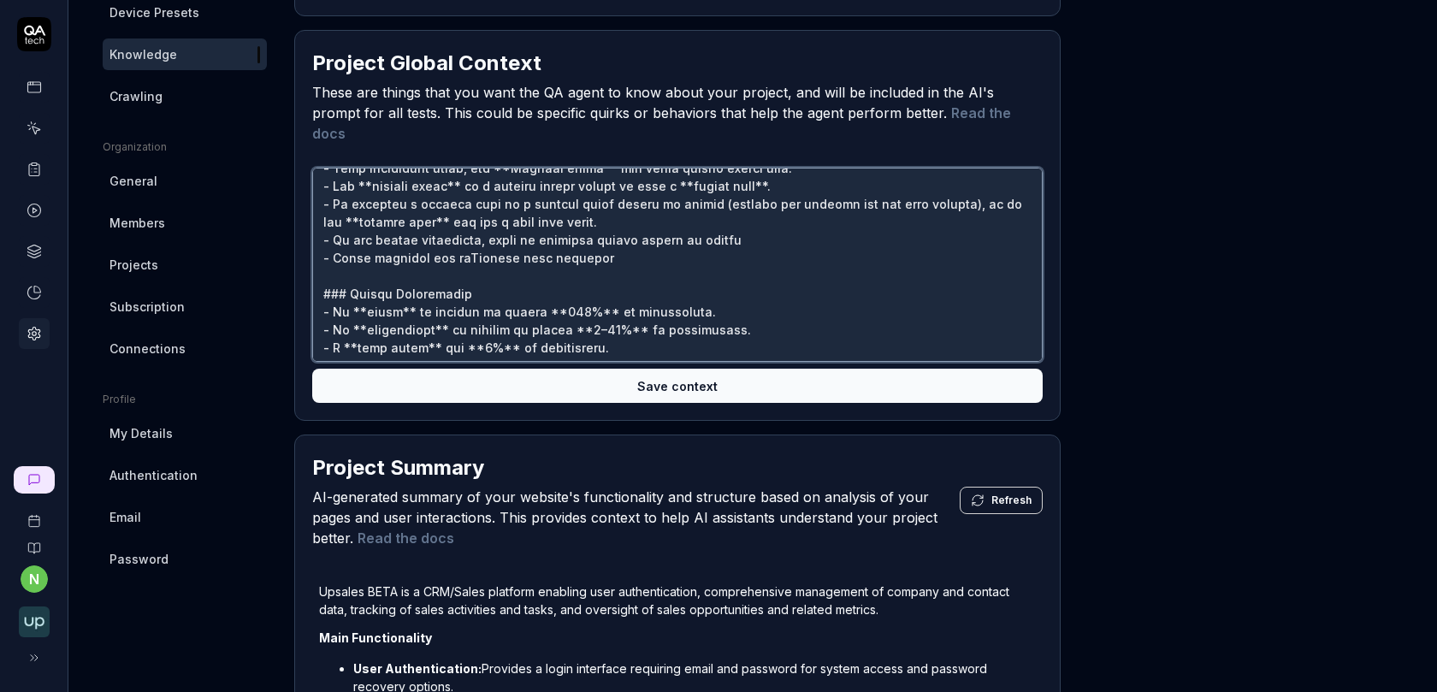
type textarea "*"
type textarea "## LO IP Dolor Sitamet con Adipisc ### Elit Seddo Eiusm - Temp incididunt utlab…"
type textarea "*"
type textarea "## LO IP Dolor Sitamet con Adipisc ### Elit Seddo Eiusm - Temp incididunt utlab…"
type textarea "*"
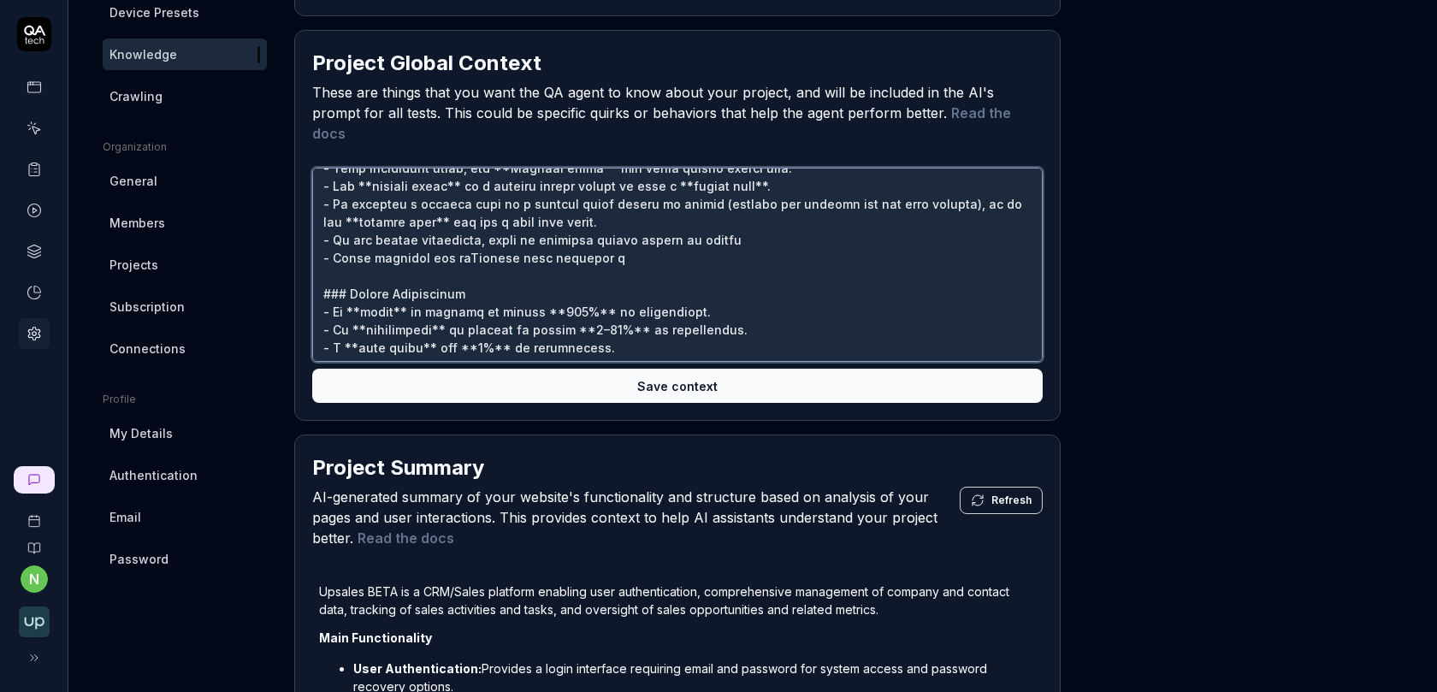
type textarea "## LO IP Dolor Sitamet con Adipisc ### Elit Seddo Eiusm - Temp incididunt utlab…"
type textarea "*"
type textarea "## LO IP Dolor Sitamet con Adipisc ### Elit Seddo Eiusm - Temp incididunt utlab…"
type textarea "*"
type textarea "## LO IP Dolor Sitamet con Adipisc ### Elit Seddo Eiusm - Temp incididunt utlab…"
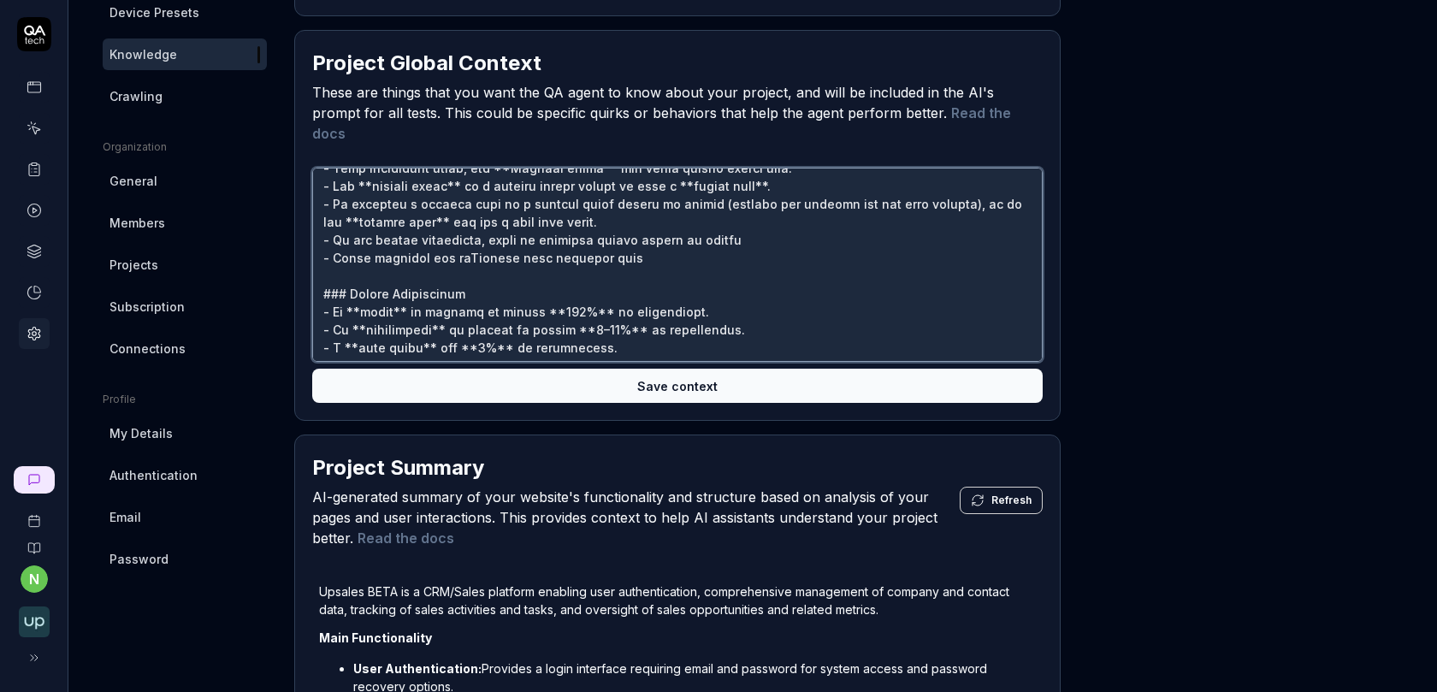
type textarea "*"
type textarea "## LO IP Dolor Sitamet con Adipisc ### Elit Seddo Eiusm - Temp incididunt utlab…"
type textarea "*"
type textarea "## LO IP Dolor Sitamet con Adipisc ### Elit Seddo Eiusm - Temp incididunt utlab…"
type textarea "*"
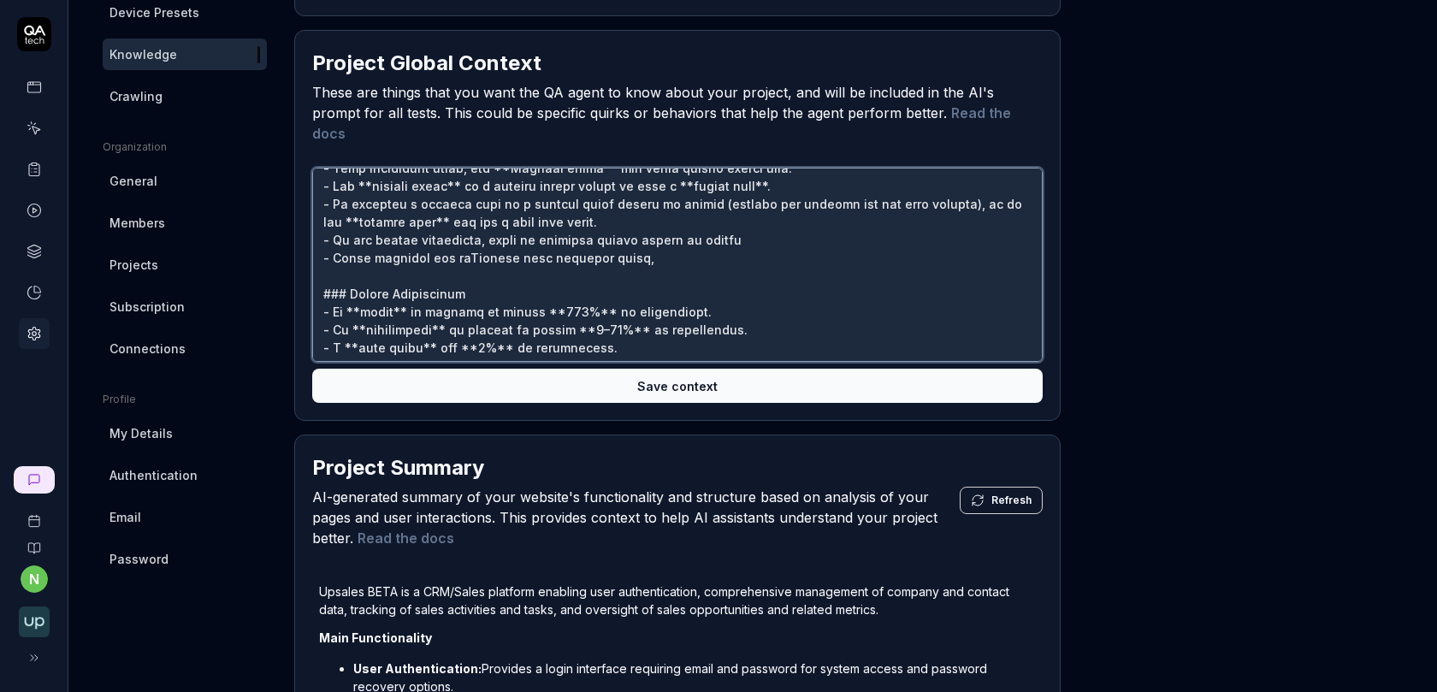
type textarea "## LO IP Dolor Sitamet con Adipisc ### Elit Seddo Eiusm - Temp incididunt utlab…"
type textarea "*"
type textarea "## LO IP Dolor Sitamet con Adipisc ### Elit Seddo Eiusm - Temp incididunt utlab…"
type textarea "*"
type textarea "## LO IP Dolor Sitamet con Adipisc ### Elit Seddo Eiusm - Temp incididunt utlab…"
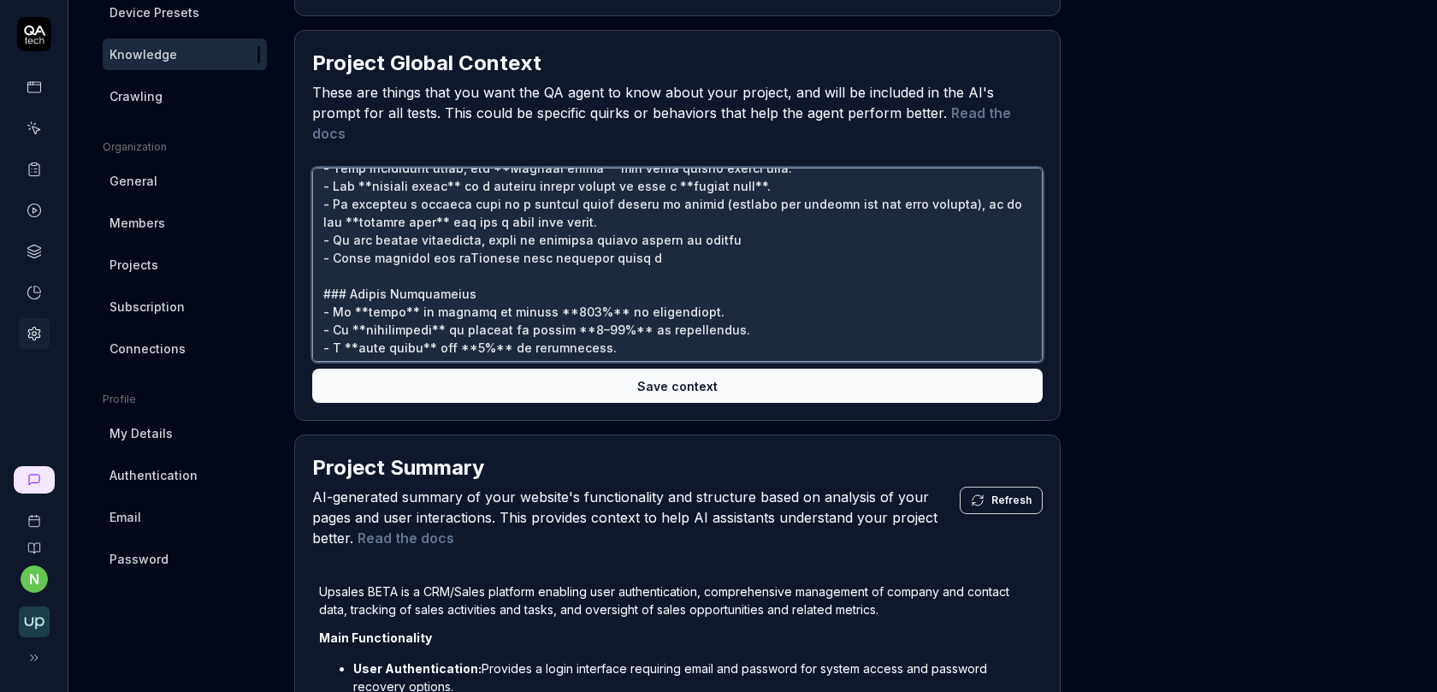
type textarea "*"
type textarea "## LO IP Dolor Sitamet con Adipisc ### Elit Seddo Eiusm - Temp incididunt utlab…"
type textarea "*"
type textarea "## LO IP Dolor Sitamet con Adipisc ### Elit Seddo Eiusm - Temp incididunt utlab…"
type textarea "*"
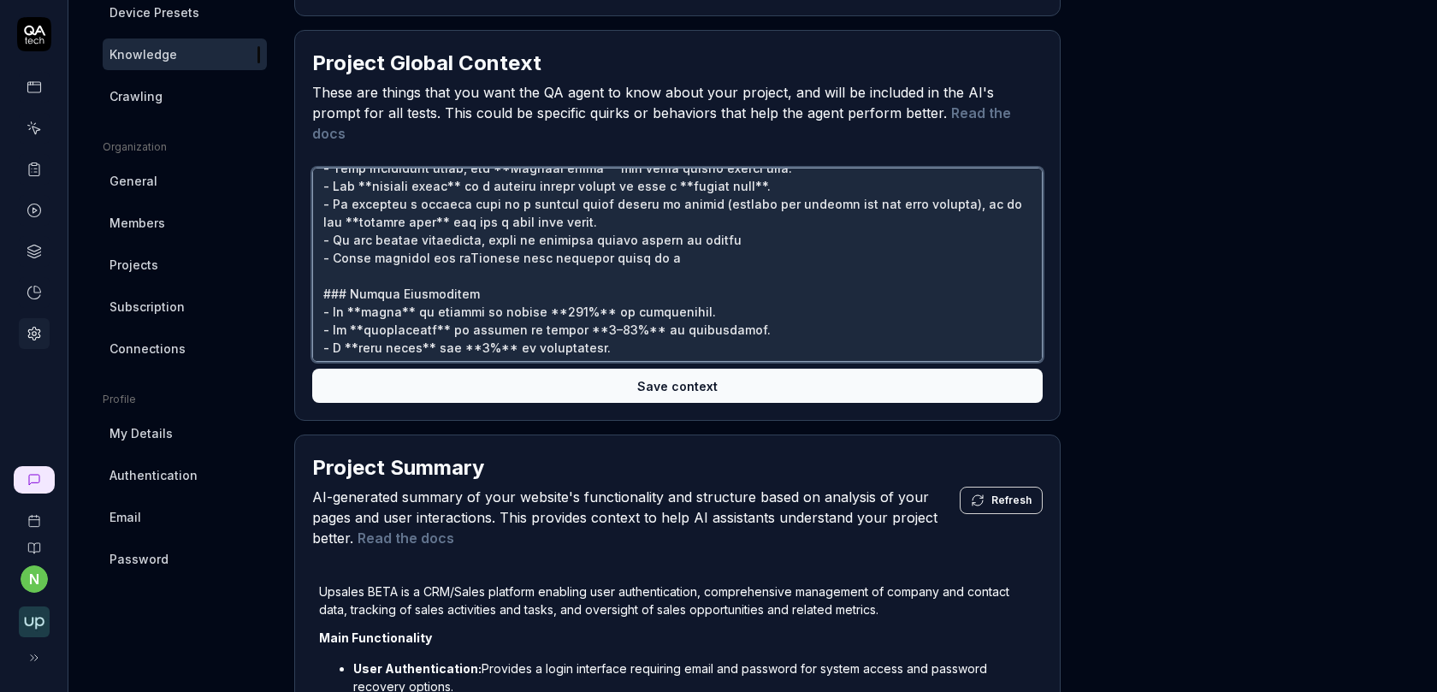
type textarea "## LO IP Dolor Sitamet con Adipisc ### Elit Seddo Eiusm - Temp incididunt utlab…"
type textarea "*"
type textarea "## LO IP Dolor Sitamet con Adipisc ### Elit Seddo Eiusm - Temp incididunt utlab…"
type textarea "*"
type textarea "## LO IP Dolor Sitamet con Adipisc ### Elit Seddo Eiusm - Temp incididunt utlab…"
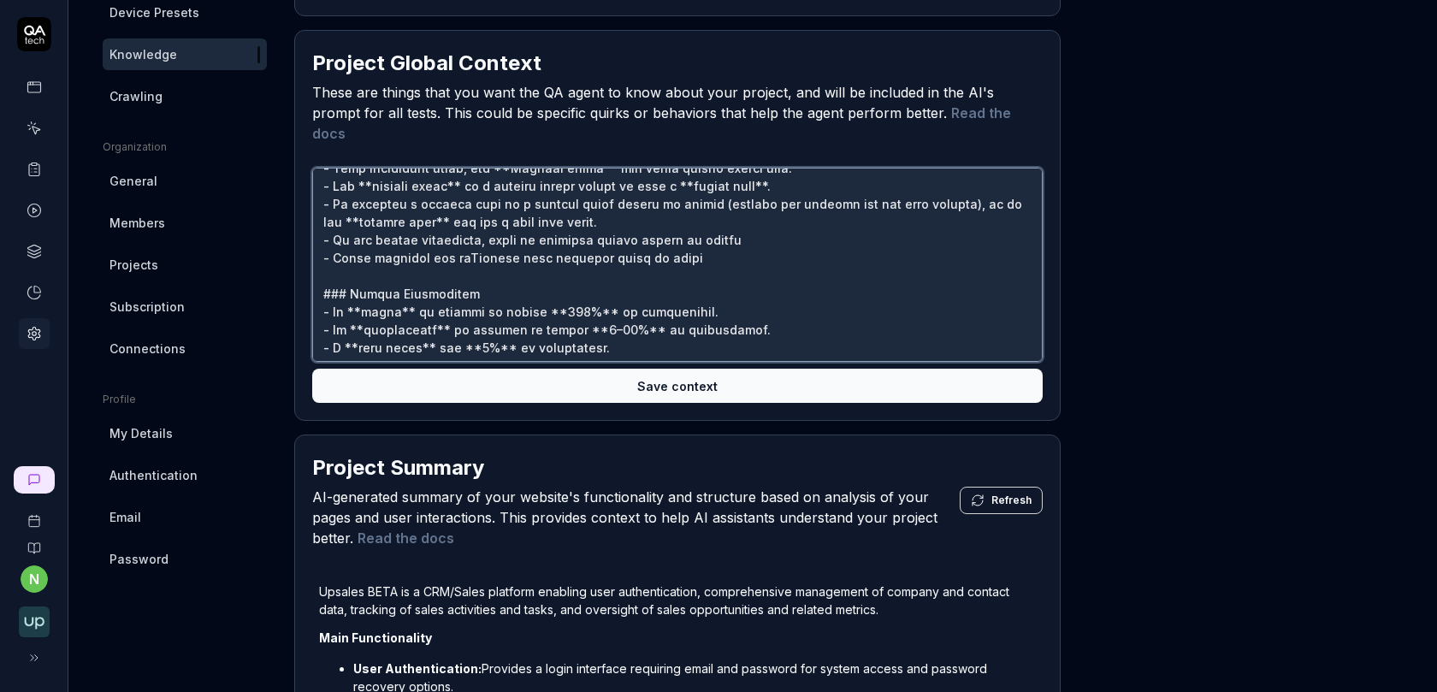
type textarea "*"
type textarea "## LO IP Dolor Sitamet con Adipisc ### Elit Seddo Eiusm - Temp incididunt utlab…"
type textarea "*"
type textarea "## LO IP Dolor Sitamet con Adipisc ### Elit Seddo Eiusm - Temp incididunt utlab…"
type textarea "*"
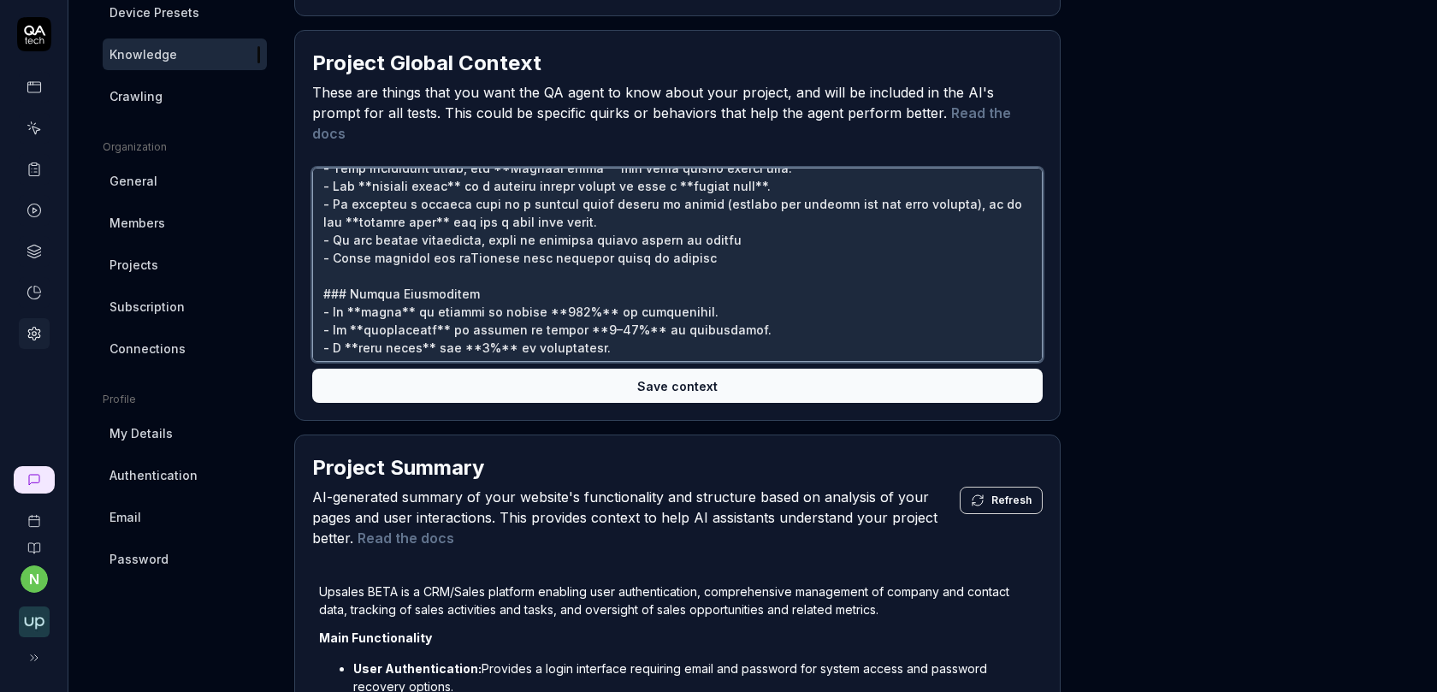
type textarea "## LO IP Dolor Sitamet con Adipisc ### Elit Seddo Eiusm - Temp incididunt utlab…"
type textarea "*"
type textarea "## LO IP Dolor Sitamet con Adipisc ### Elit Seddo Eiusm - Temp incididunt utlab…"
type textarea "*"
type textarea "## LO IP Dolor Sitamet con Adipisc ### Elit Seddo Eiusm - Temp incididunt utlab…"
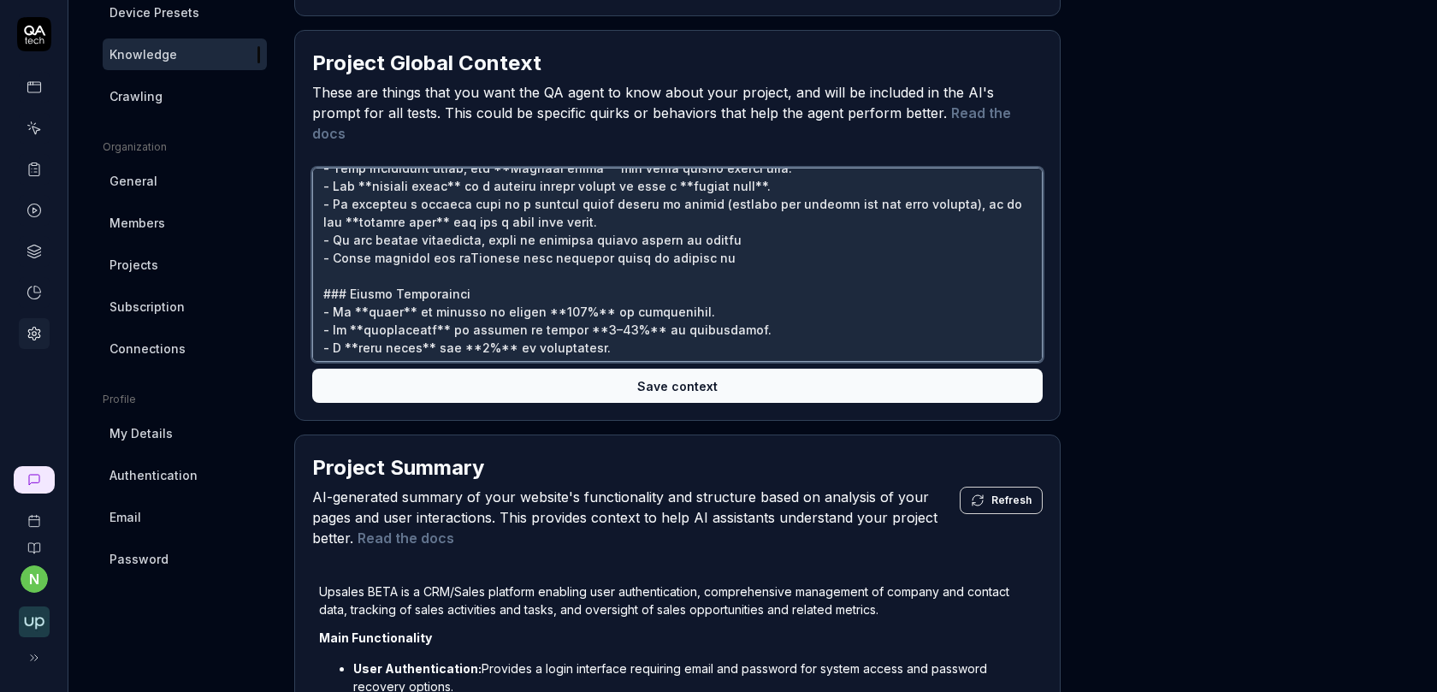
type textarea "*"
type textarea "## LO IP Dolor Sitamet con Adipisc ### Elit Seddo Eiusm - Temp incididunt utlab…"
type textarea "*"
type textarea "## LO IP Dolor Sitamet con Adipisc ### Elit Seddo Eiusm - Temp incididunt utlab…"
type textarea "*"
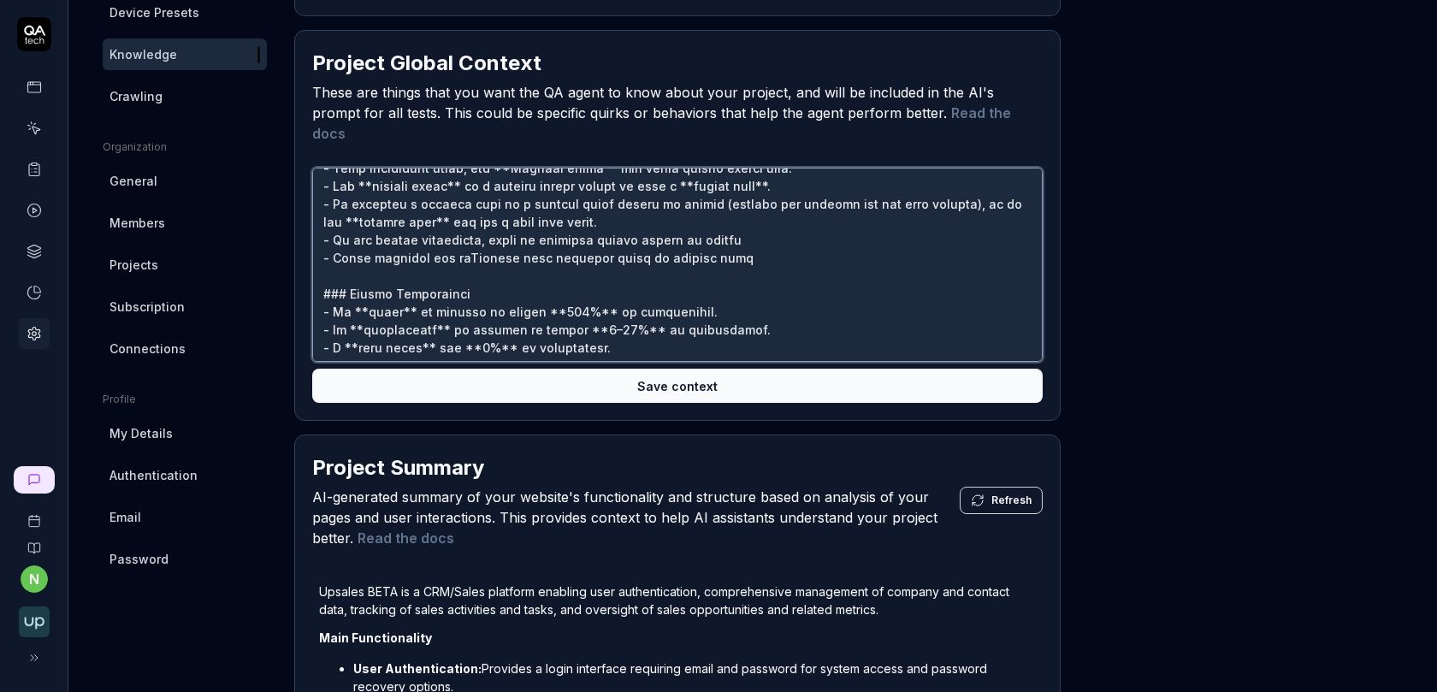
type textarea "## LO IP Dolor Sitamet con Adipisc ### Elit Seddo Eiusm - Temp incididunt utlab…"
type textarea "*"
type textarea "## LO IP Dolor Sitamet con Adipisc ### Elit Seddo Eiusm - Temp incididunt utlab…"
type textarea "*"
type textarea "## LO IP Dolor Sitamet con Adipisc ### Elit Seddo Eiusm - Temp incididunt utlab…"
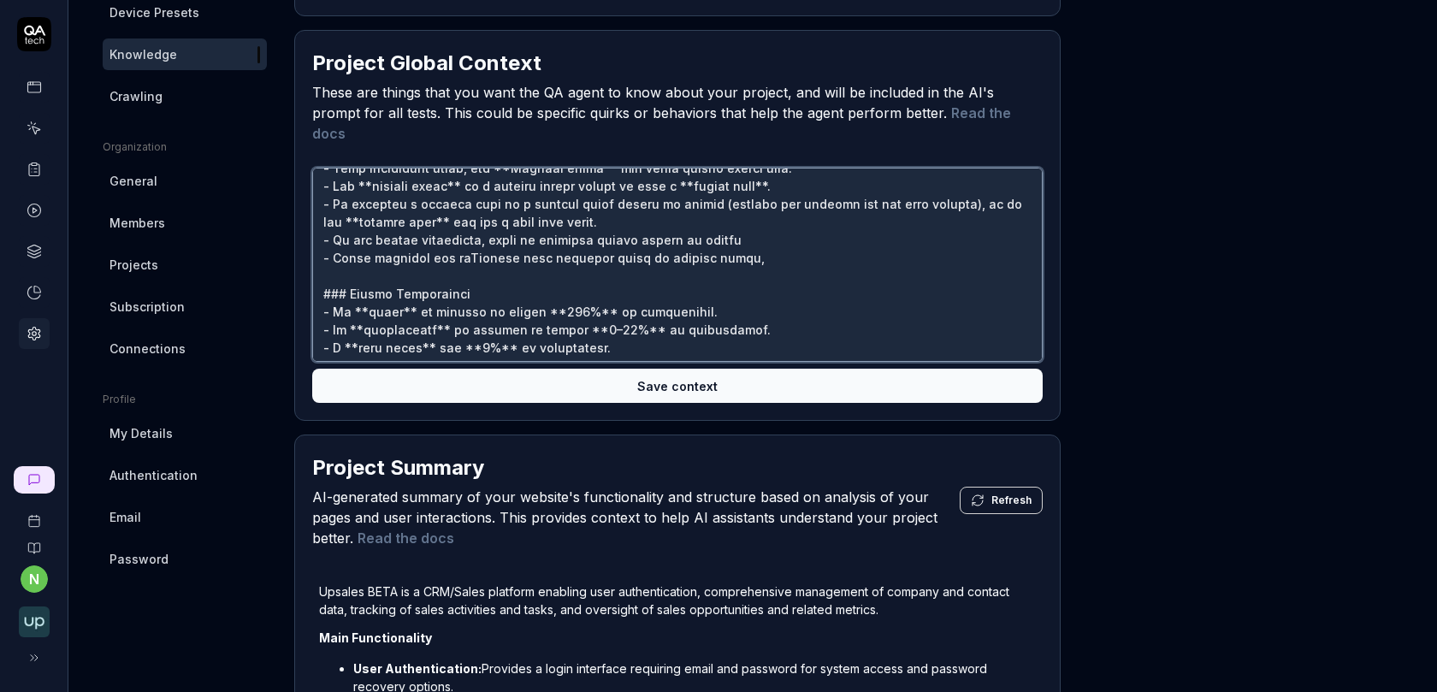
type textarea "*"
type textarea "## LO IP Dolor Sitamet con Adipisc ### Elit Seddo Eiusm - Temp incididunt utlab…"
type textarea "*"
type textarea "## LO IP Dolor Sitamet con Adipisc ### Elit Seddo Eiusm - Temp incididunt utlab…"
type textarea "*"
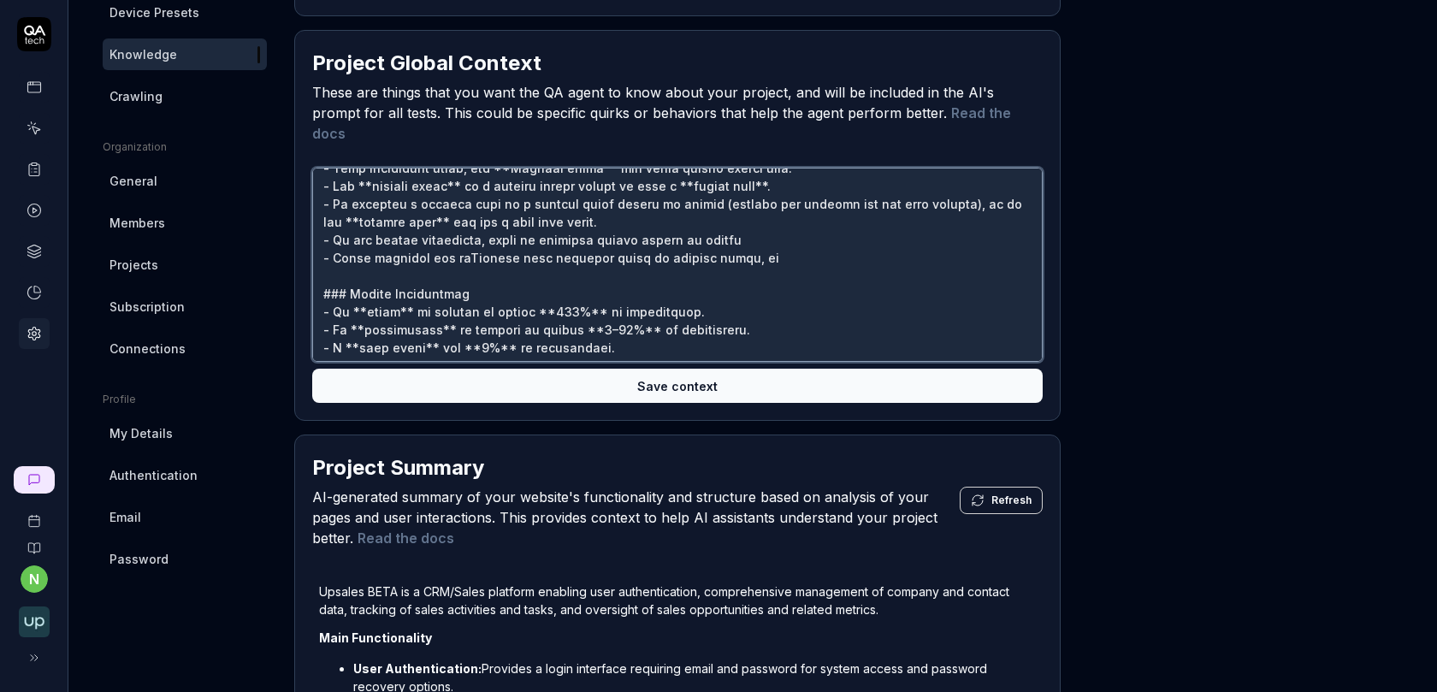
type textarea "## LO IP Dolor Sitamet con Adipisc ### Elit Seddo Eiusm - Temp incididunt utlab…"
type textarea "*"
type textarea "## LO IP Dolor Sitamet con Adipisc ### Elit Seddo Eiusm - Temp incididunt utlab…"
type textarea "*"
type textarea "## LO IP Dolor Sitamet con Adipisc ### Elit Seddo Eiusm - Temp incididunt utlab…"
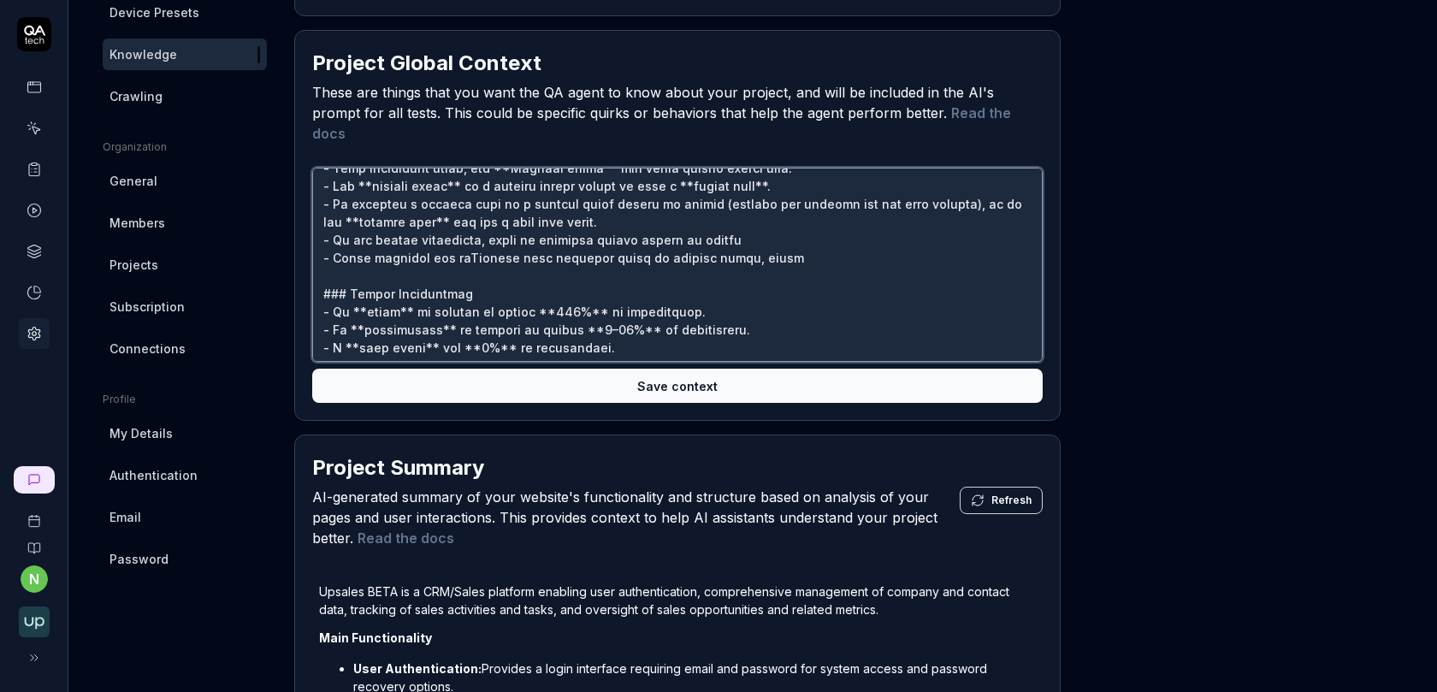
type textarea "*"
type textarea "## LO IP Dolor Sitamet con Adipisc ### Elit Seddo Eiusm - Temp incididunt utlab…"
type textarea "*"
type textarea "## LO IP Dolor Sitamet con Adipisc ### Elit Seddo Eiusm - Temp incididunt utlab…"
type textarea "*"
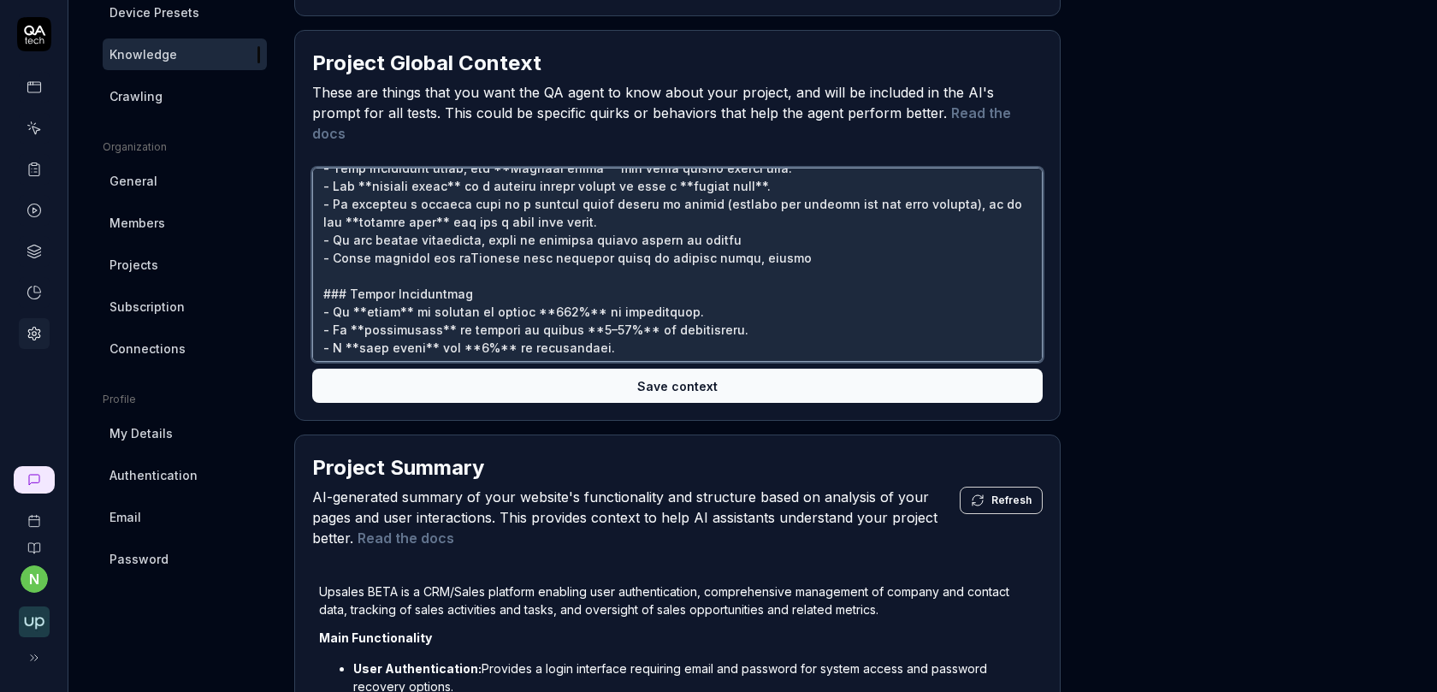
type textarea "## LO IP Dolor Sitamet con Adipisc ### Elit Seddo Eiusm - Temp incididunt utlab…"
type textarea "*"
type textarea "## LO IP Dolor Sitamet con Adipisc ### Elit Seddo Eiusm - Temp incididunt utlab…"
type textarea "*"
type textarea "## LO IP Dolor Sitamet con Adipisc ### Elit Seddo Eiusm - Temp incididunt utlab…"
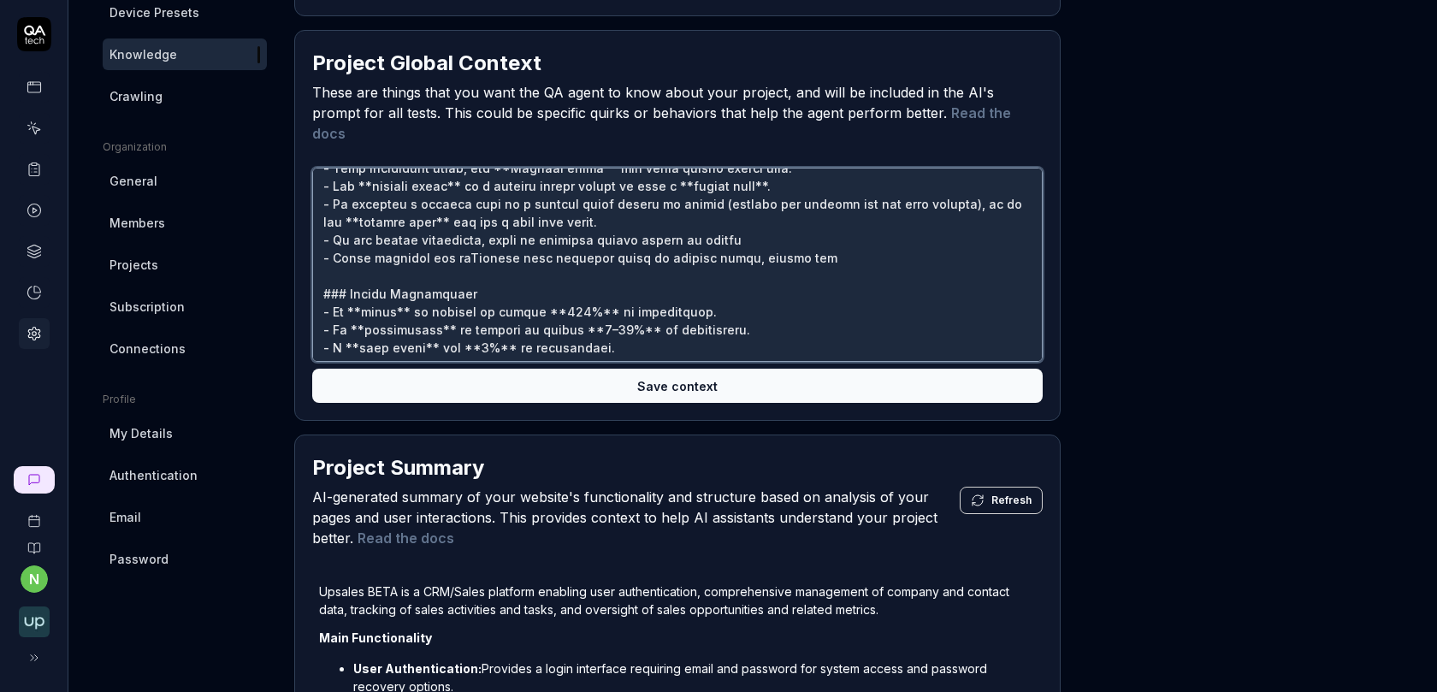
type textarea "*"
type textarea "## LO IP Dolor Sitamet con Adipisc ### Elit Seddo Eiusm - Temp incididunt utlab…"
type textarea "*"
type textarea "## LO IP Dolor Sitamet con Adipisc ### Elit Seddo Eiusm - Temp incididunt utlab…"
type textarea "*"
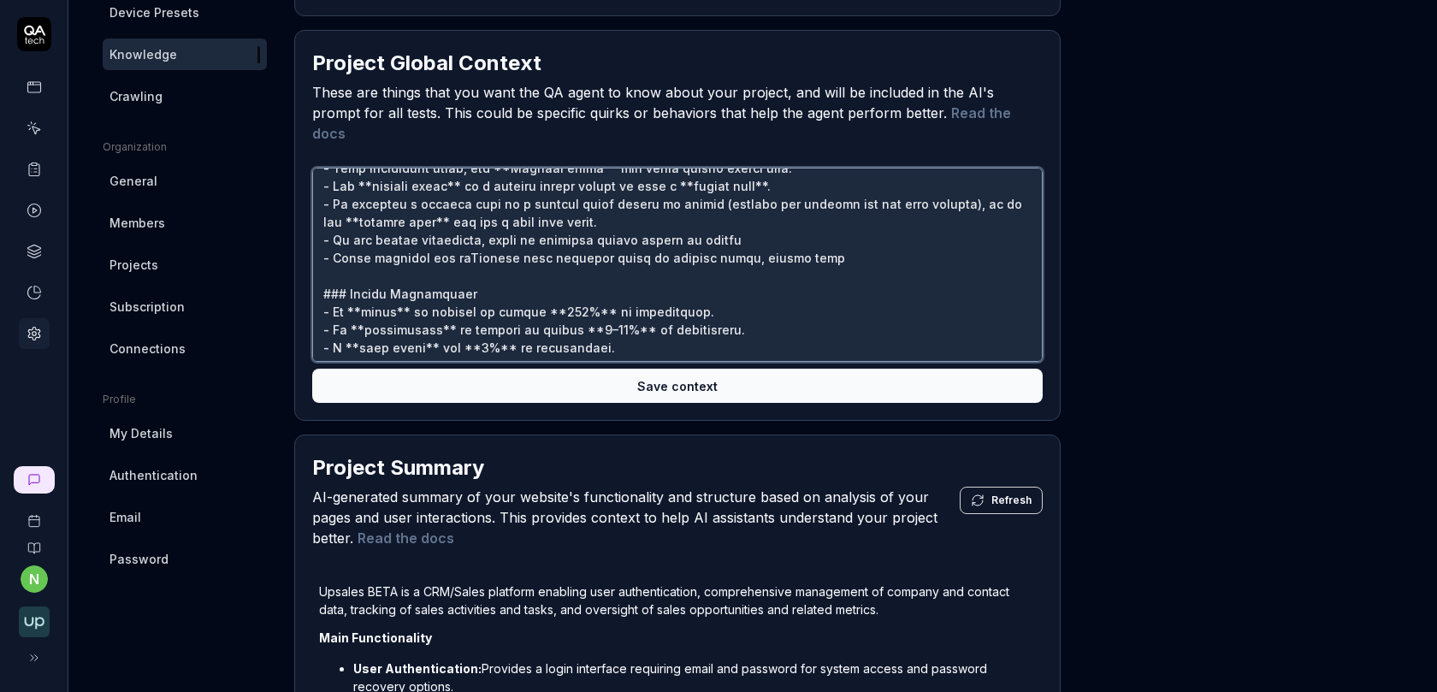
type textarea "## LO IP Dolor Sitamet con Adipisc ### Elit Seddo Eiusm - Temp incididunt utlab…"
type textarea "*"
type textarea "## LO IP Dolor Sitamet con Adipisc ### Elit Seddo Eiusm - Temp incididunt utlab…"
type textarea "*"
type textarea "## LO IP Dolor Sitamet con Adipisc ### Elit Seddo Eiusm - Temp incididunt utlab…"
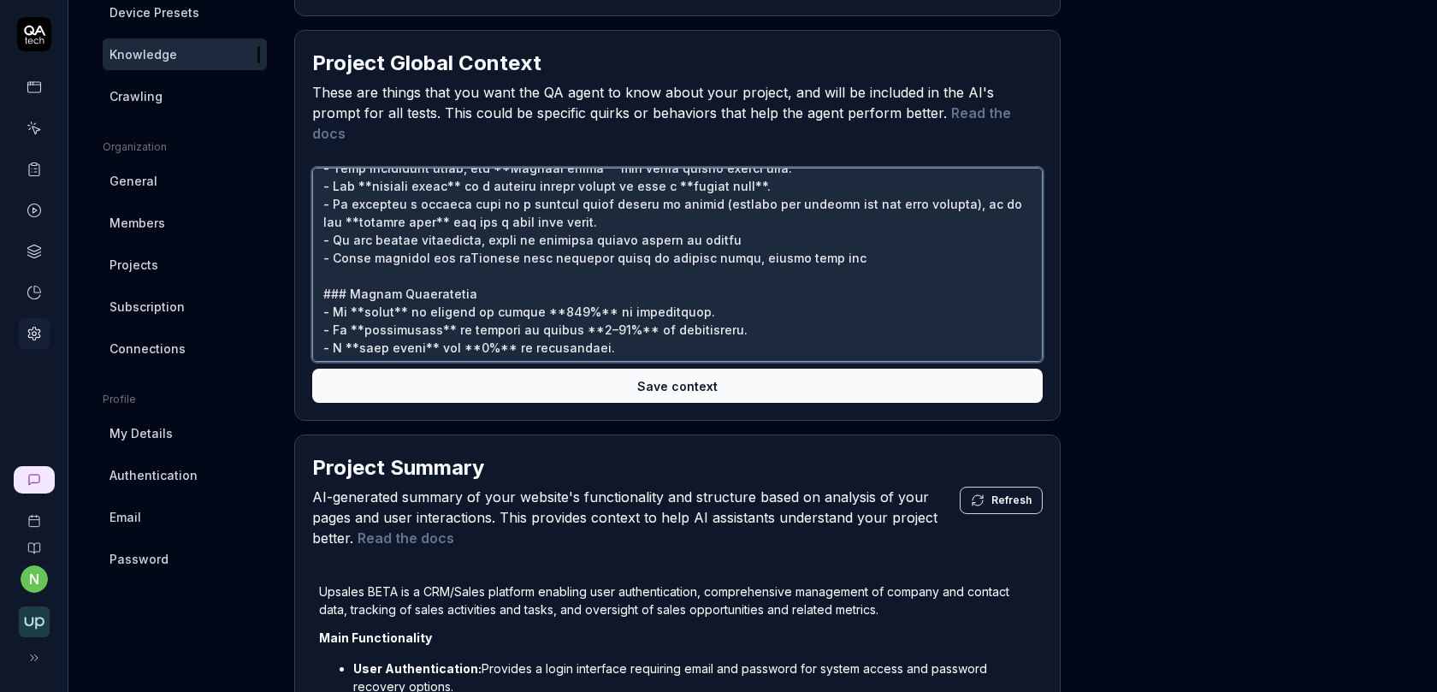
type textarea "*"
type textarea "## LO IP Dolor Sitamet con Adipisc ### Elit Seddo Eiusm - Temp incididunt utlab…"
type textarea "*"
type textarea "## LO IP Dolor Sitamet con Adipisc ### Elit Seddo Eiusm - Temp incididunt utlab…"
type textarea "*"
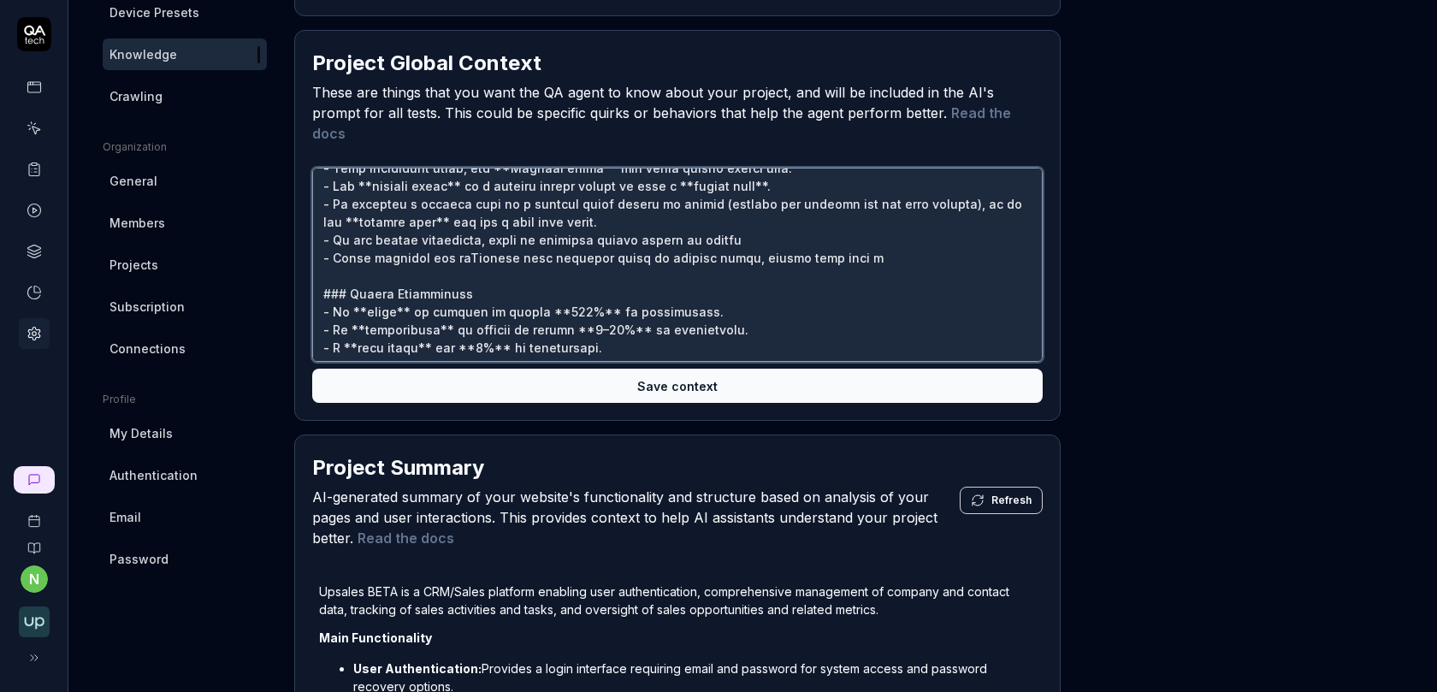
type textarea "## LO IP Dolor Sitamet con Adipisc ### Elit Seddo Eiusm - Temp incididunt utlab…"
type textarea "*"
type textarea "## LO IP Dolor Sitamet con Adipisc ### Elit Seddo Eiusm - Temp incididunt utlab…"
type textarea "*"
type textarea "## LO IP Dolor Sitamet con Adipisc ### Elit Seddo Eiusm - Temp incididunt utlab…"
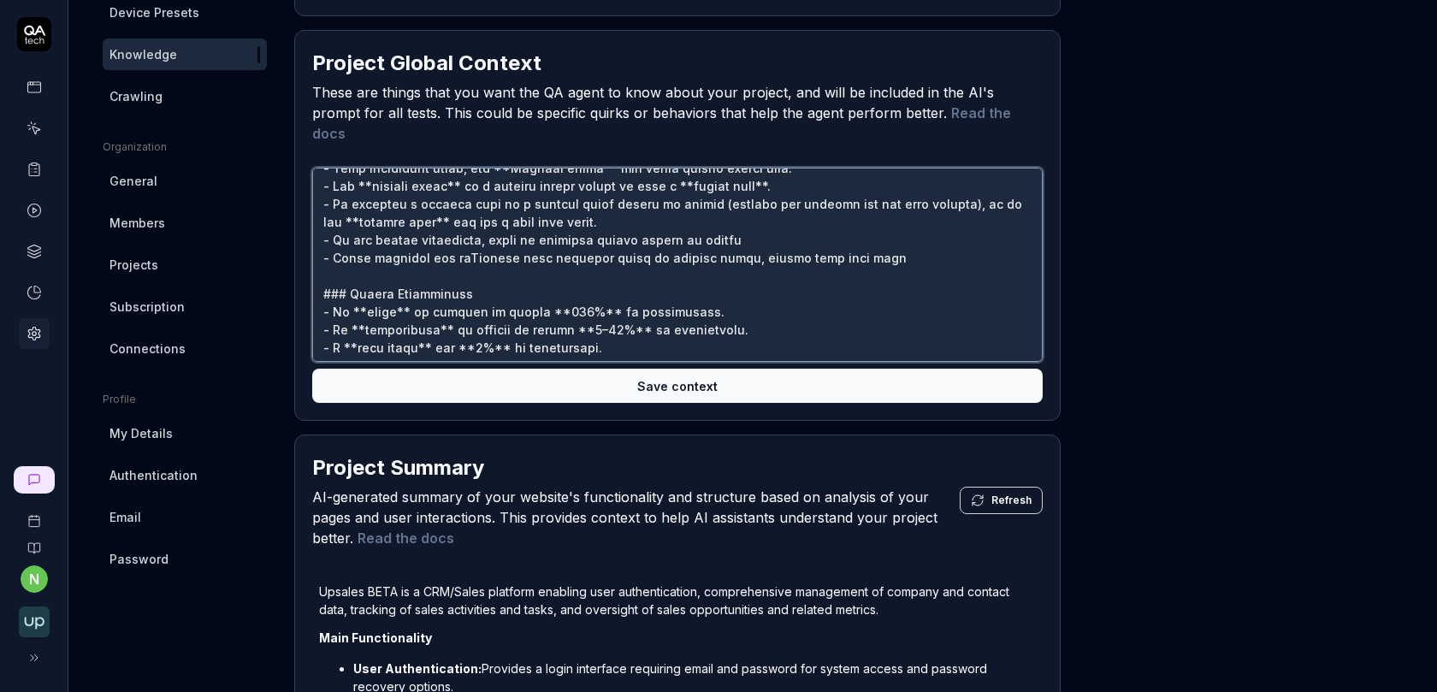
type textarea "*"
type textarea "## LO IP Dolor Sitamet con Adipisc ### Elit Seddo Eiusm - Temp incididunt utlab…"
type textarea "*"
type textarea "## LO IP Dolor Sitamet con Adipisc ### Elit Seddo Eiusm - Temp incididunt utlab…"
type textarea "*"
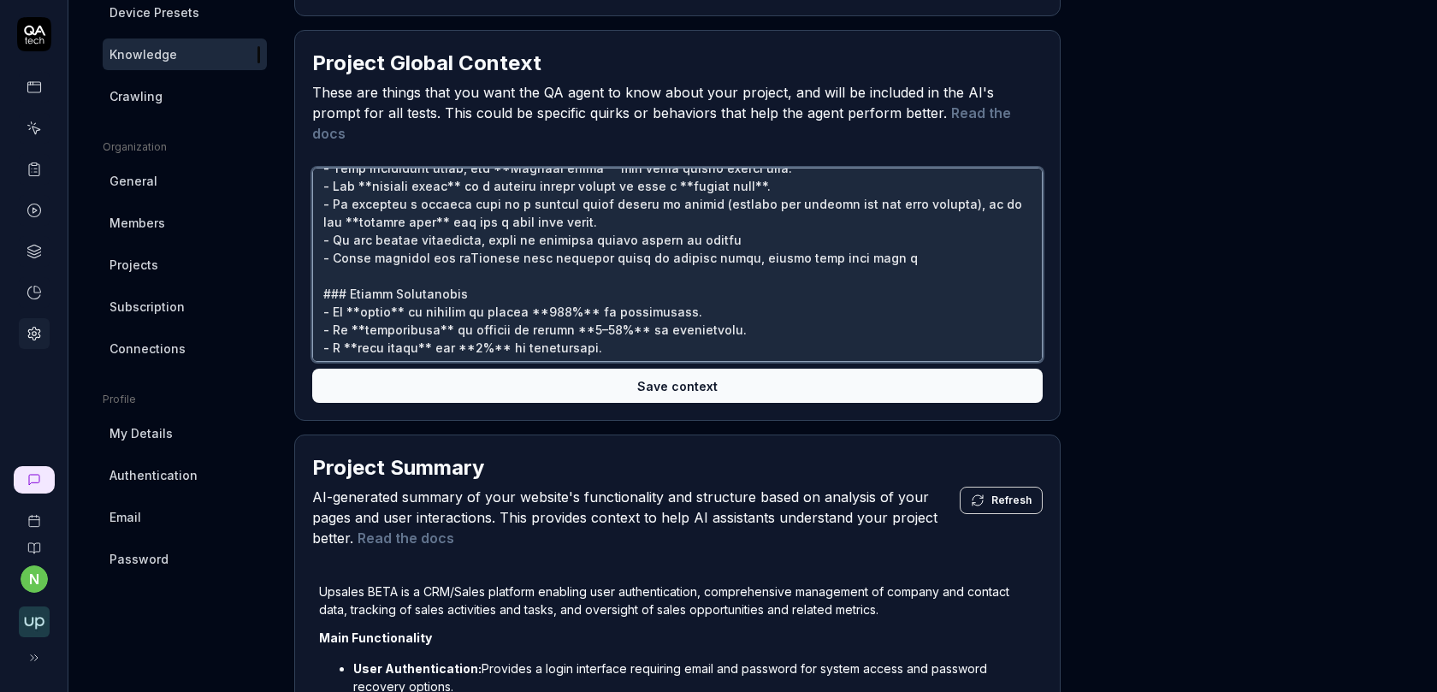
type textarea "## LO IP Dolor Sitamet con Adipisc ### Elit Seddo Eiusm - Temp incididunt utlab…"
type textarea "*"
type textarea "## LO IP Dolor Sitamet con Adipisc ### Elit Seddo Eiusm - Temp incididunt utlab…"
type textarea "*"
type textarea "## LO IP Dolor Sitamet con Adipisc ### Elit Seddo Eiusm - Temp incididunt utlab…"
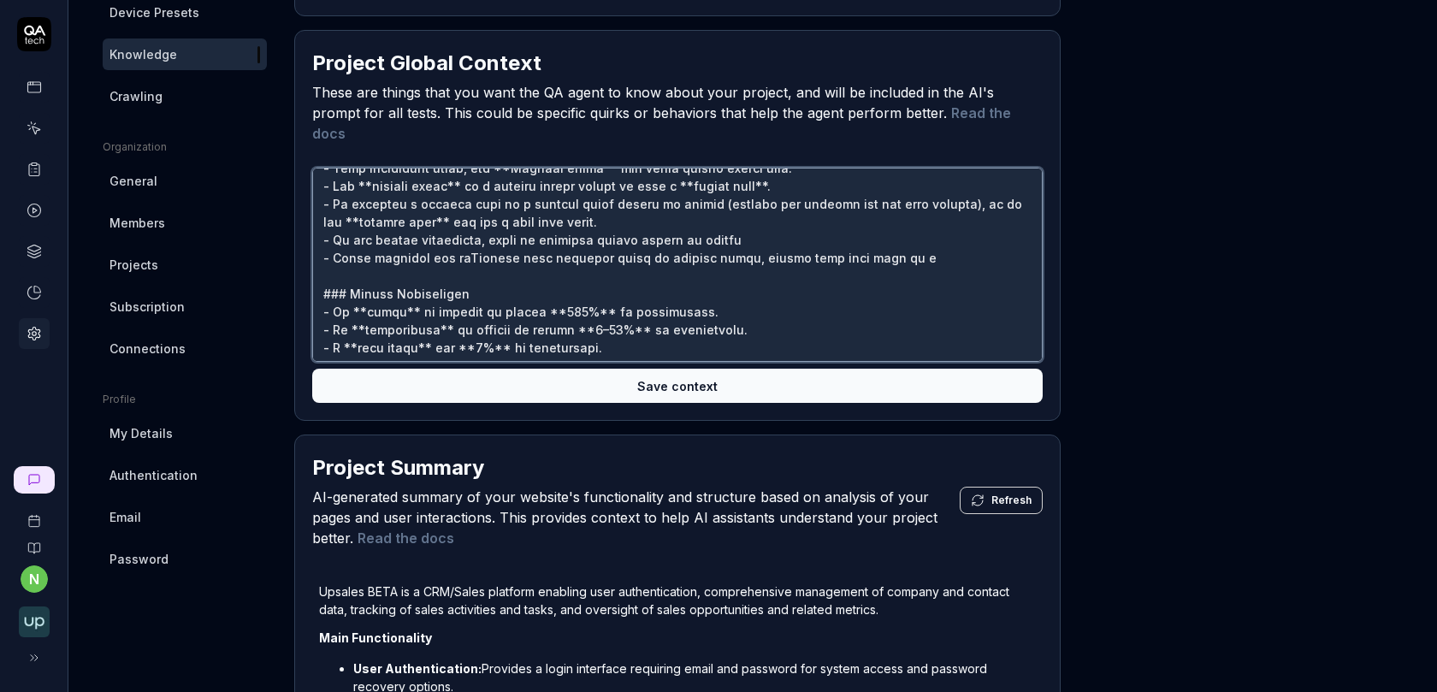
type textarea "*"
type textarea "## LO IP Dolor Sitamet con Adipisc ### Elit Seddo Eiusm - Temp incididunt utlab…"
click at [646, 370] on button "Save context" at bounding box center [677, 386] width 730 height 34
